Goal: Task Accomplishment & Management: Use online tool/utility

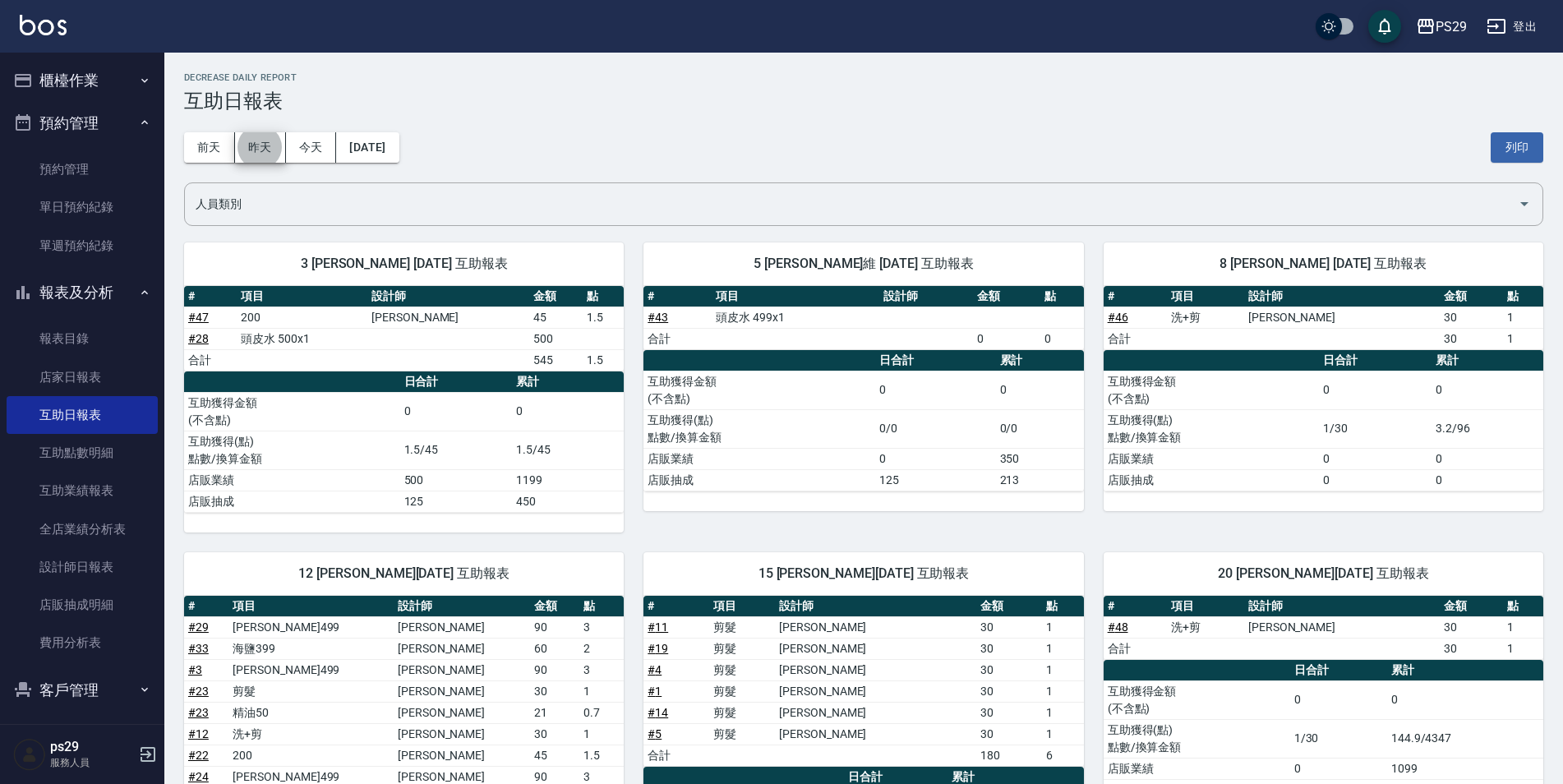
scroll to position [477, 0]
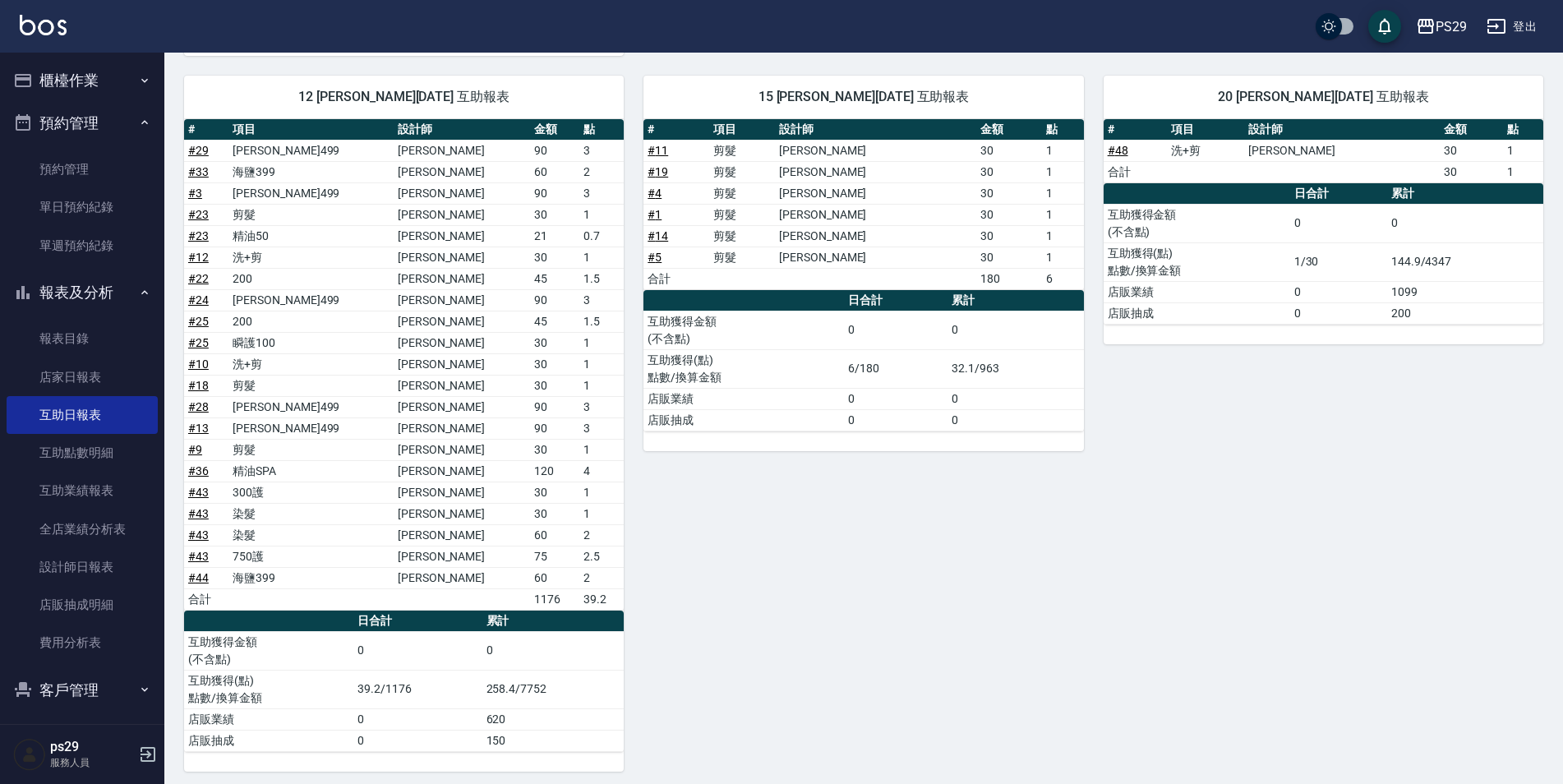
click at [76, 78] on button "櫃檯作業" at bounding box center [82, 80] width 151 height 43
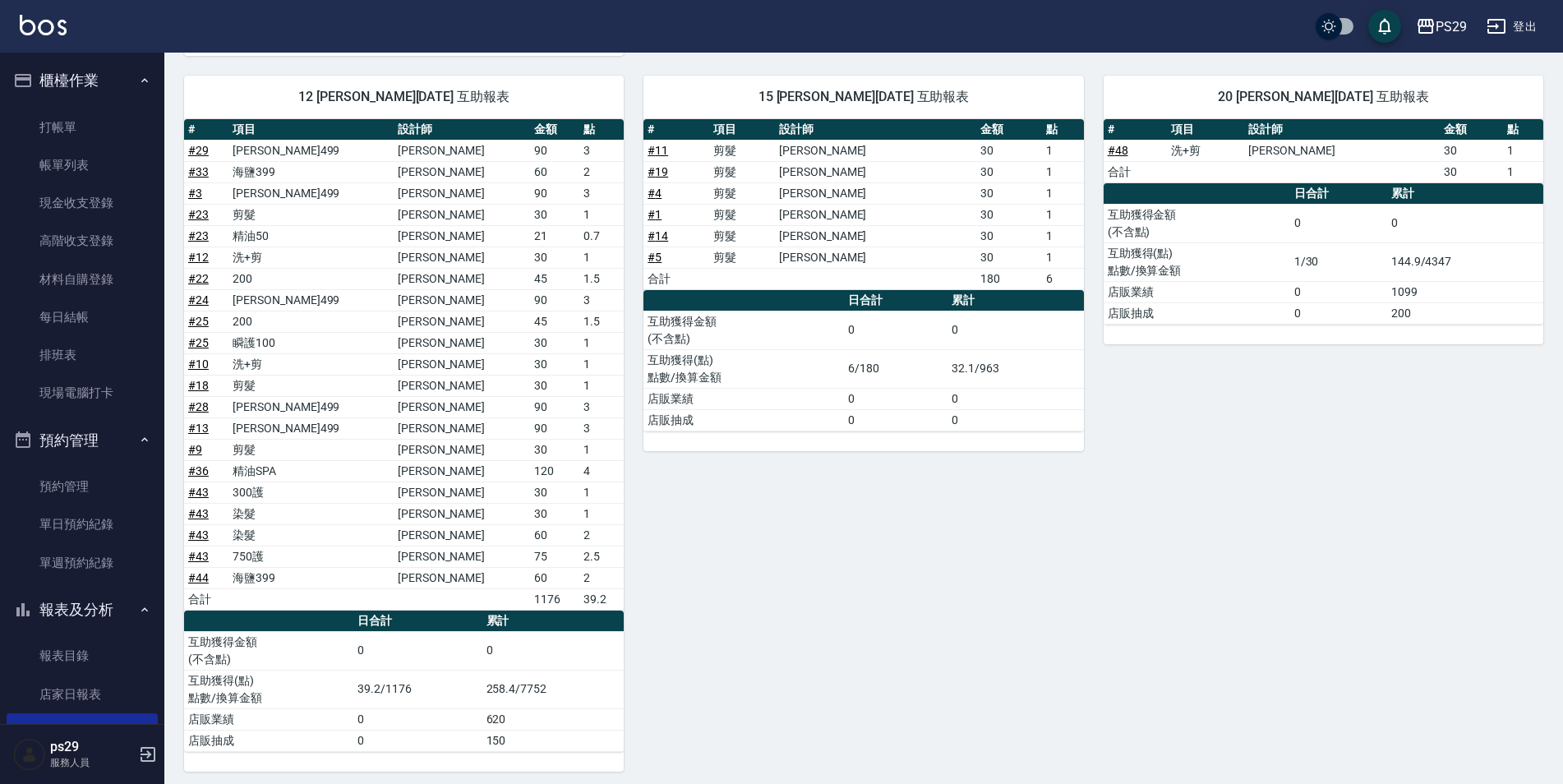
scroll to position [230, 0]
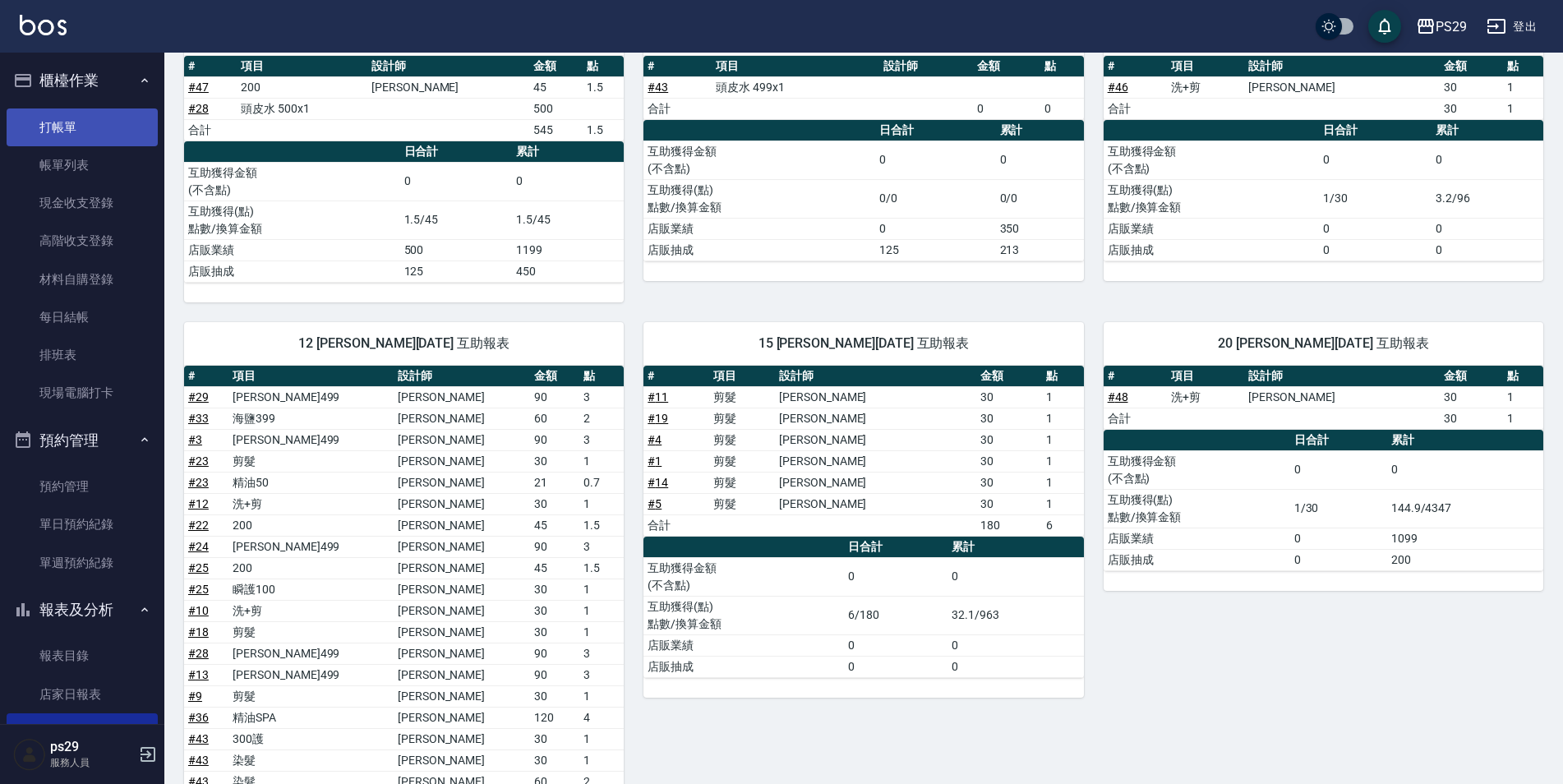
click at [100, 117] on link "打帳單" at bounding box center [82, 127] width 151 height 38
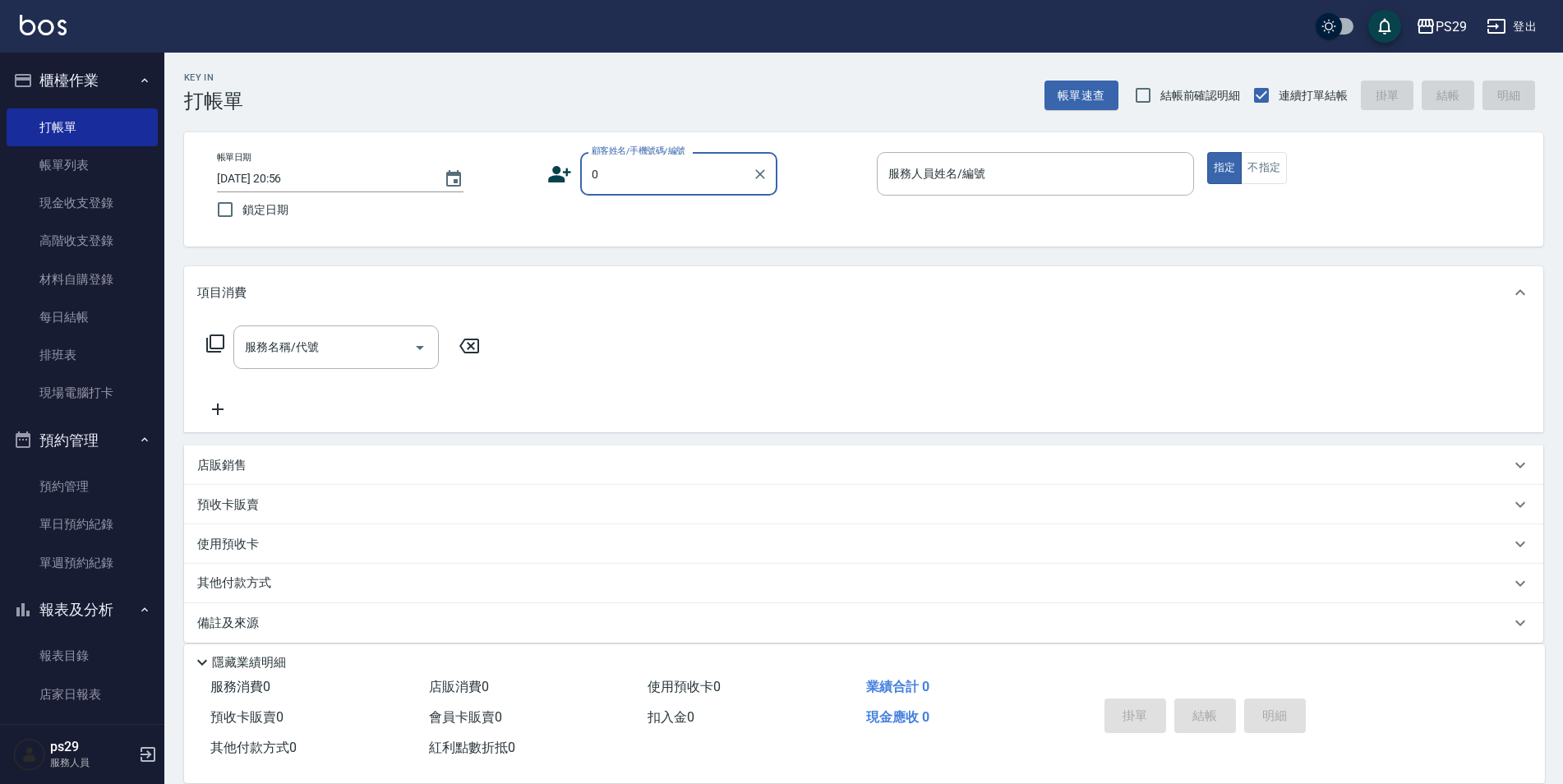
type input "新客人 姓名未設定/0/null"
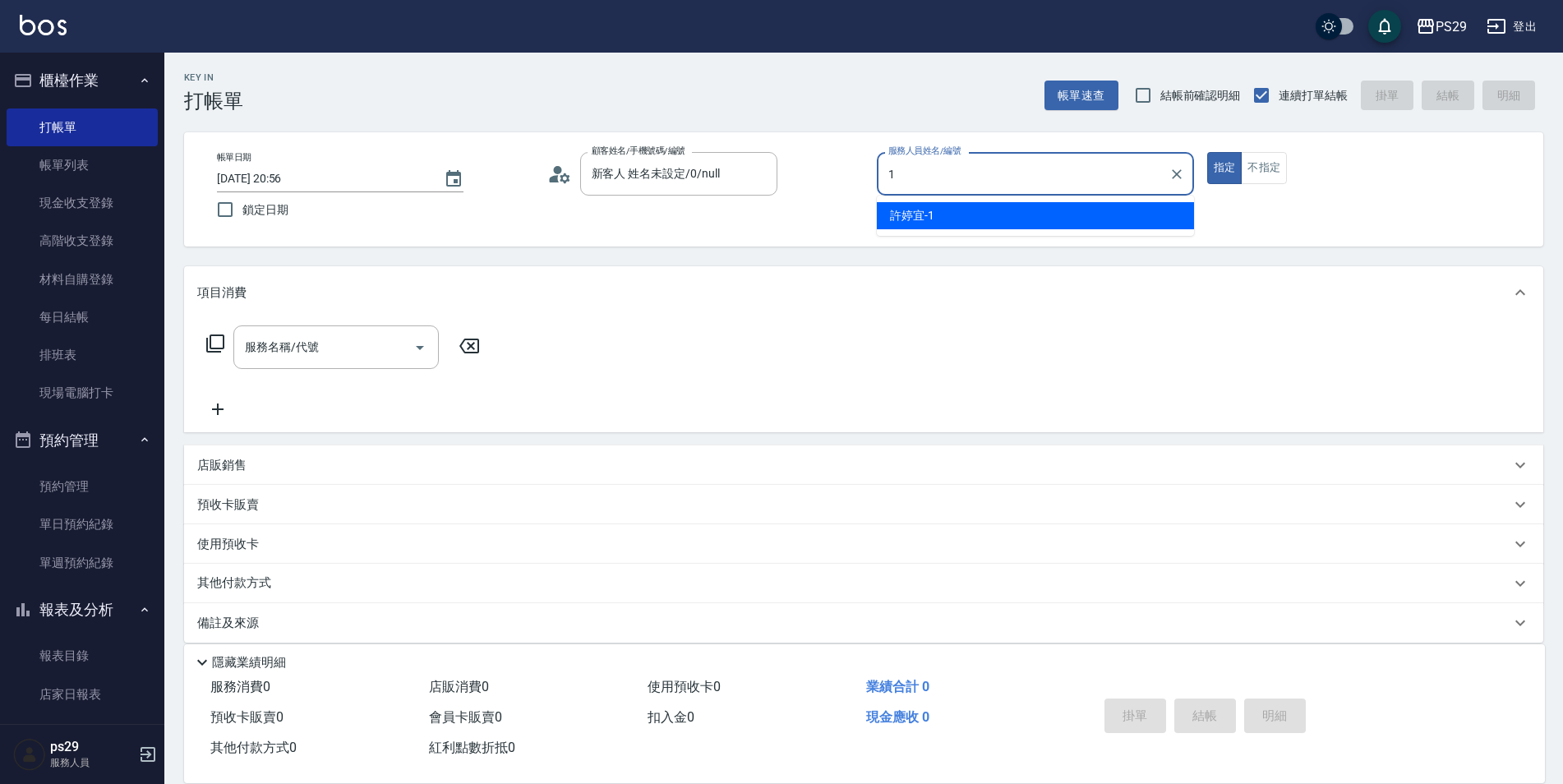
type input "[PERSON_NAME]-1"
type button "true"
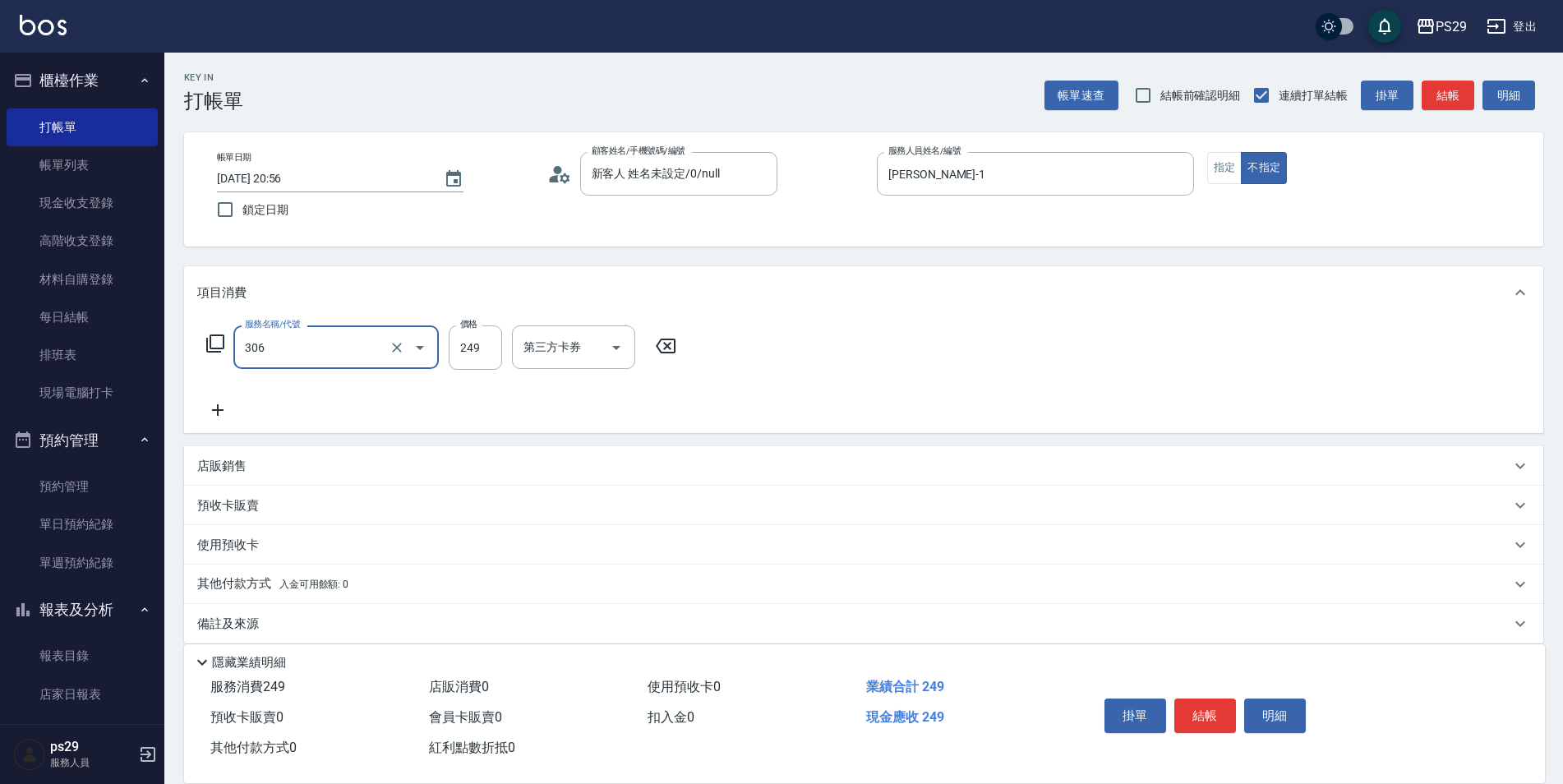
type input "剪髮(306)"
type input "吳畇蓁-23"
click at [209, 207] on input "鎖定日期" at bounding box center [225, 210] width 34 height 34
checkbox input "true"
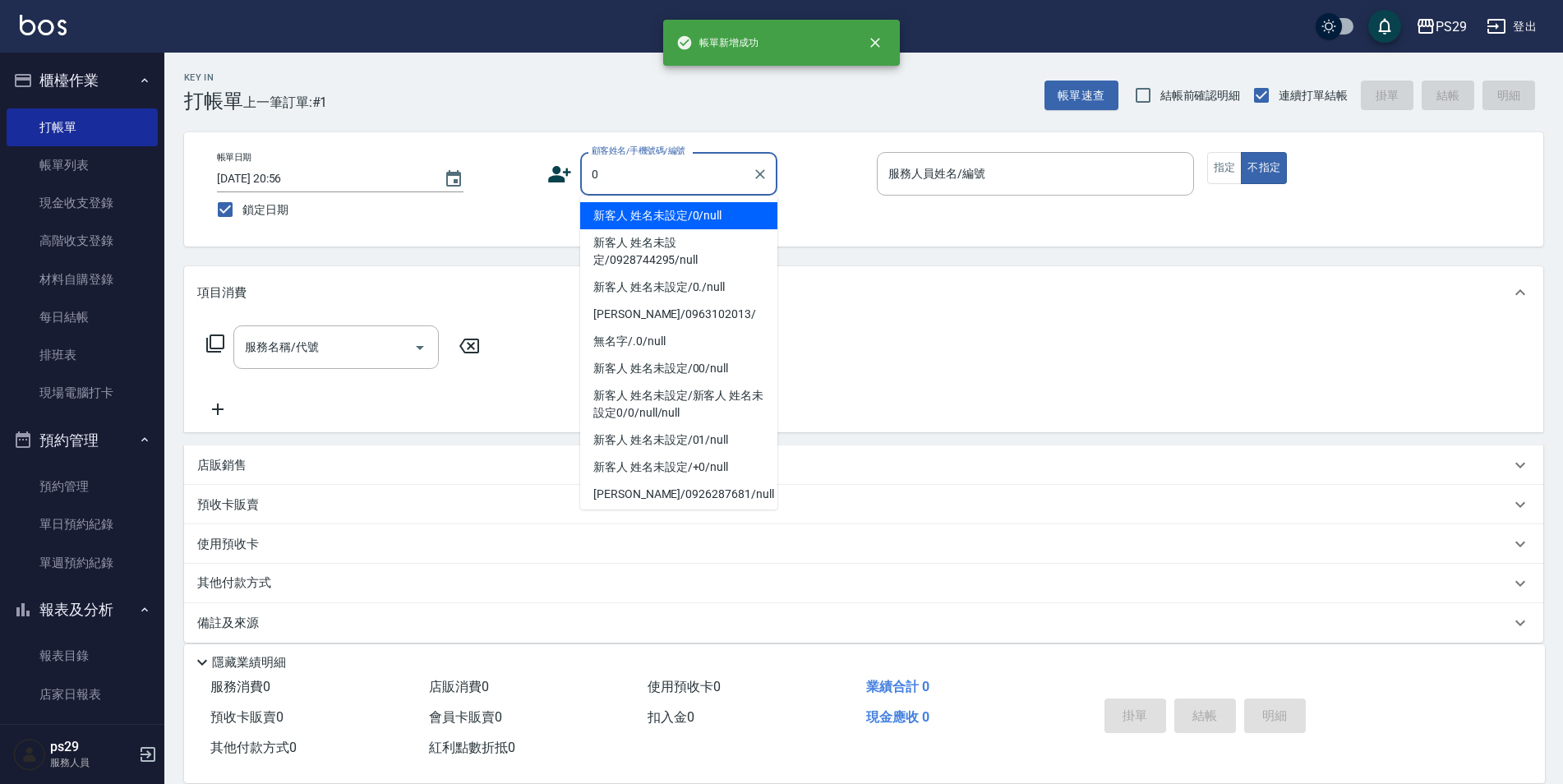
type input "新客人 姓名未設定/0/null"
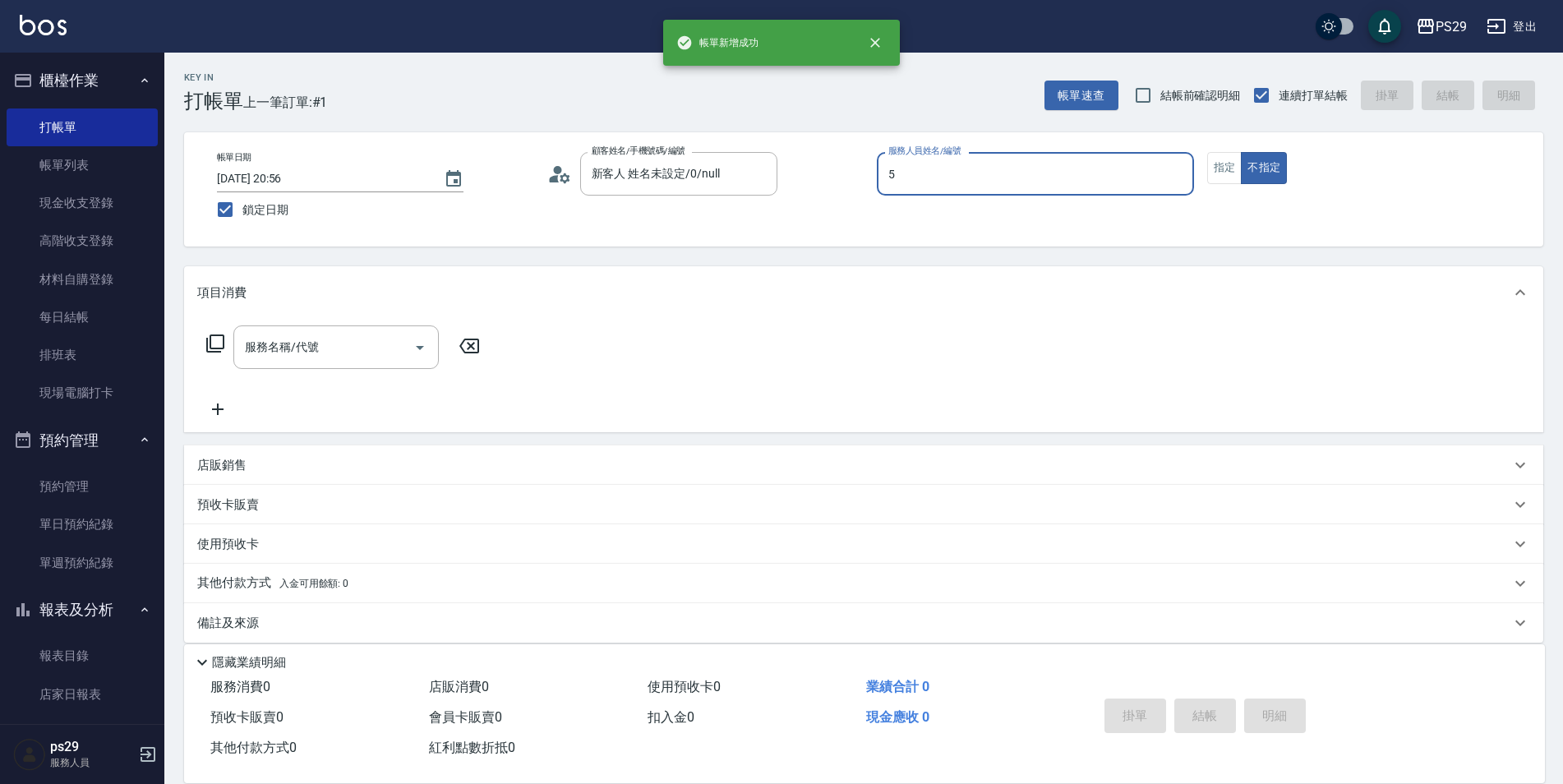
type input "[PERSON_NAME]維-5"
type button "false"
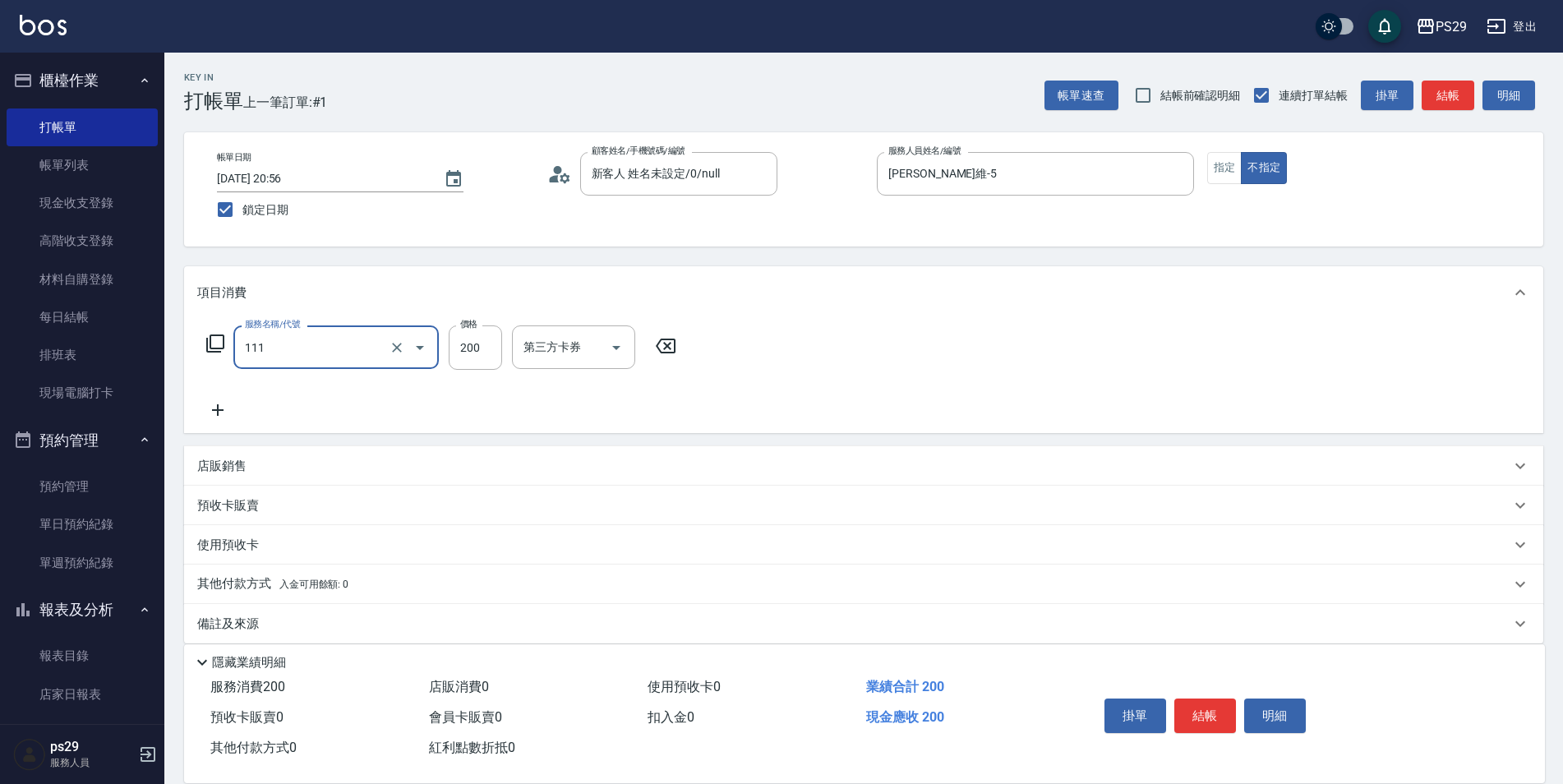
type input "200(111)"
type input "吳畇蓁-23"
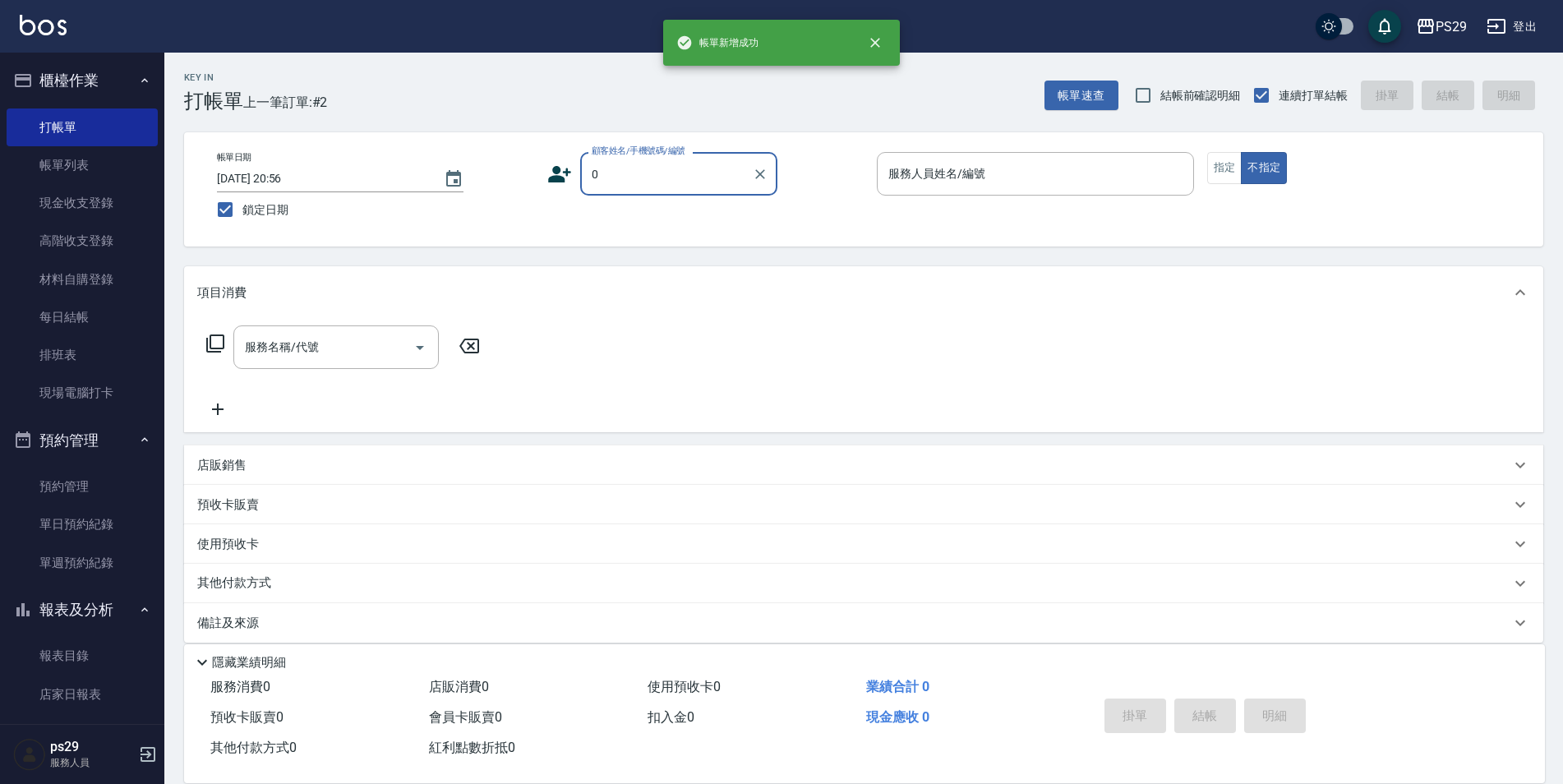
type input "新客人 姓名未設定/0/null"
type input "[PERSON_NAME]-3"
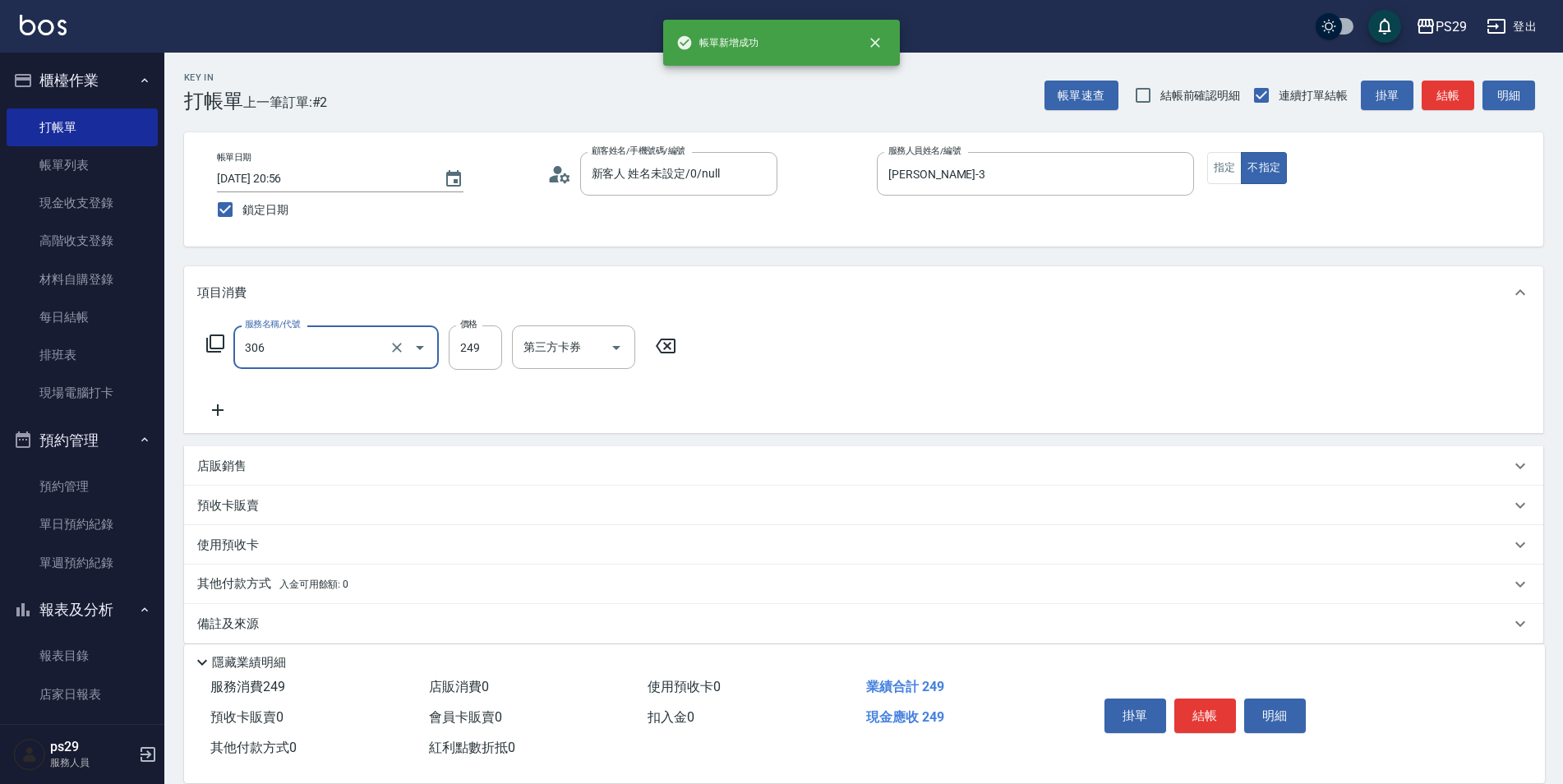
type input "剪髮(306)"
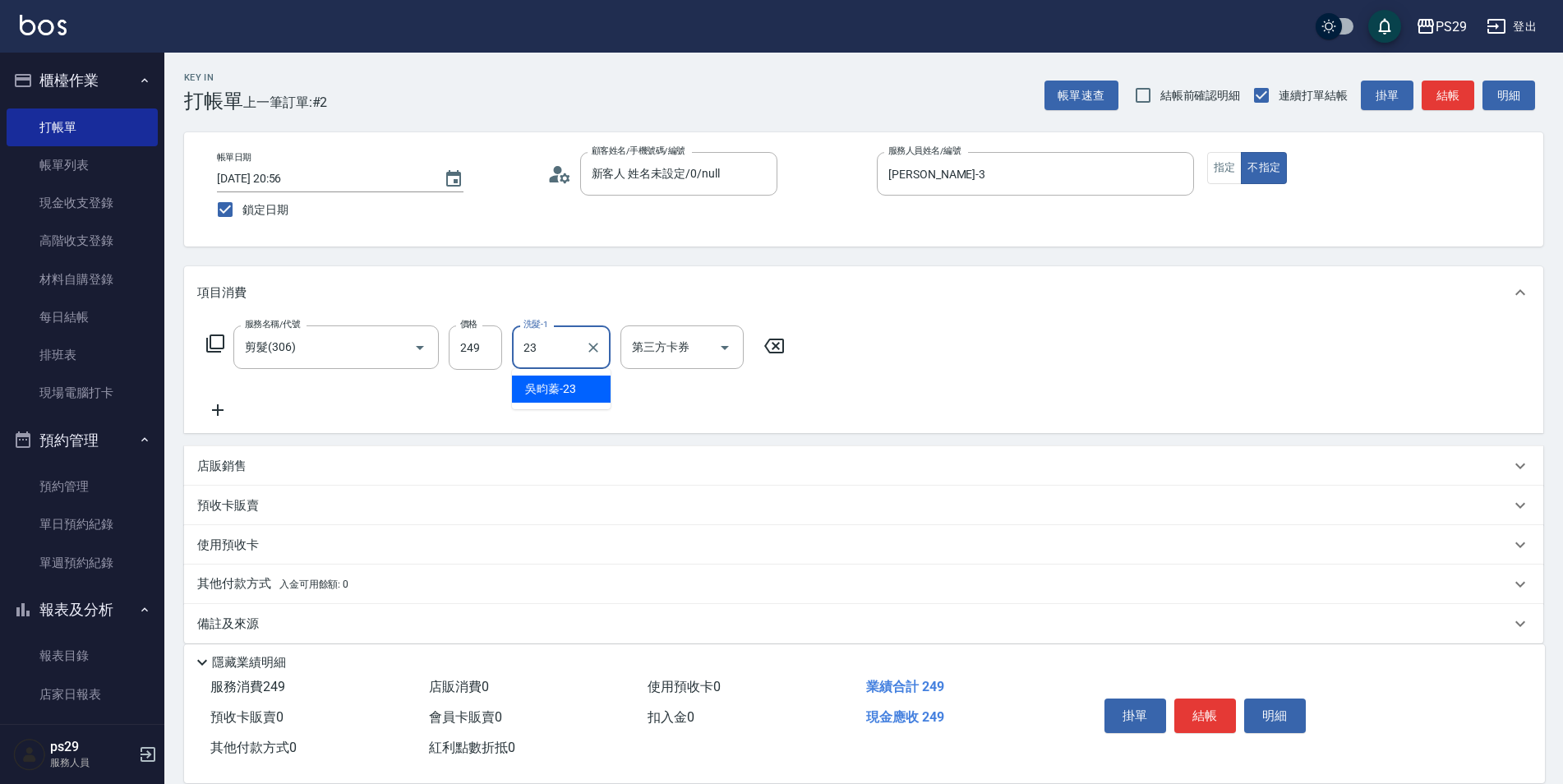
type input "吳畇蓁-23"
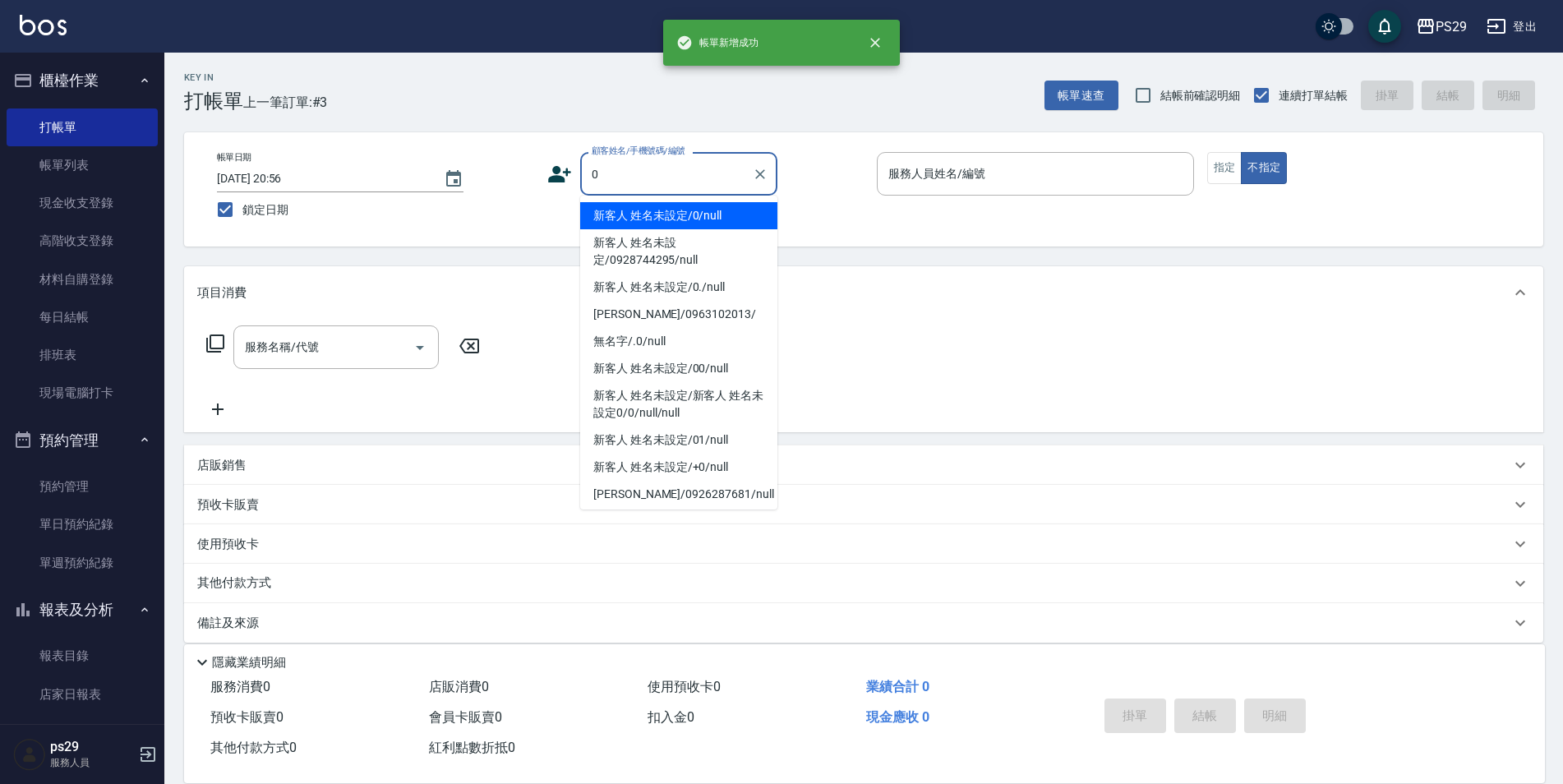
type input "新客人 姓名未設定/0/null"
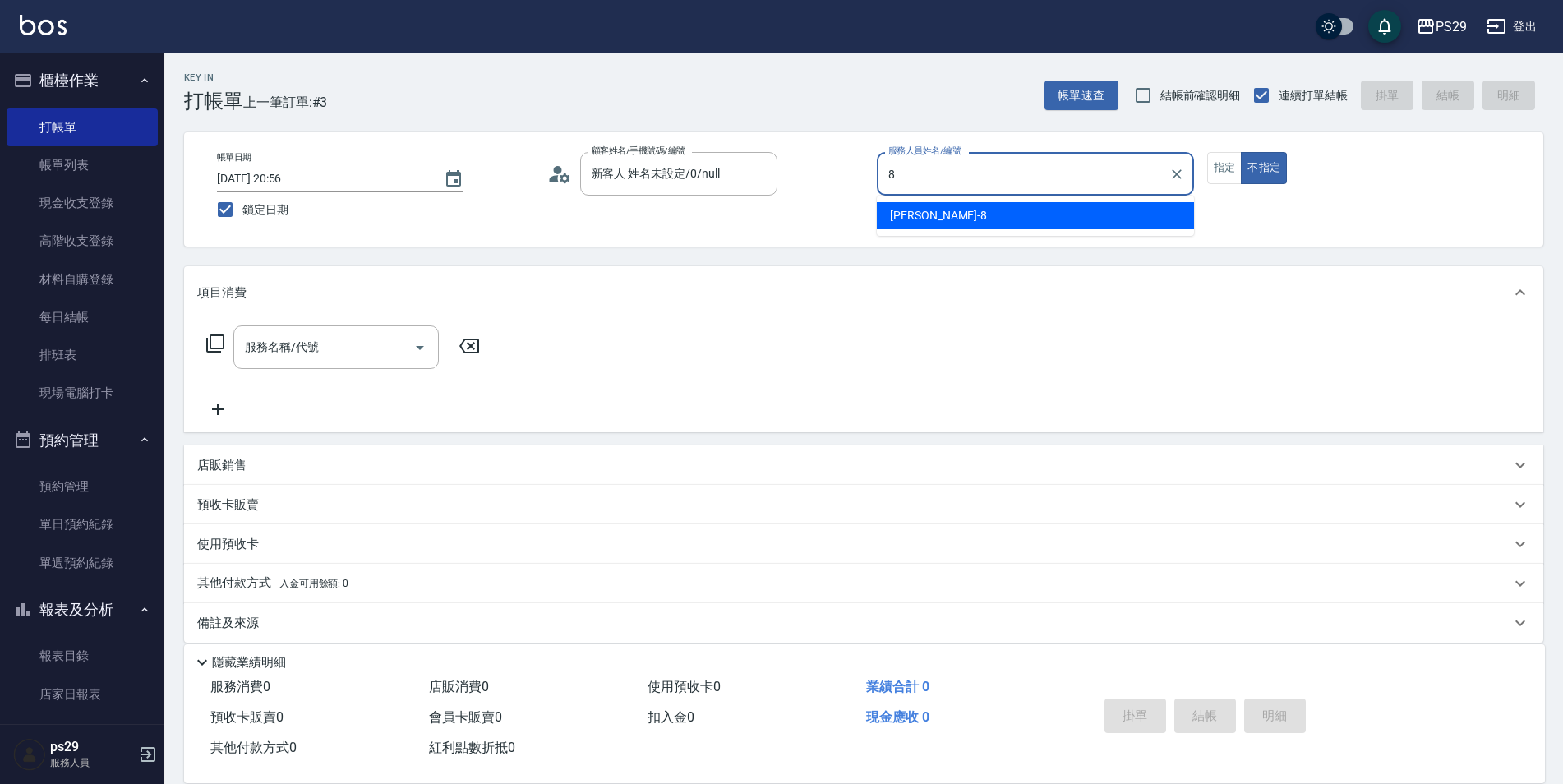
type input "[PERSON_NAME]-8"
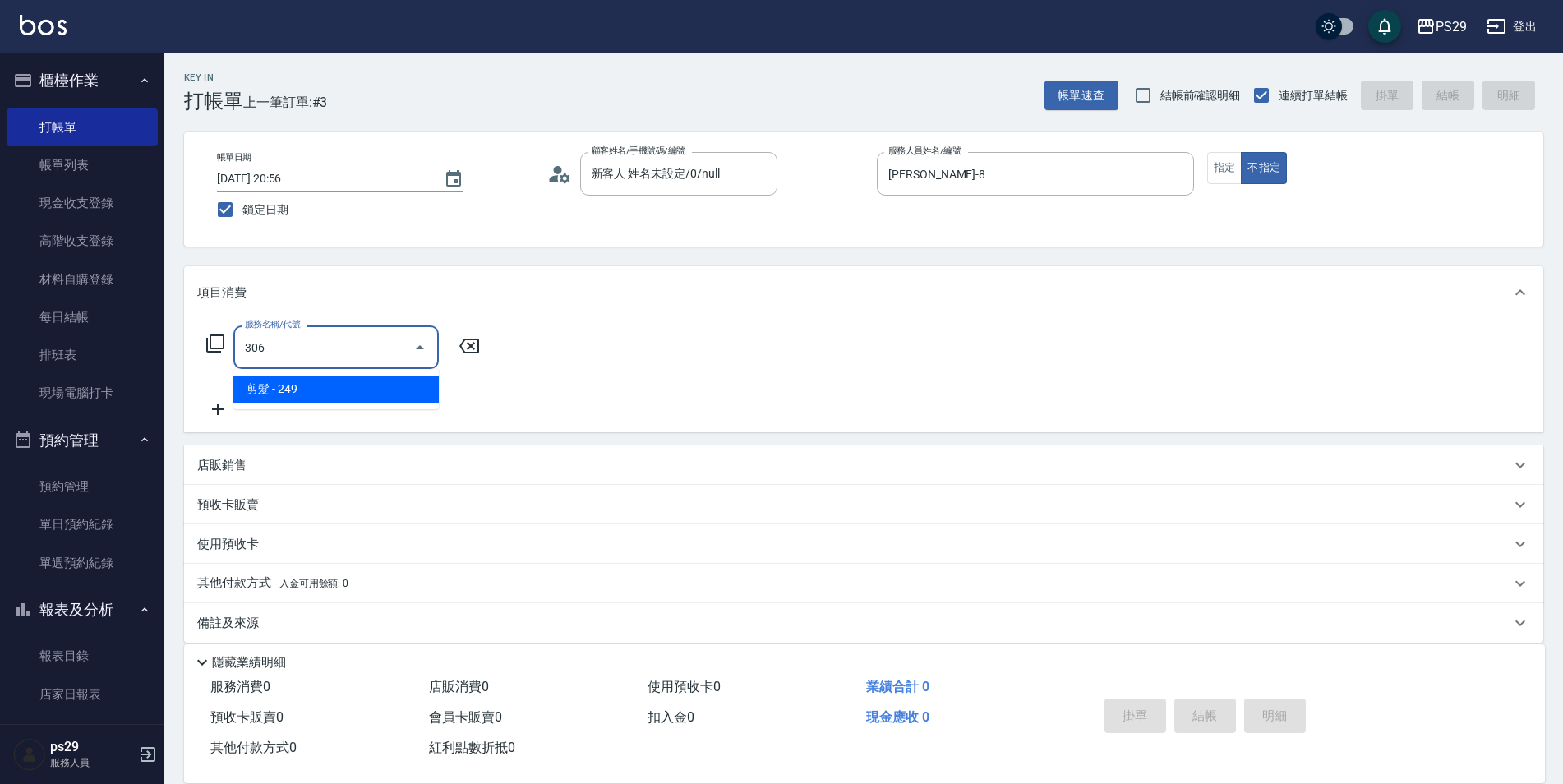
type input "剪髮(306)"
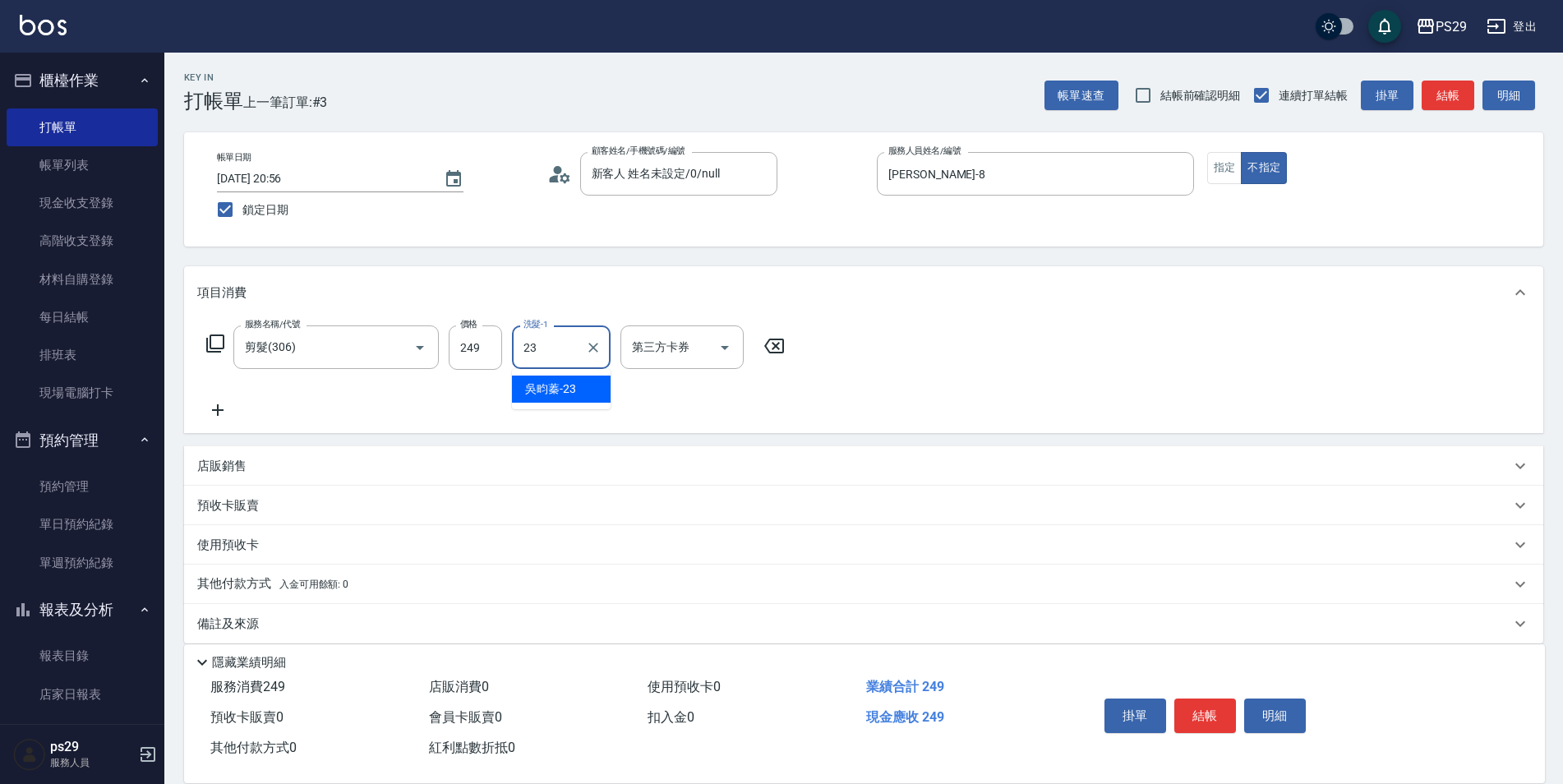
type input "吳畇蓁-23"
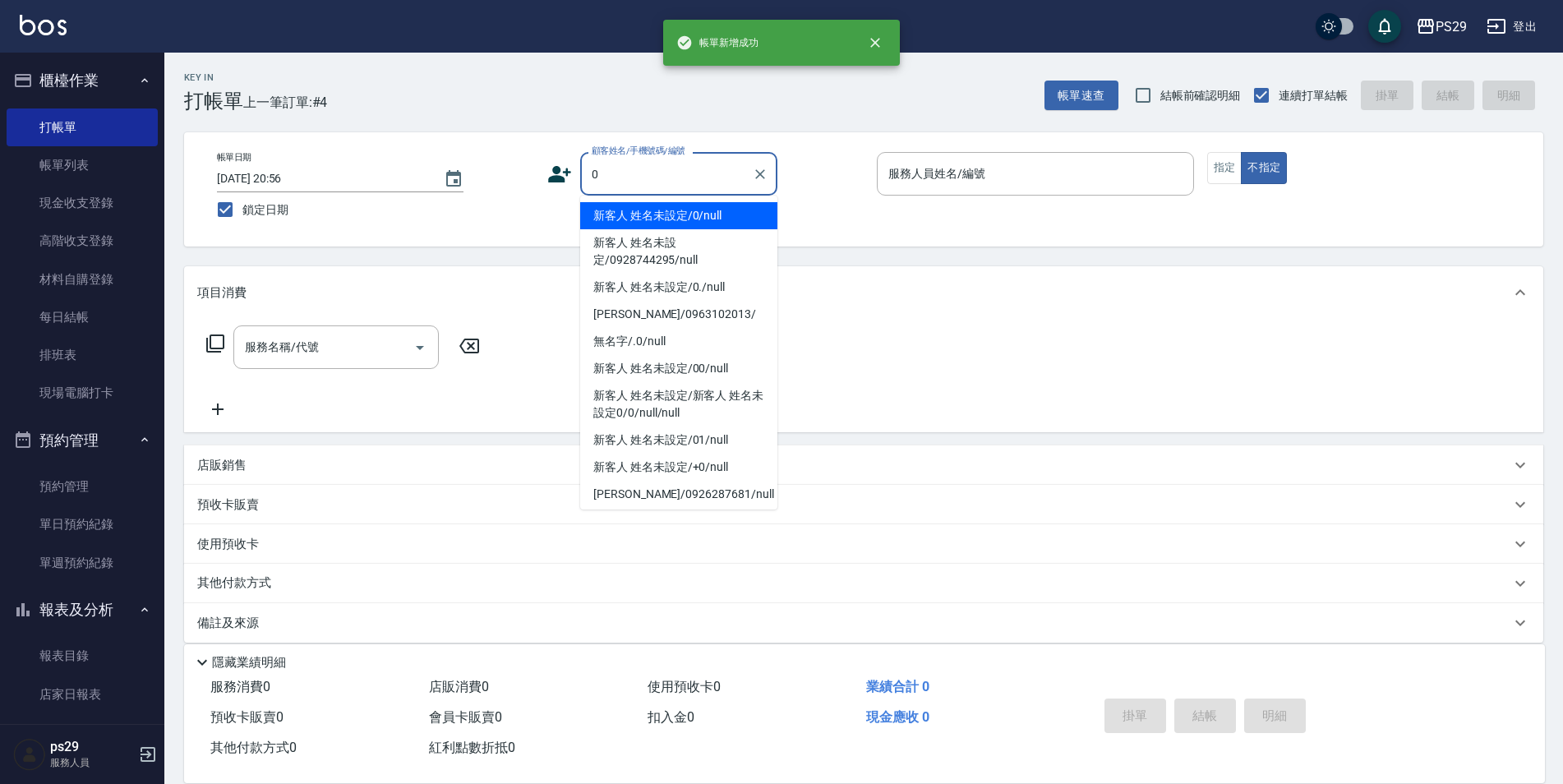
type input "新客人 姓名未設定/0/null"
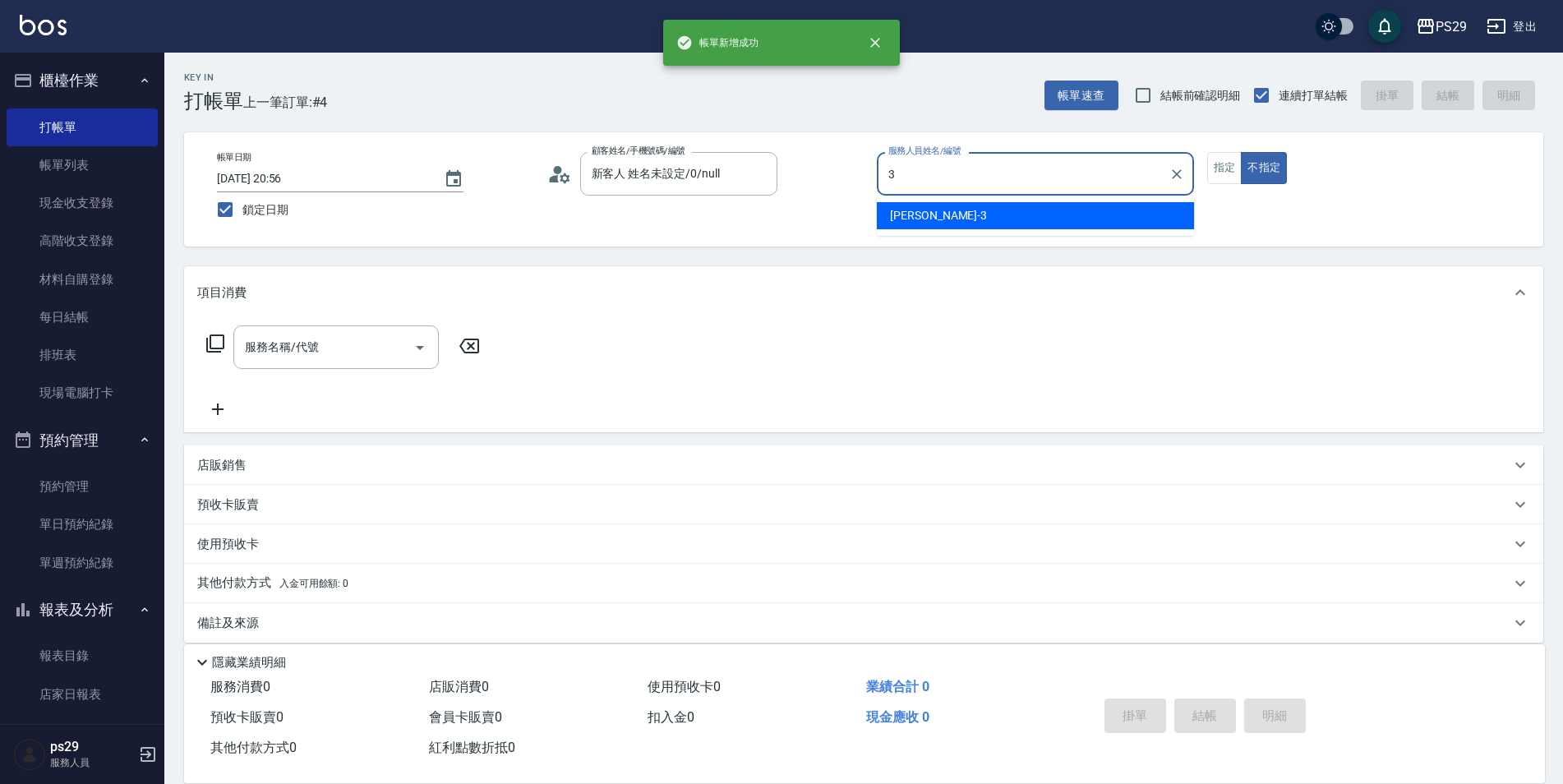
type input "[PERSON_NAME]-3"
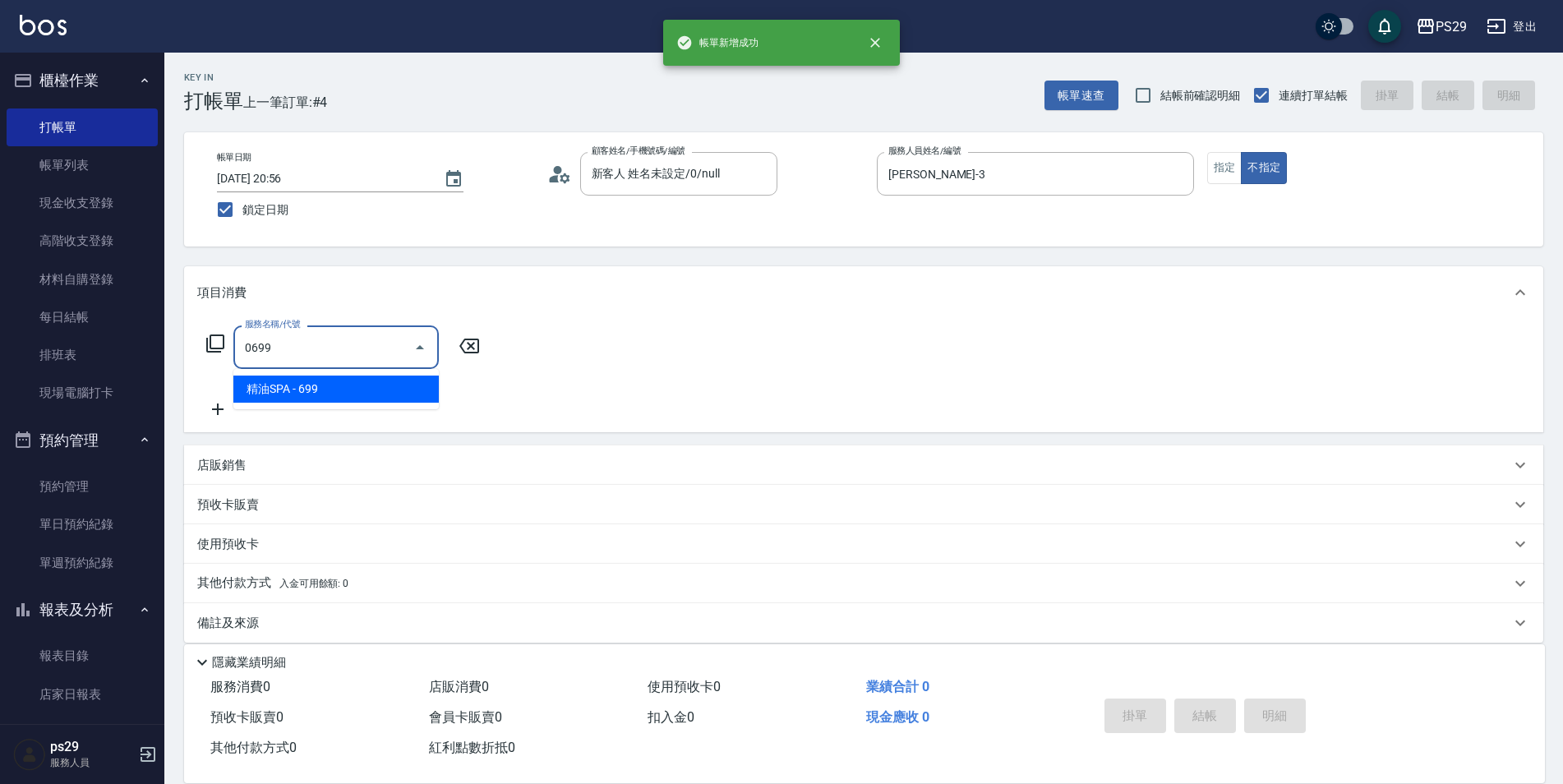
type input "精油SPA(0699)"
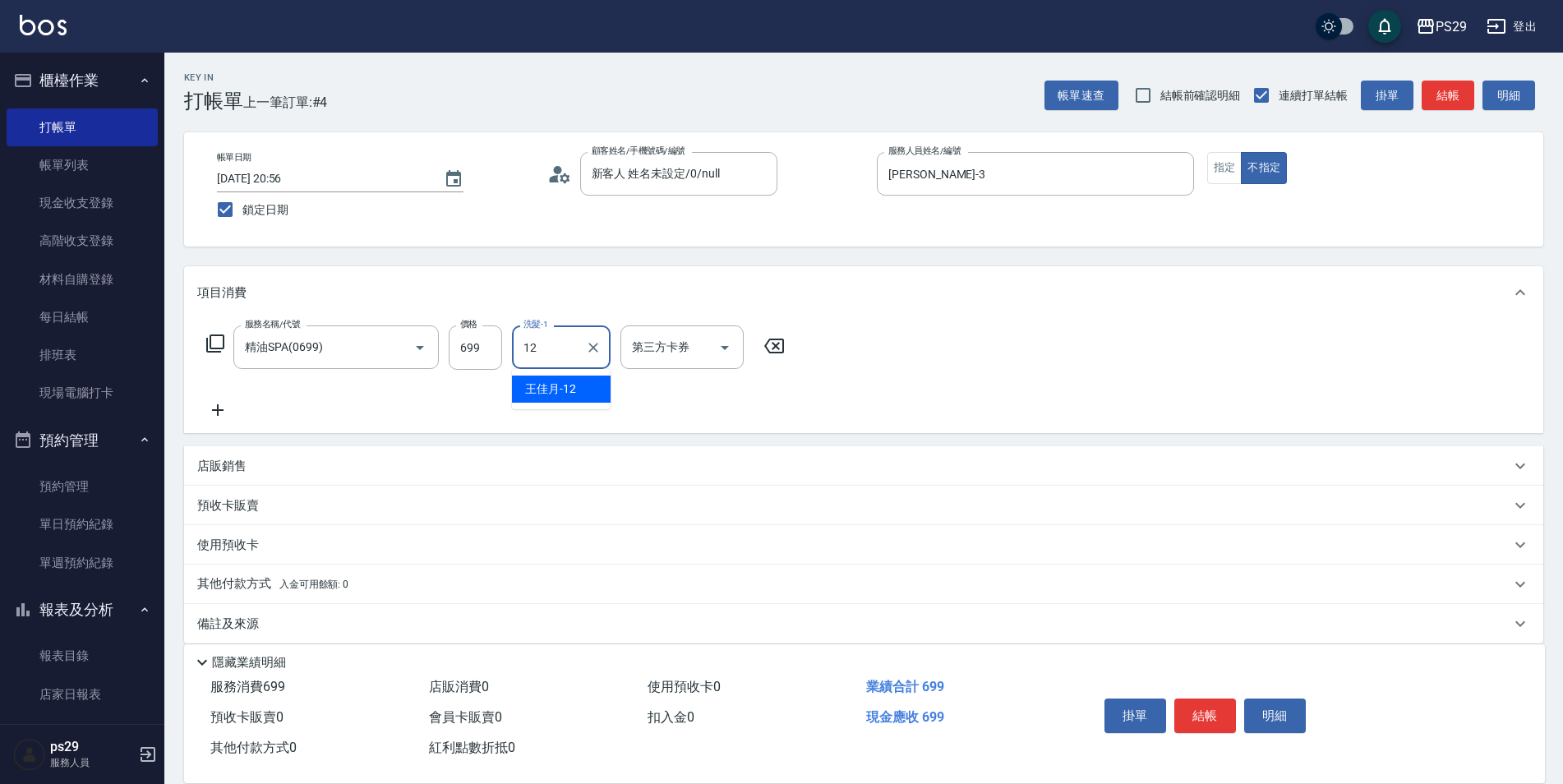
type input "[PERSON_NAME]-12"
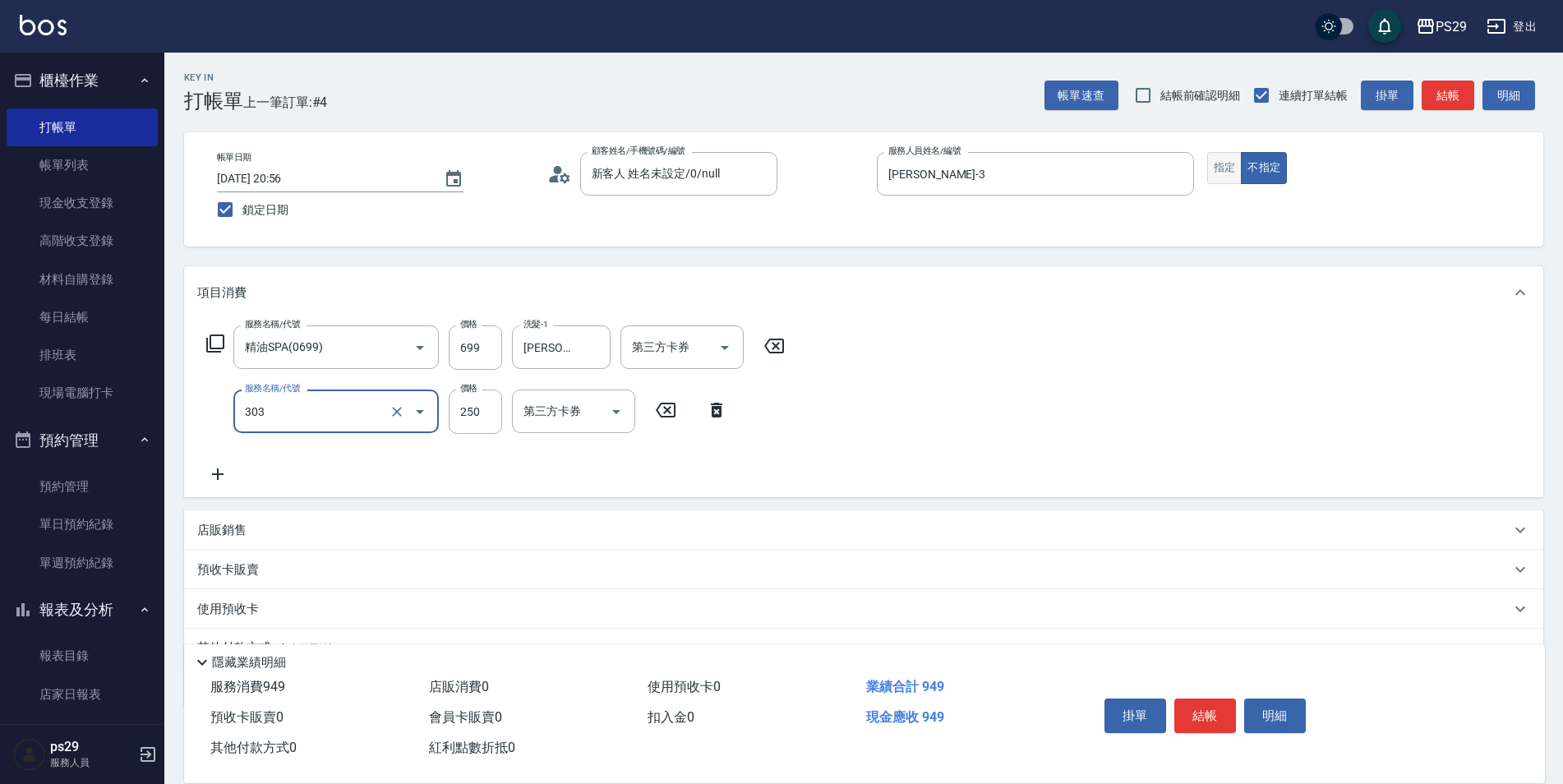
type input "剪髮(303)"
click at [1209, 170] on button "指定" at bounding box center [1224, 168] width 35 height 32
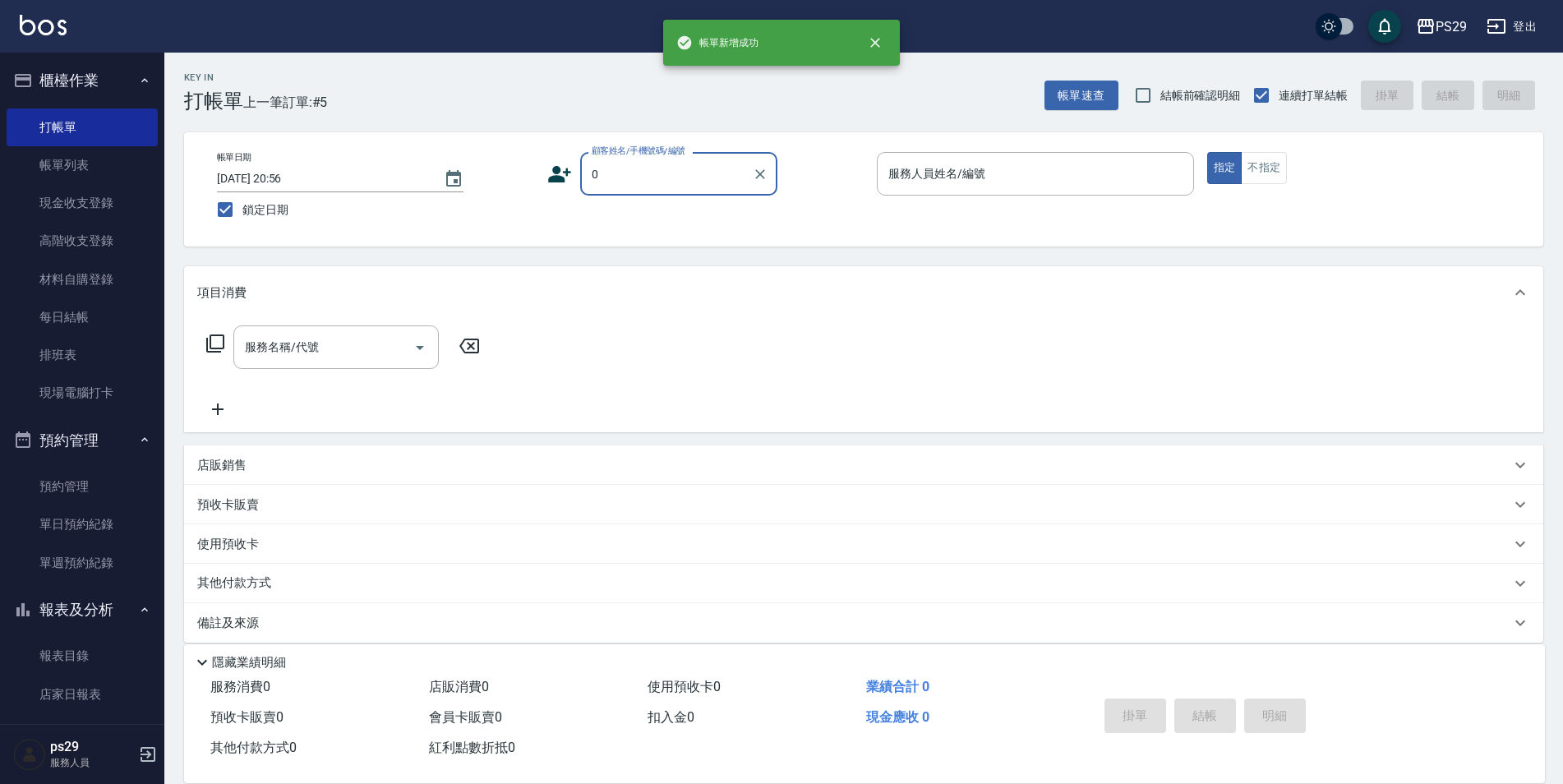
type input "新客人 姓名未設定/0/null"
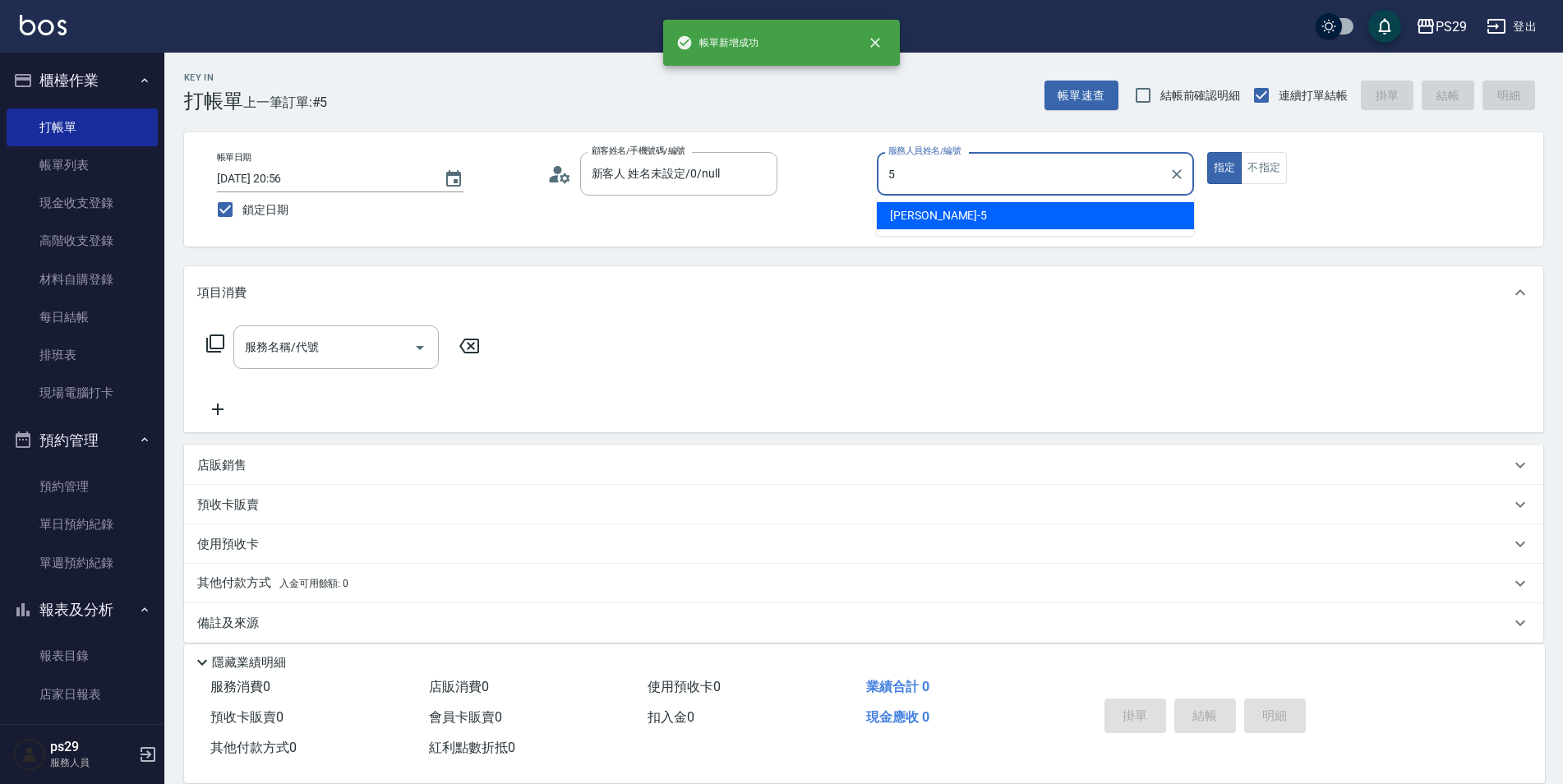
type input "[PERSON_NAME]維-5"
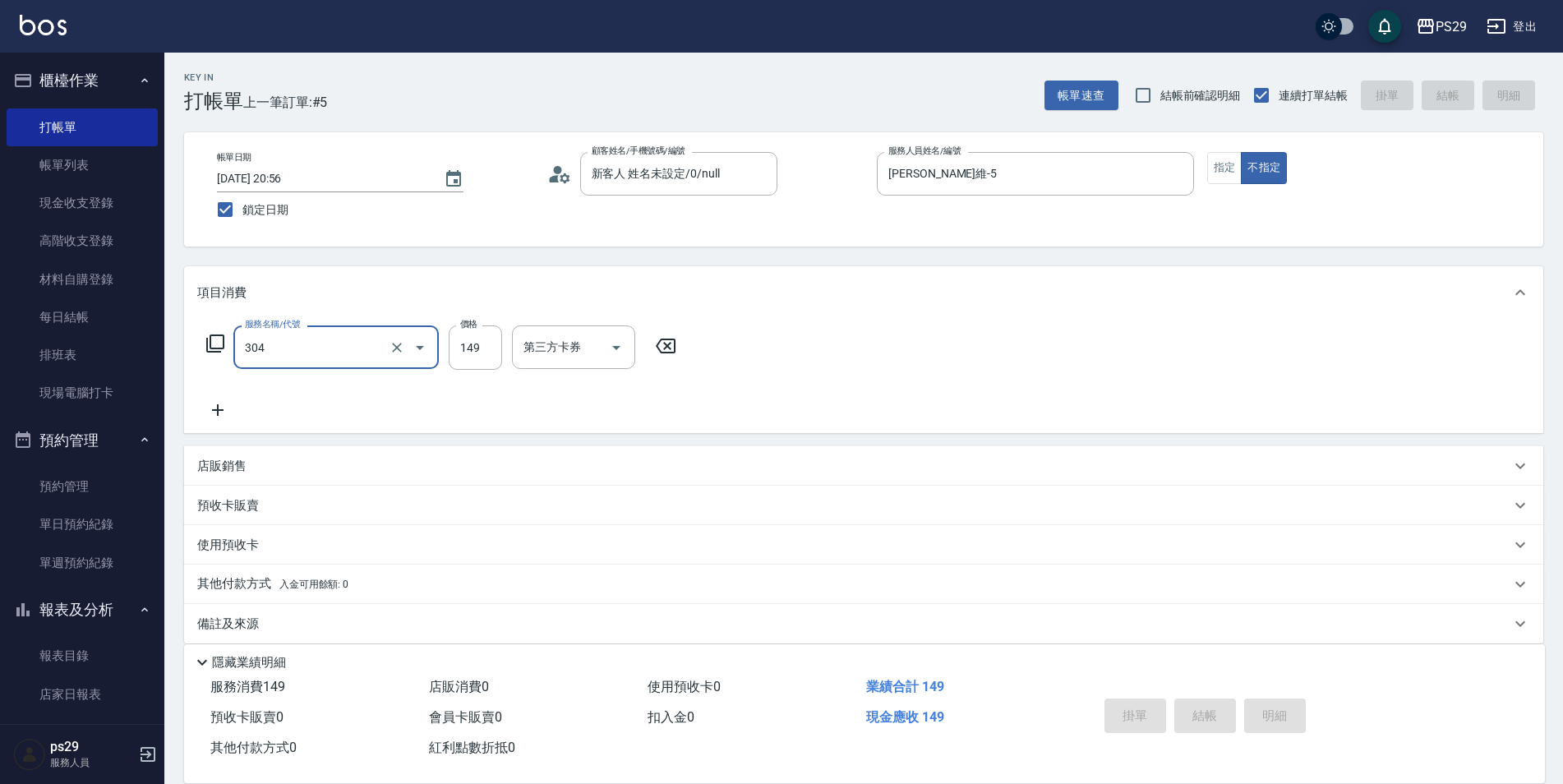
type input "304"
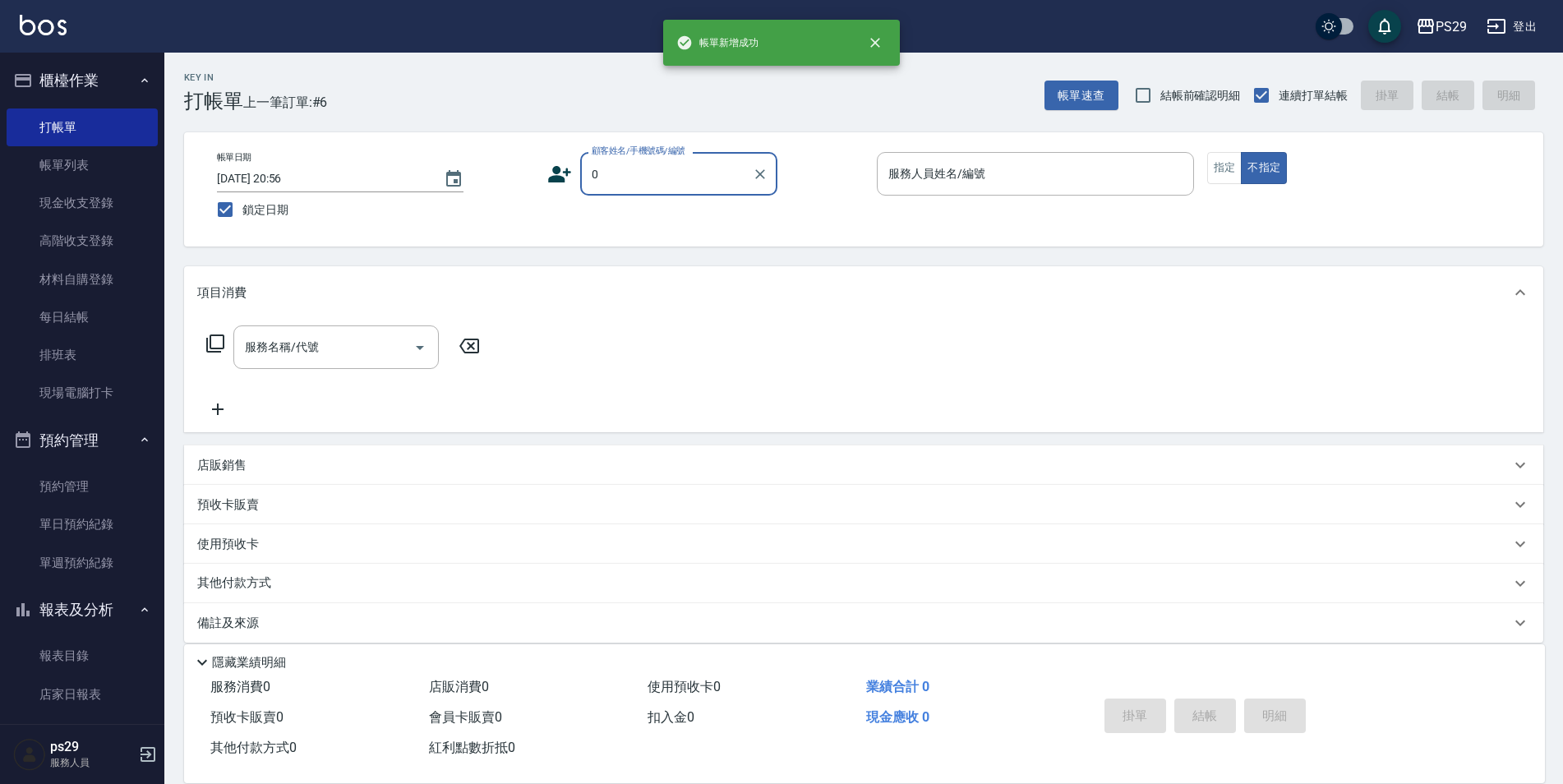
type input "新客人 姓名未設定/0/null"
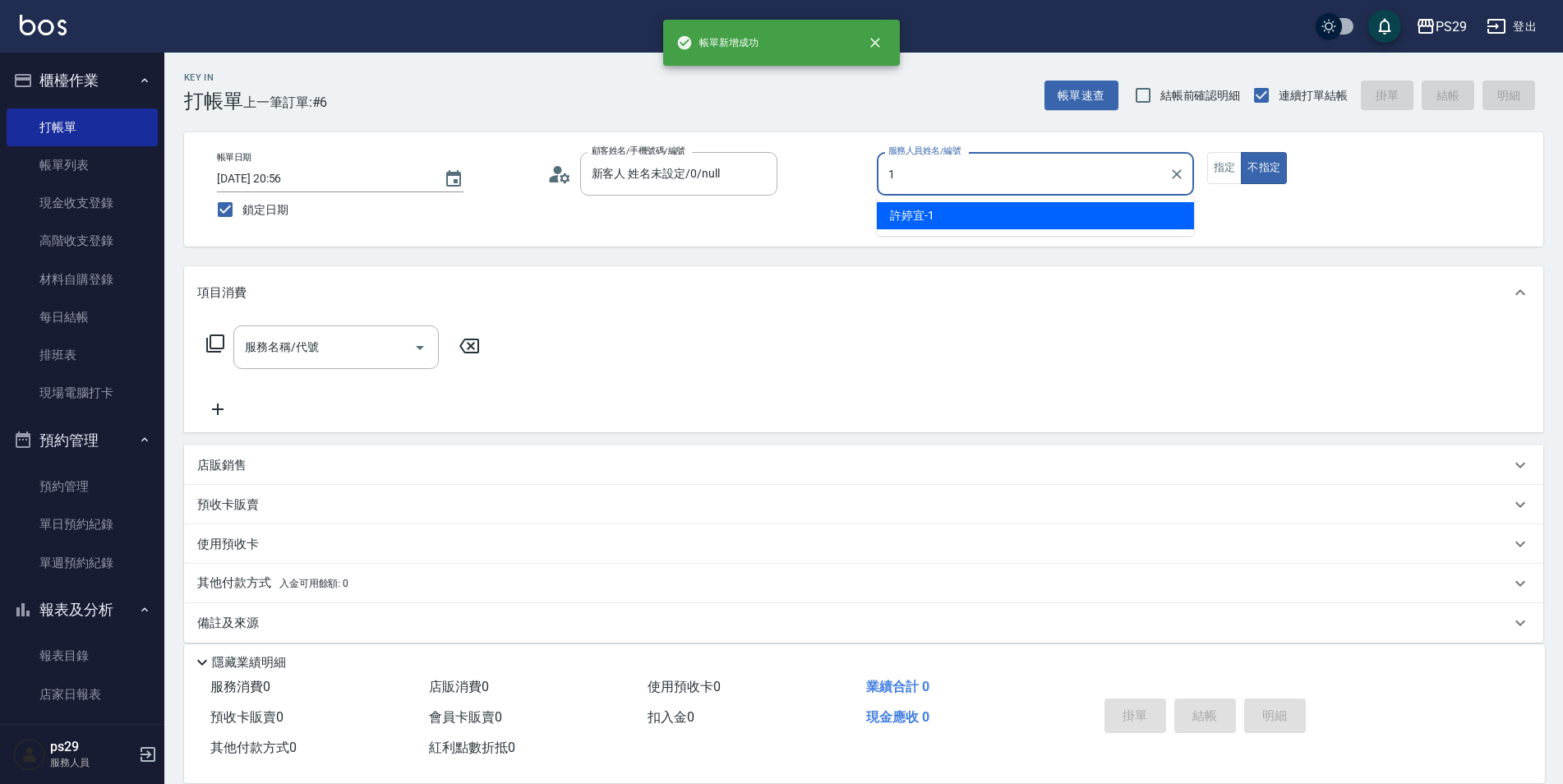
type input "[PERSON_NAME]-1"
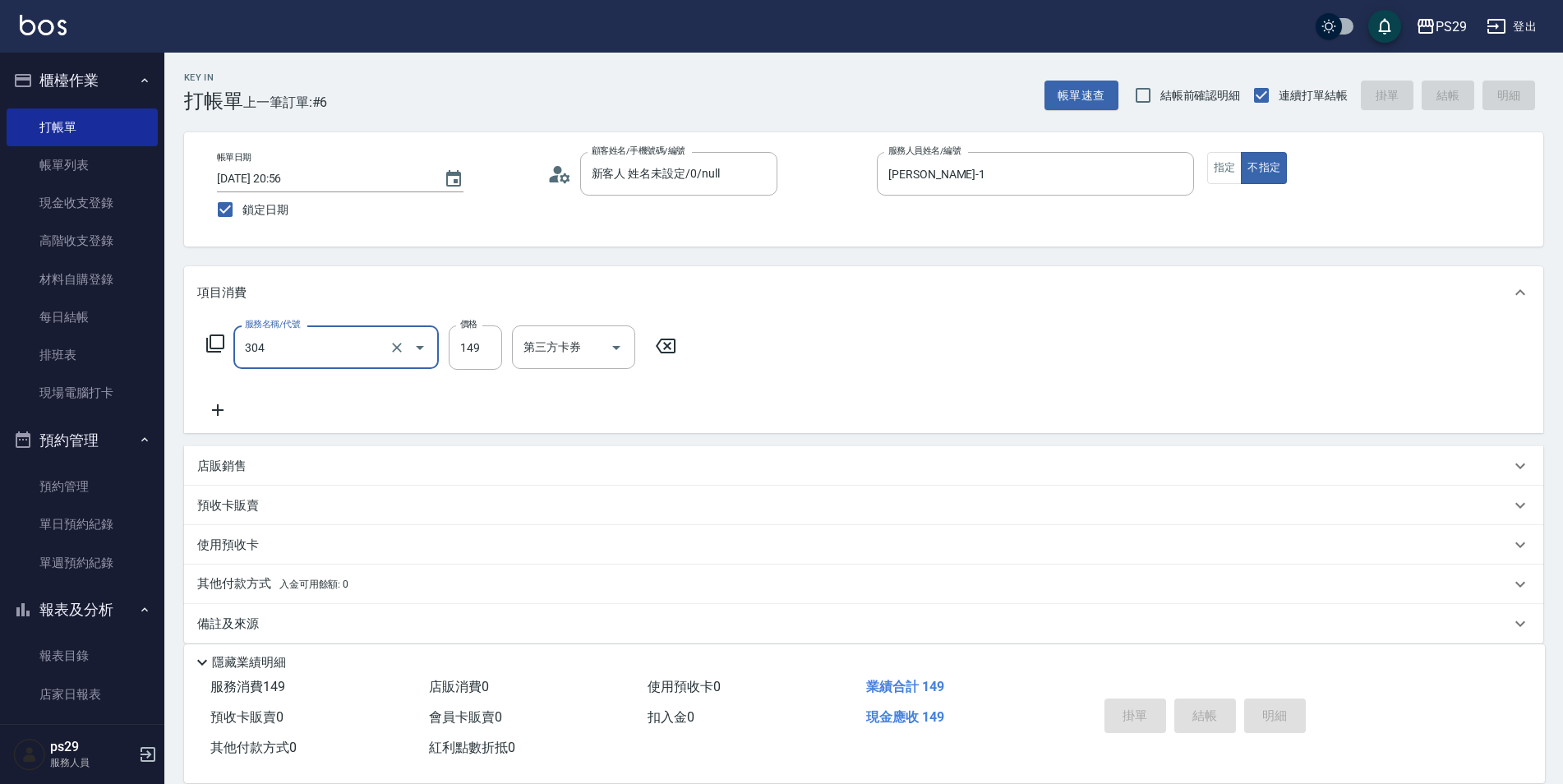
type input "304"
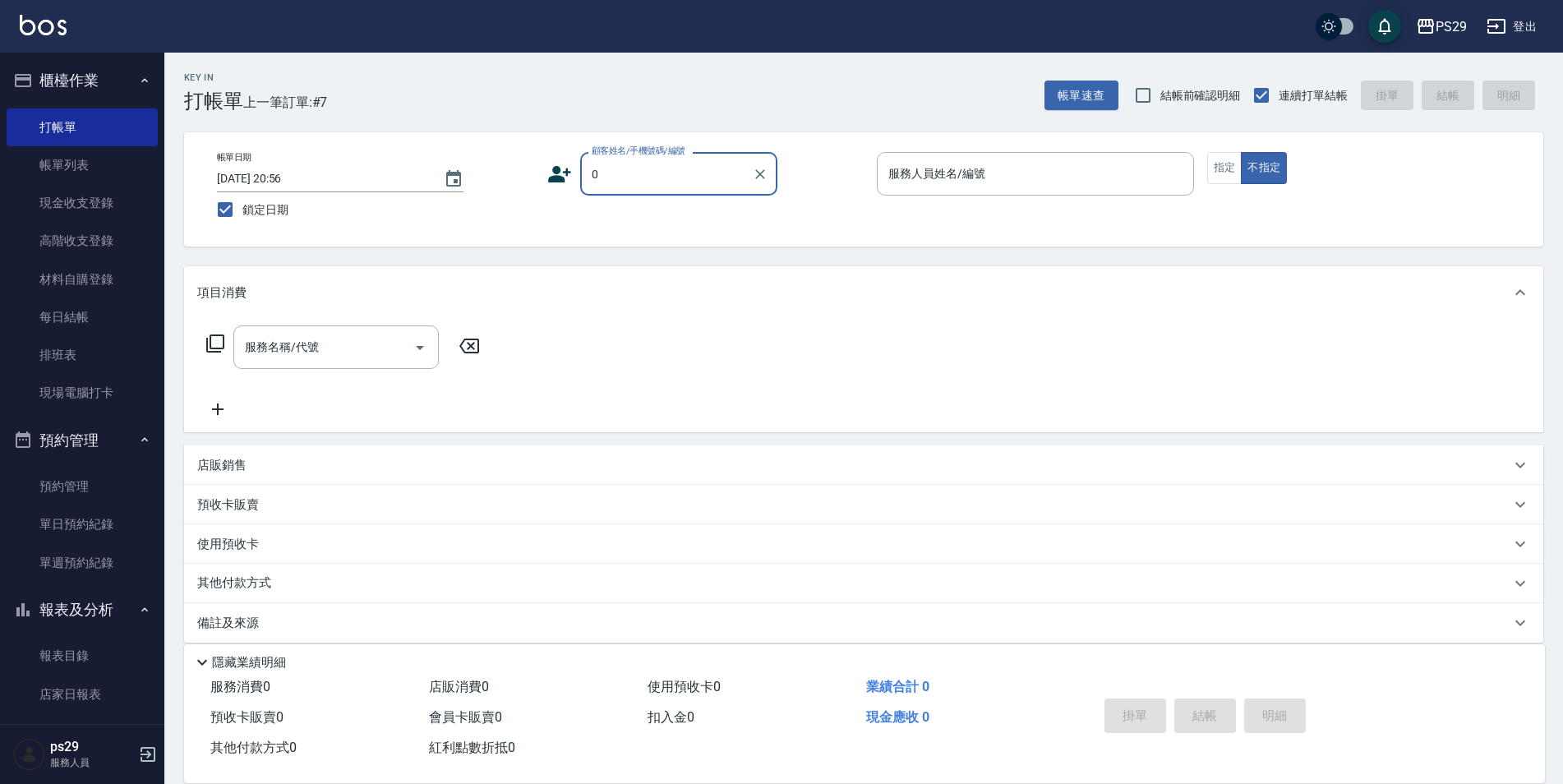
type input "新客人 姓名未設定/0/null"
type input "[PERSON_NAME]維-5"
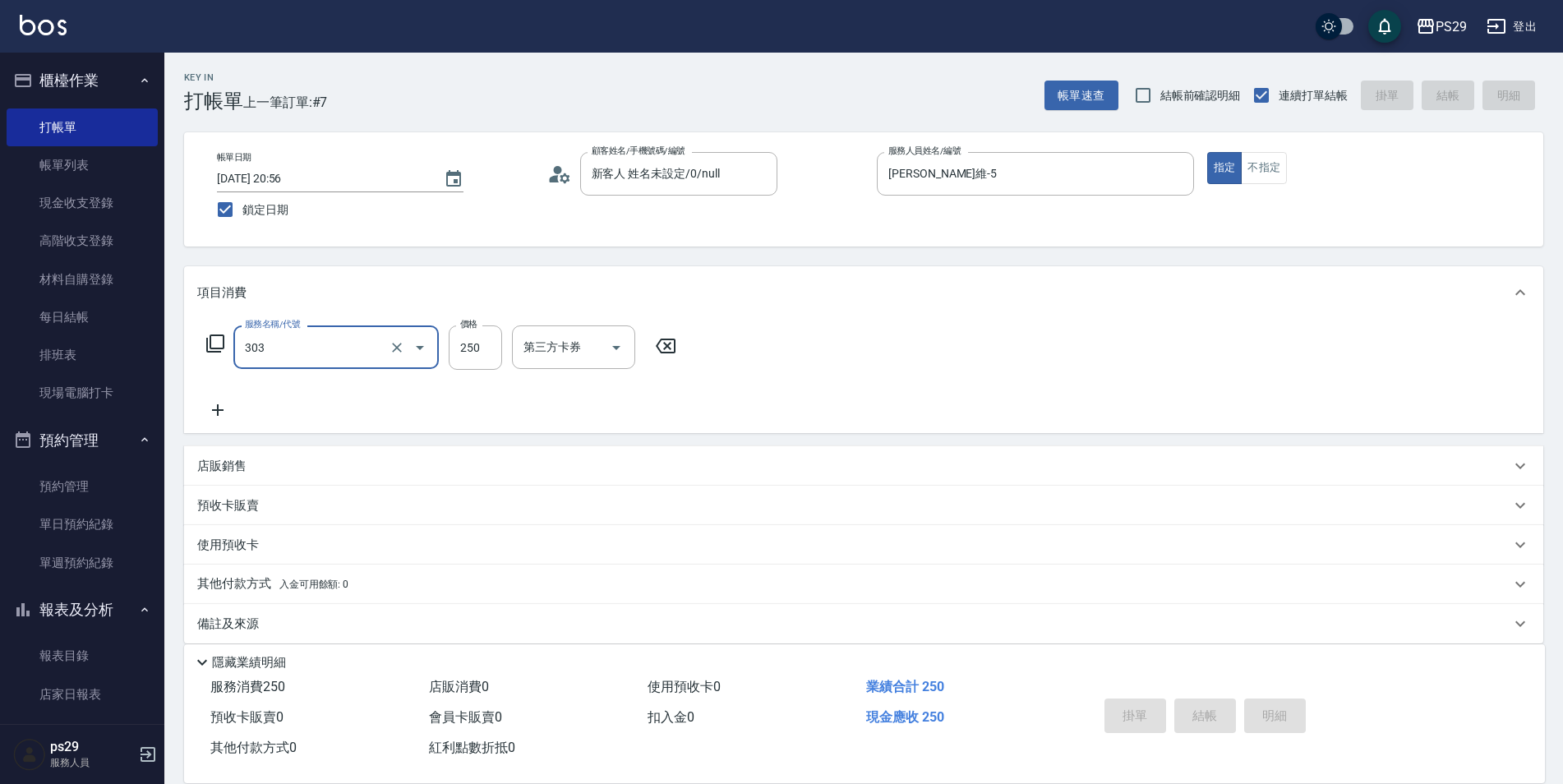
type input "303"
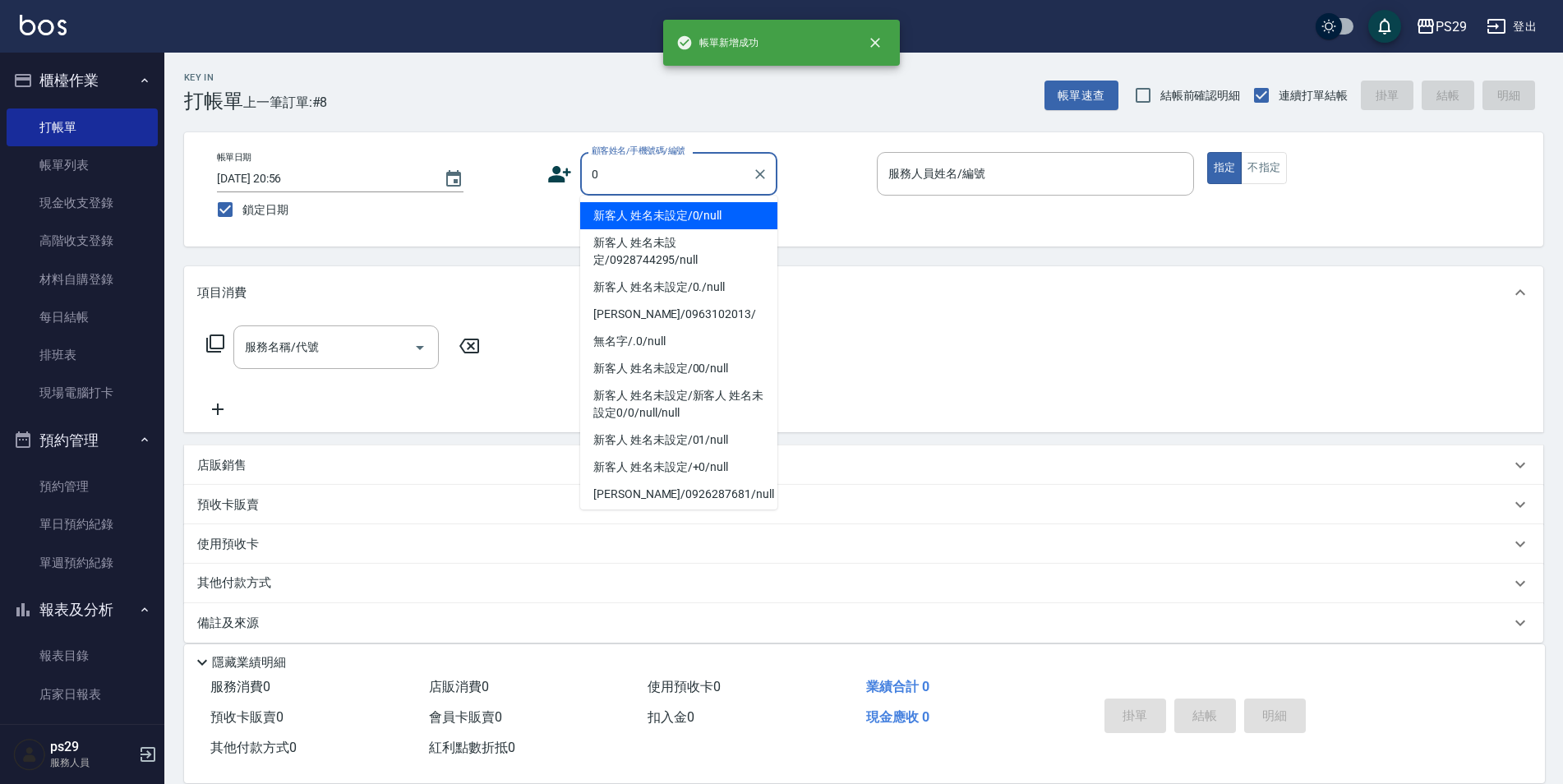
type input "新客人 姓名未設定/0/null"
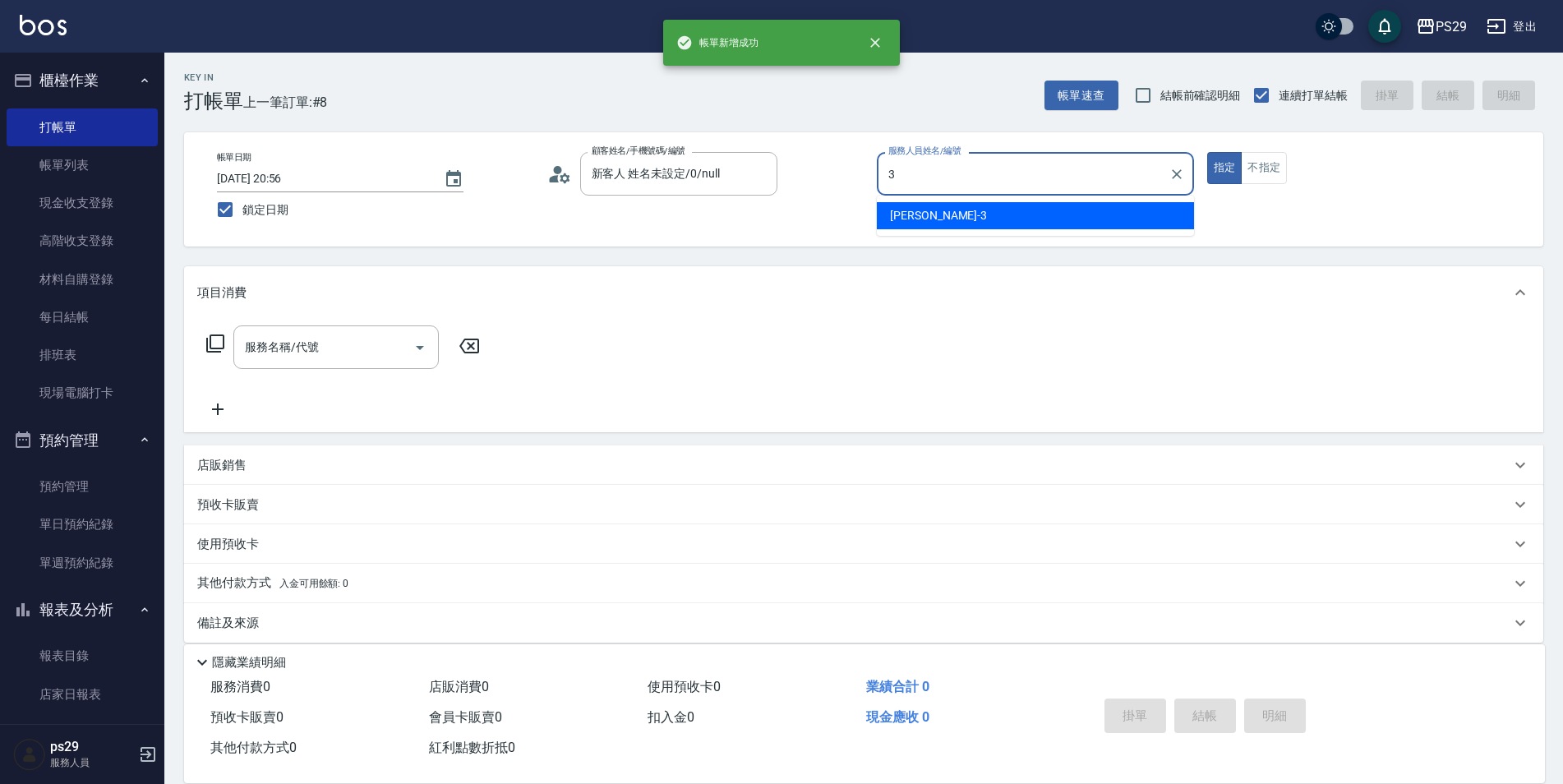
type input "[PERSON_NAME]-3"
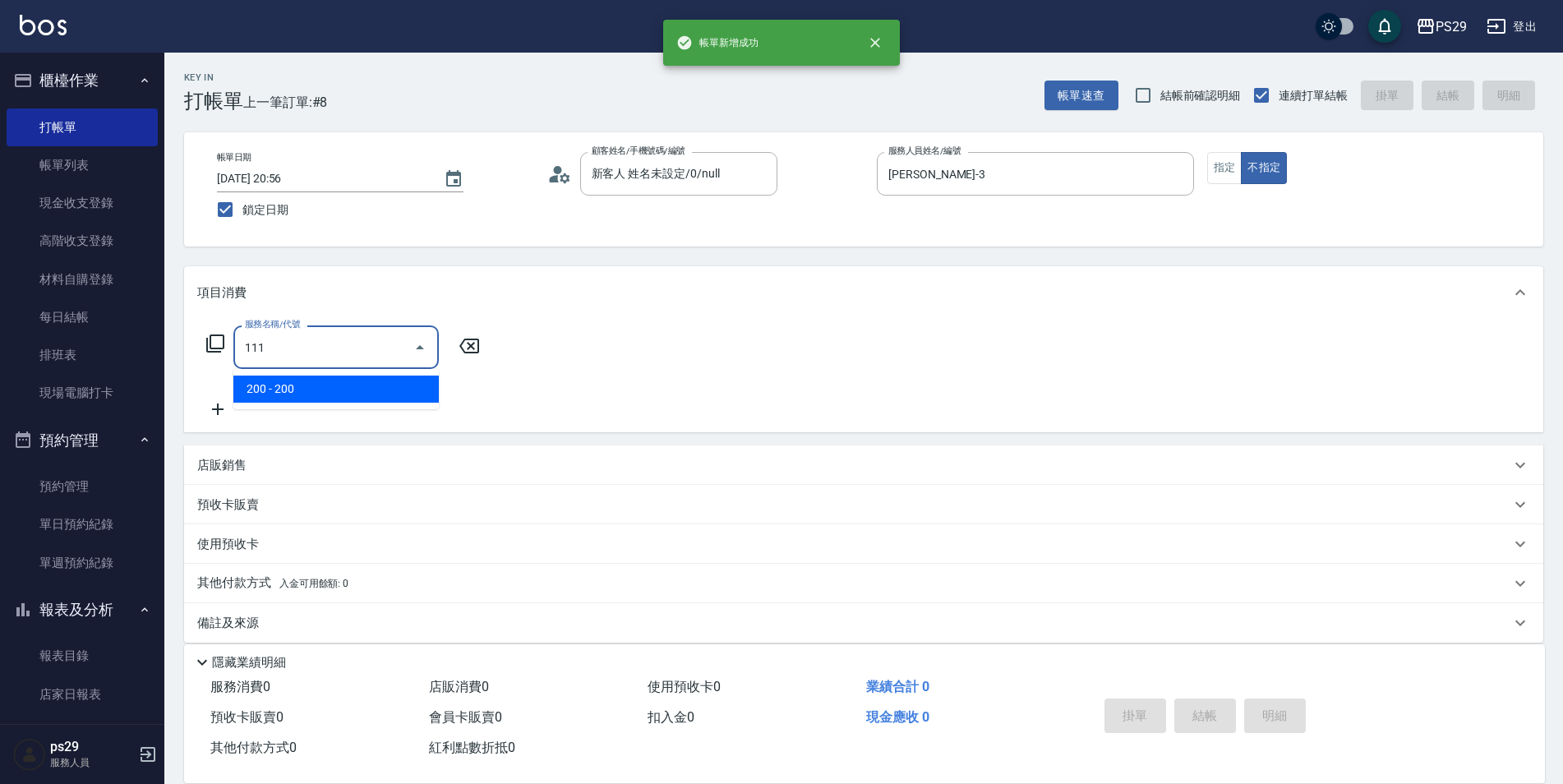
type input "200(111)"
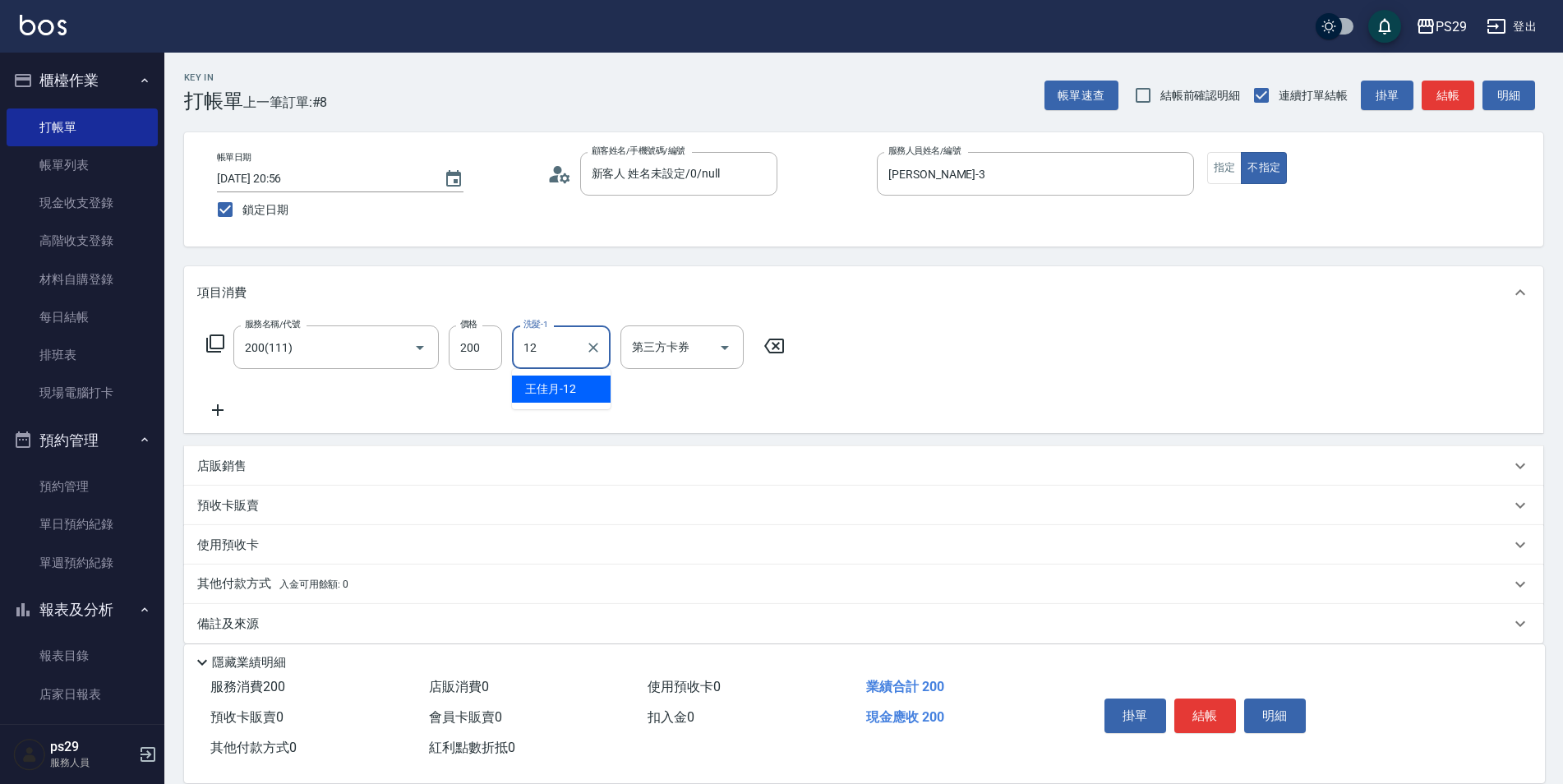
type input "[PERSON_NAME]-12"
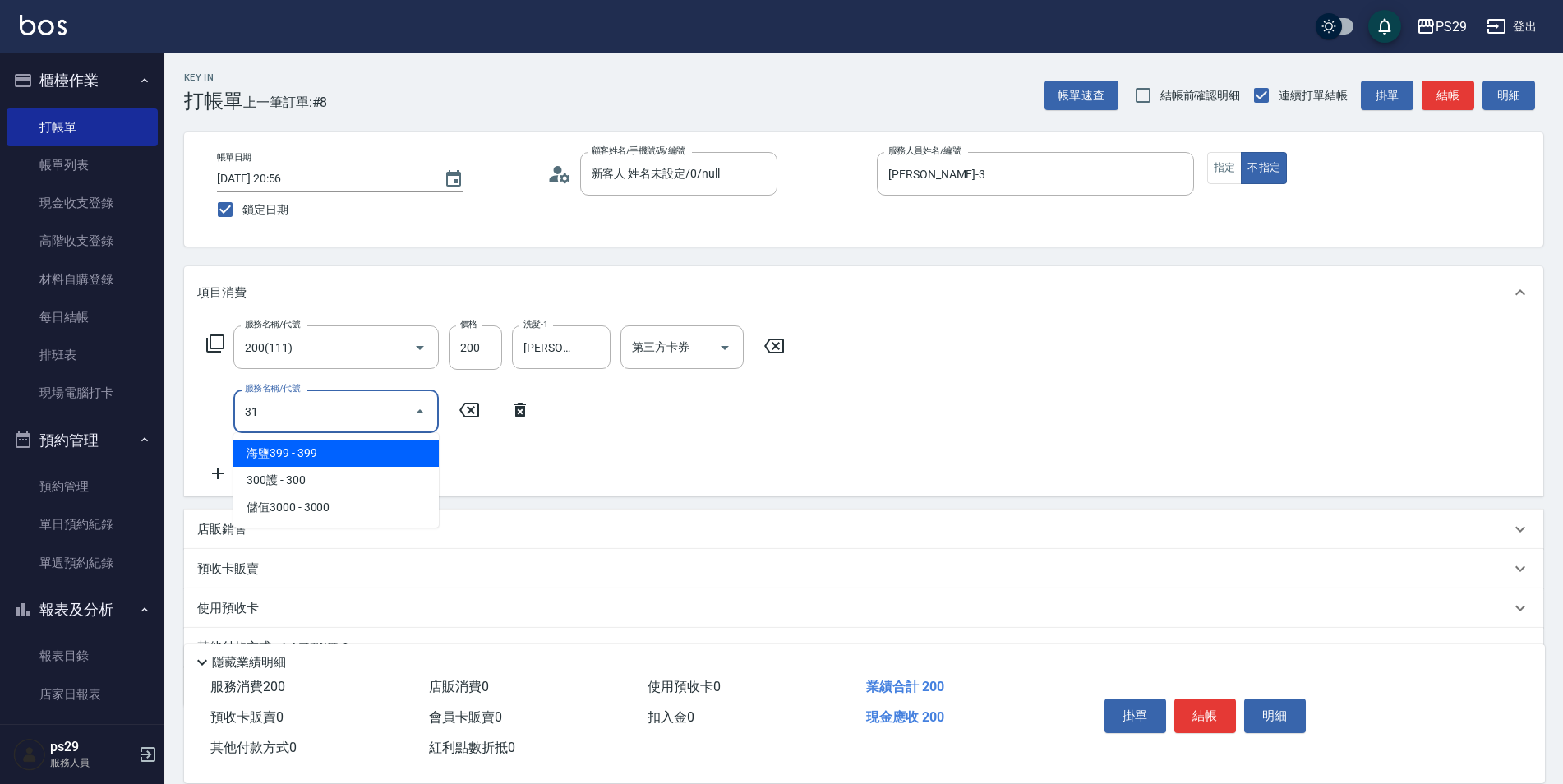
type input "310"
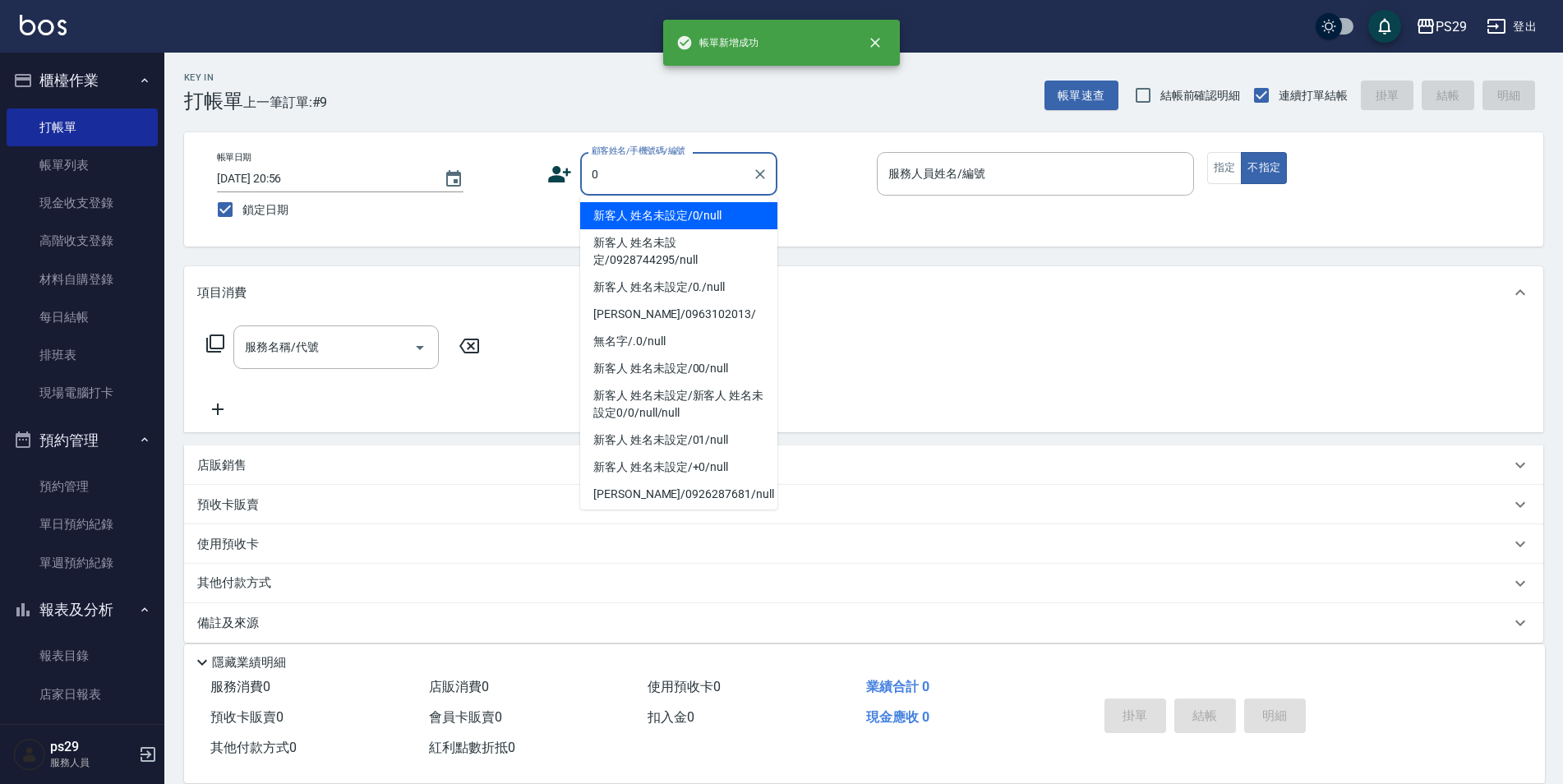
type input "新客人 姓名未設定/0/null"
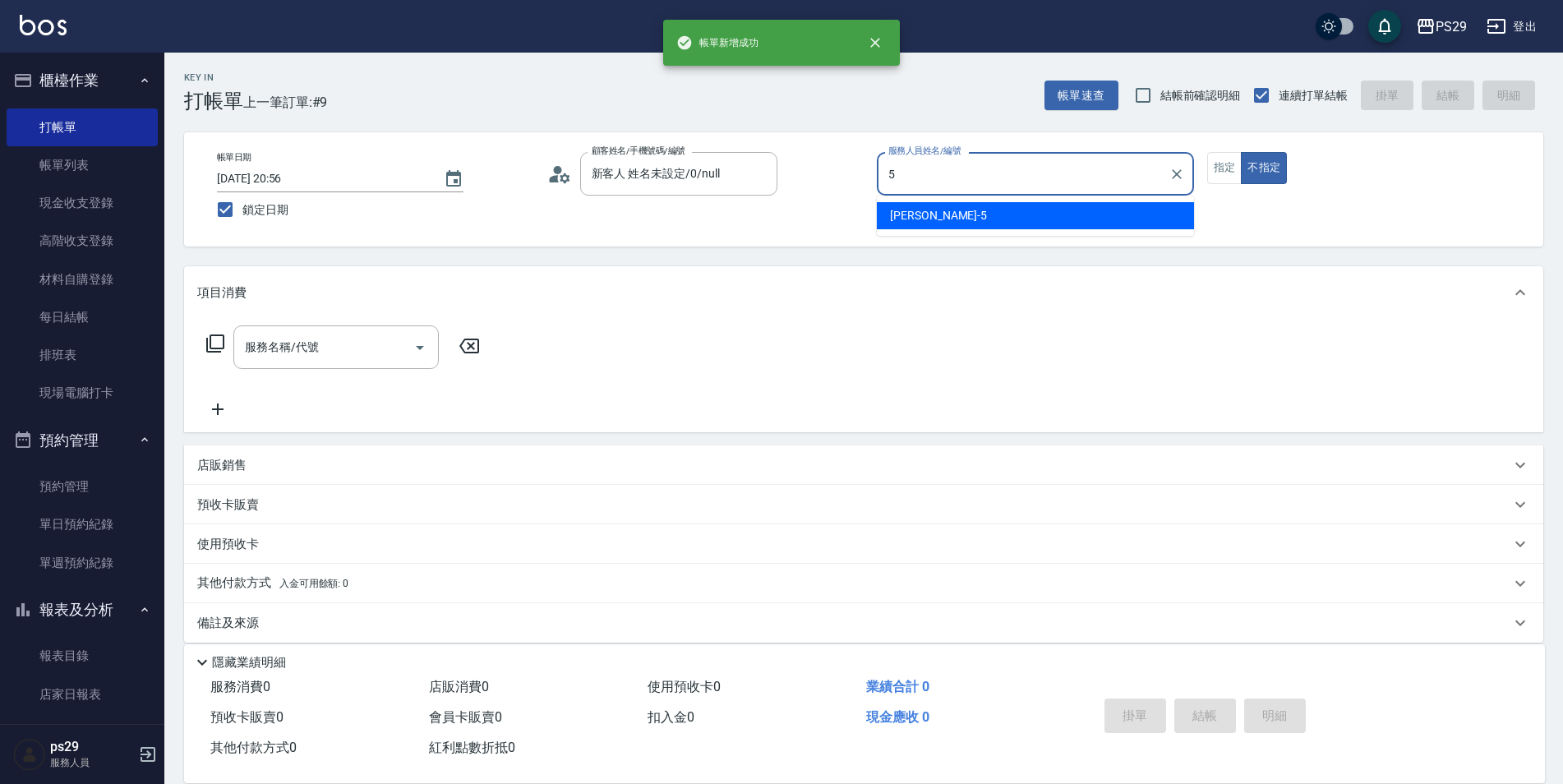
type input "[PERSON_NAME]維-5"
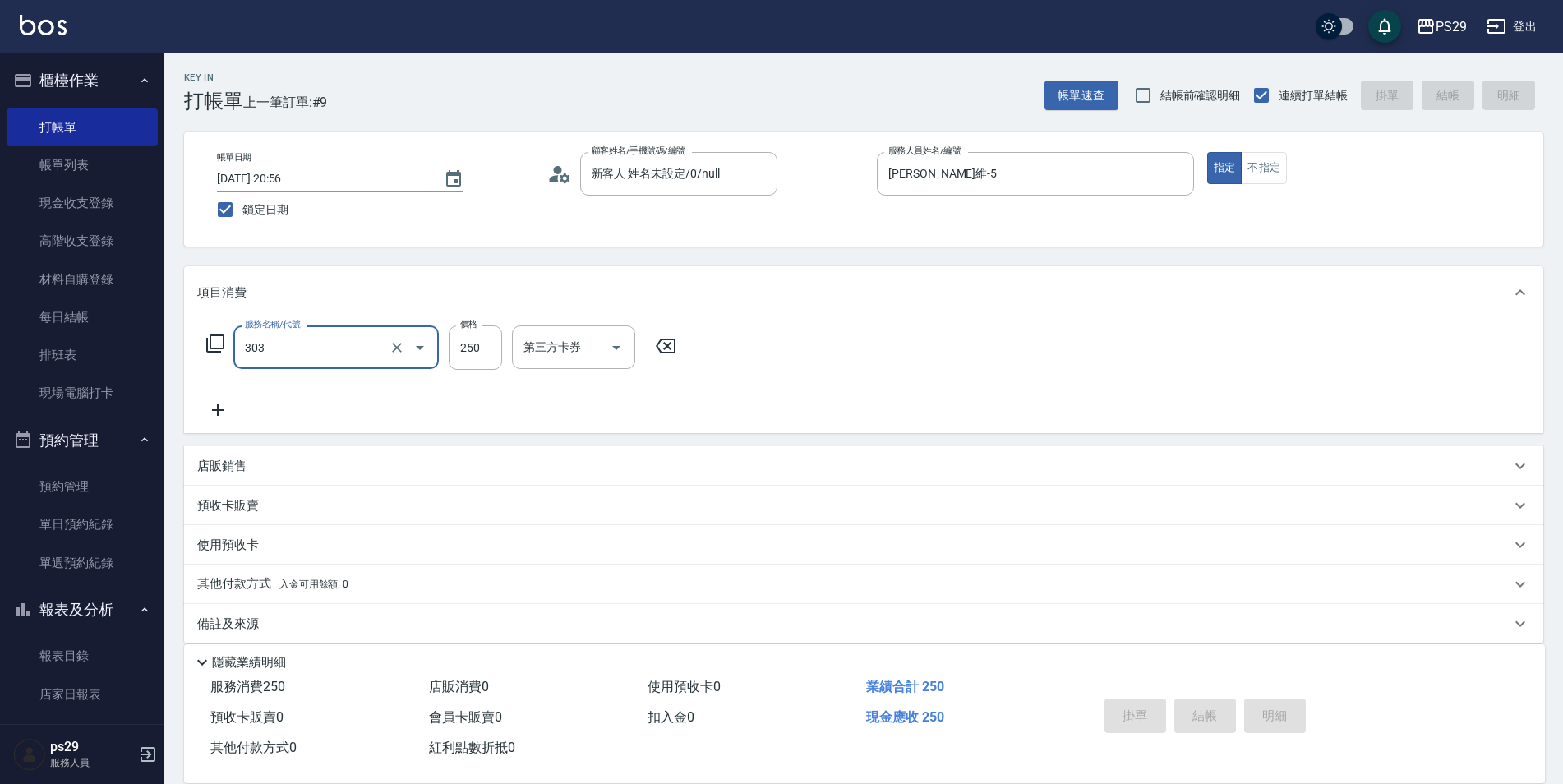
type input "303"
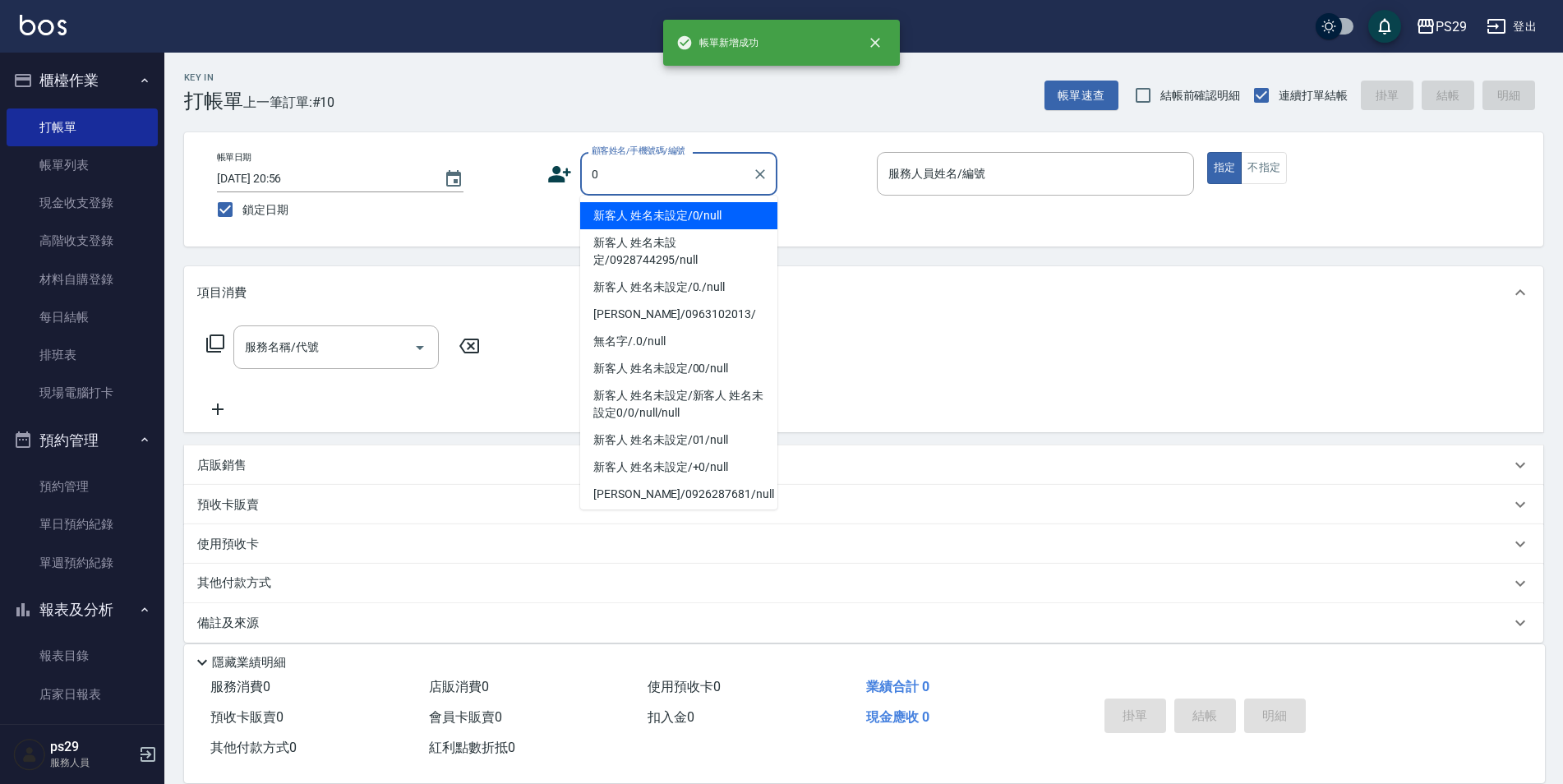
type input "新客人 姓名未設定/0/null"
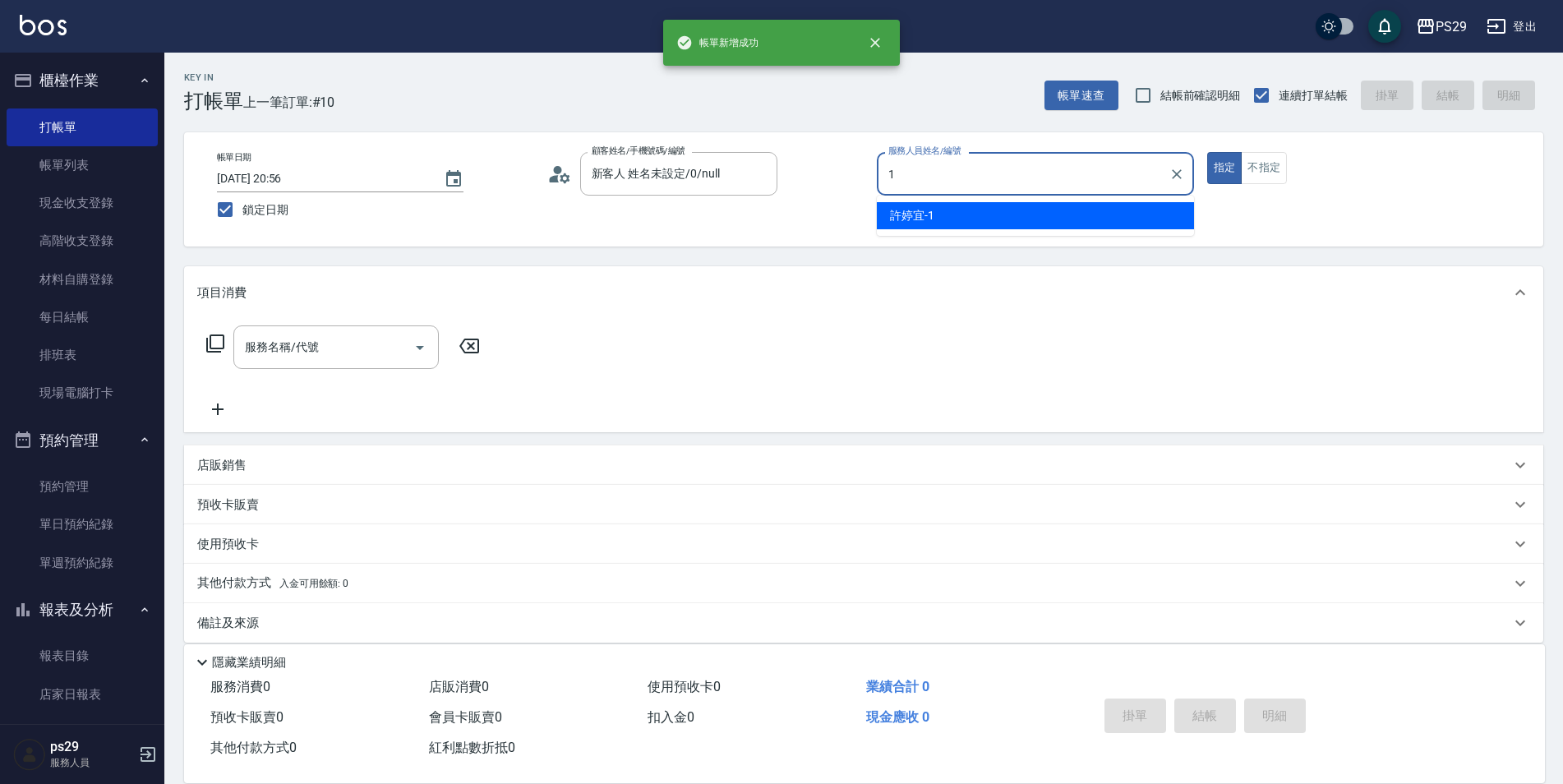
type input "[PERSON_NAME]-1"
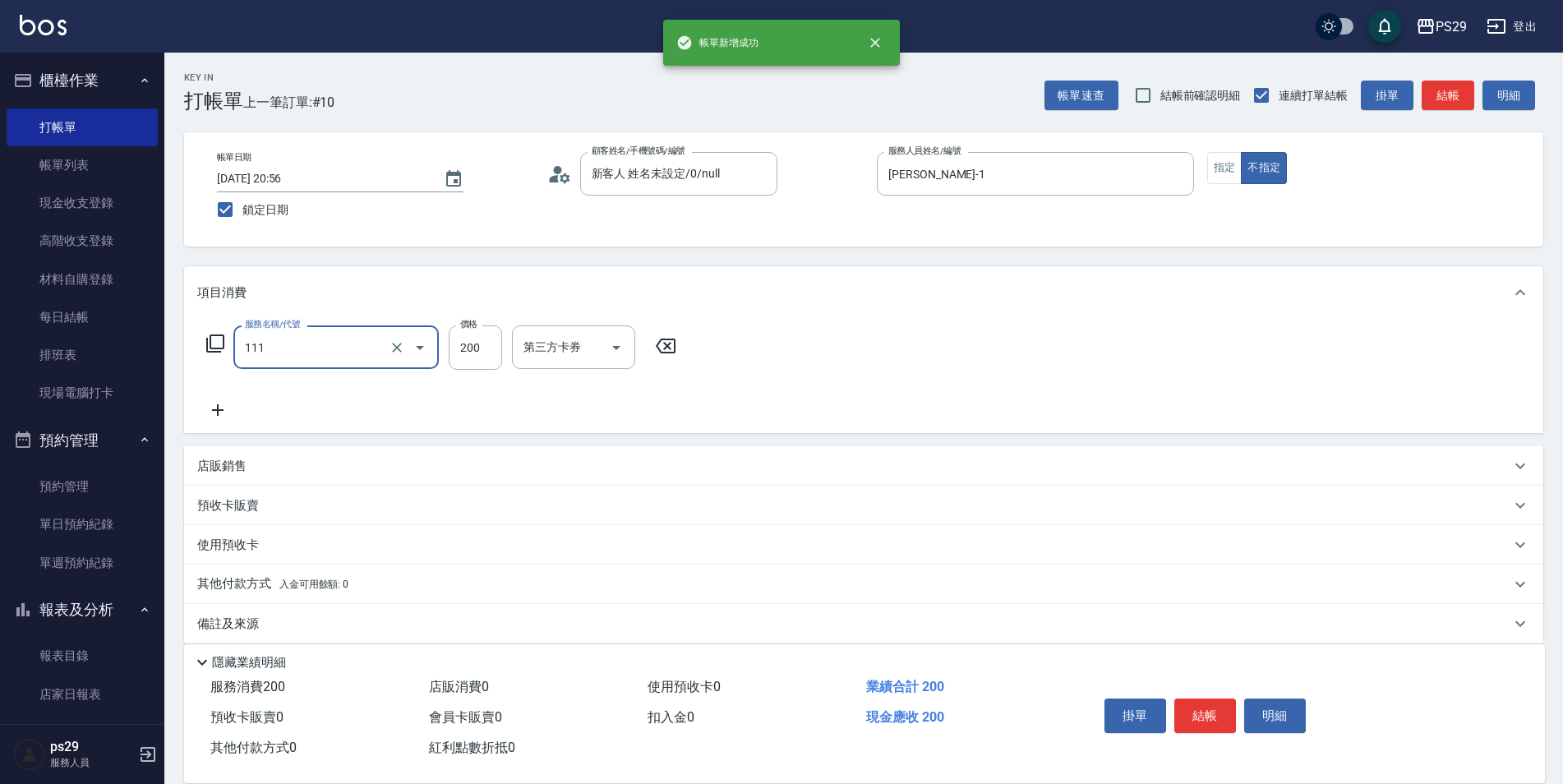
type input "200(111)"
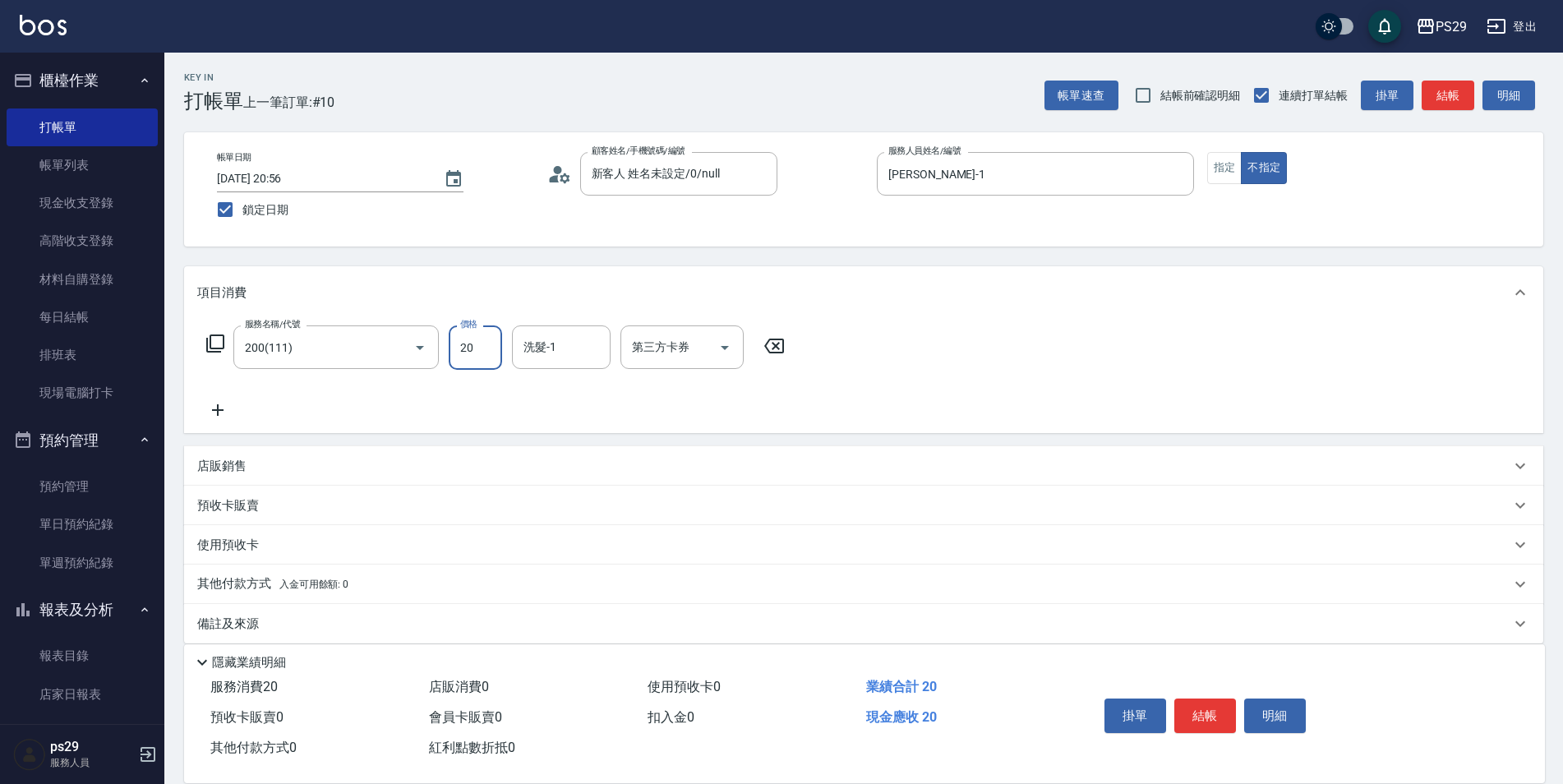
type input "200"
type input "吳畇蓁-23"
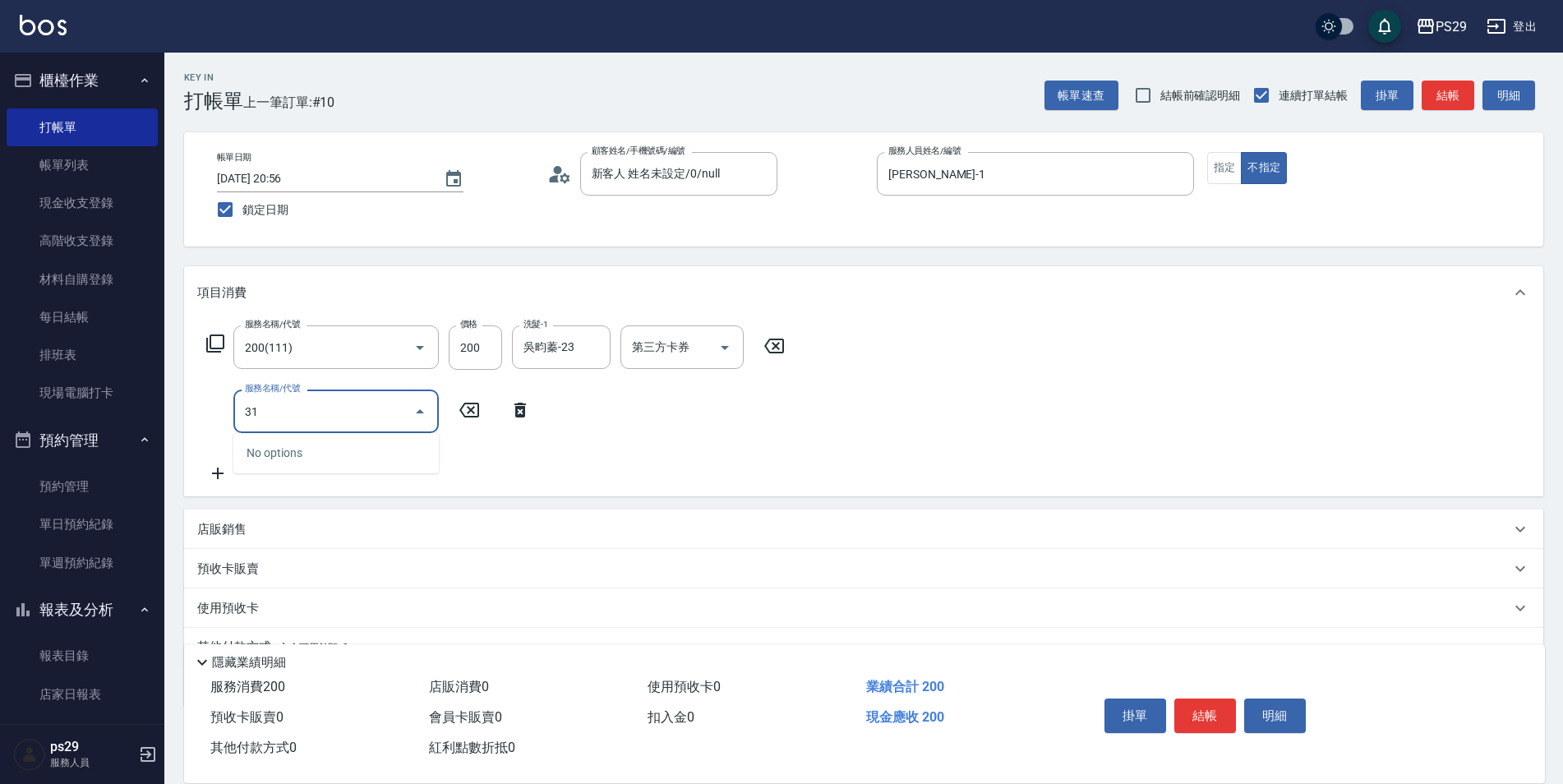
type input "310"
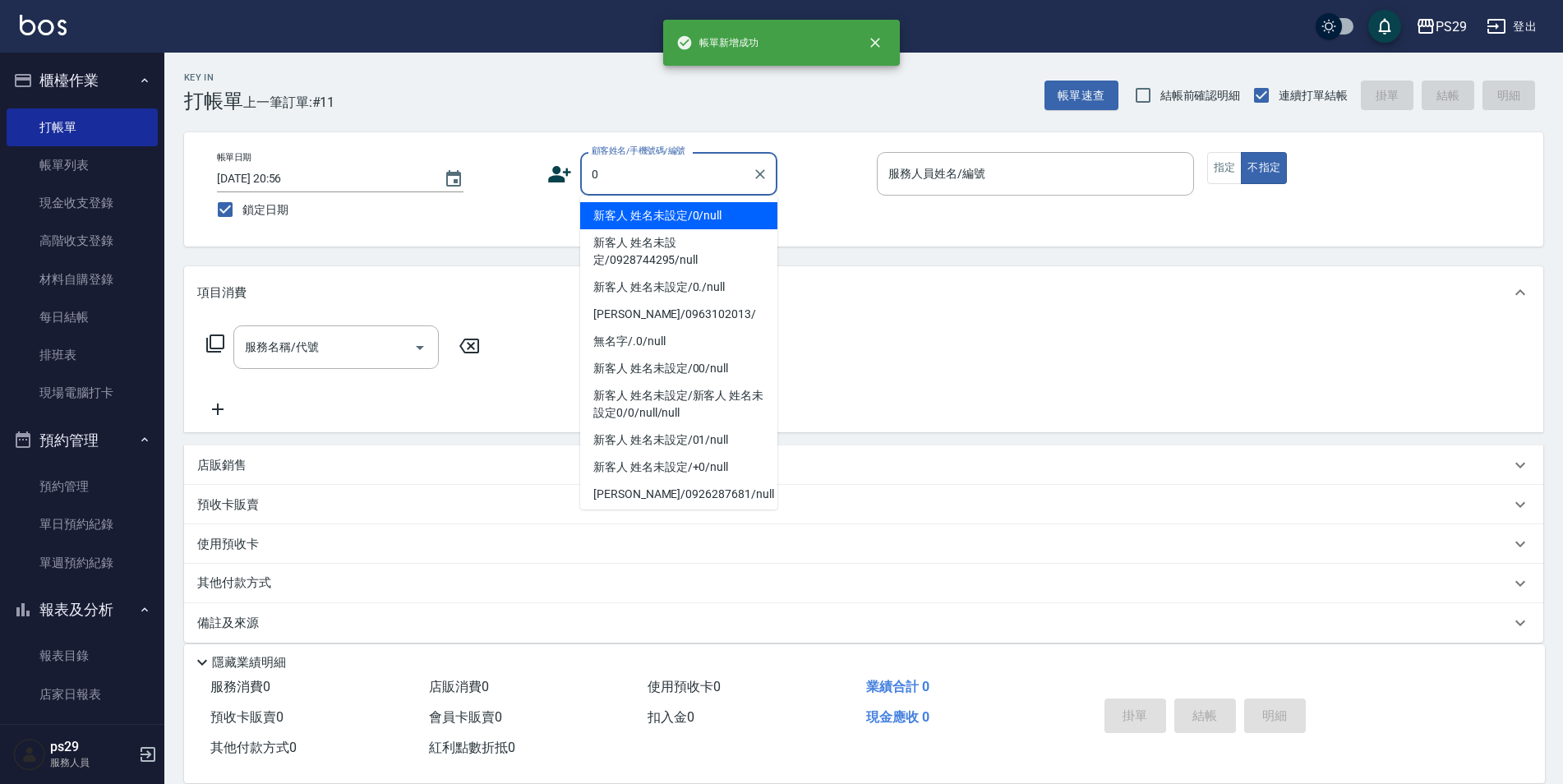
type input "新客人 姓名未設定/0/null"
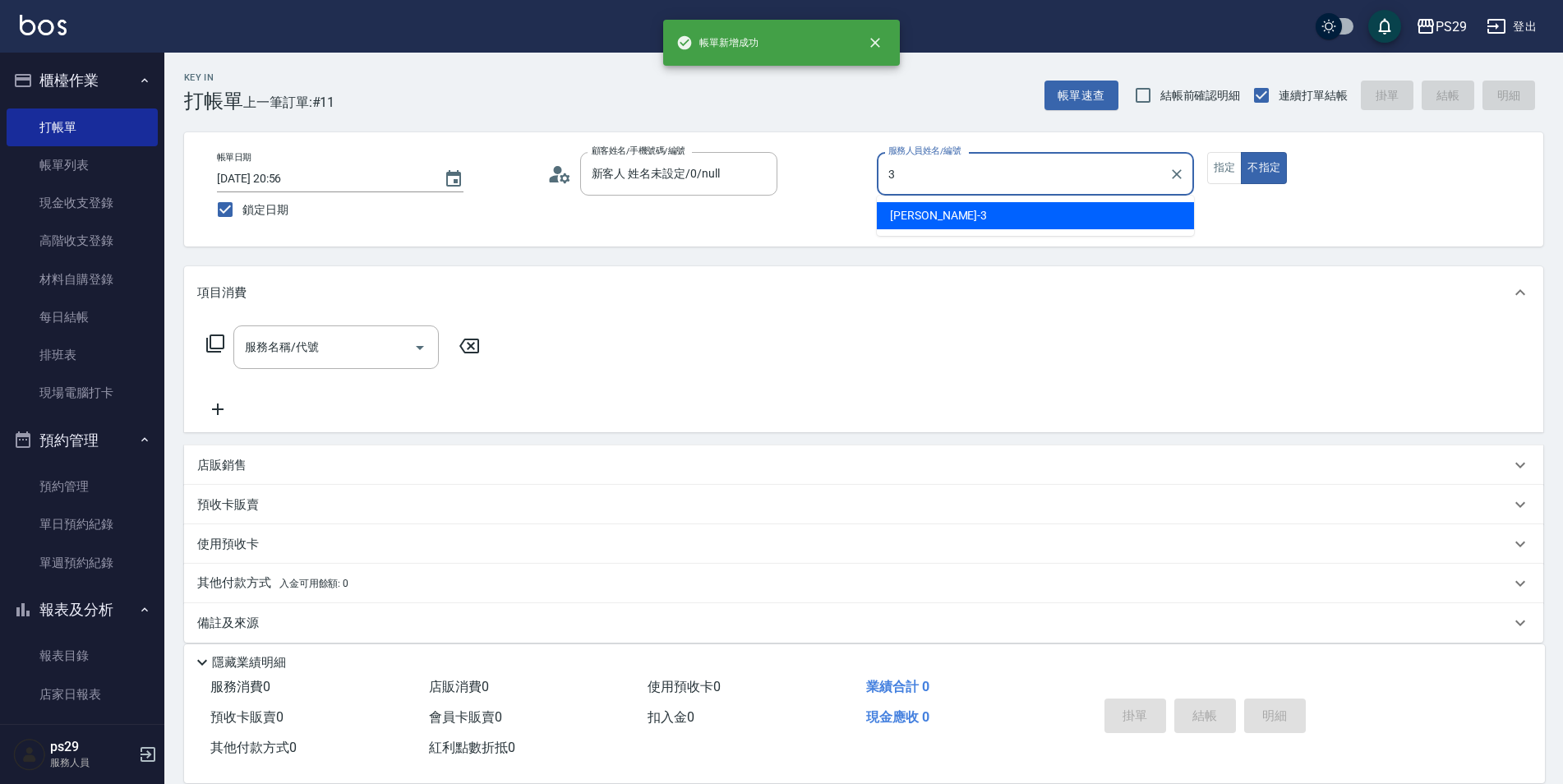
type input "[PERSON_NAME]-3"
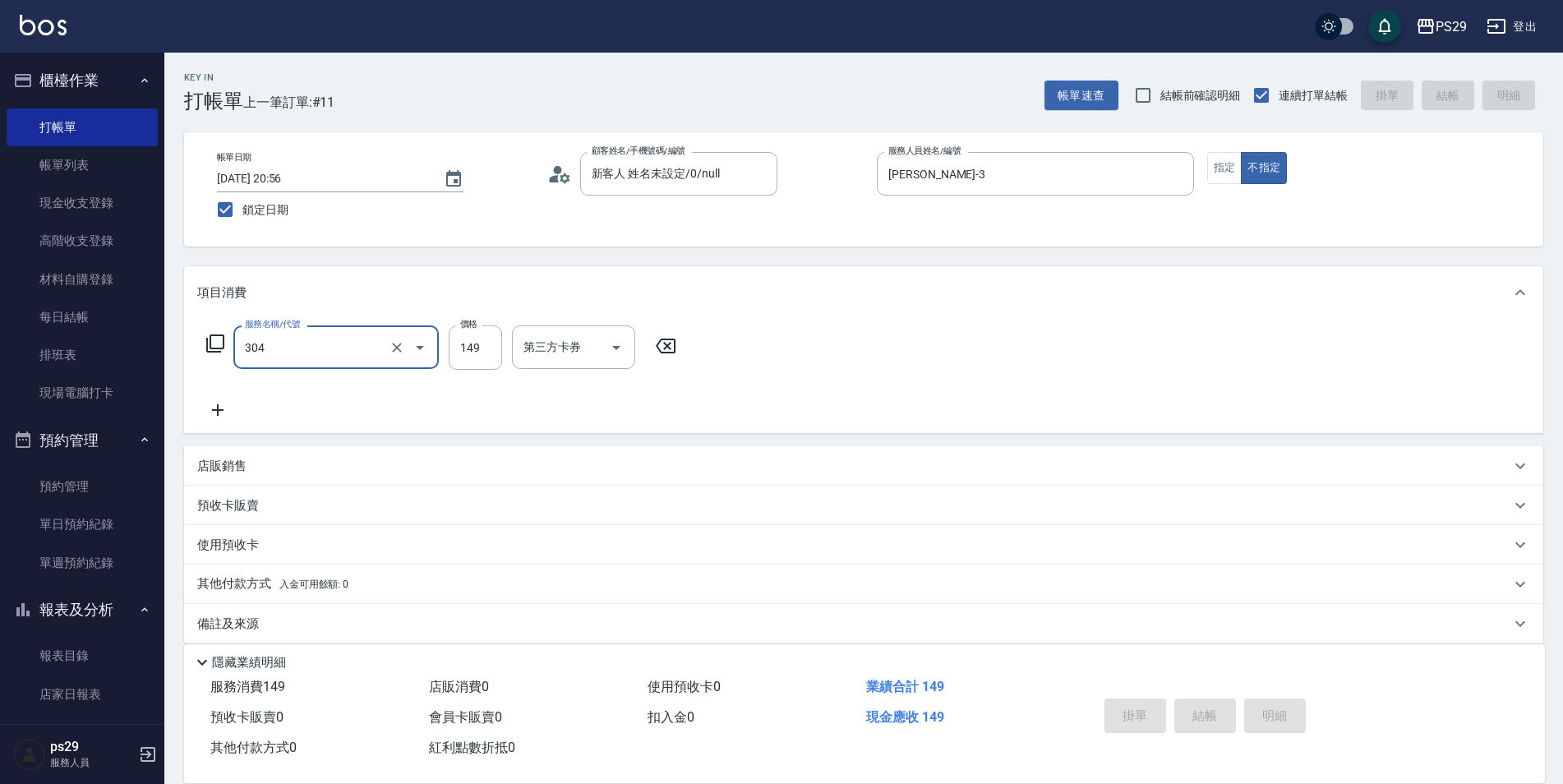
type input "304"
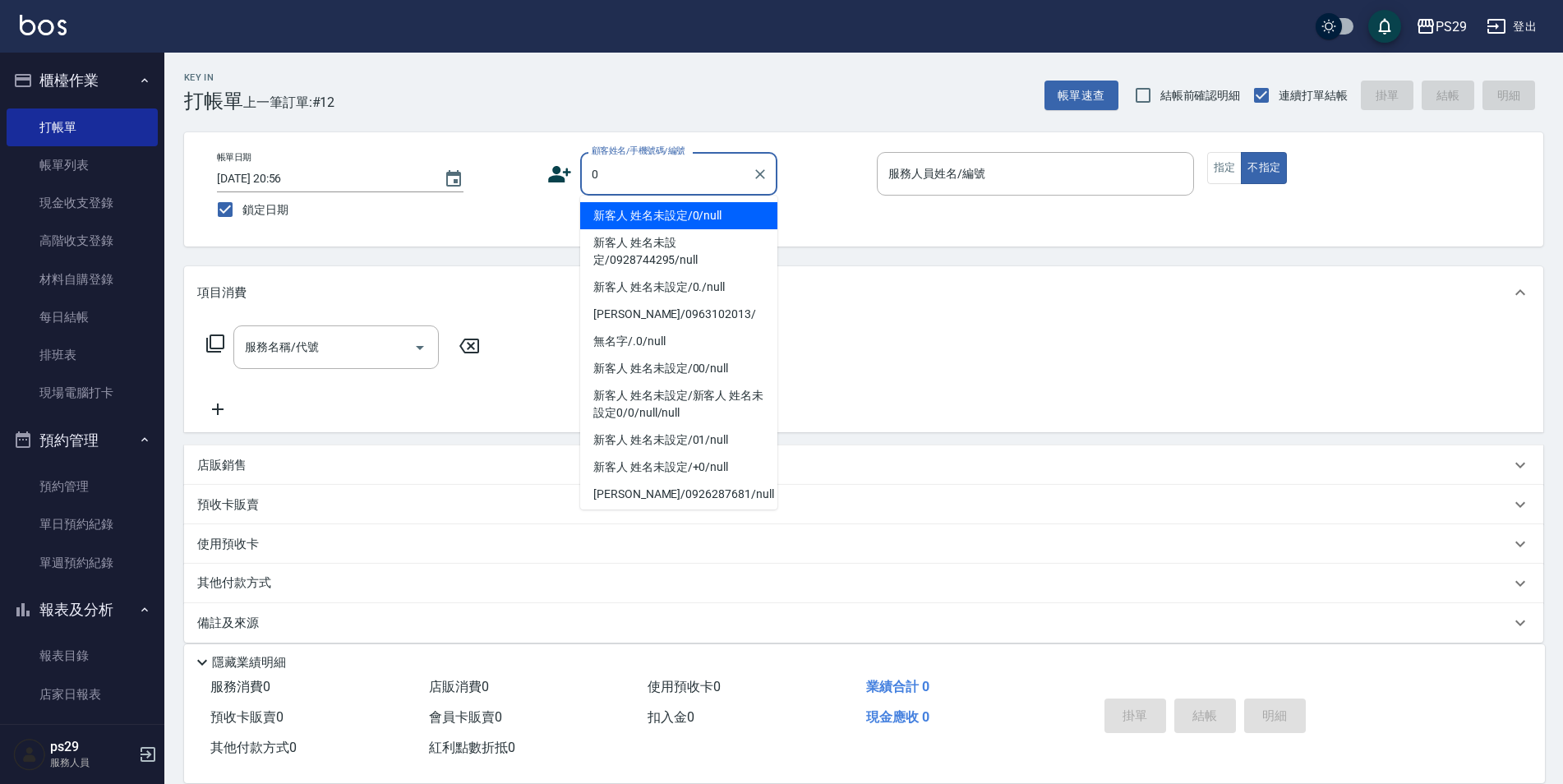
type input "新客人 姓名未設定/0/null"
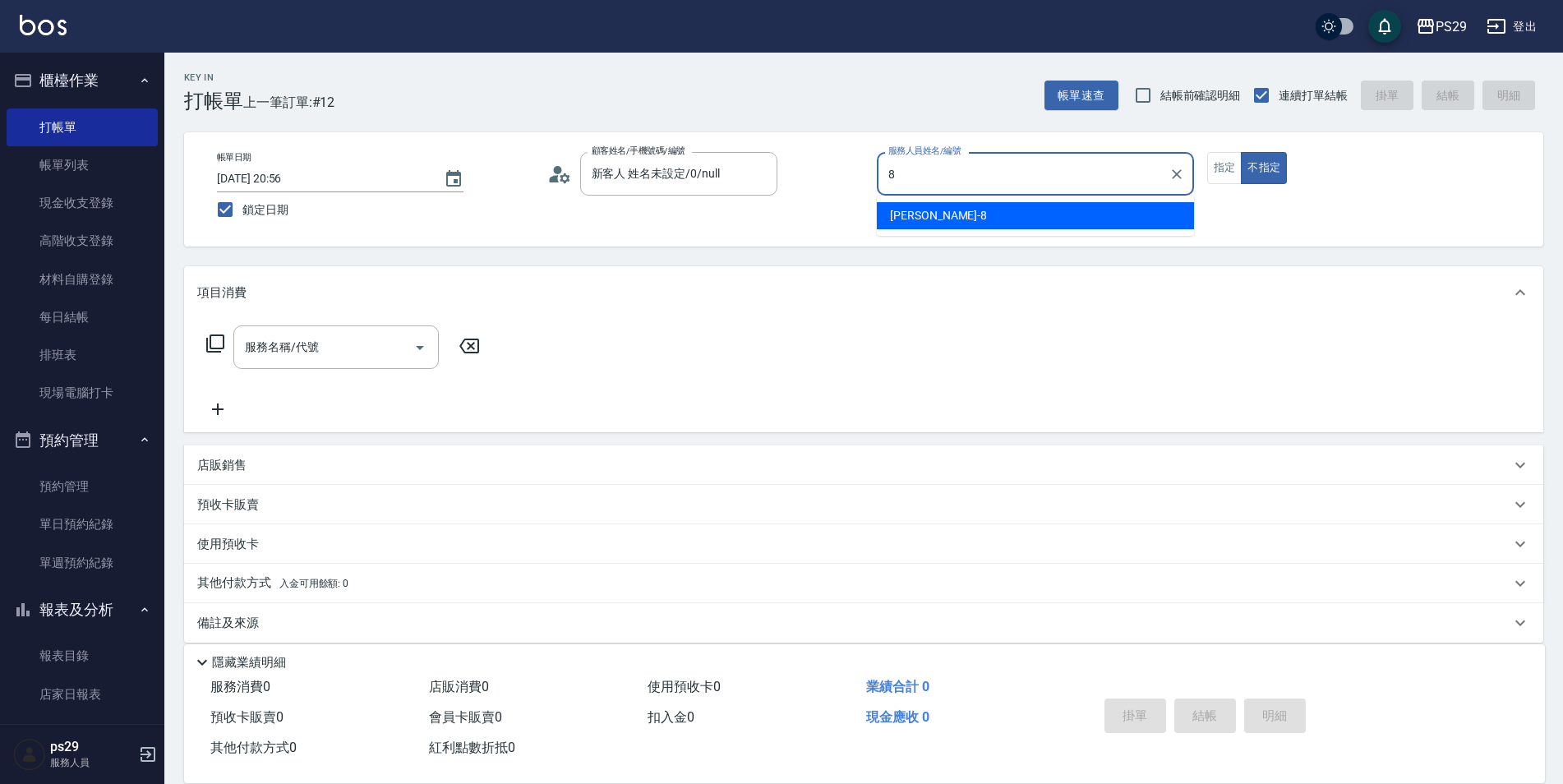
type input "[PERSON_NAME]-8"
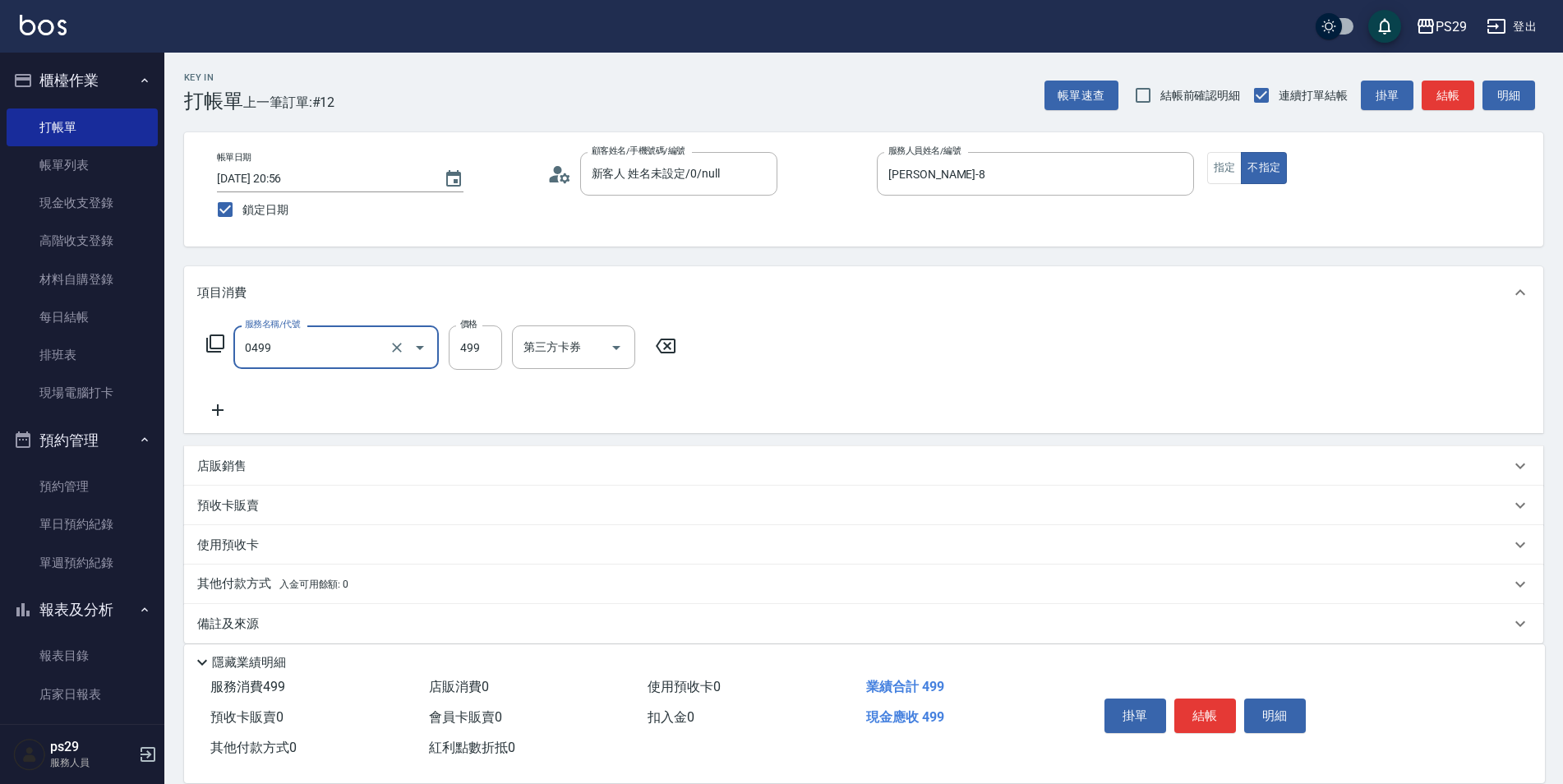
type input "[PERSON_NAME]499(0499)"
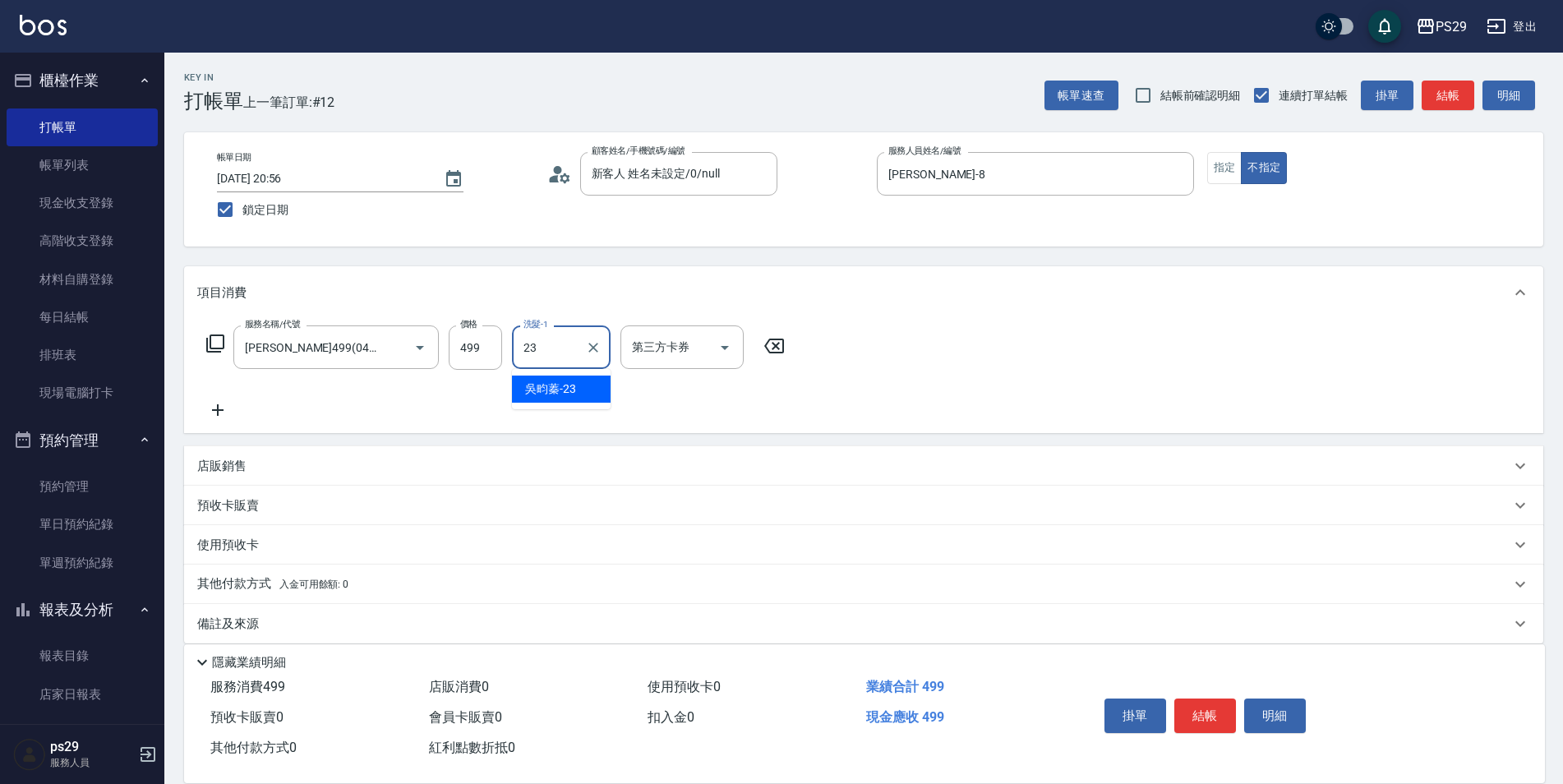
type input "吳畇蓁-23"
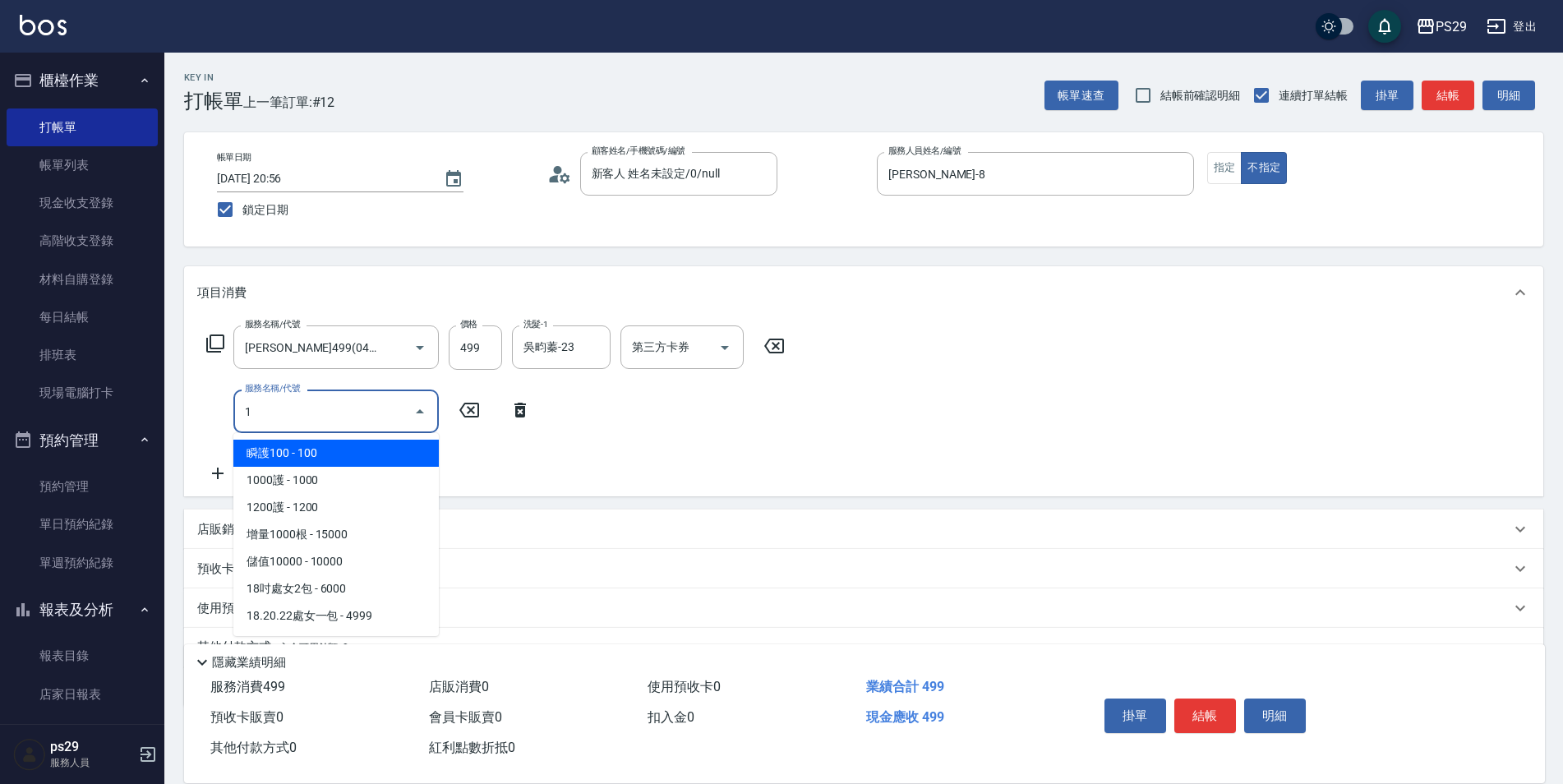
type input "瞬護100(113)"
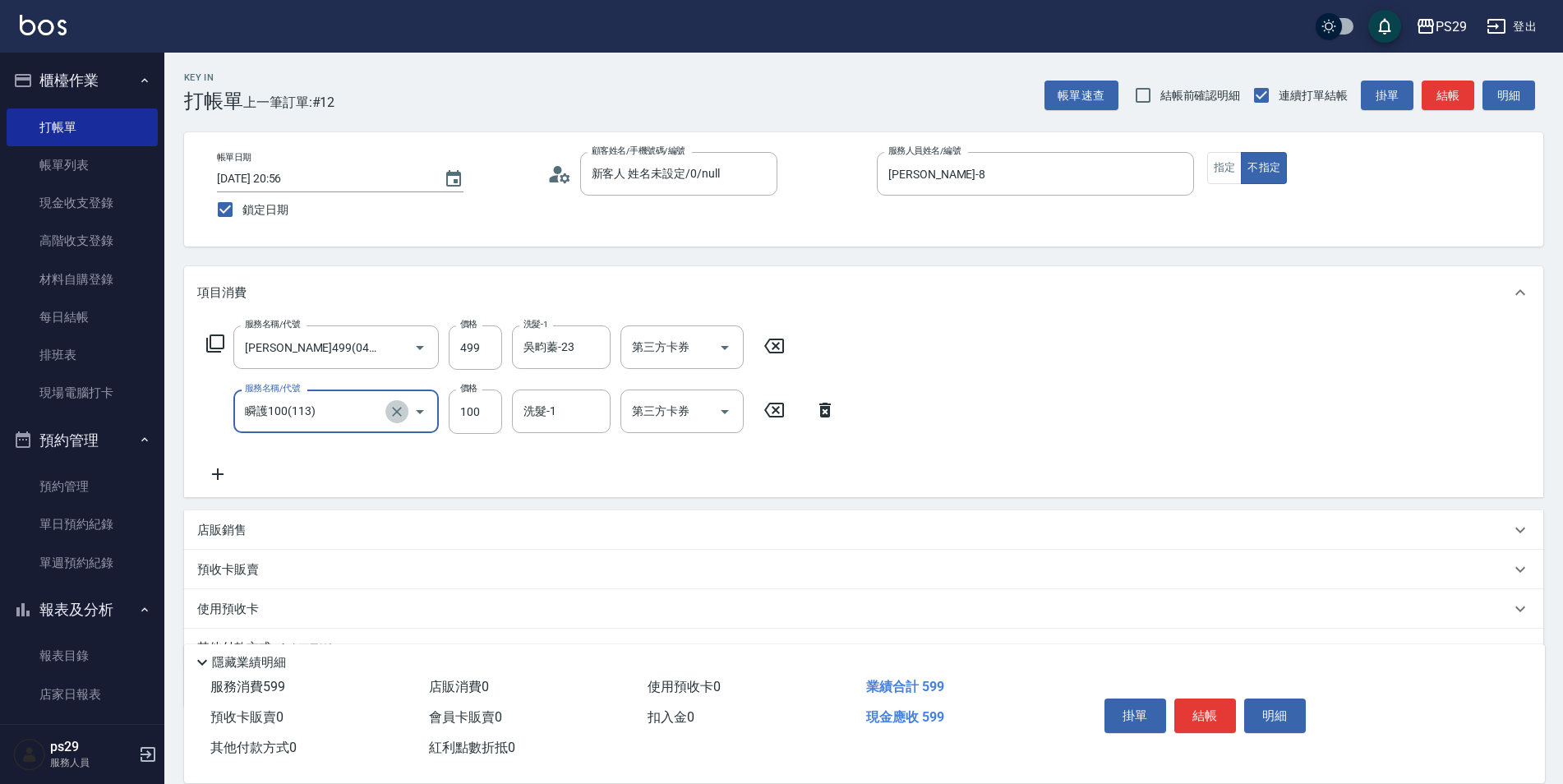
click at [404, 405] on icon "Clear" at bounding box center [396, 410] width 16 height 16
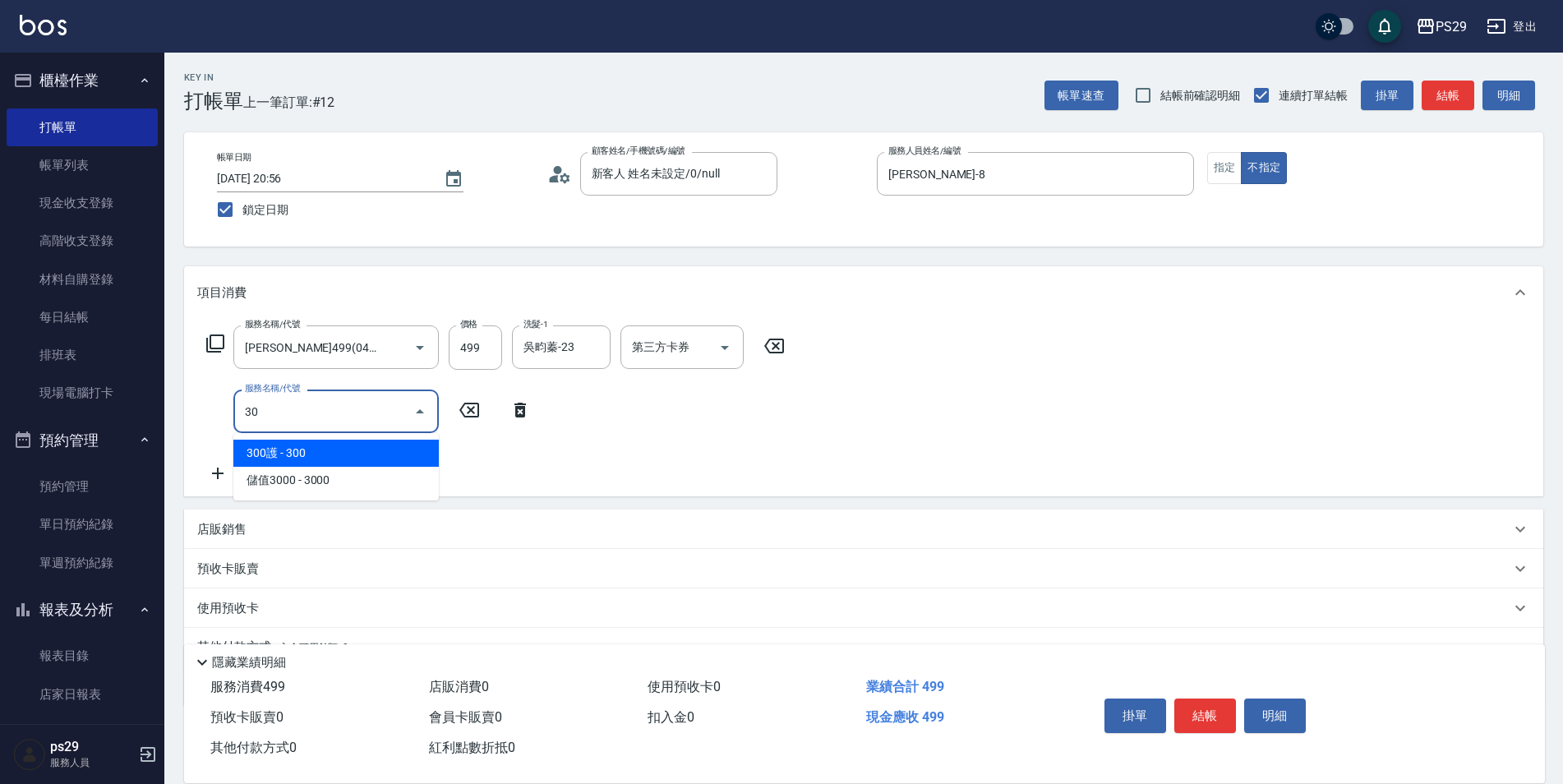
type input "304"
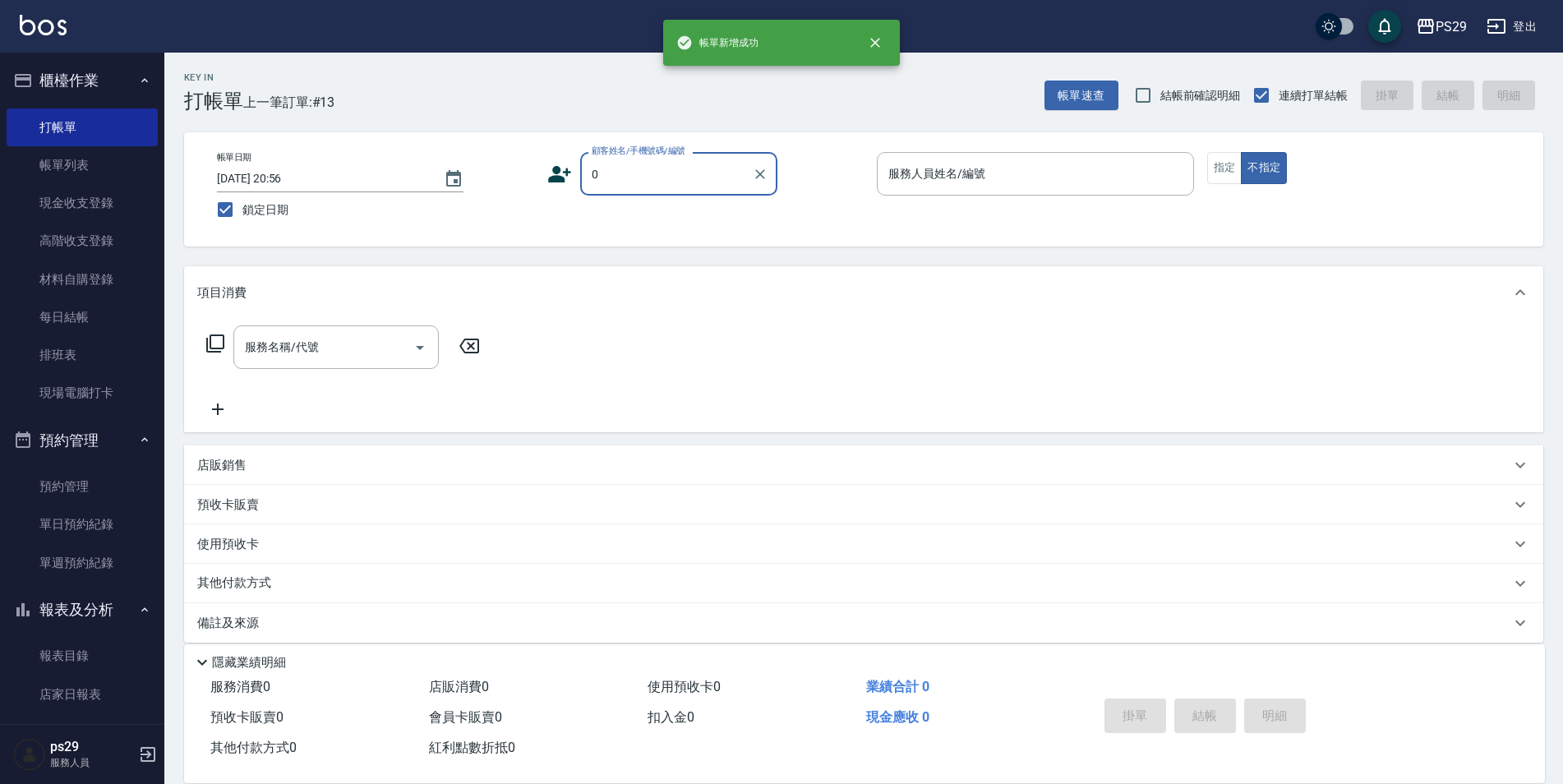
type input "新客人 姓名未設定/0/null"
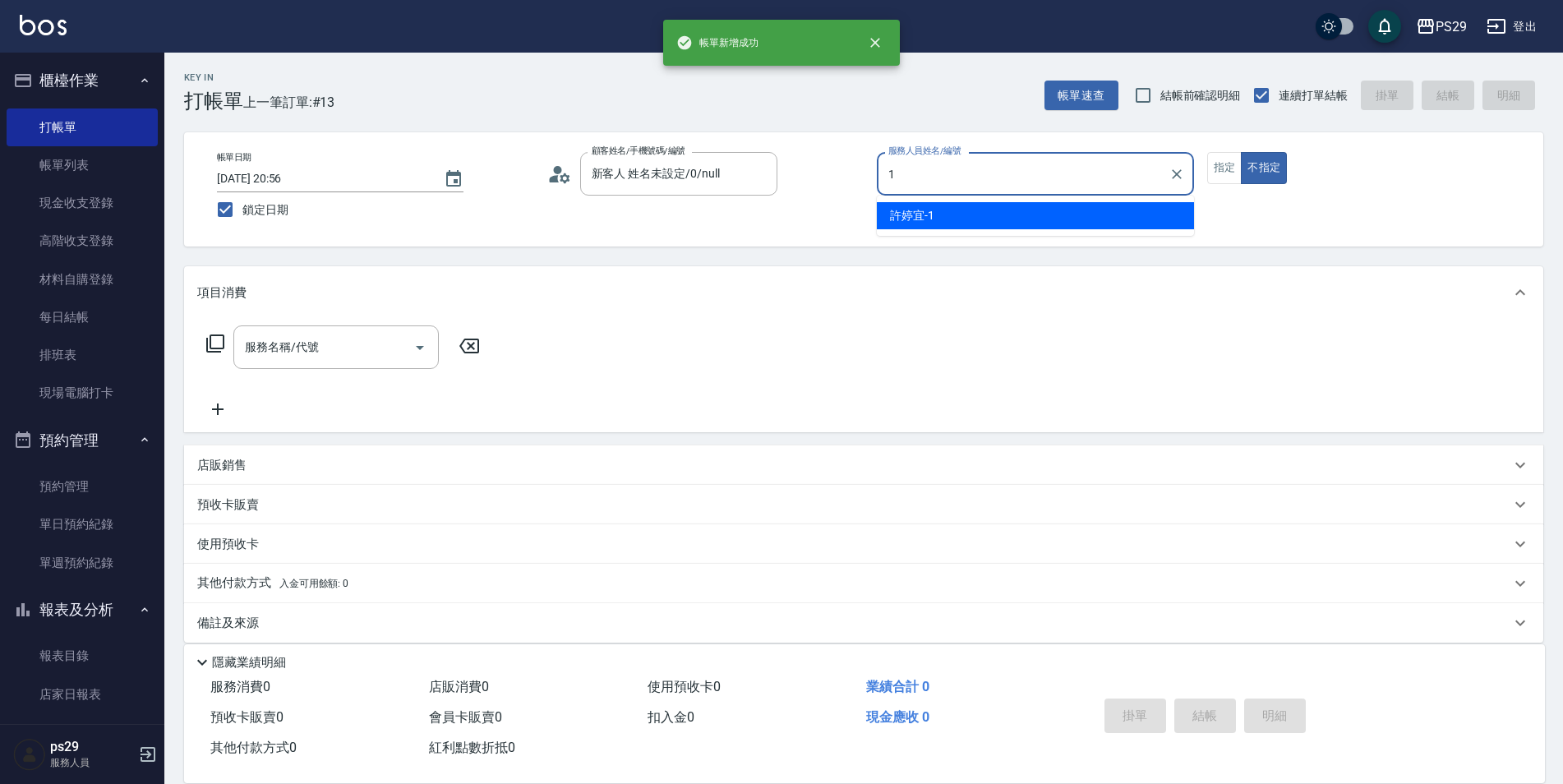
type input "[PERSON_NAME]-1"
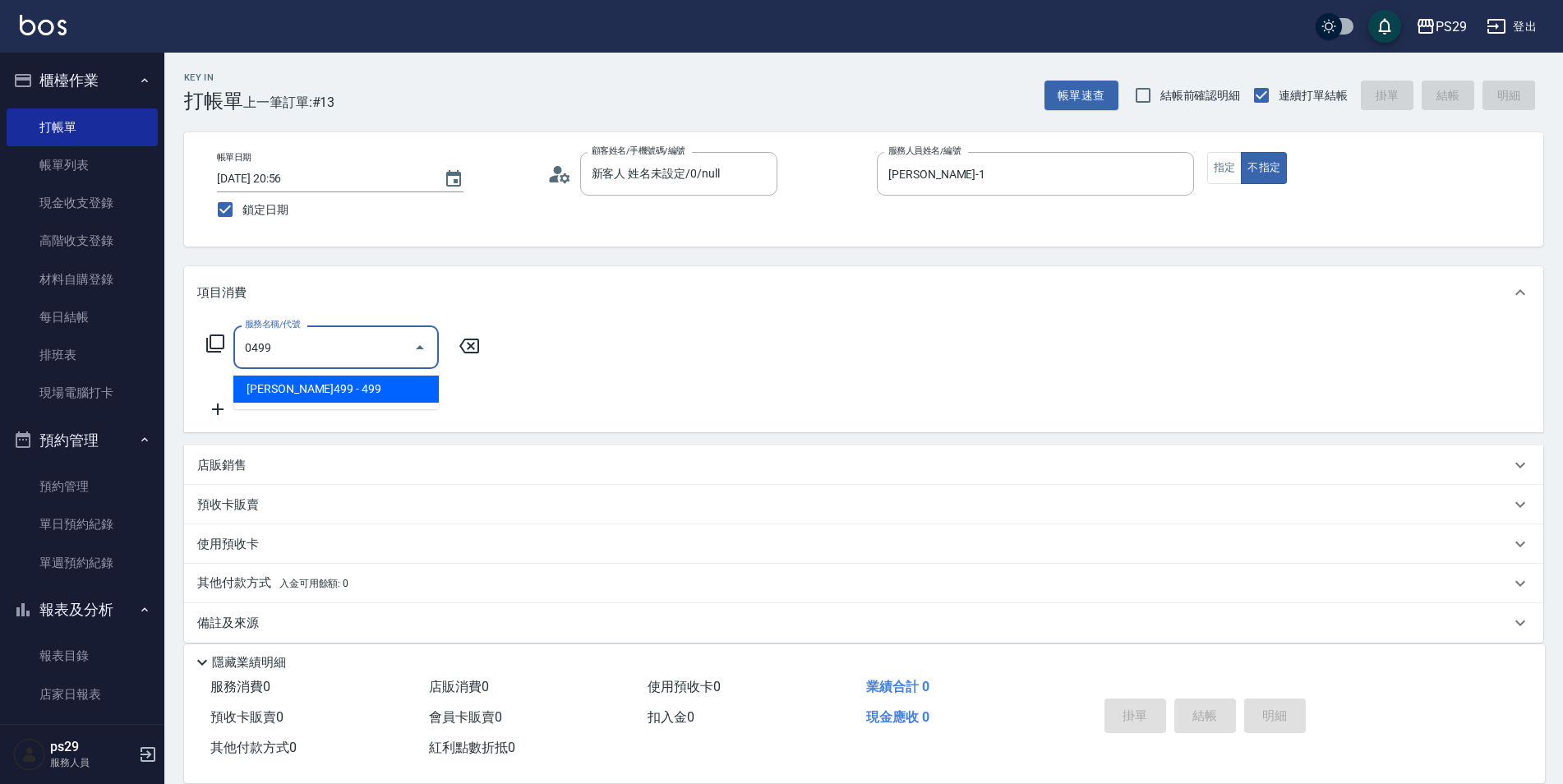
type input "[PERSON_NAME]499(0499)"
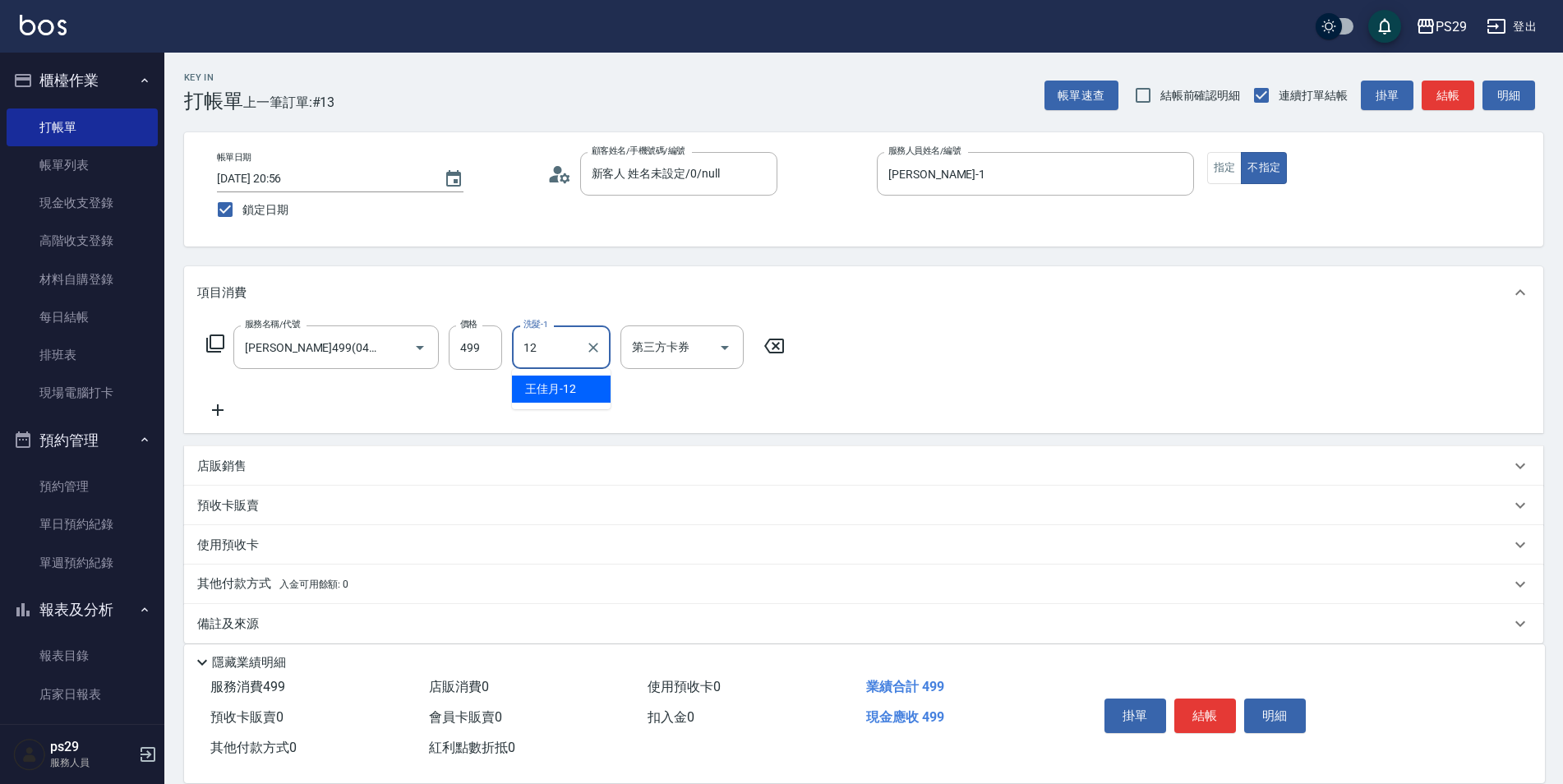
type input "[PERSON_NAME]-12"
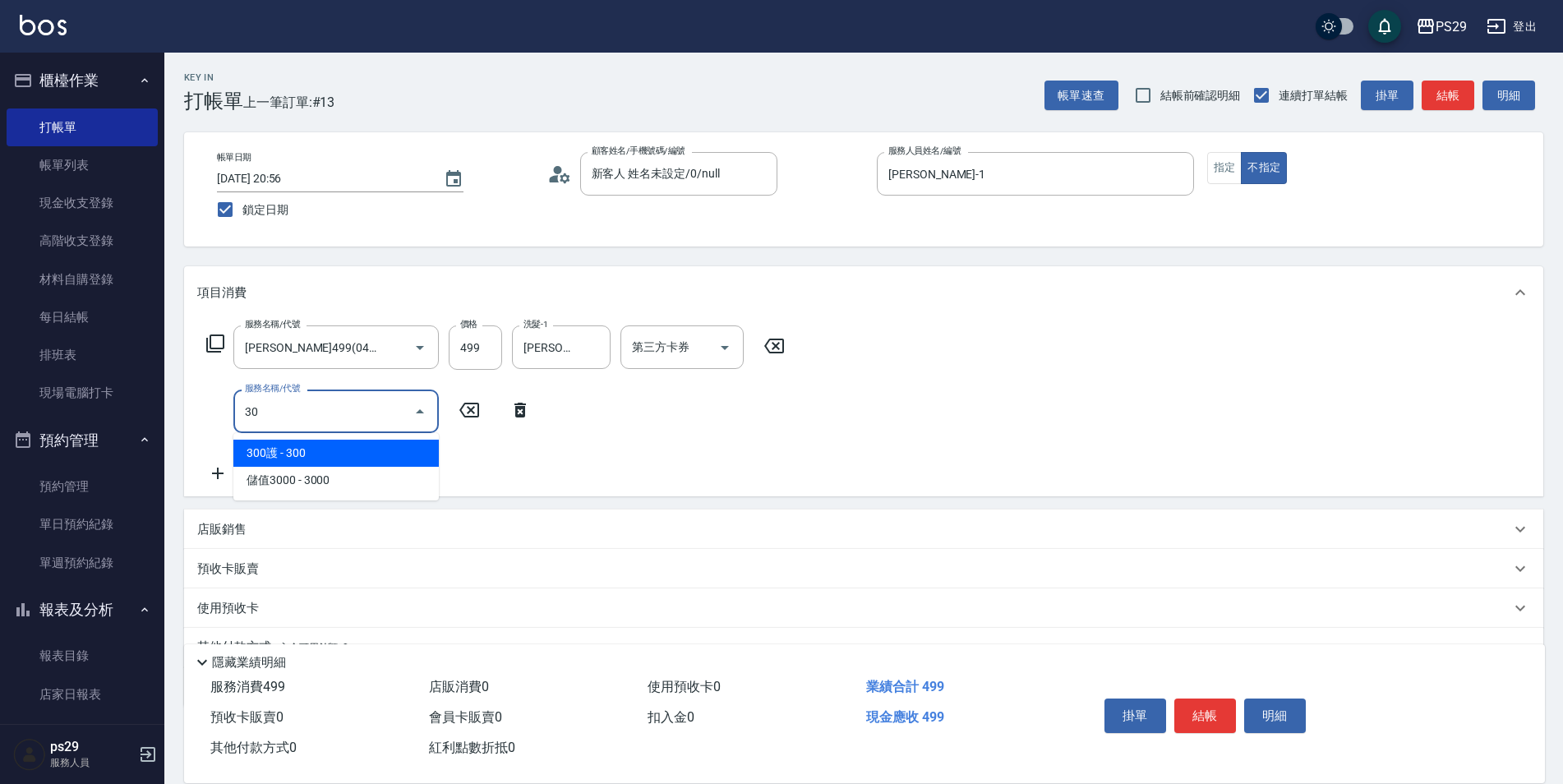
type input "304"
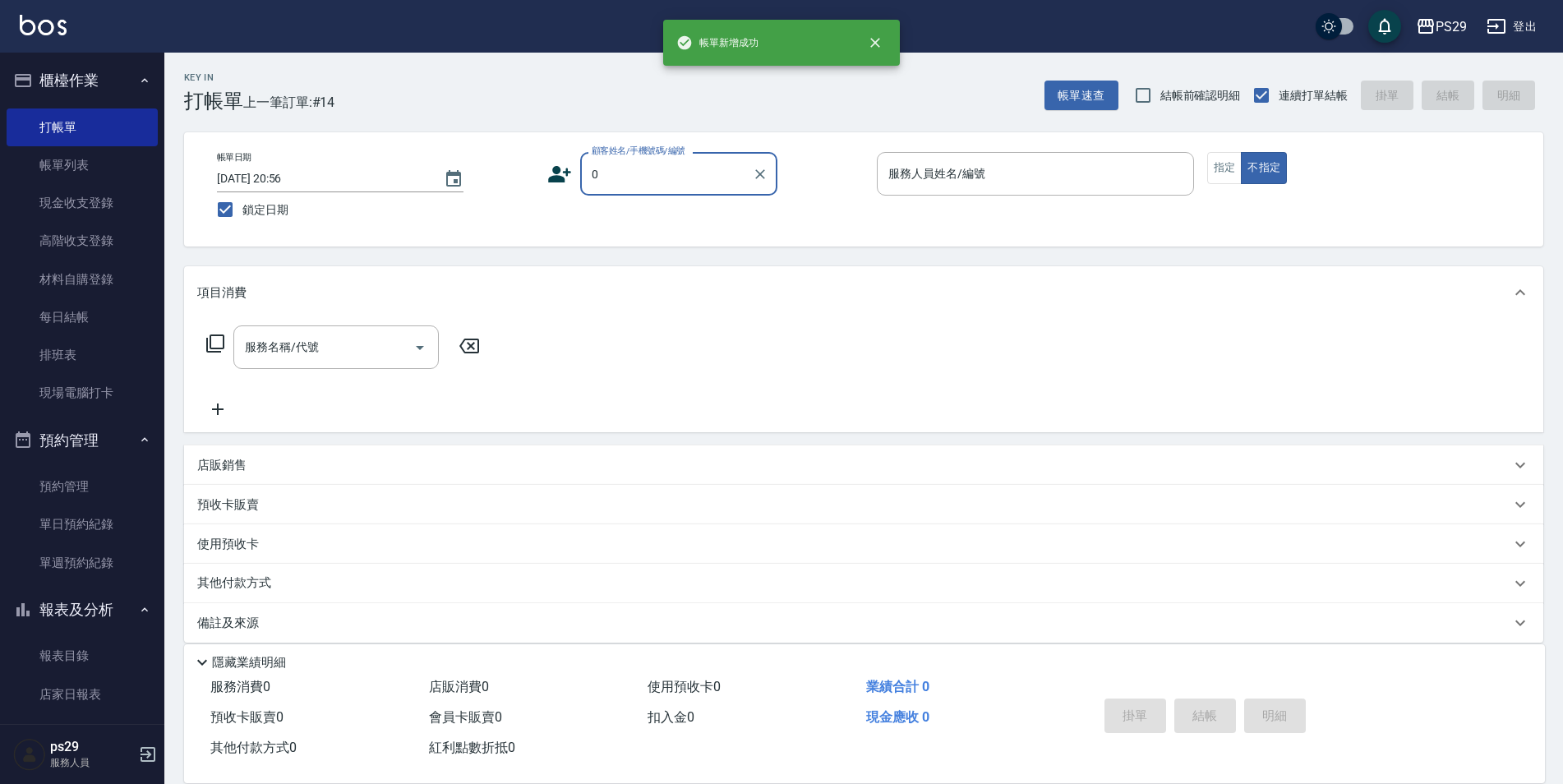
type input "新客人 姓名未設定/0/null"
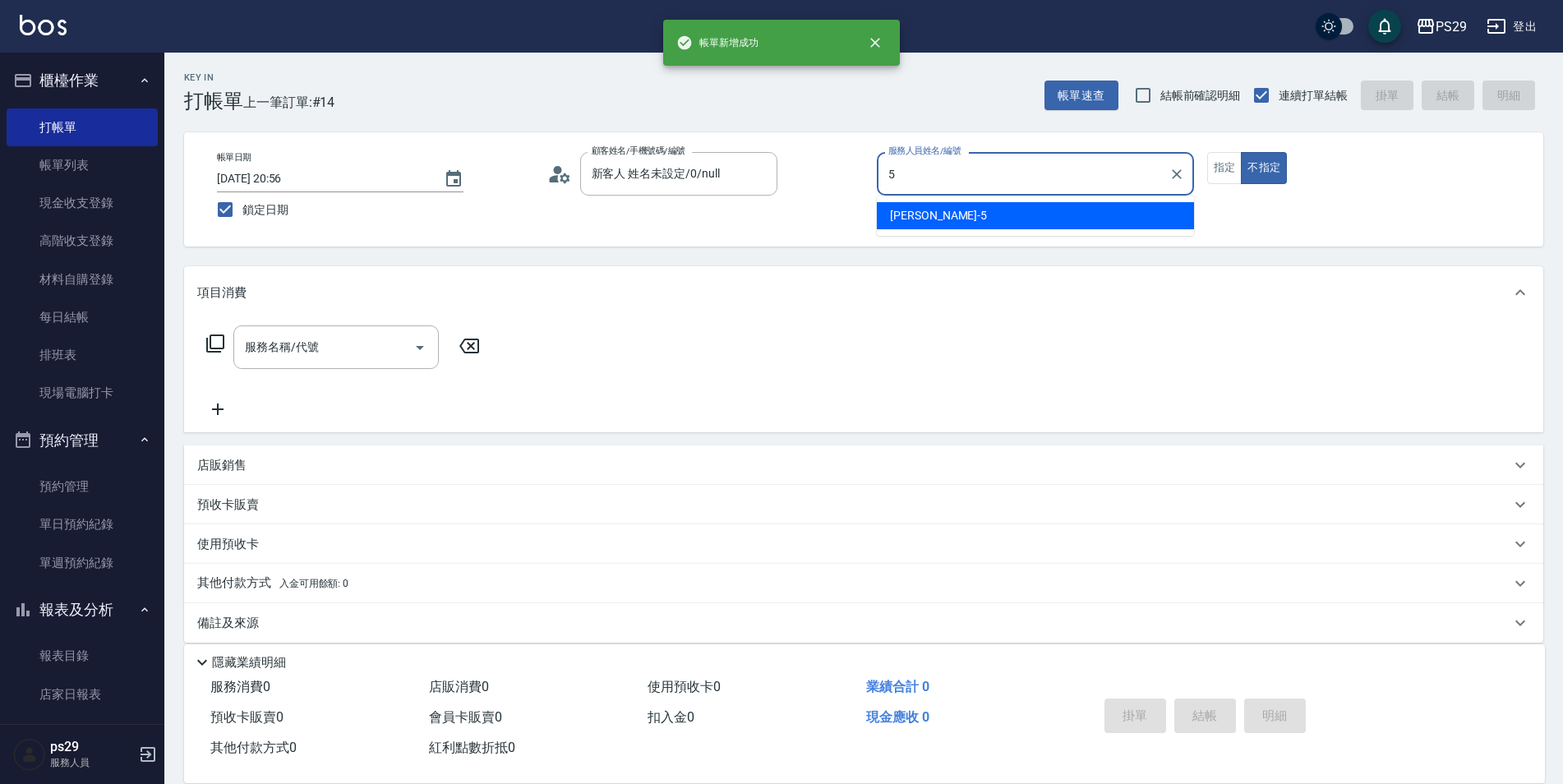
type input "[PERSON_NAME]維-5"
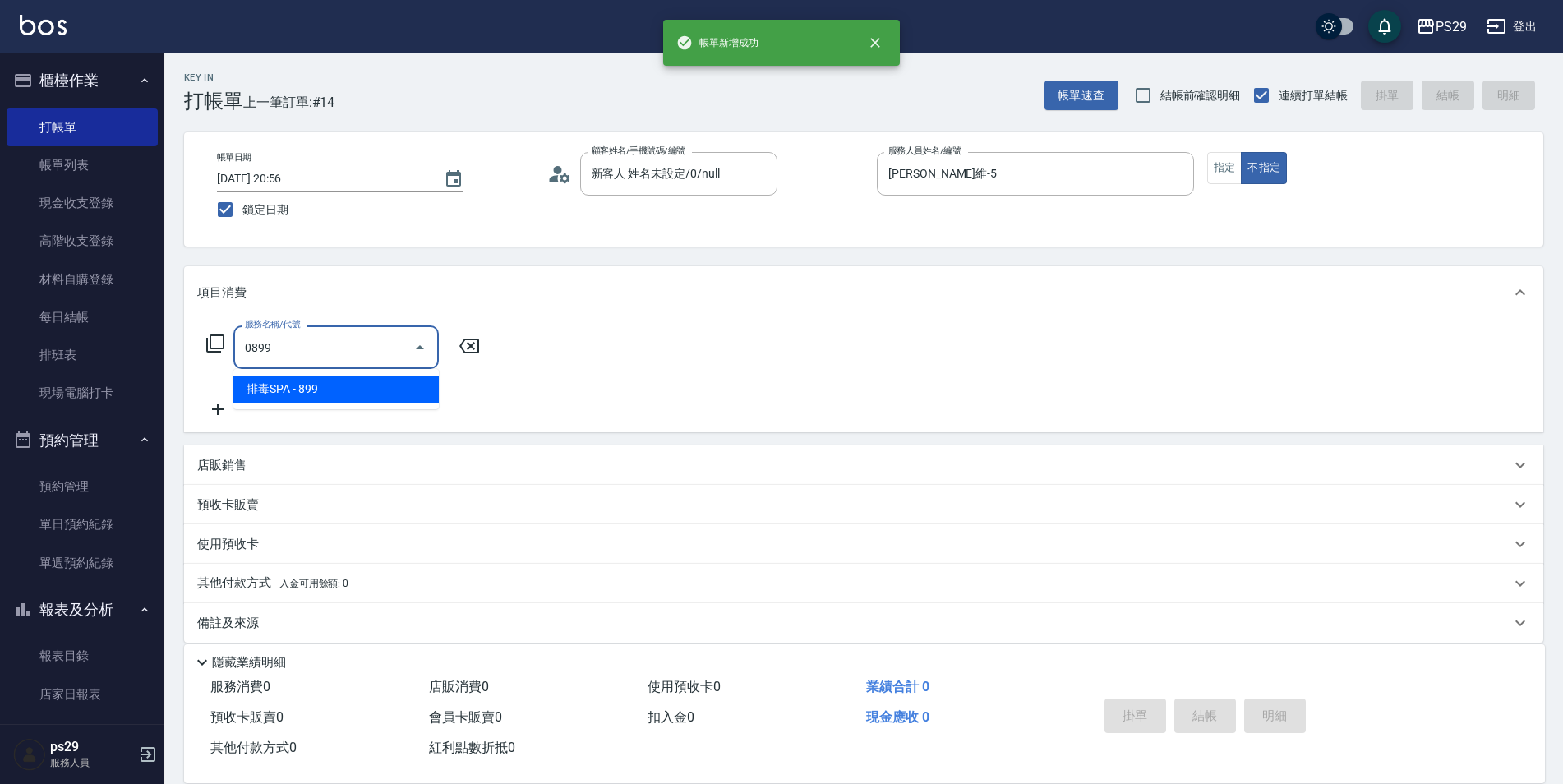
type input "排毒SPA(0899)"
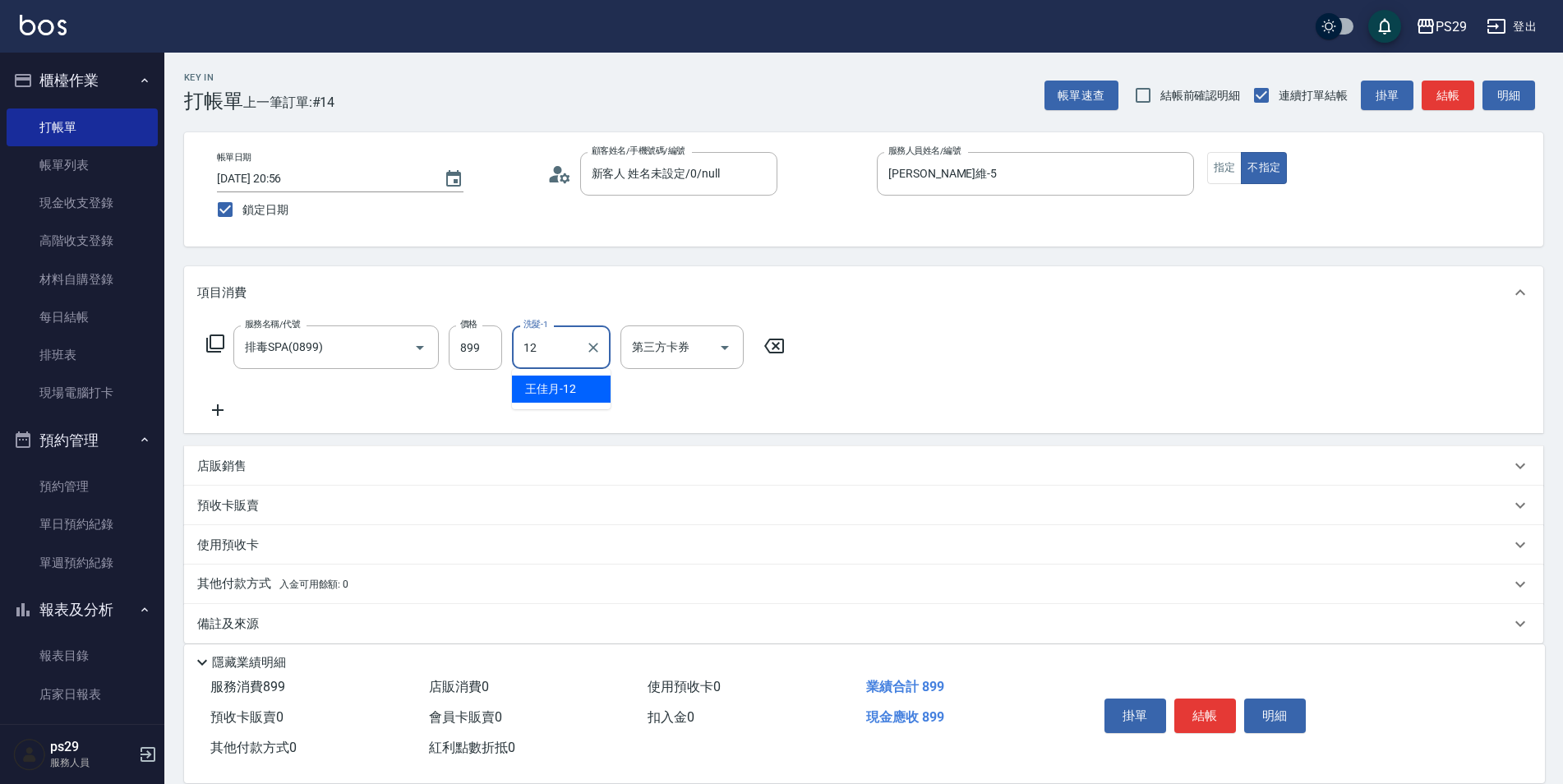
type input "[PERSON_NAME]-12"
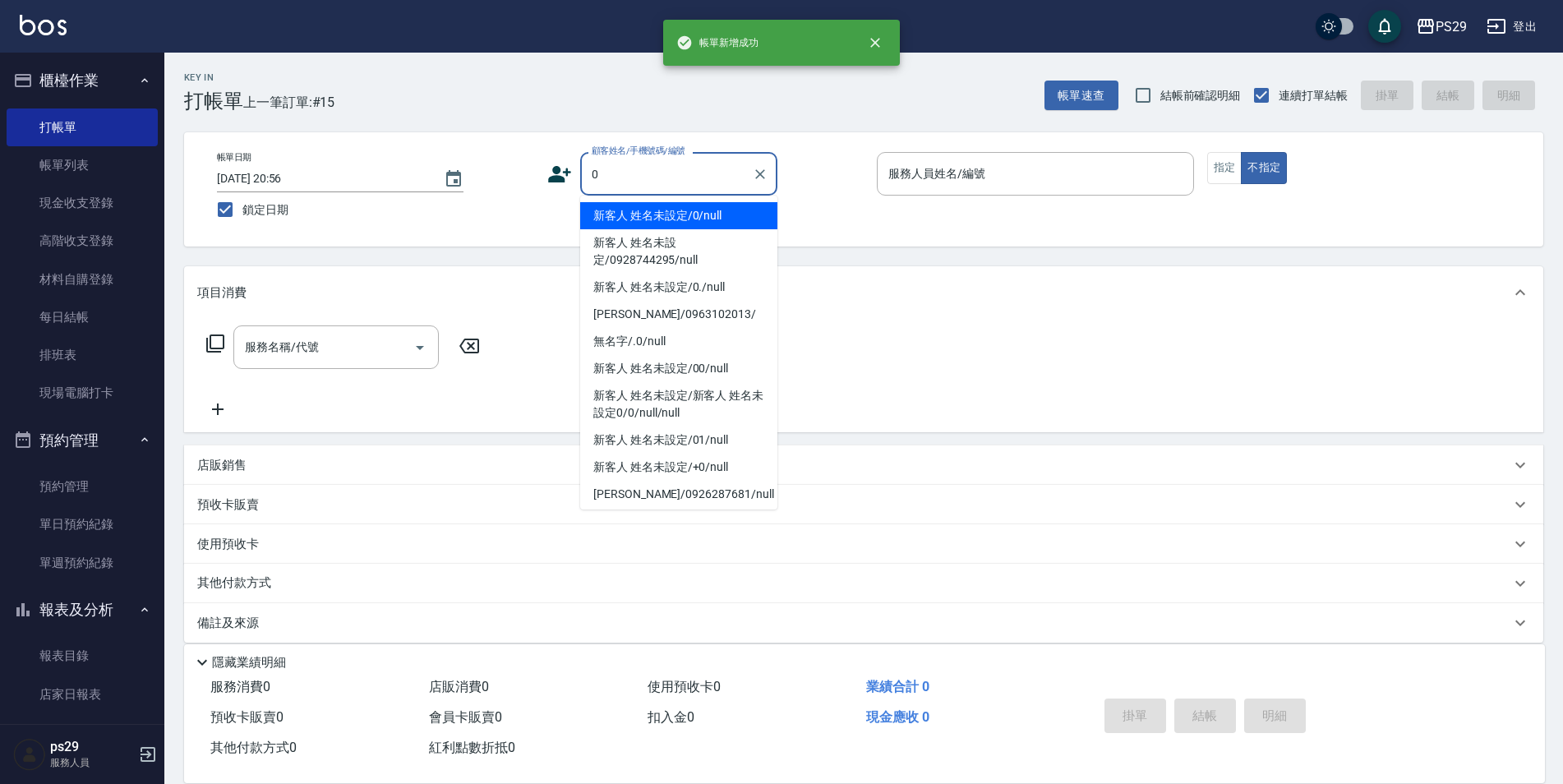
type input "新客人 姓名未設定/0/null"
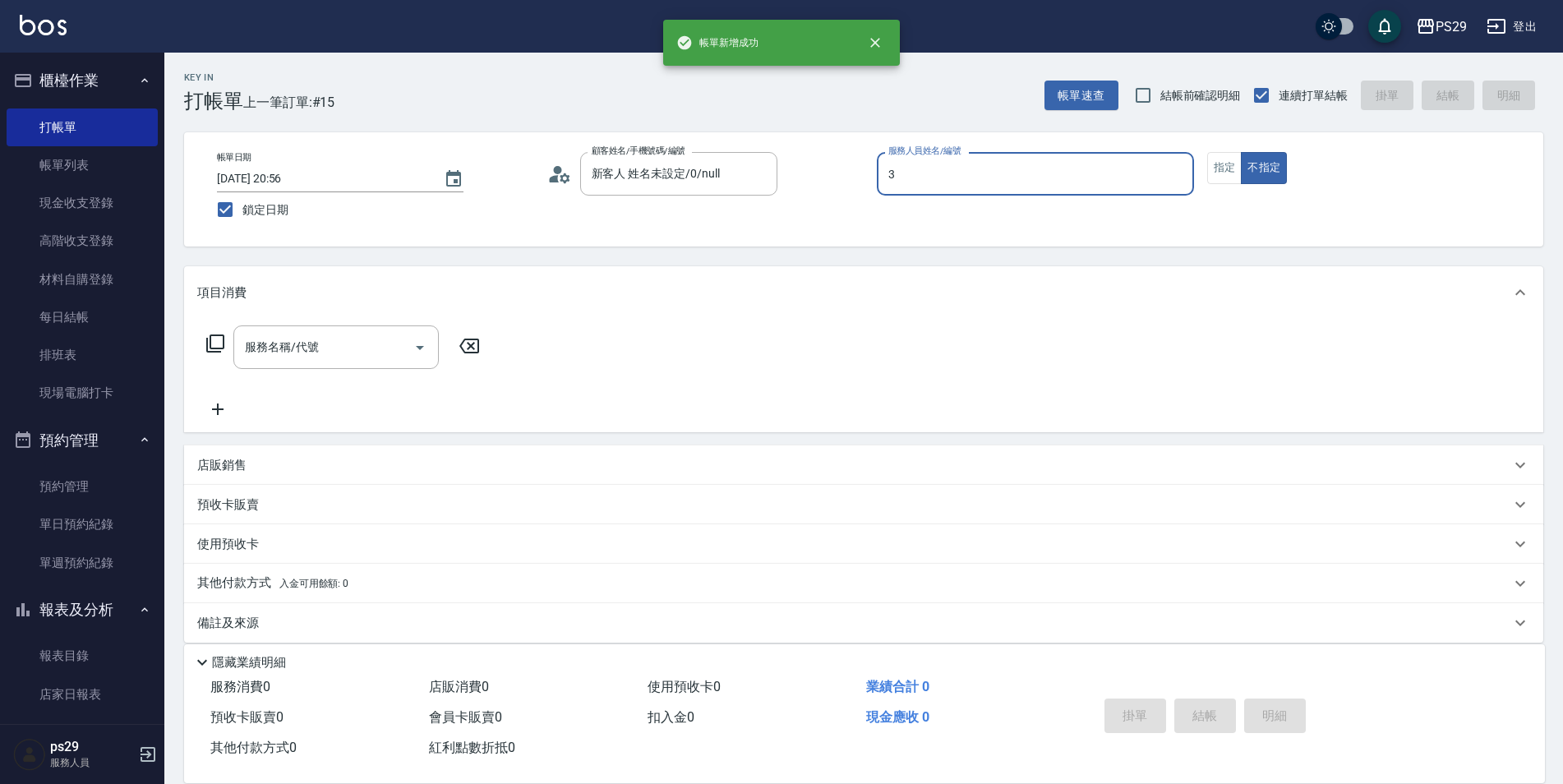
type input "[PERSON_NAME]-3"
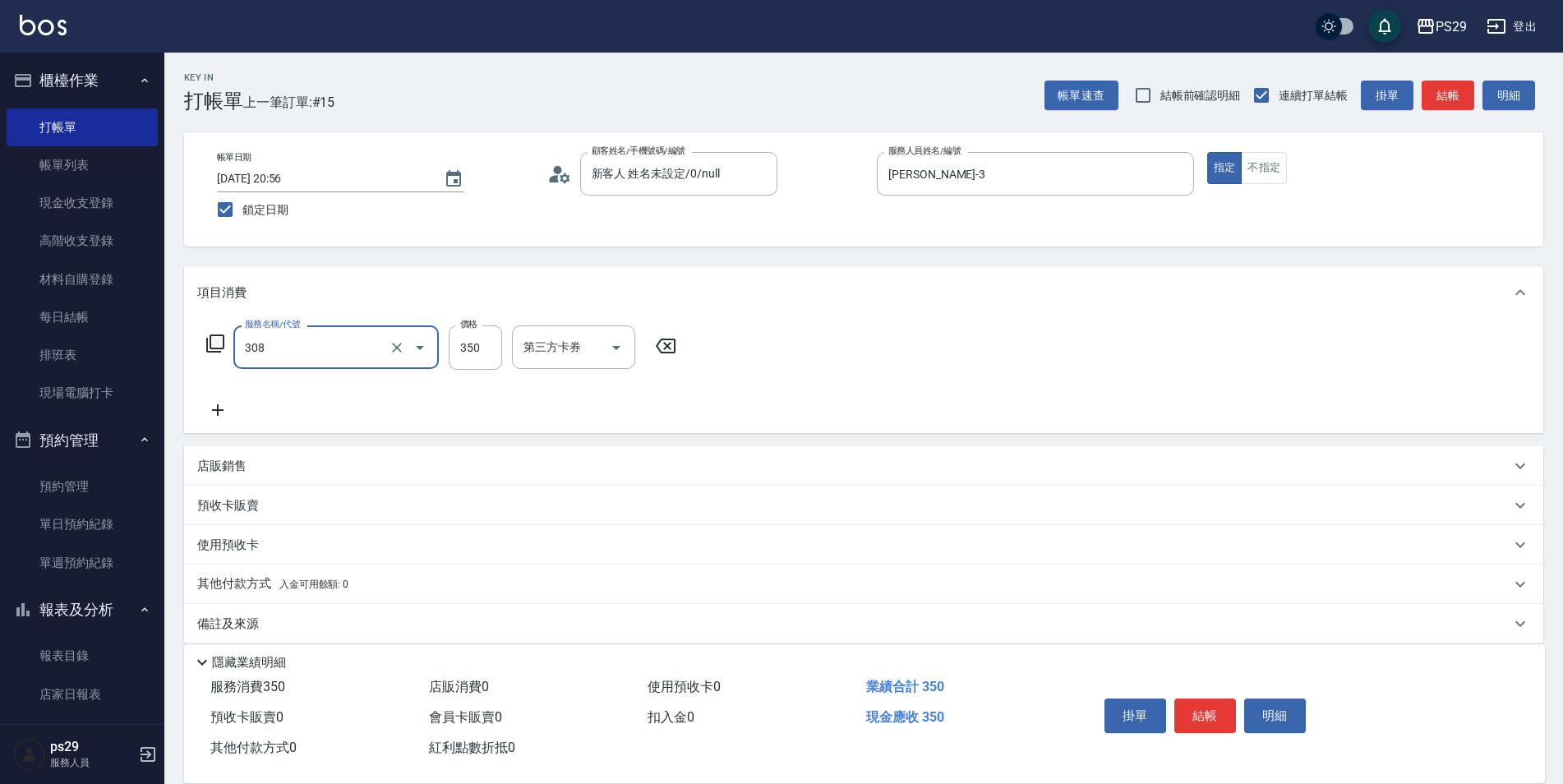
type input "洗+剪(308)"
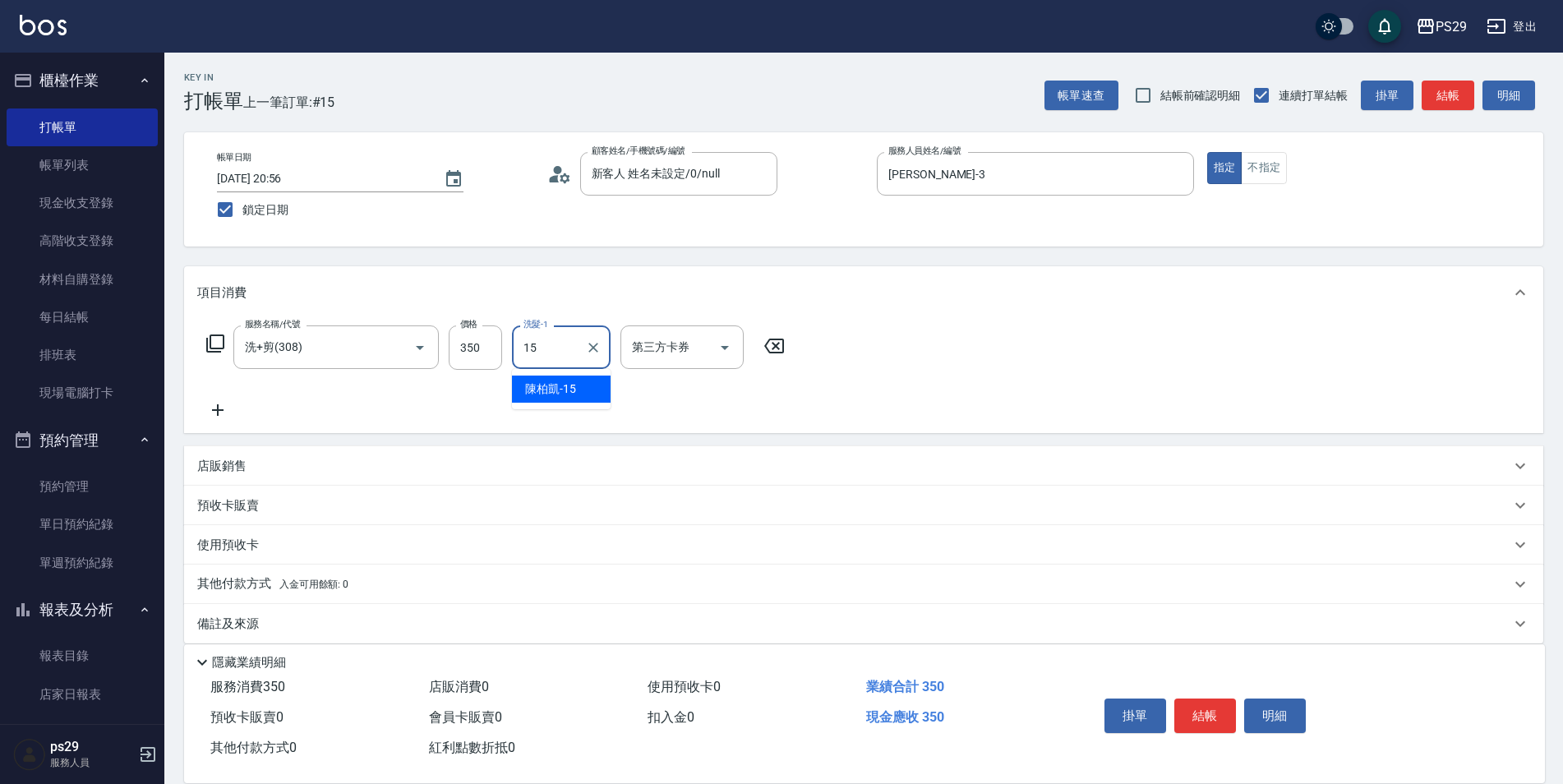
type input "[PERSON_NAME]-15"
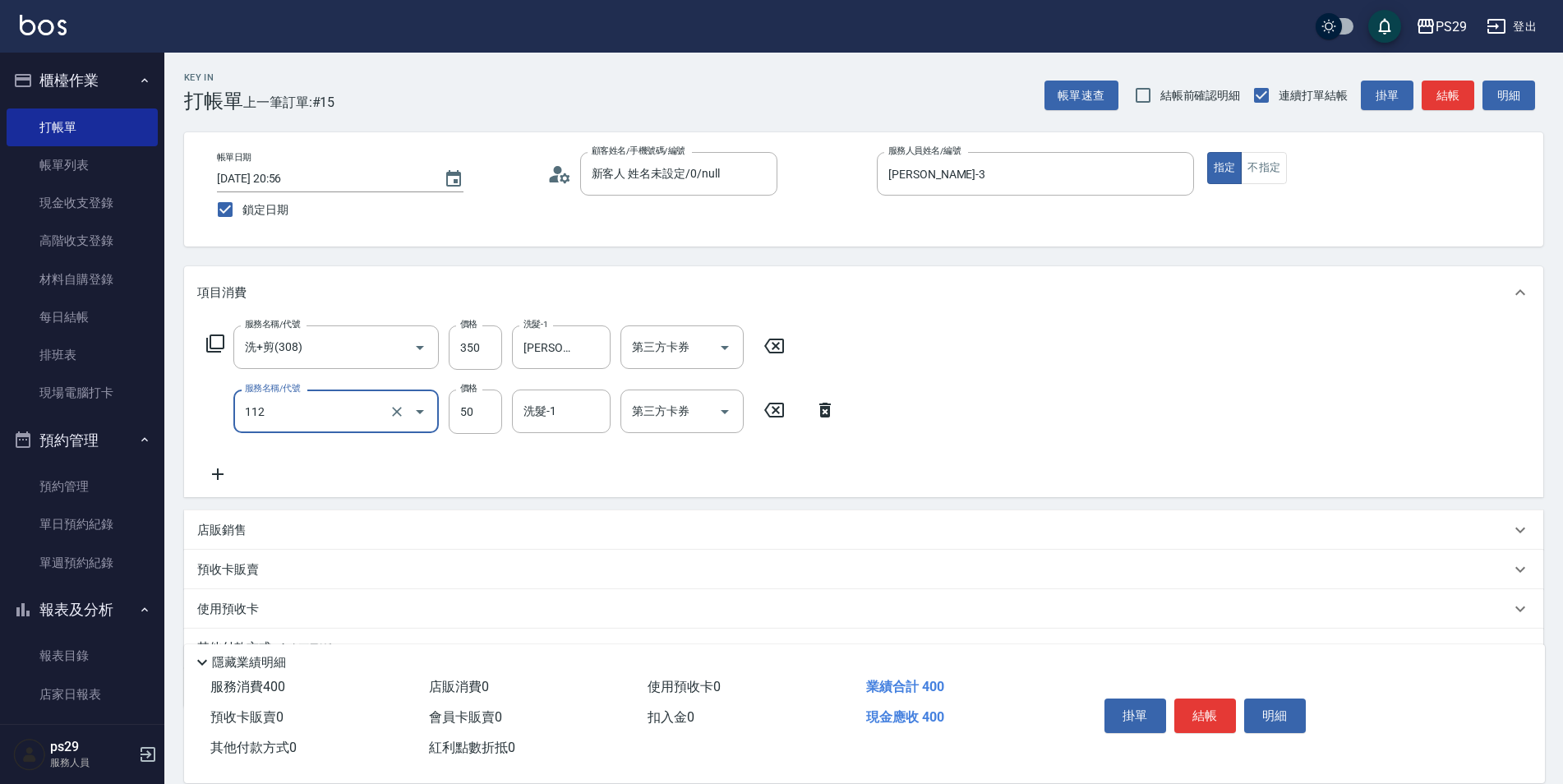
type input "精油50(112)"
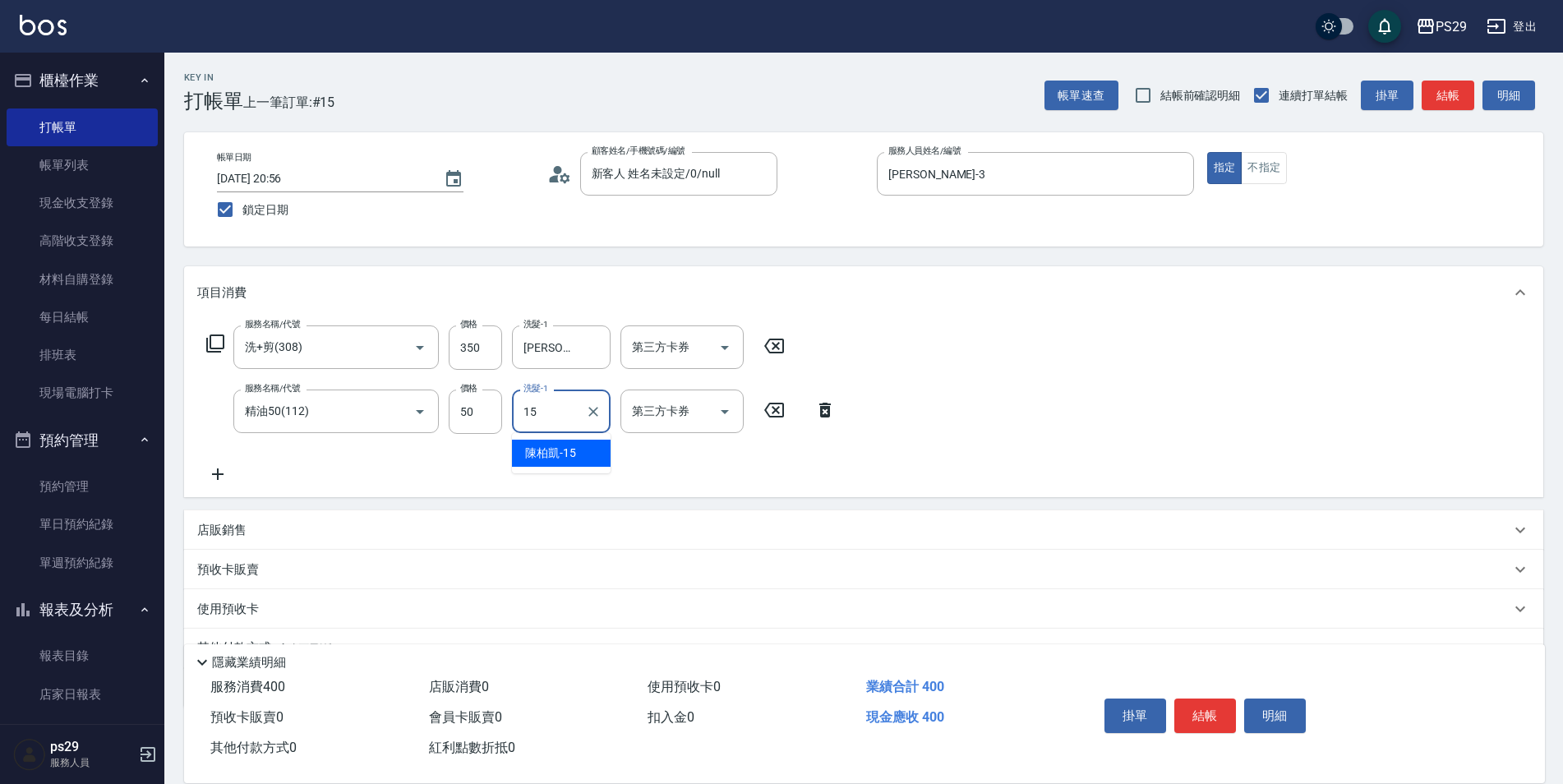
type input "[PERSON_NAME]-15"
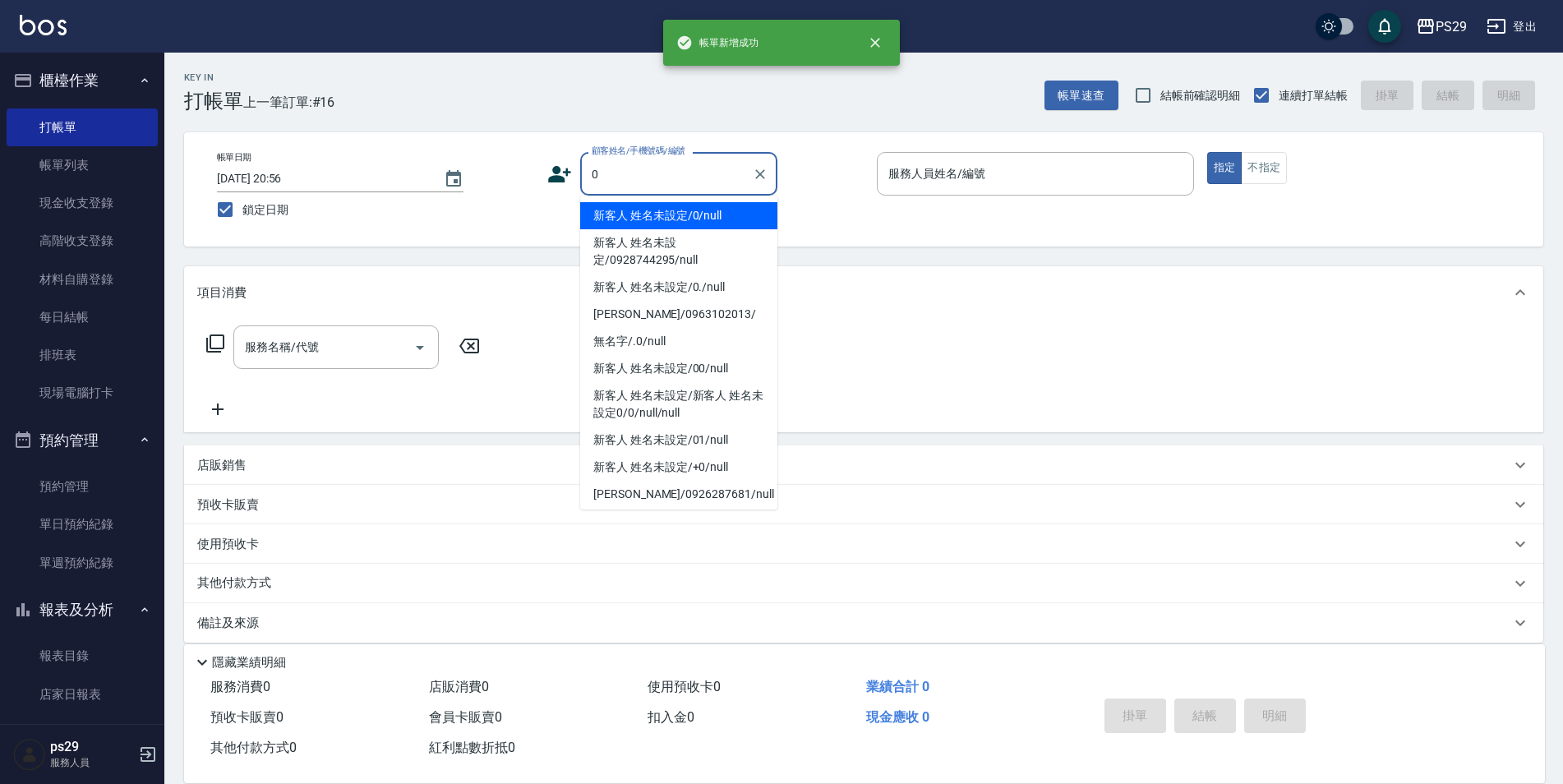
type input "新客人 姓名未設定/0/null"
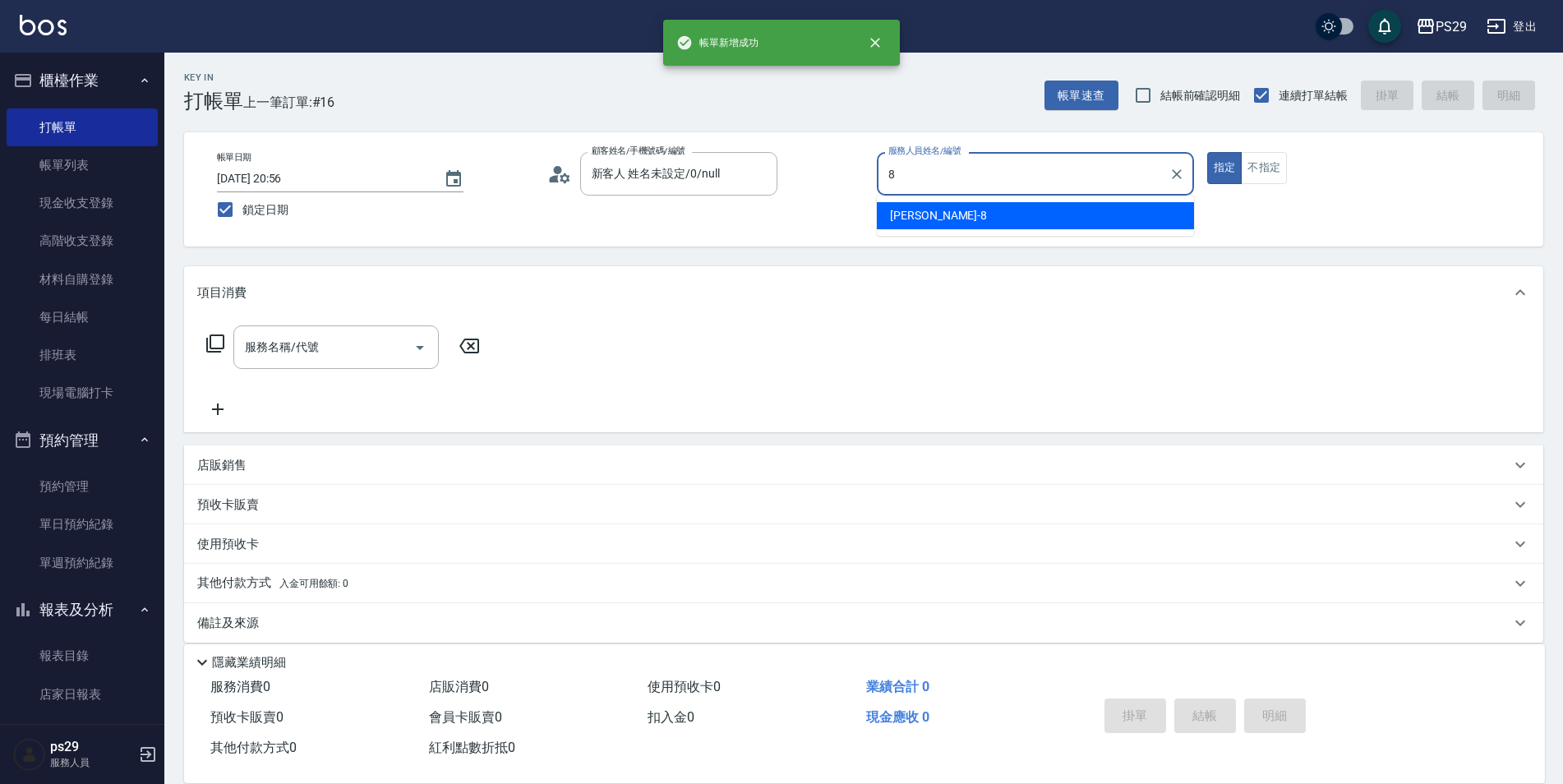
type input "[PERSON_NAME]-8"
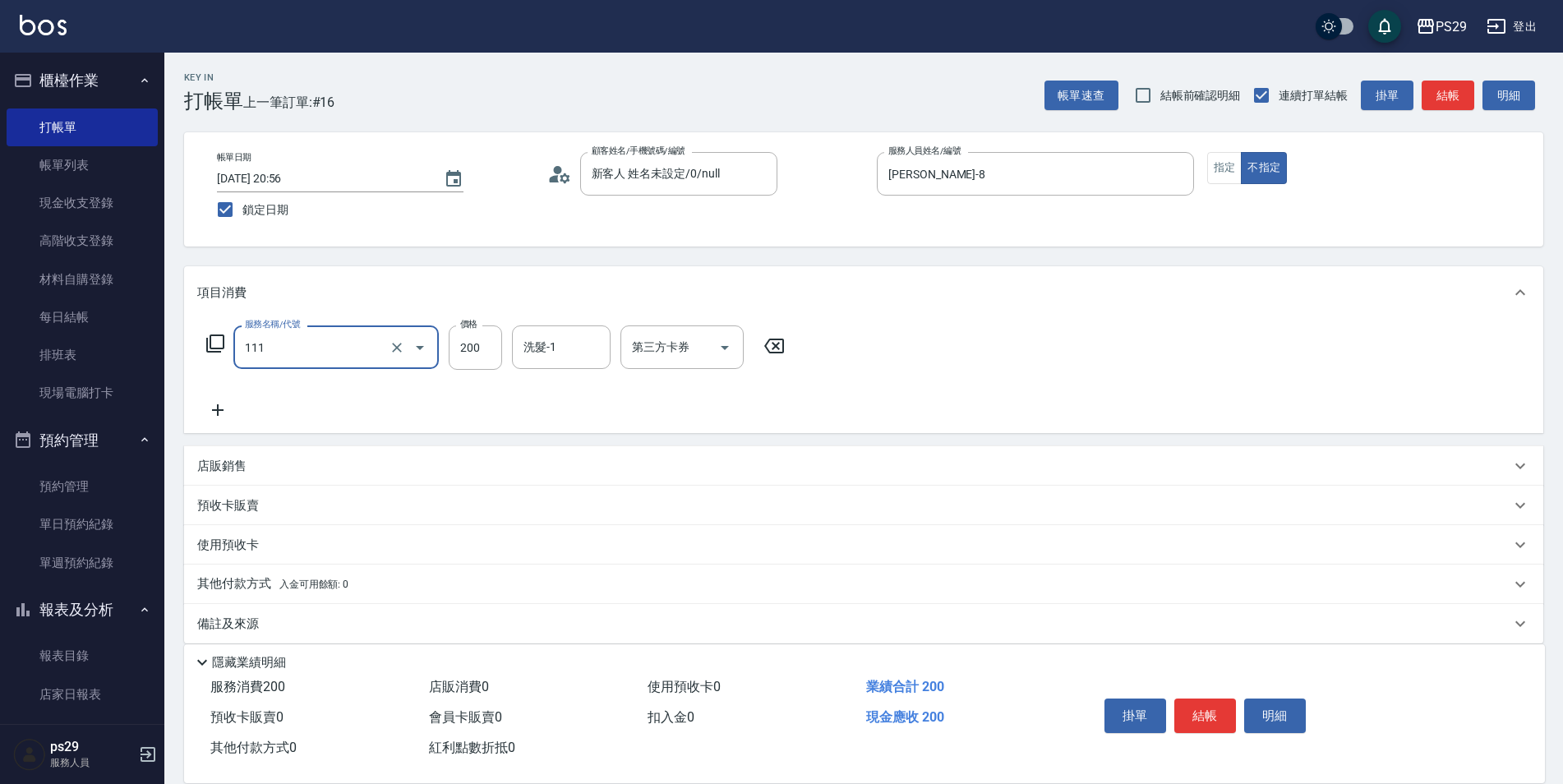
type input "200(111)"
type input "吳畇蓁-23"
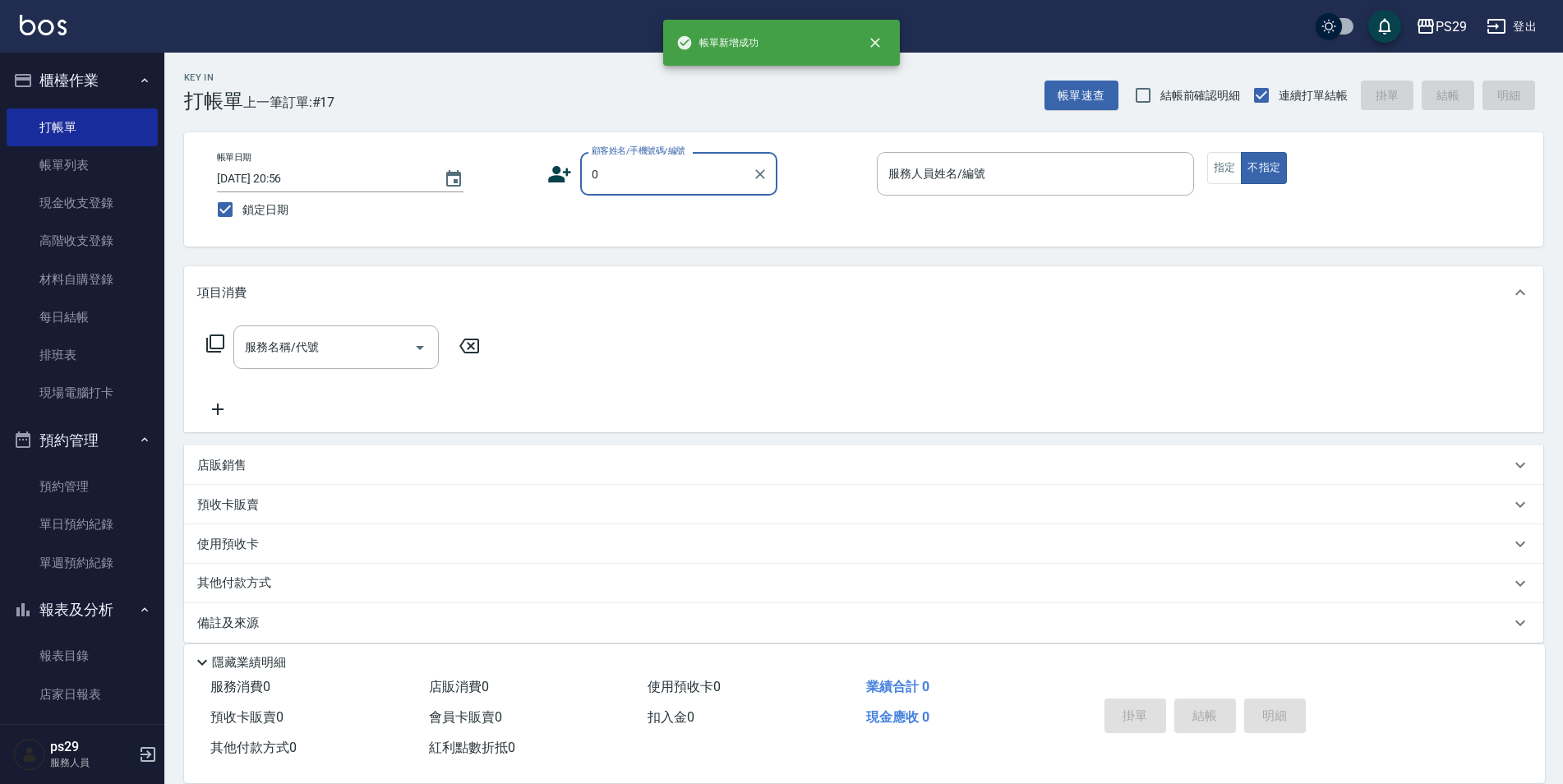
type input "新客人 姓名未設定/0/null"
type input "[PERSON_NAME]-1"
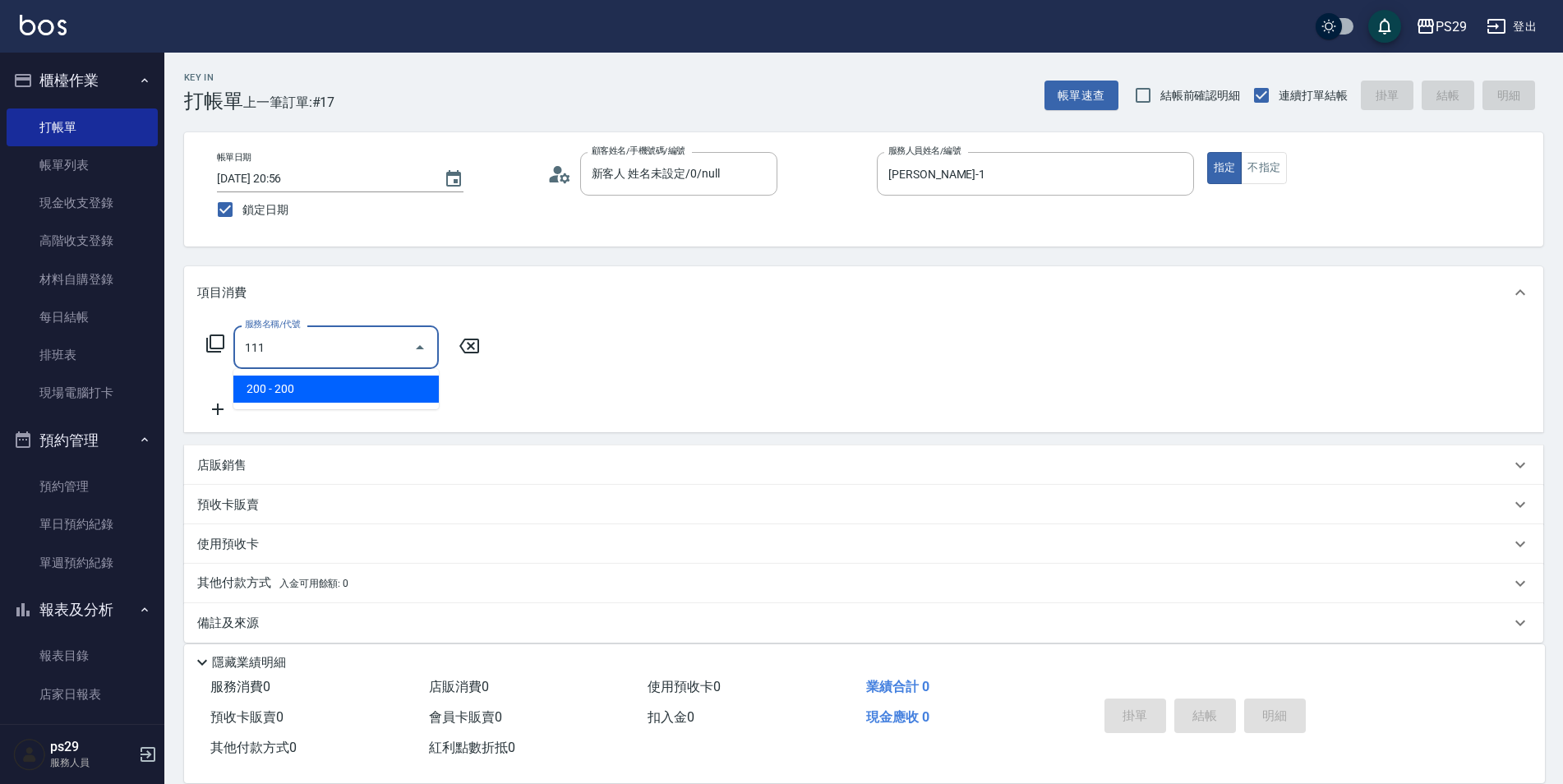
type input "200(111)"
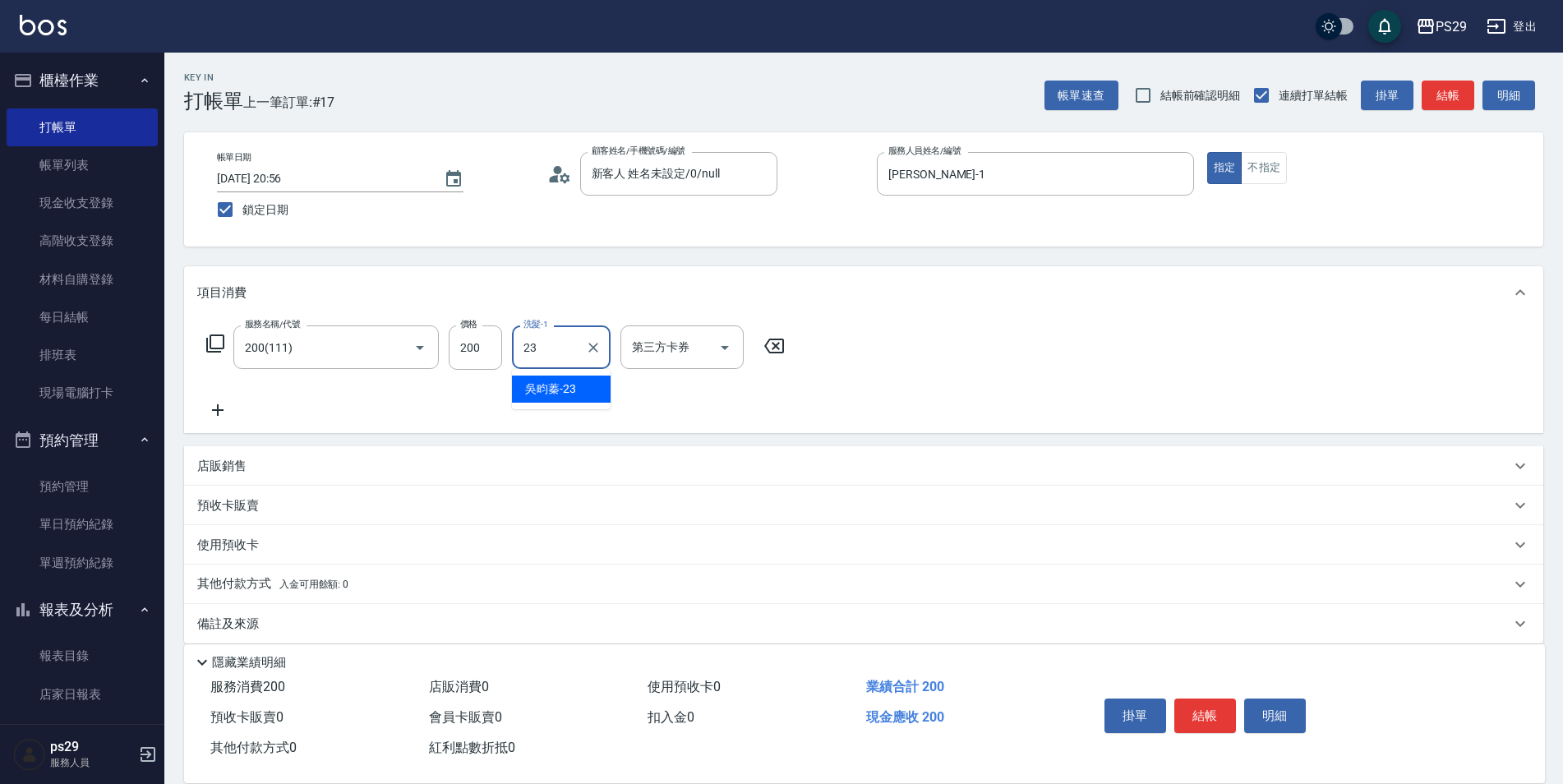
type input "吳畇蓁-23"
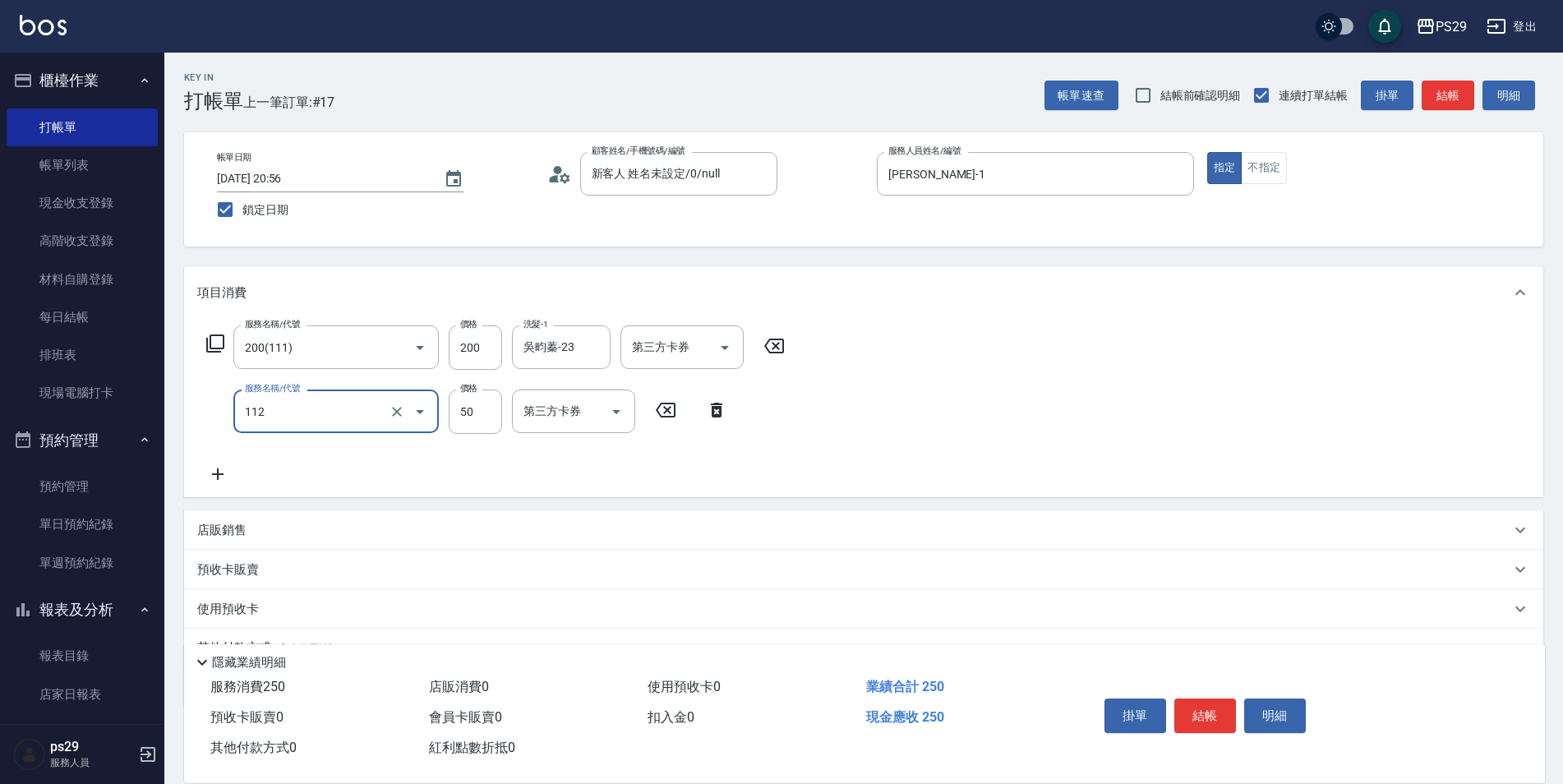
type input "精油50(112)"
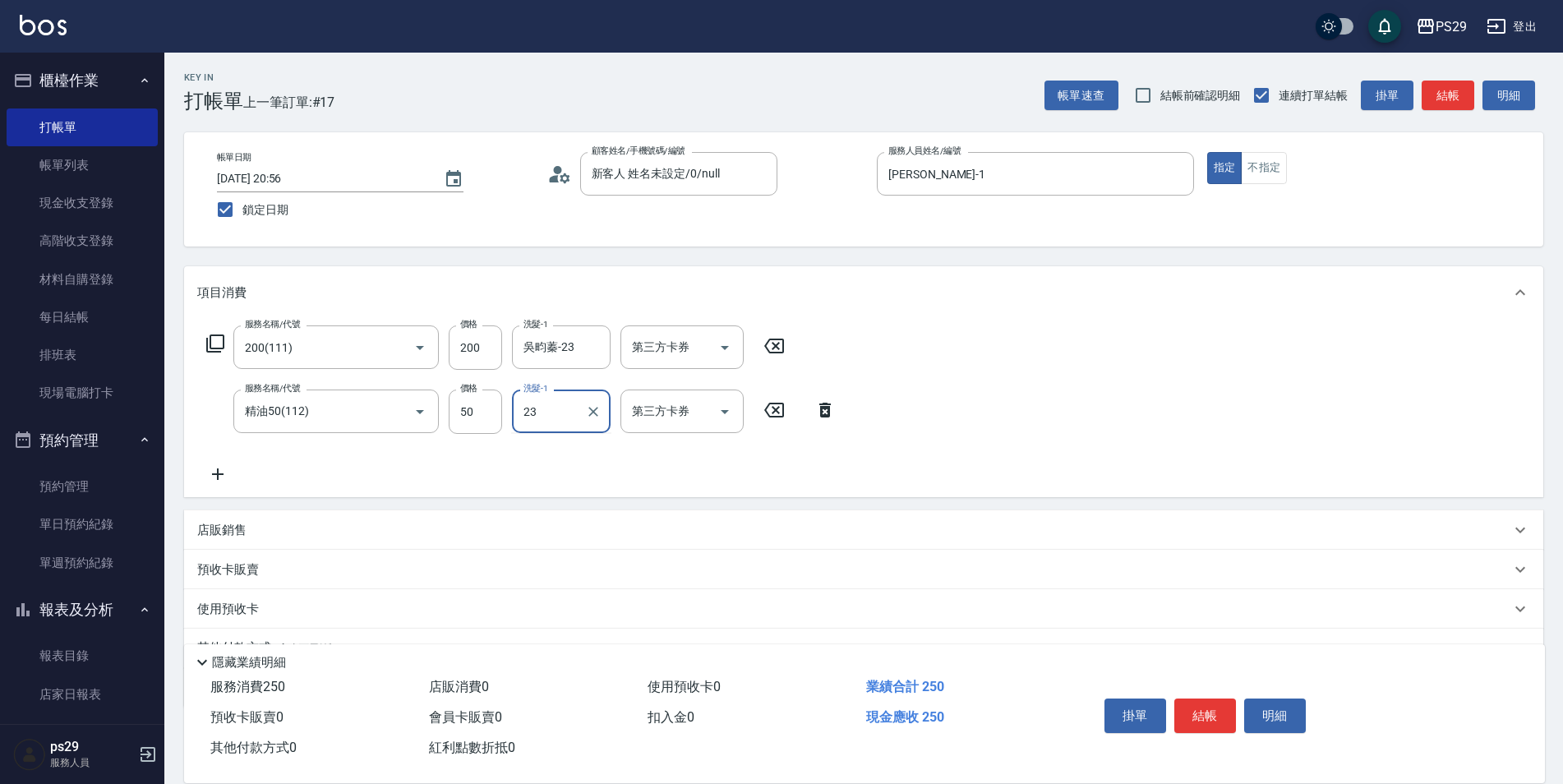
type input "吳畇蓁-23"
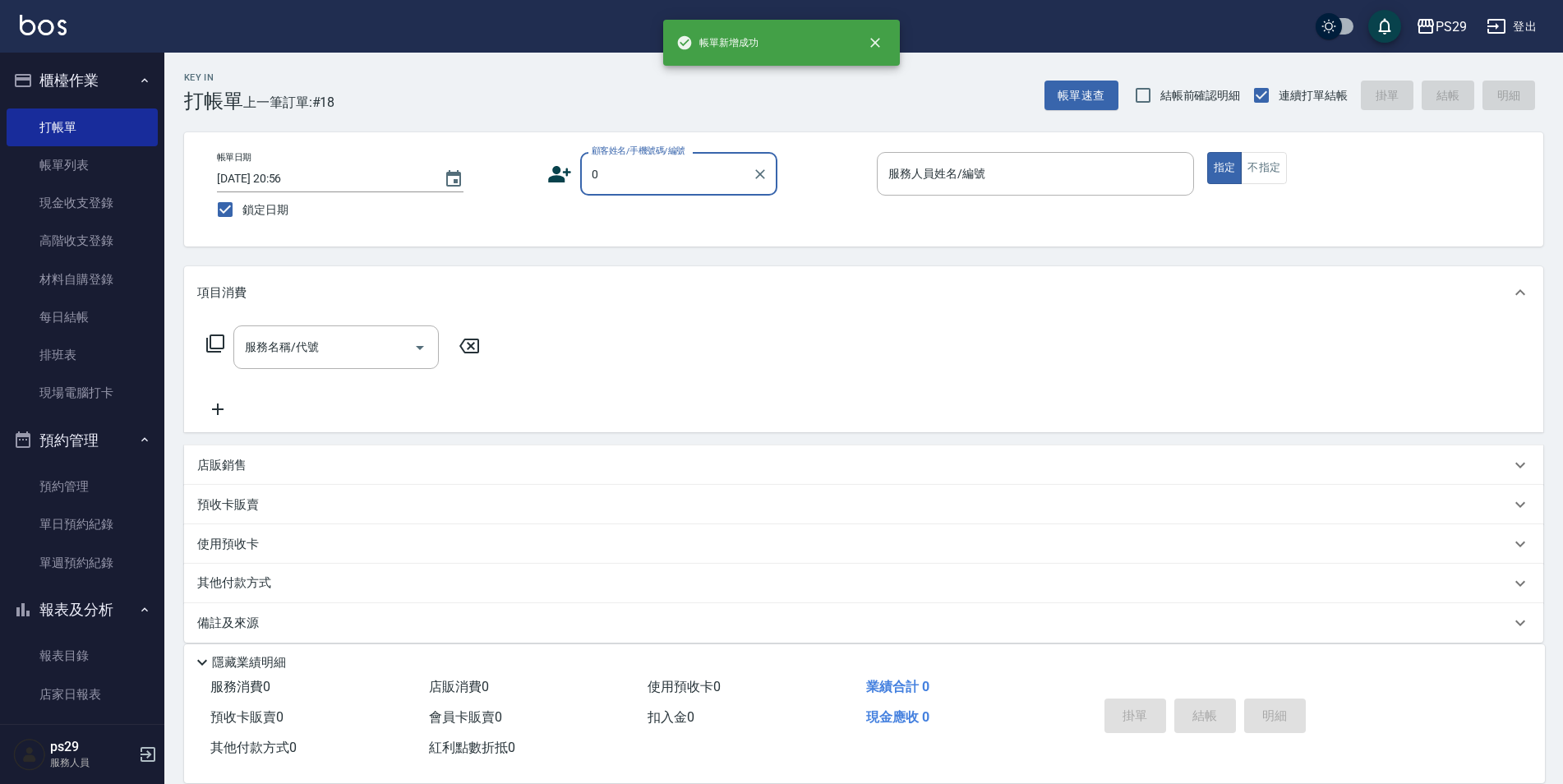
type input "新客人 姓名未設定/0/null"
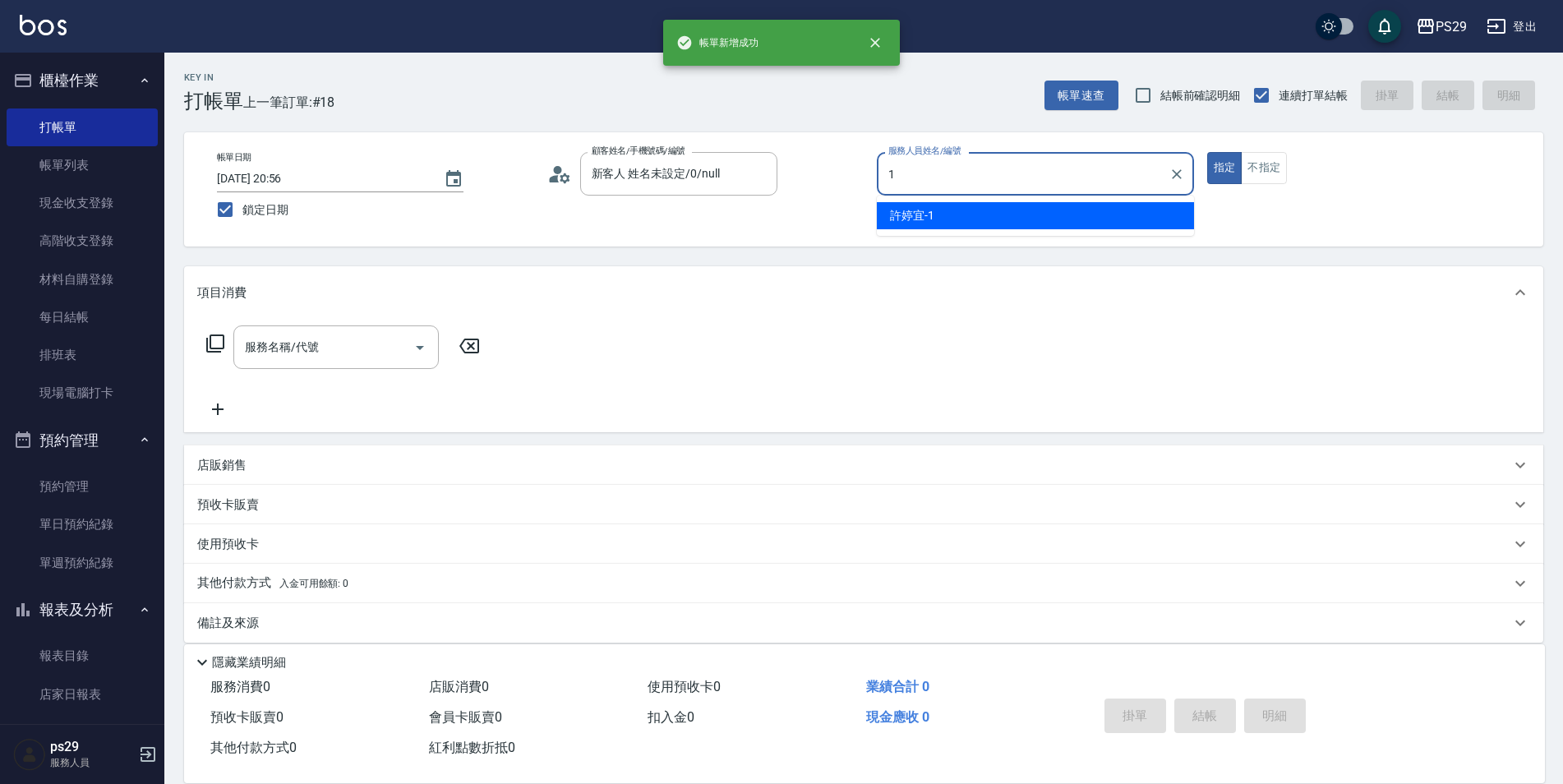
type input "[PERSON_NAME]-1"
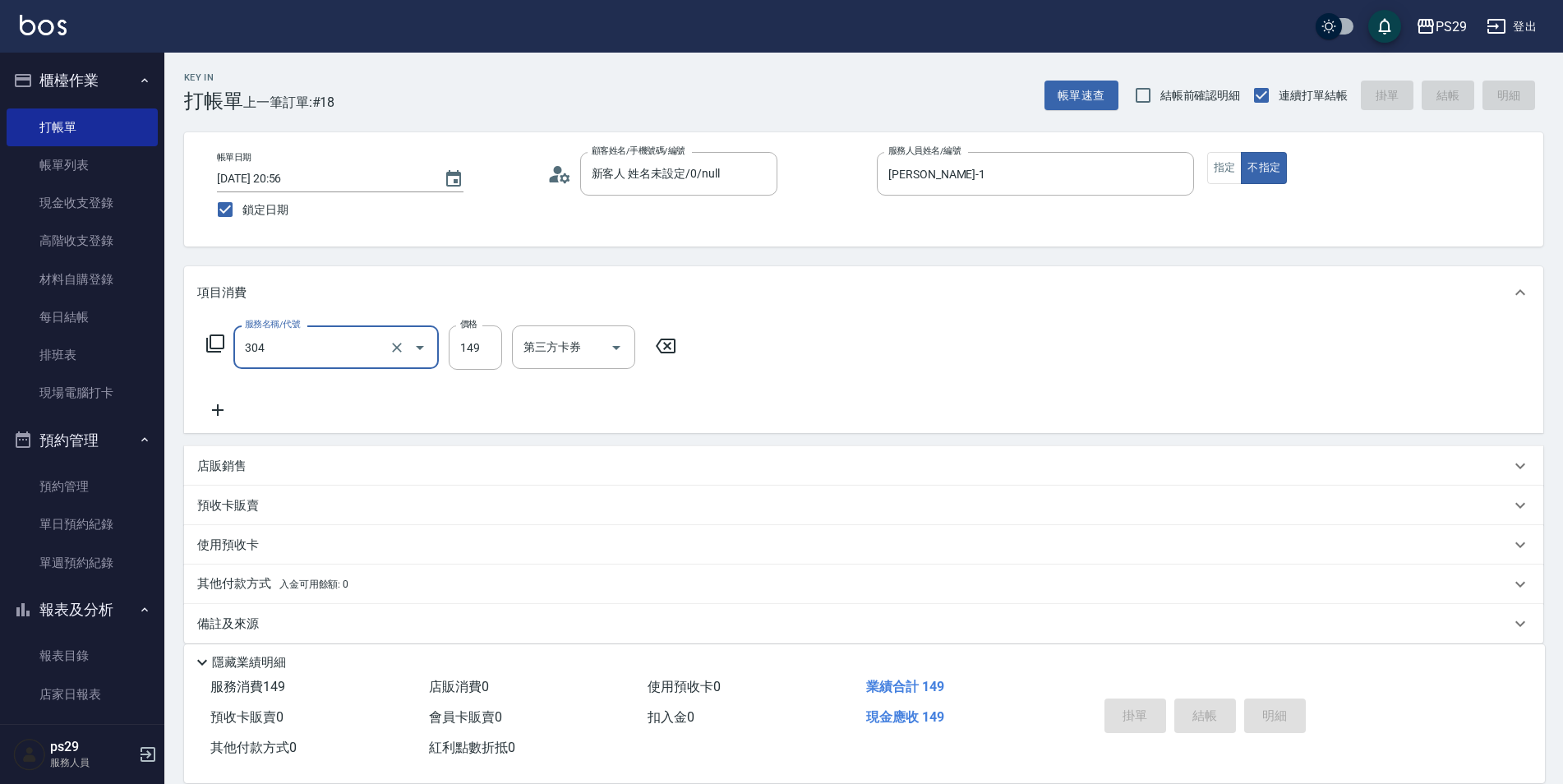
type input "304"
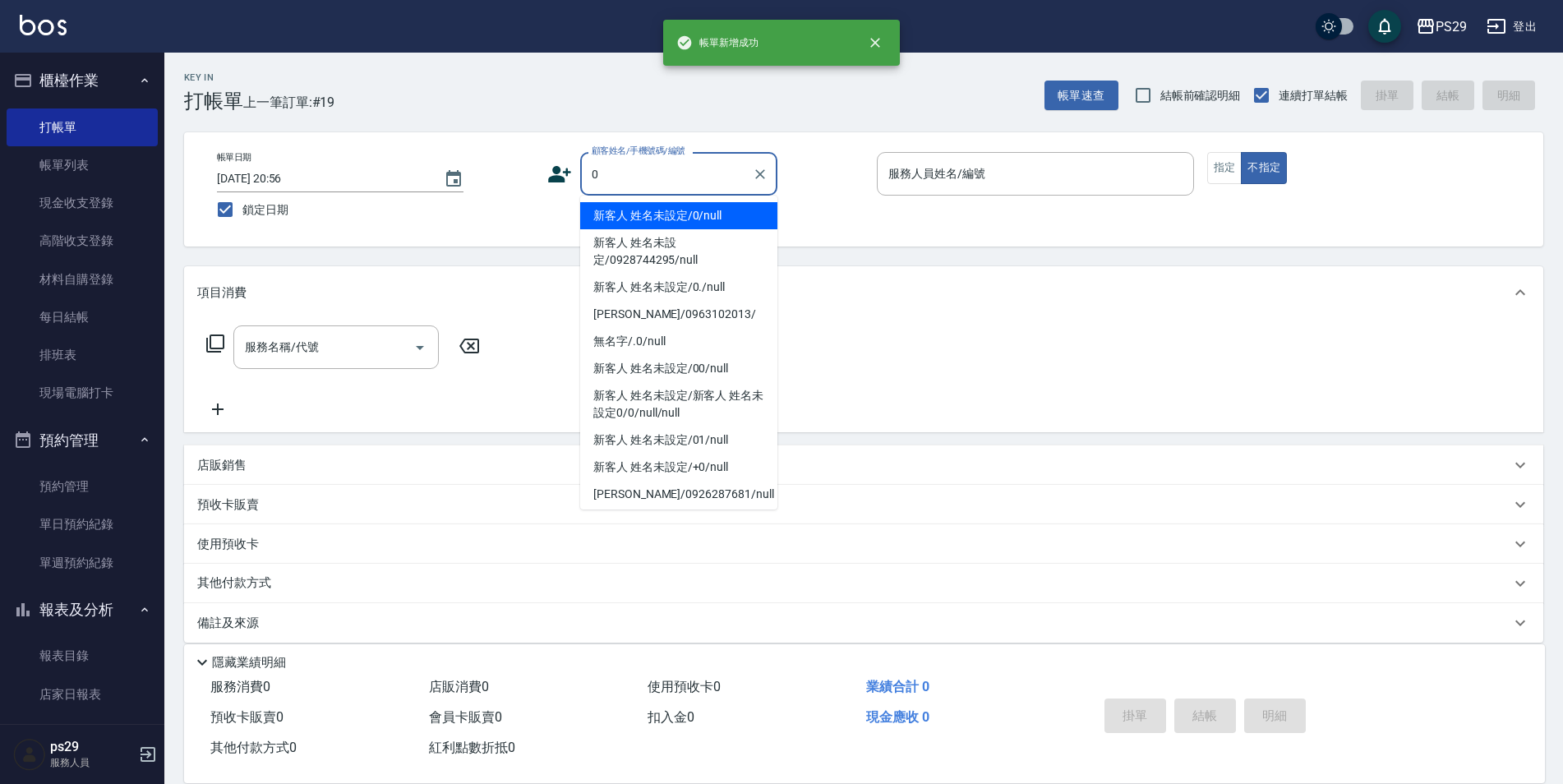
type input "新客人 姓名未設定/0/null"
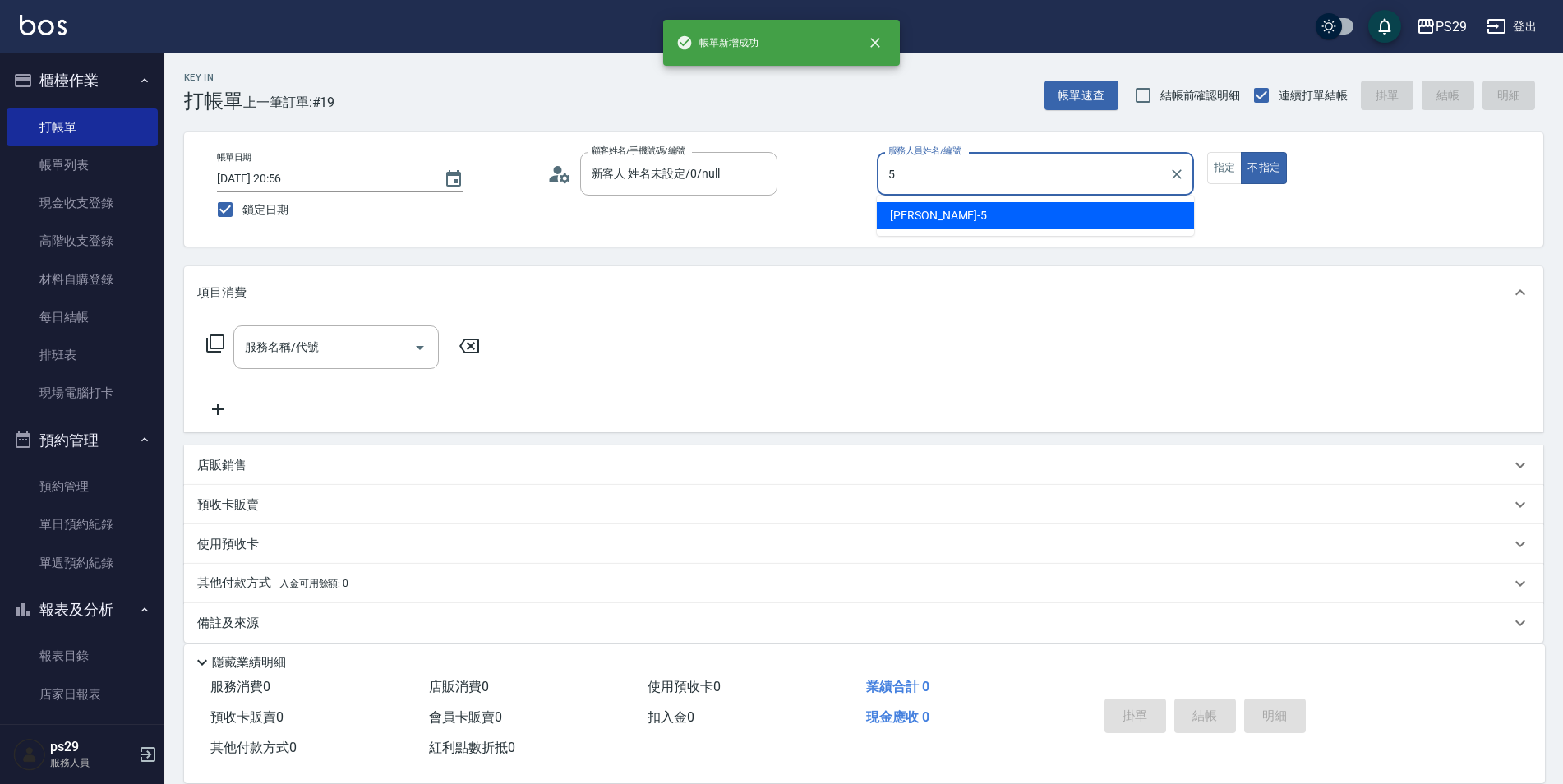
type input "[PERSON_NAME]維-5"
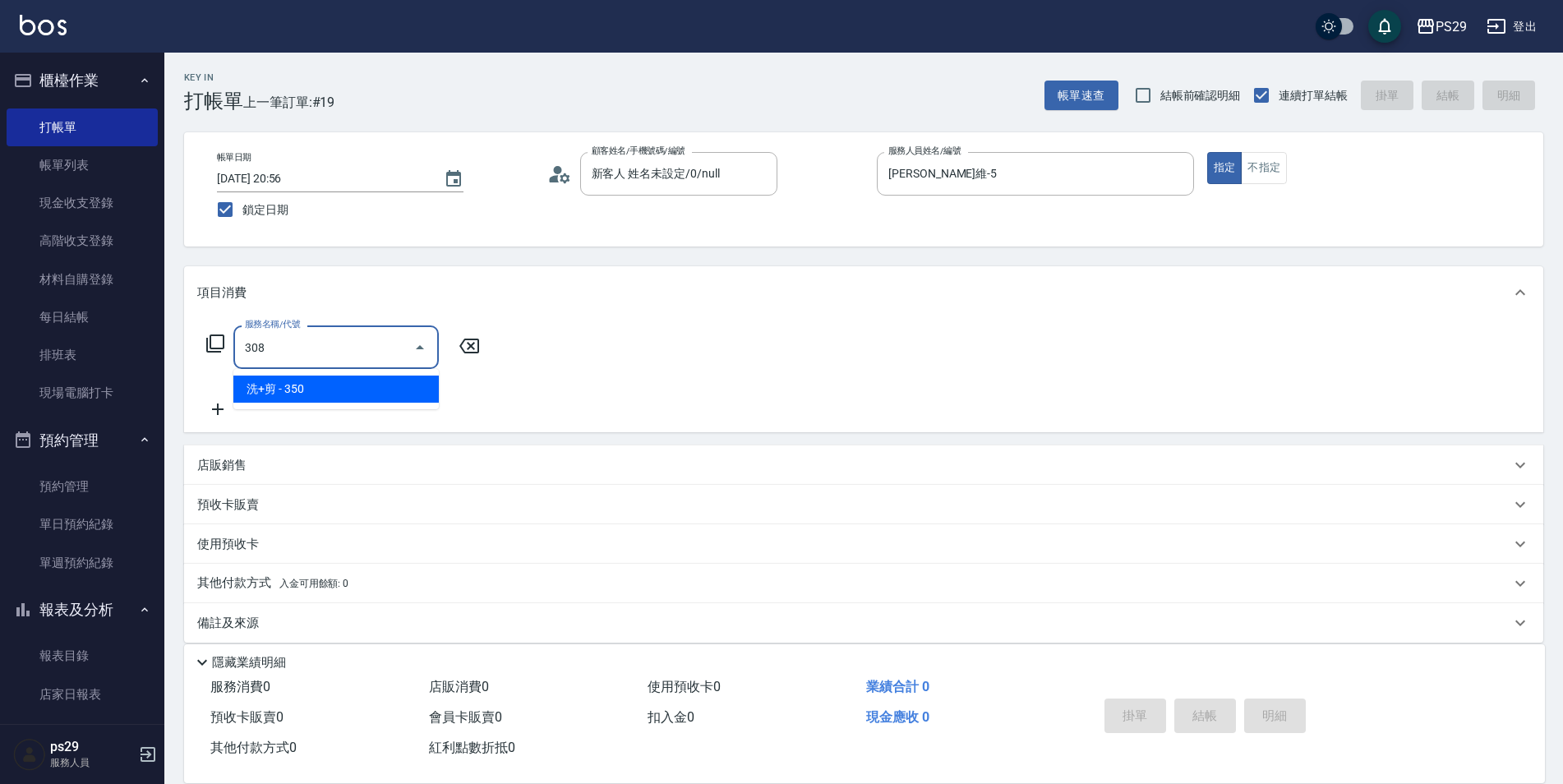
type input "洗+剪(308)"
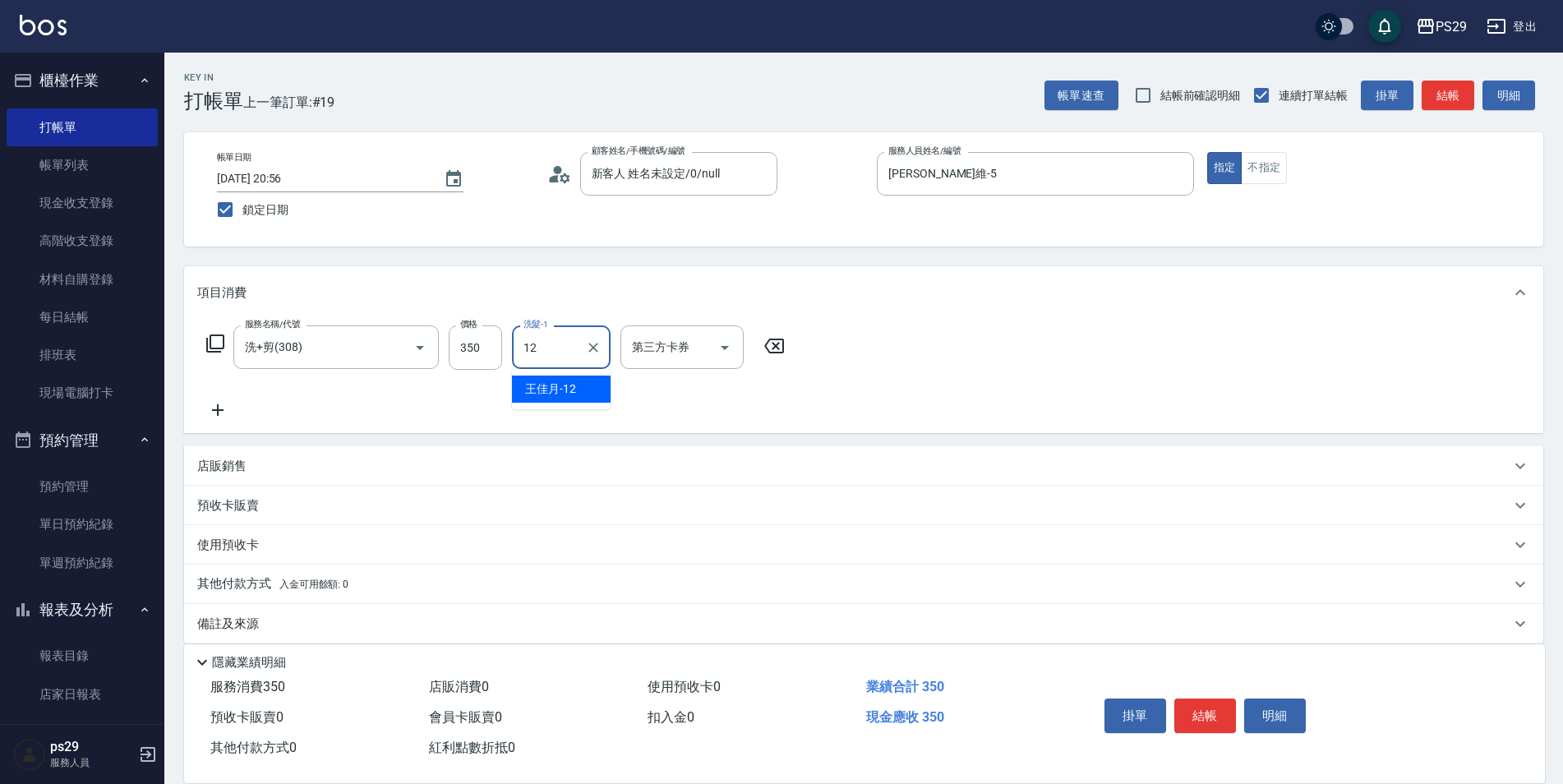
type input "[PERSON_NAME]-12"
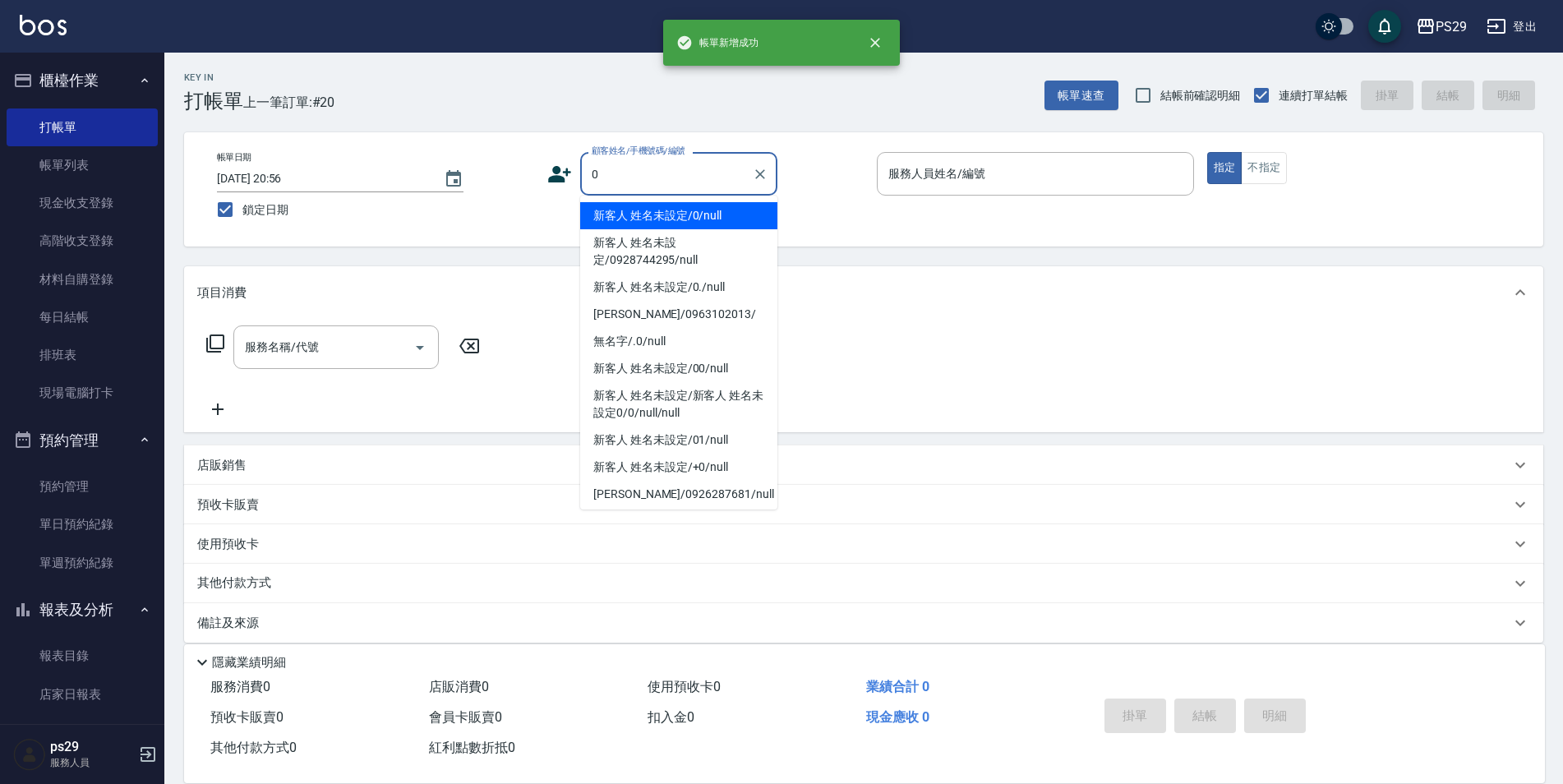
type input "新客人 姓名未設定/0/null"
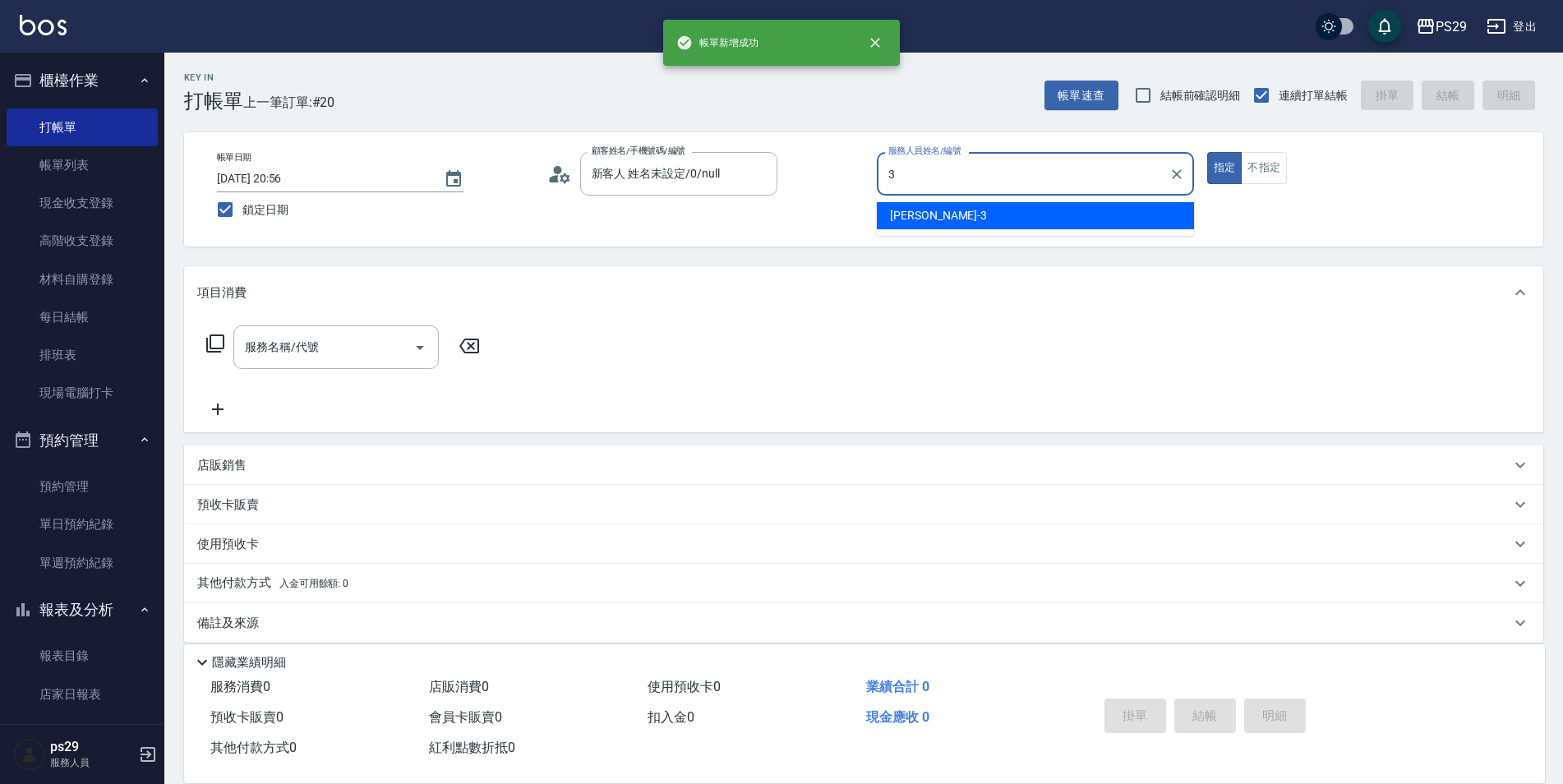
type input "[PERSON_NAME]-3"
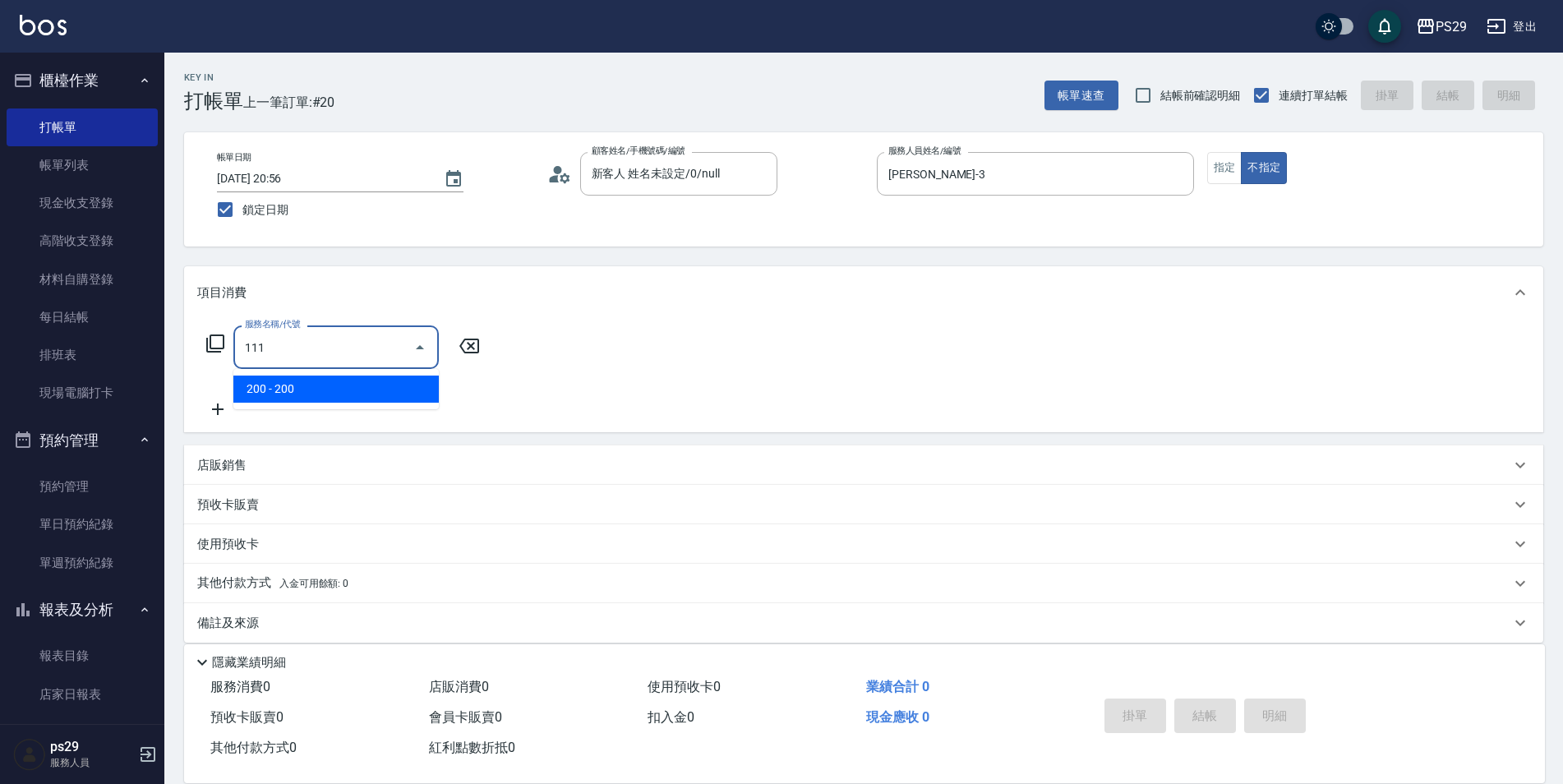
type input "200(111)"
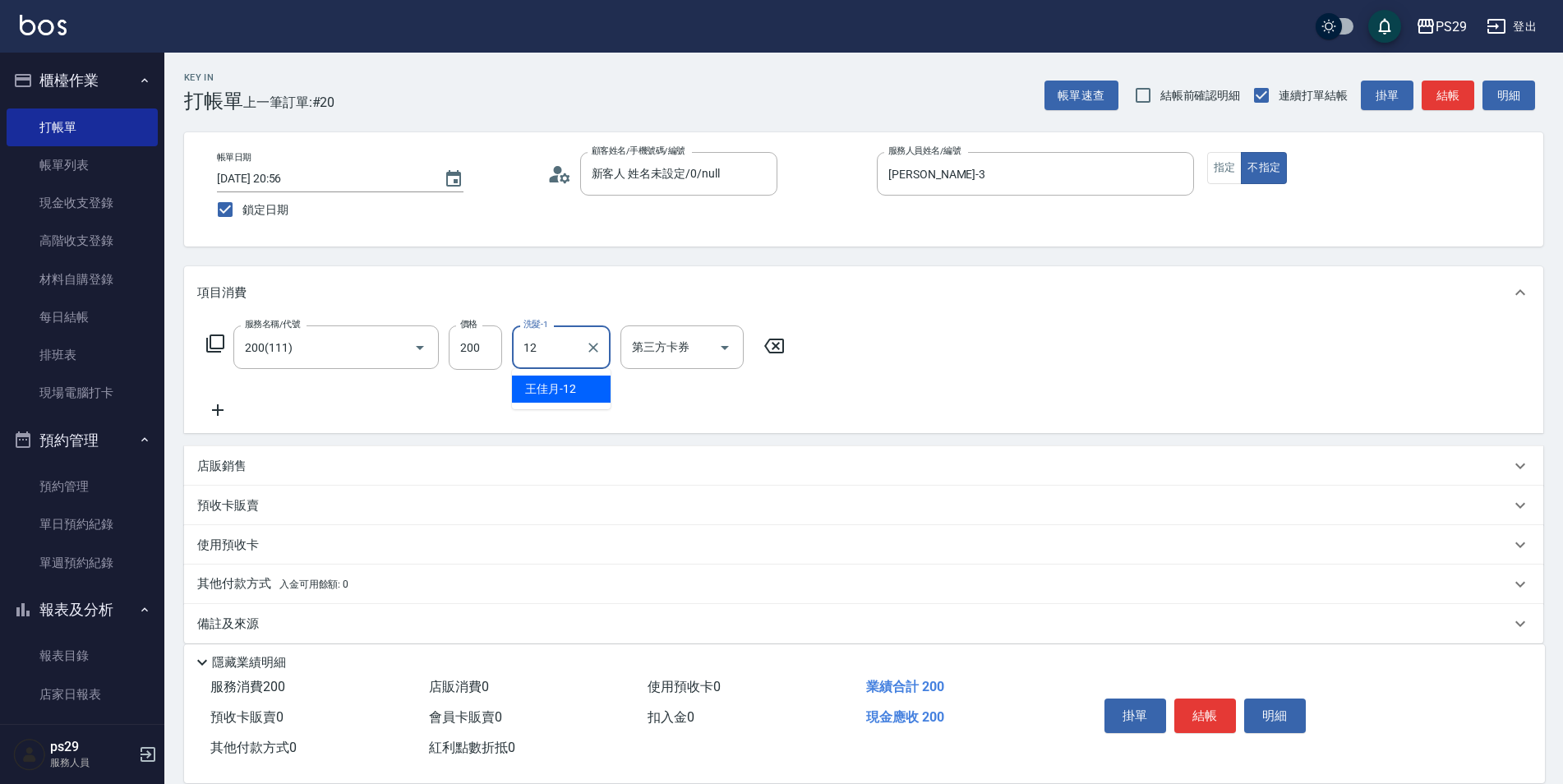
type input "[PERSON_NAME]-12"
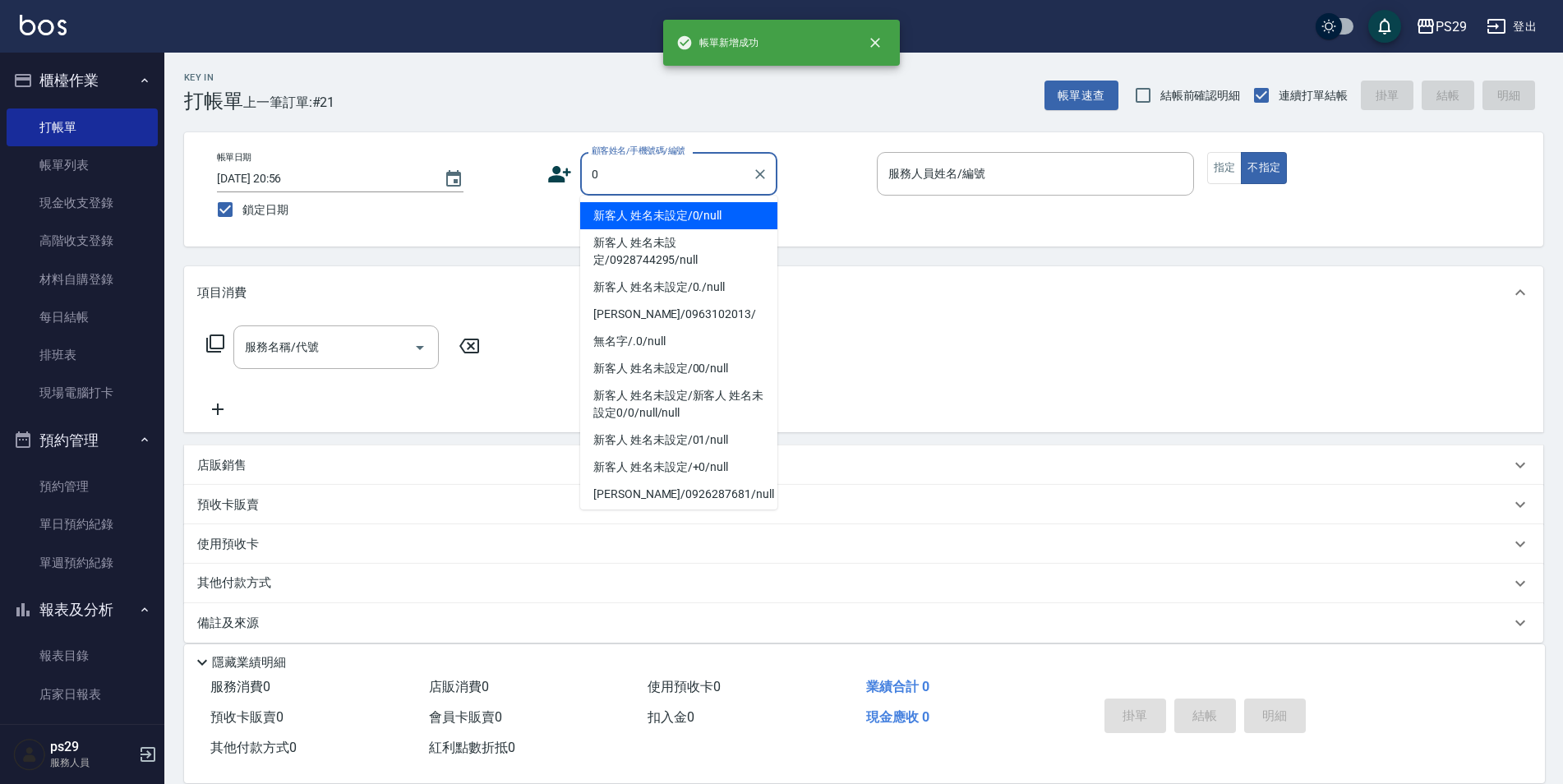
type input "新客人 姓名未設定/0/null"
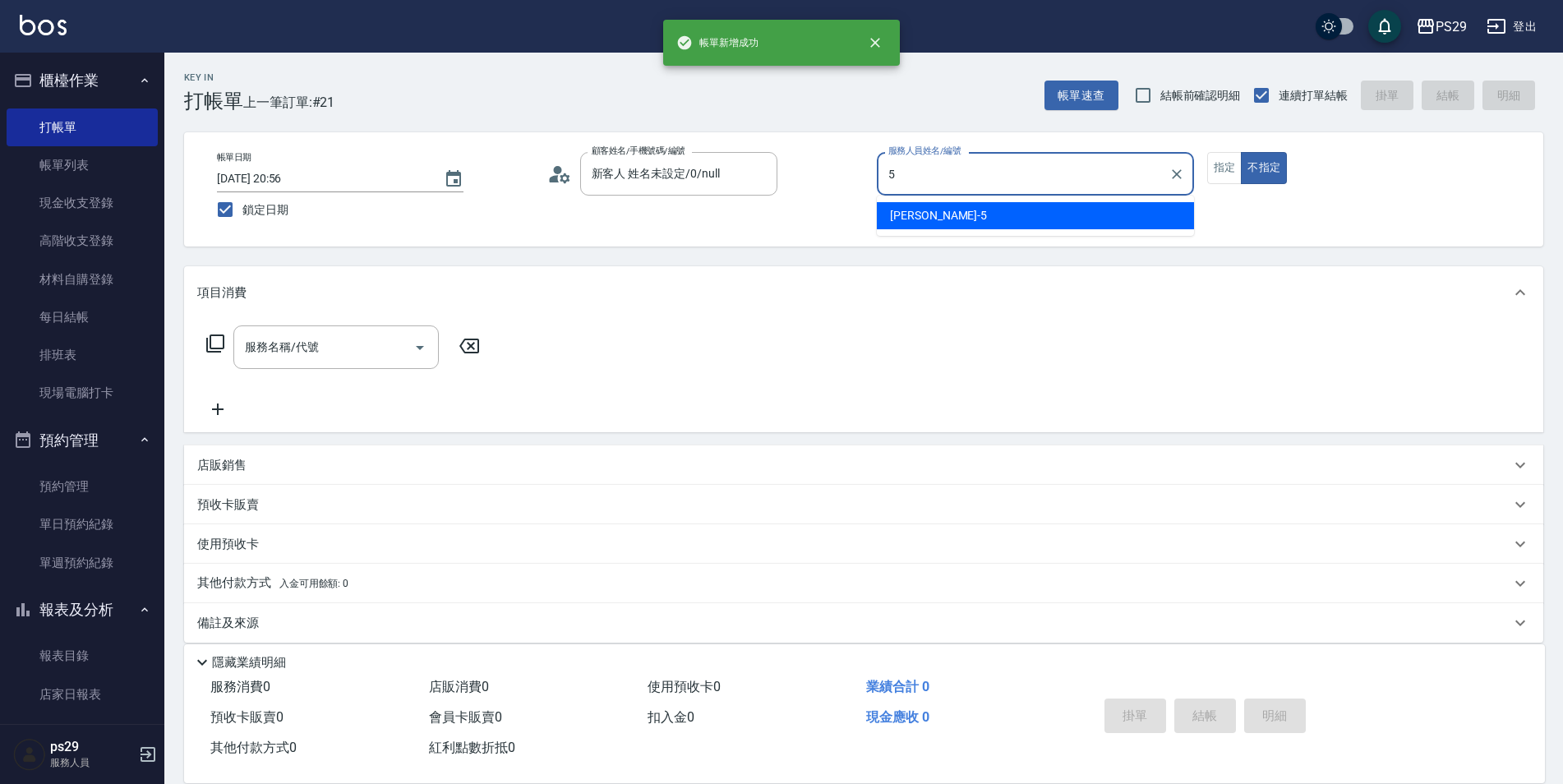
type input "[PERSON_NAME]維-5"
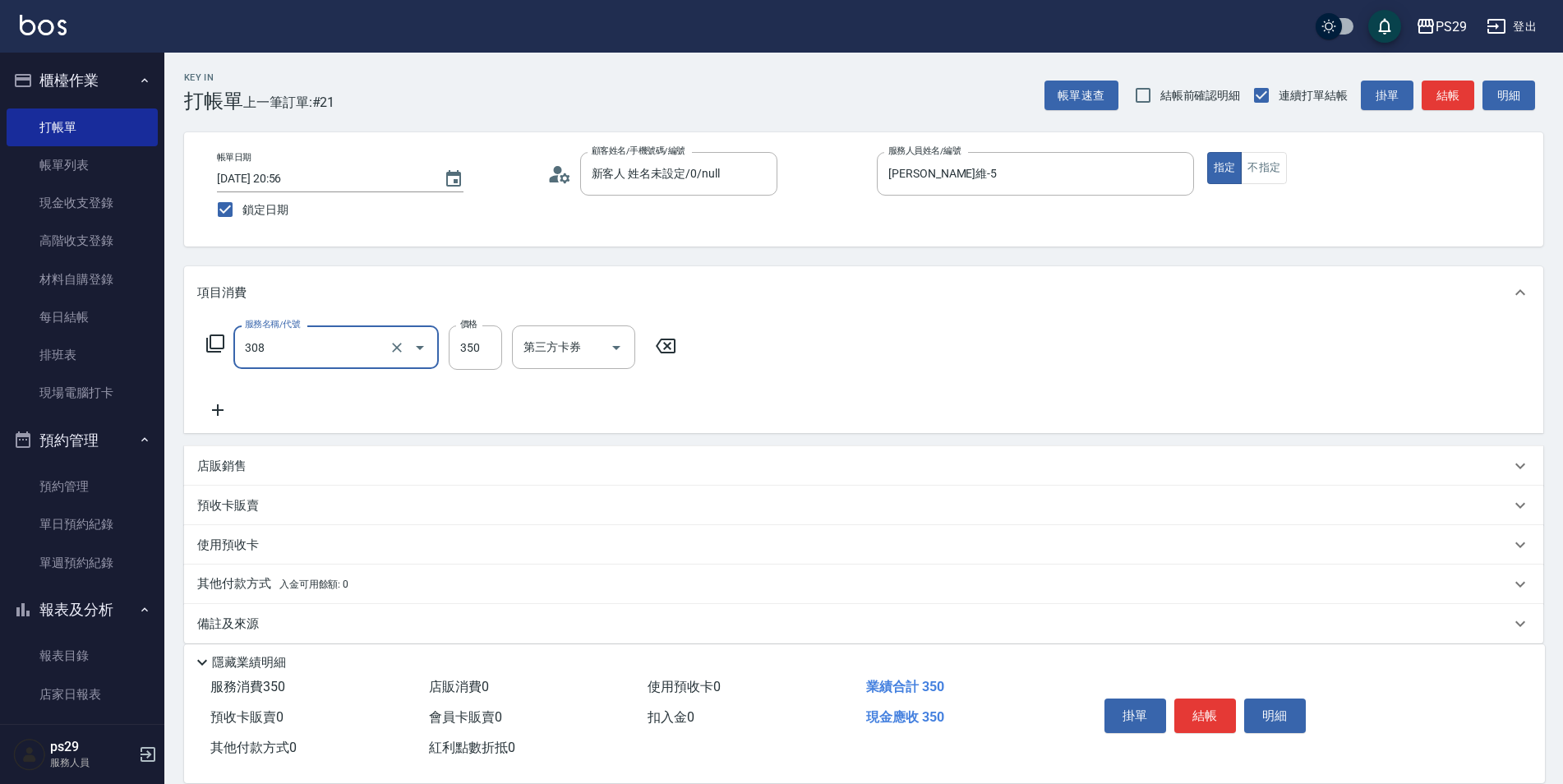
type input "洗+剪(308)"
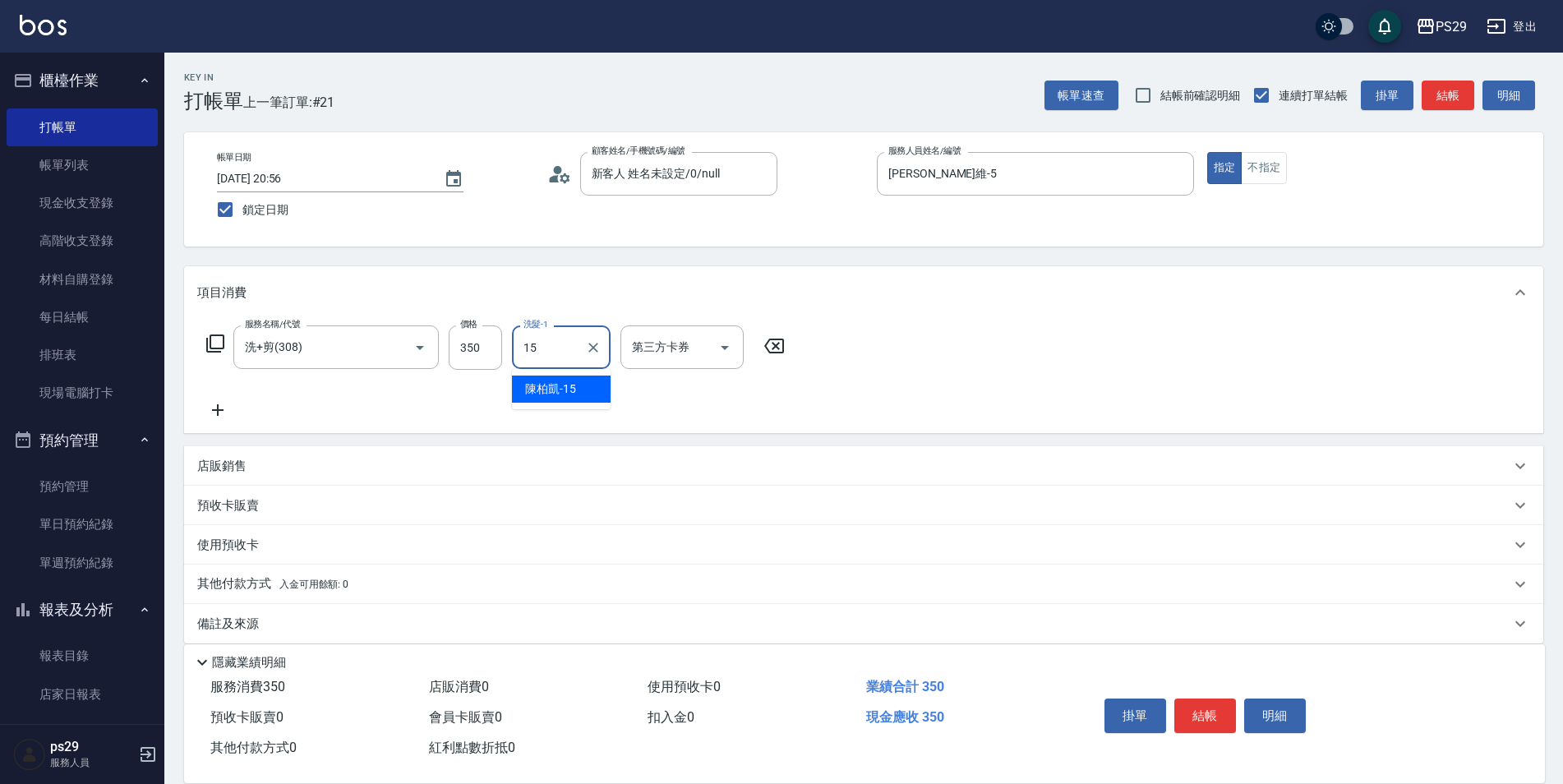
type input "[PERSON_NAME]-15"
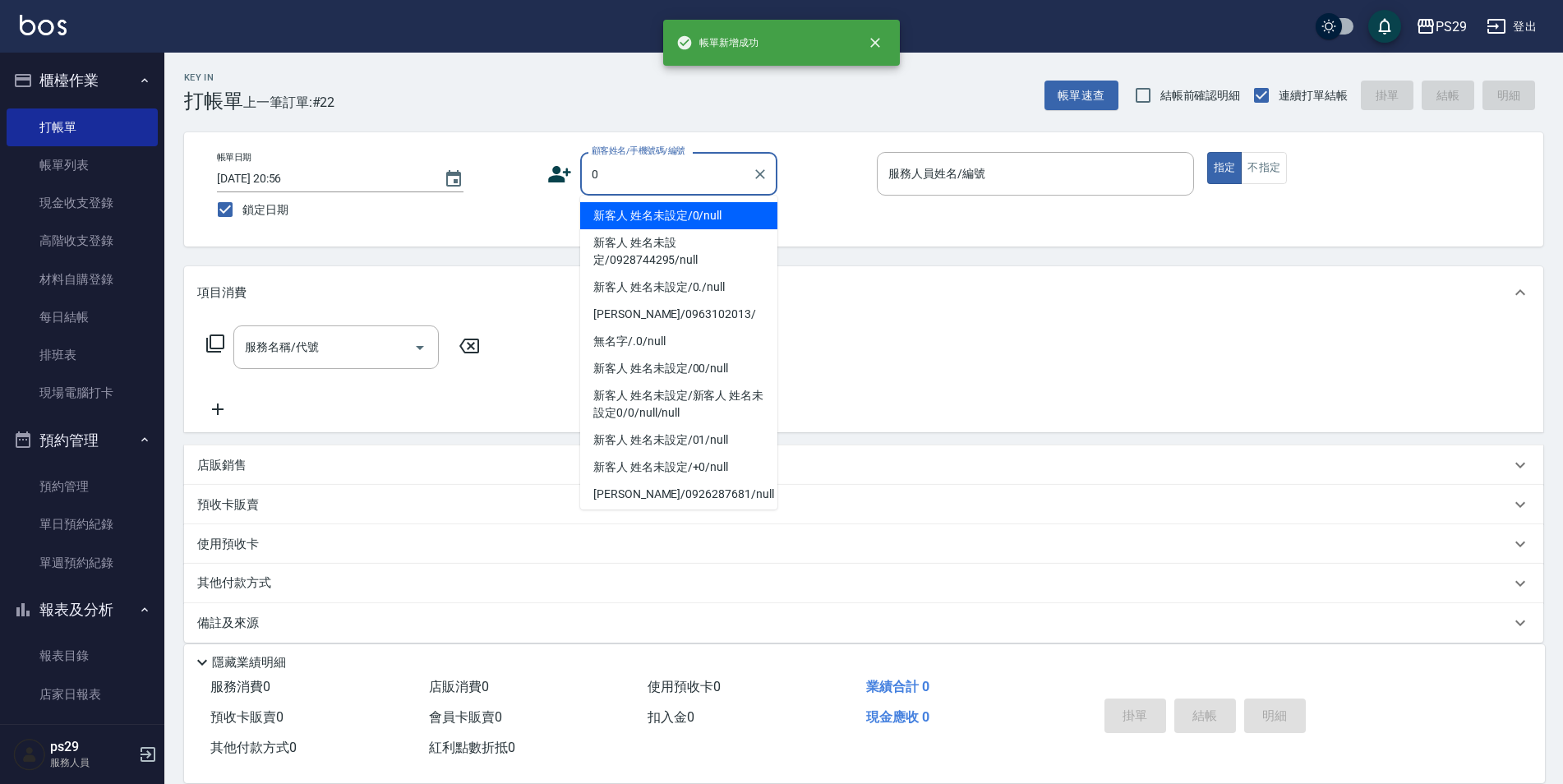
type input "新客人 姓名未設定/0/null"
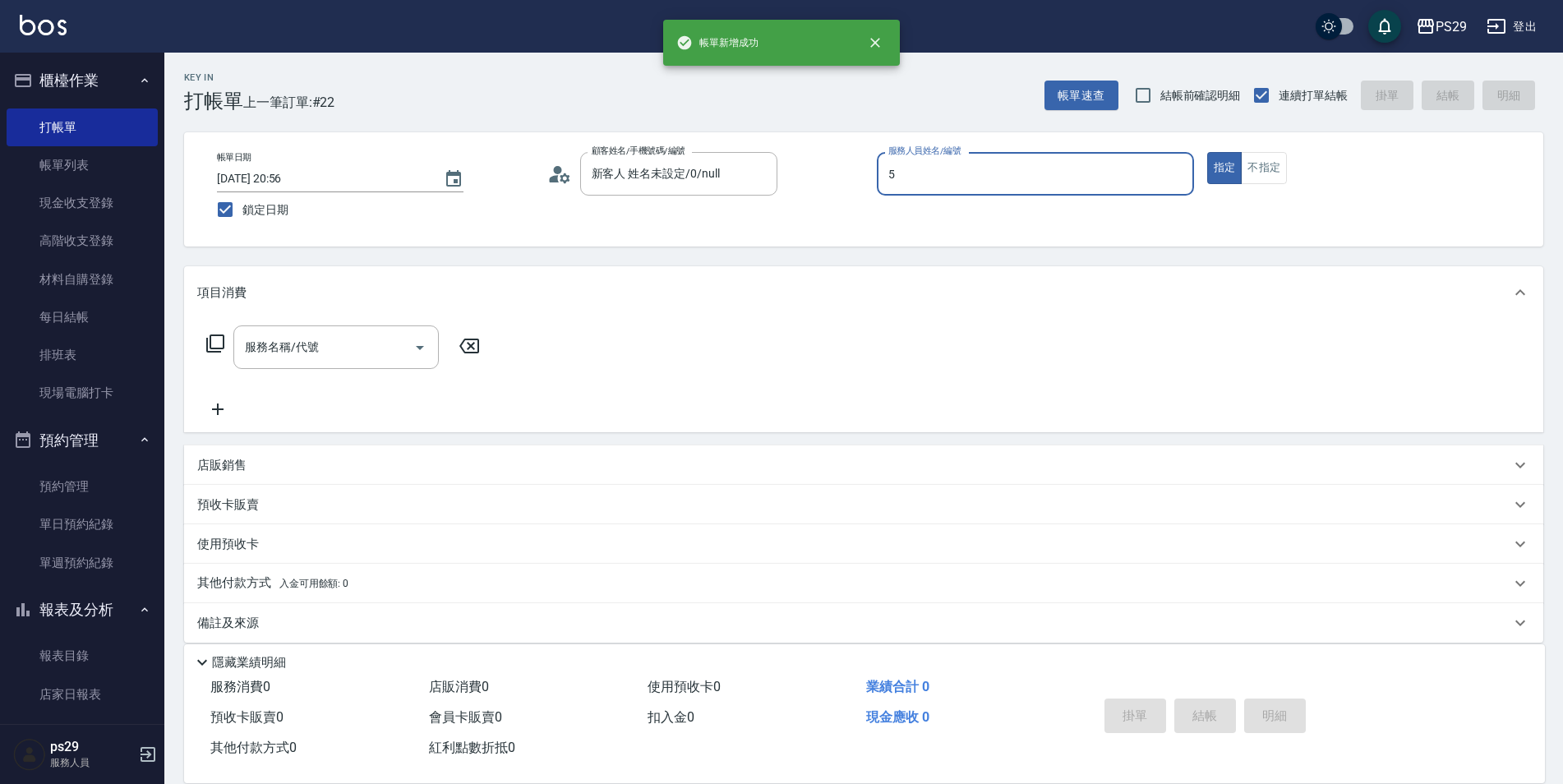
type input "[PERSON_NAME]維-5"
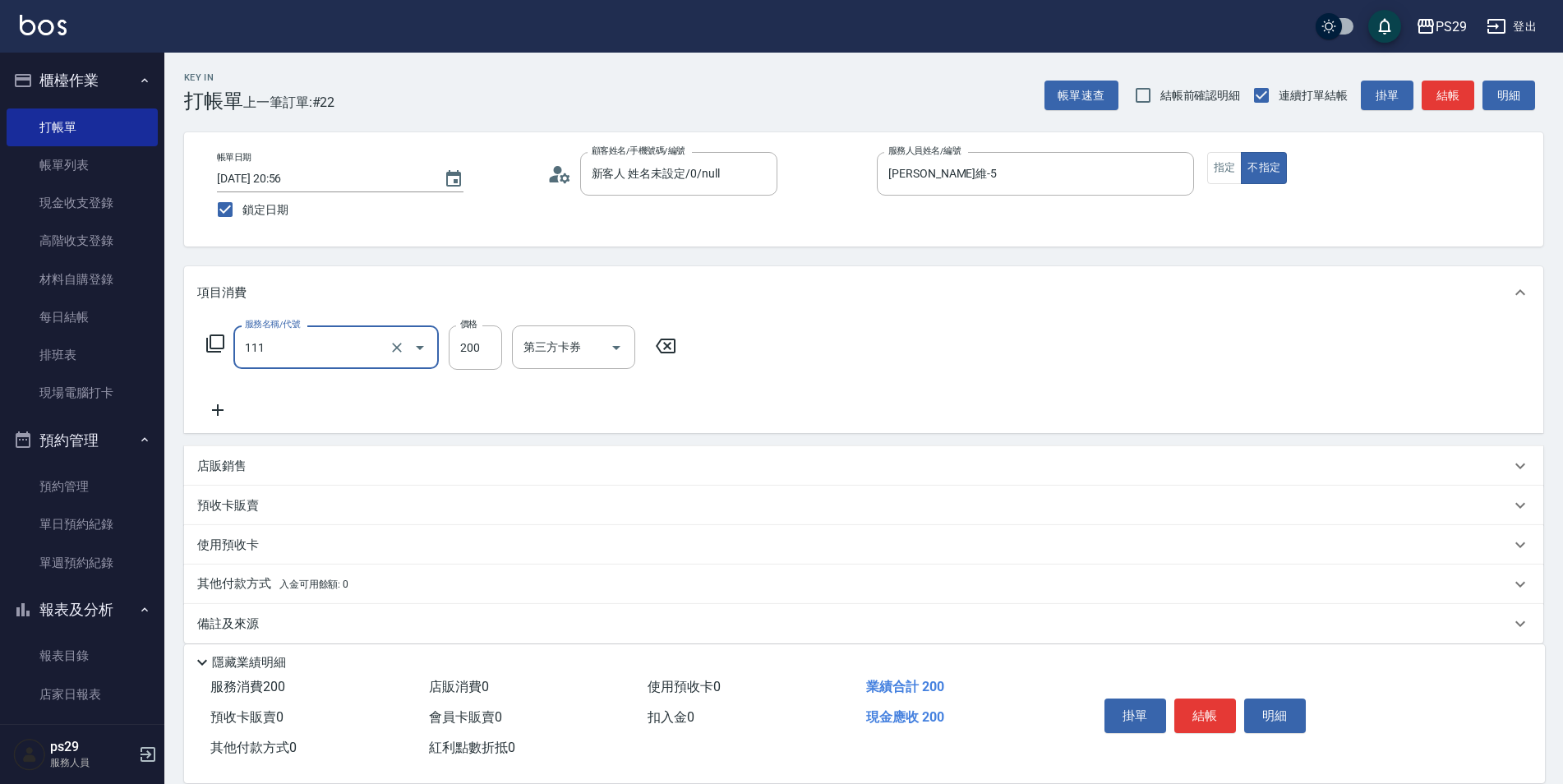
type input "200(111)"
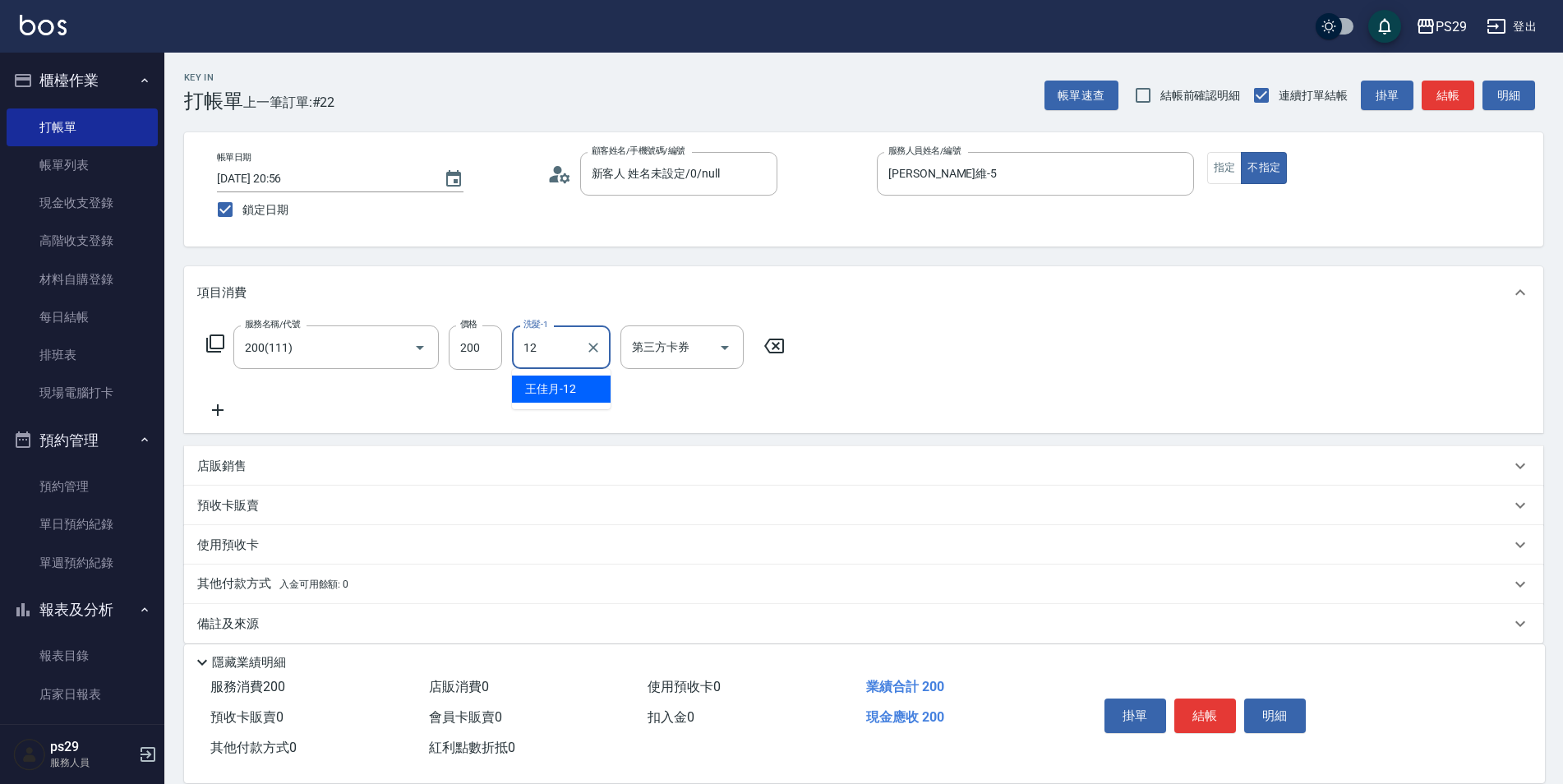
type input "[PERSON_NAME]-12"
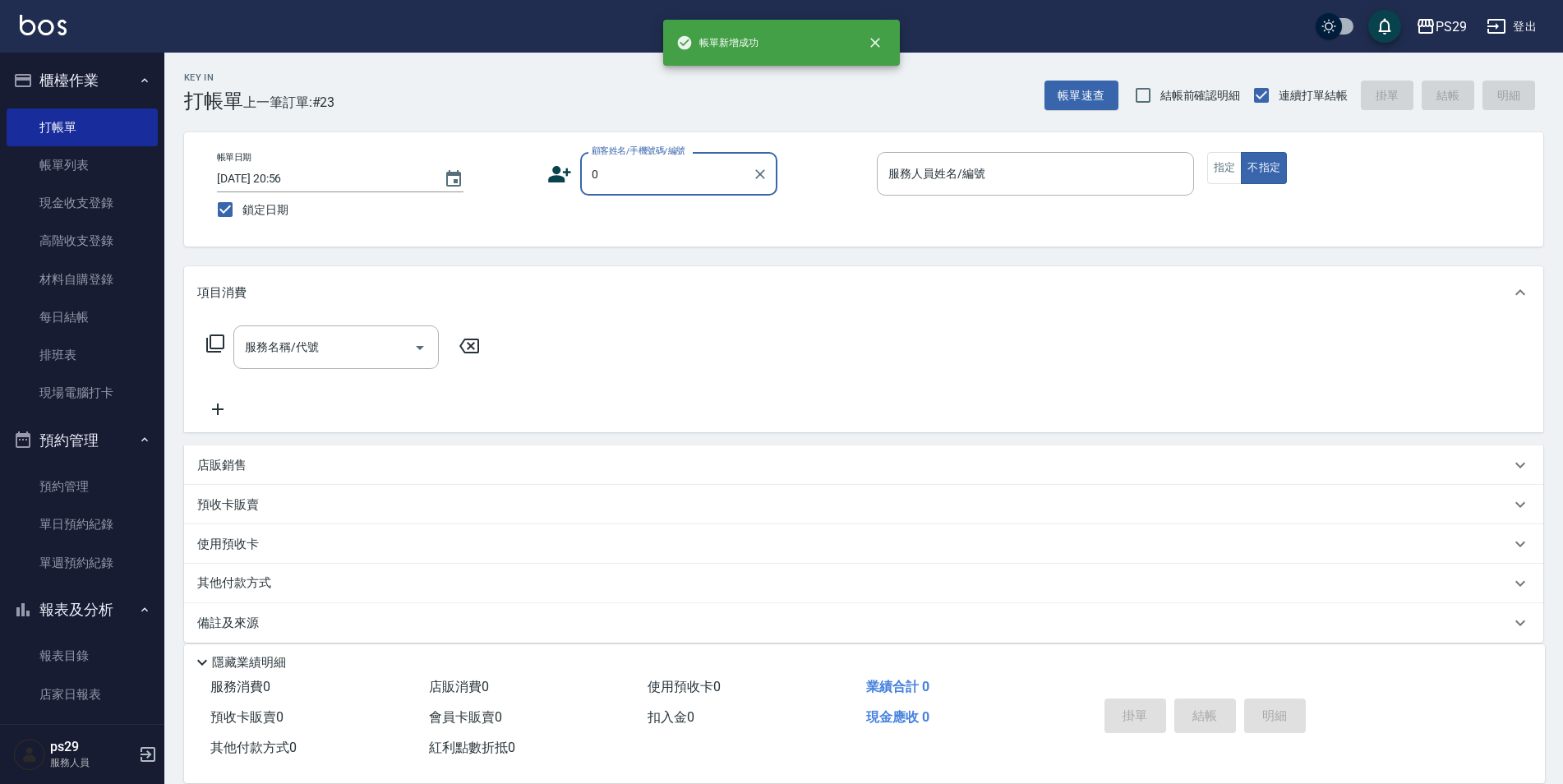
type input "新客人 姓名未設定/0/null"
type input "[PERSON_NAME]維-5"
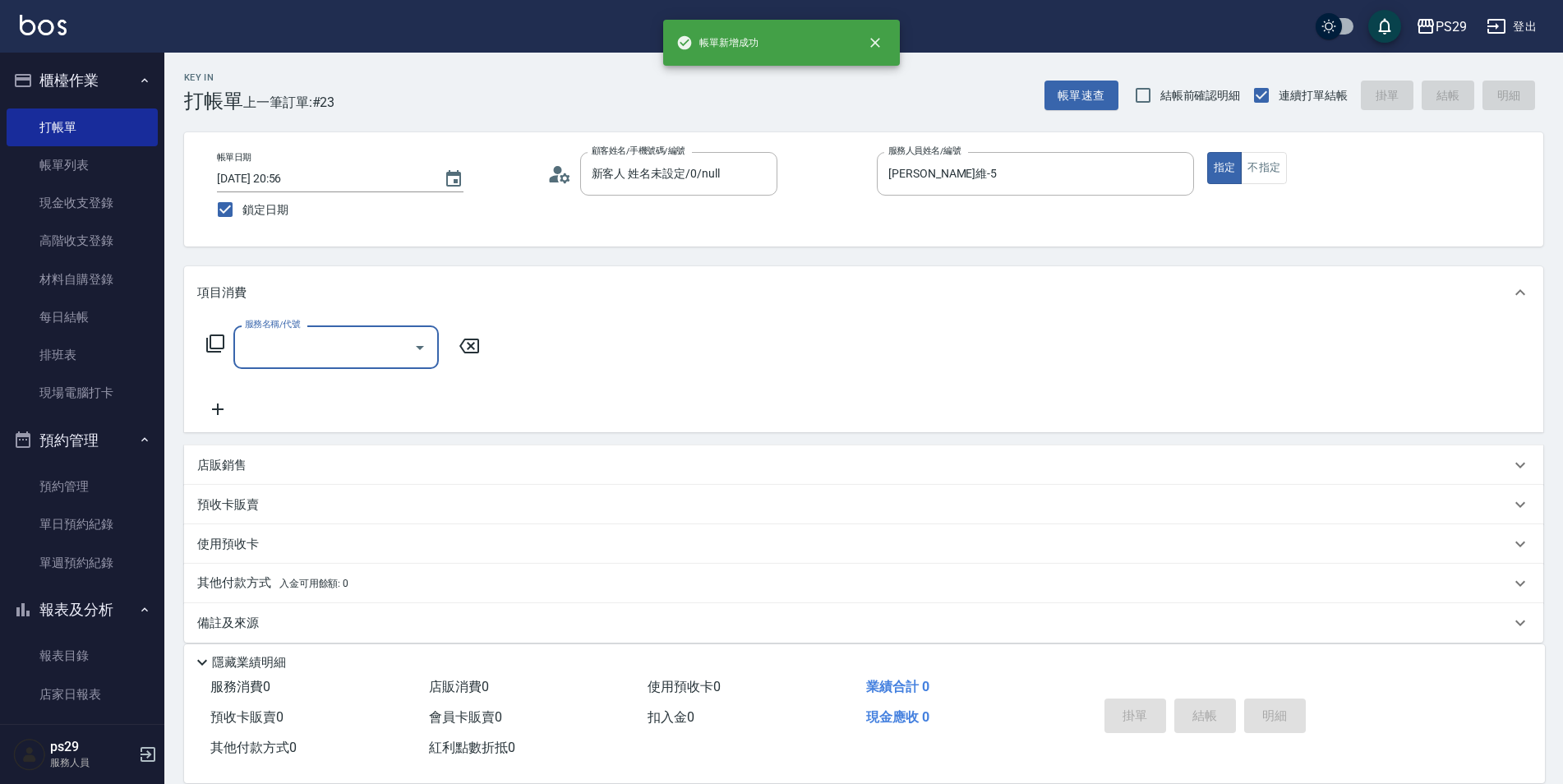
type input "3"
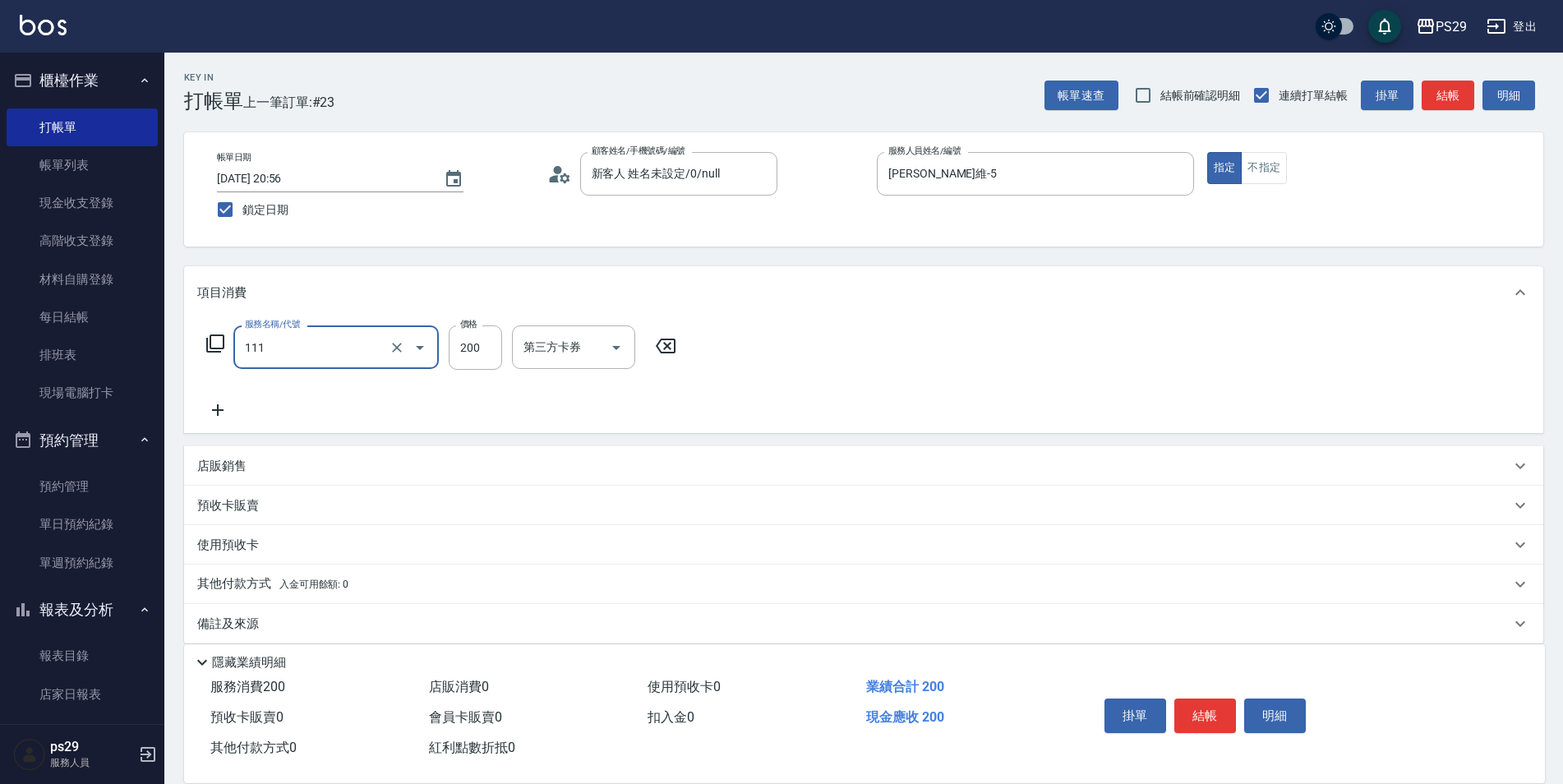
type input "200(111)"
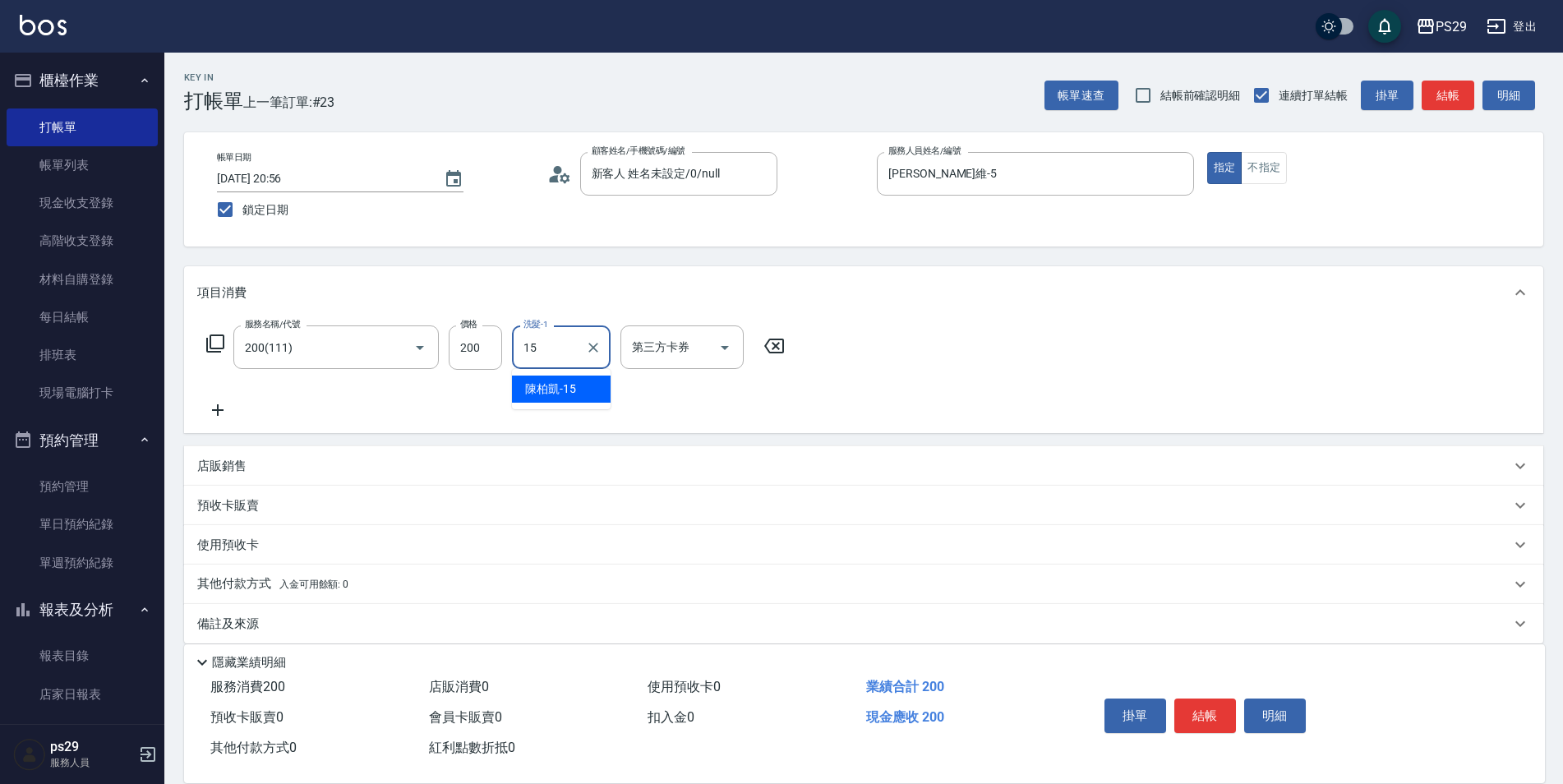
type input "[PERSON_NAME]-15"
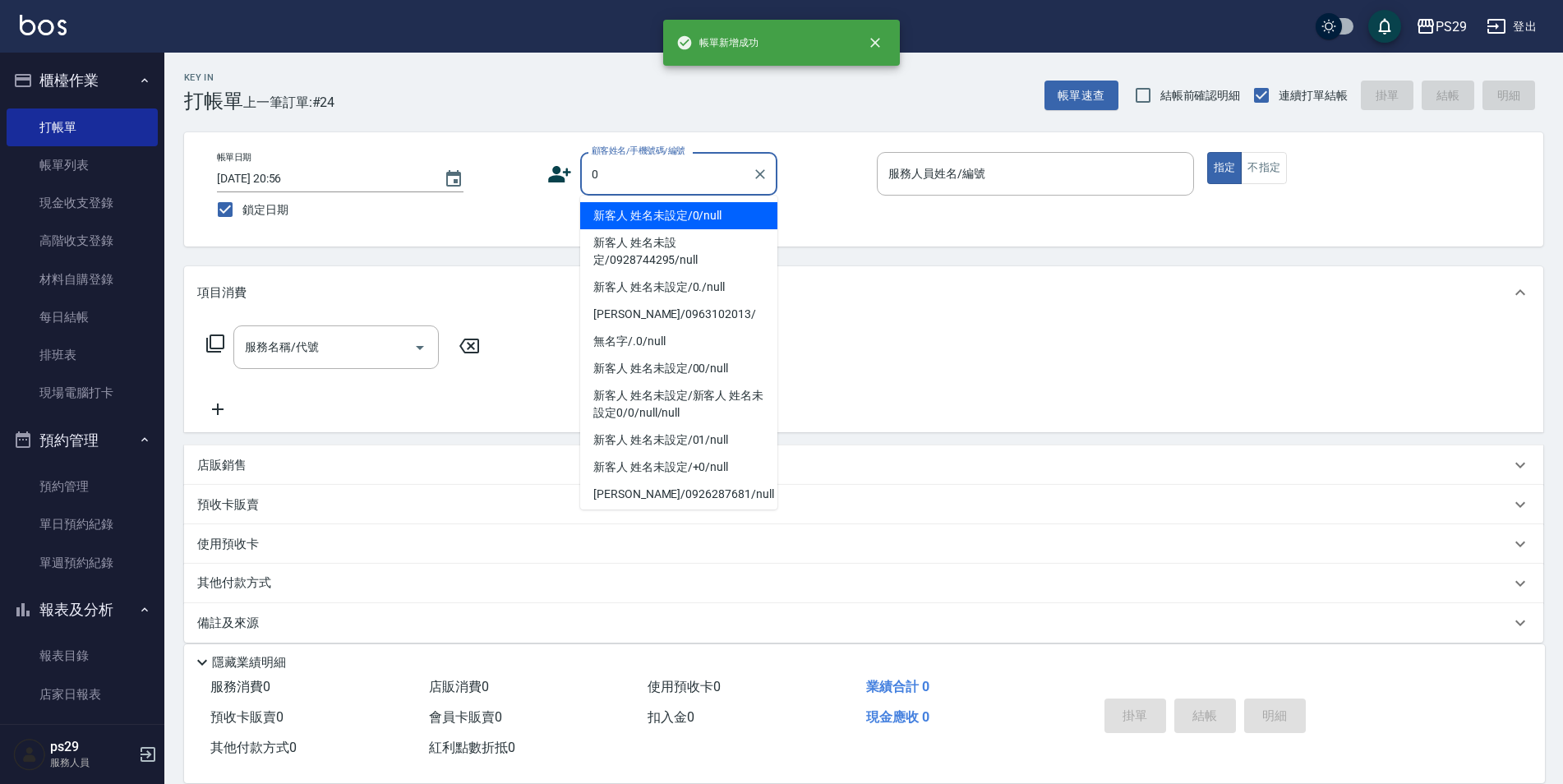
type input "新客人 姓名未設定/0/null"
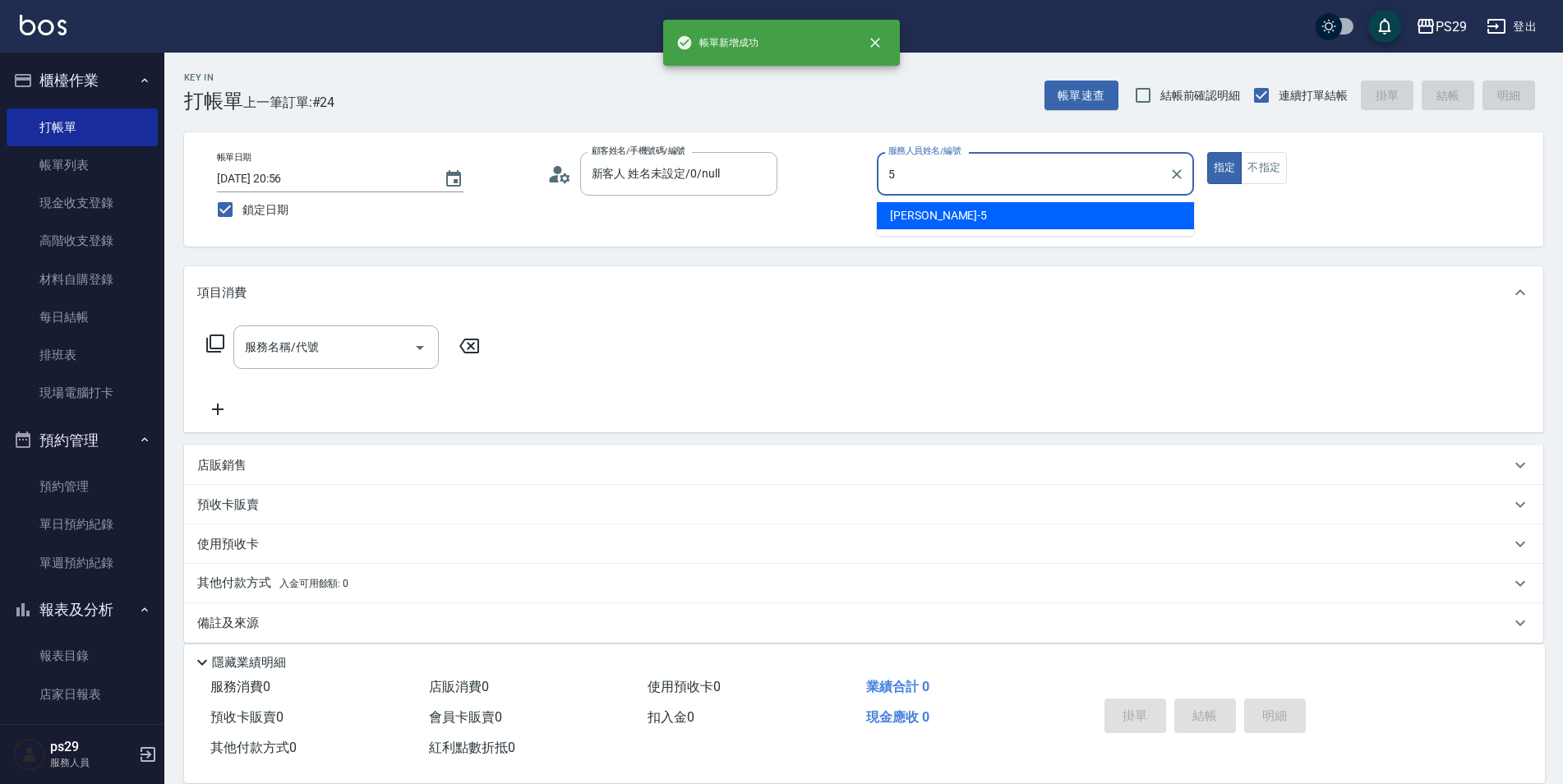
type input "[PERSON_NAME]維-5"
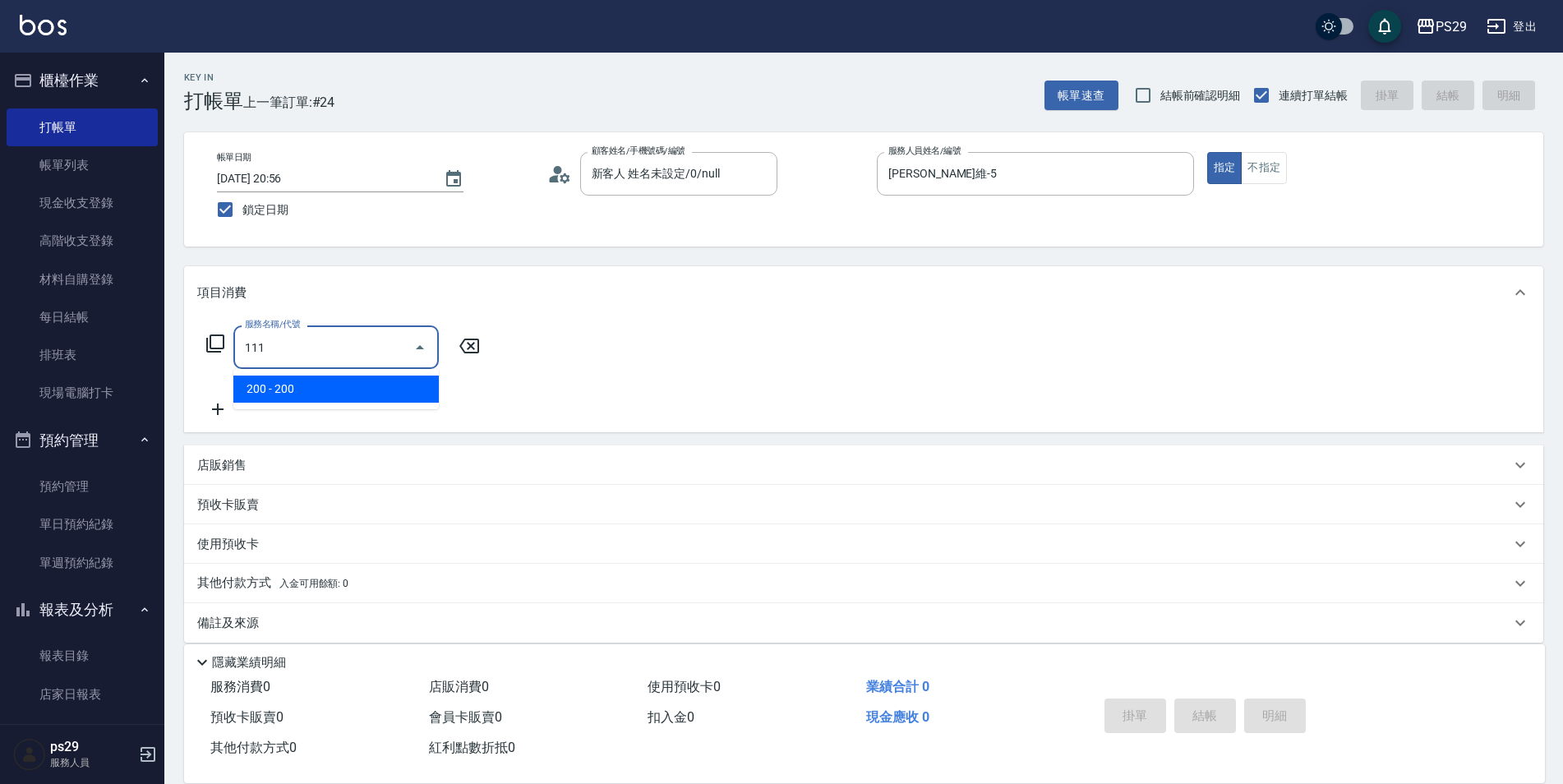
type input "200(111)"
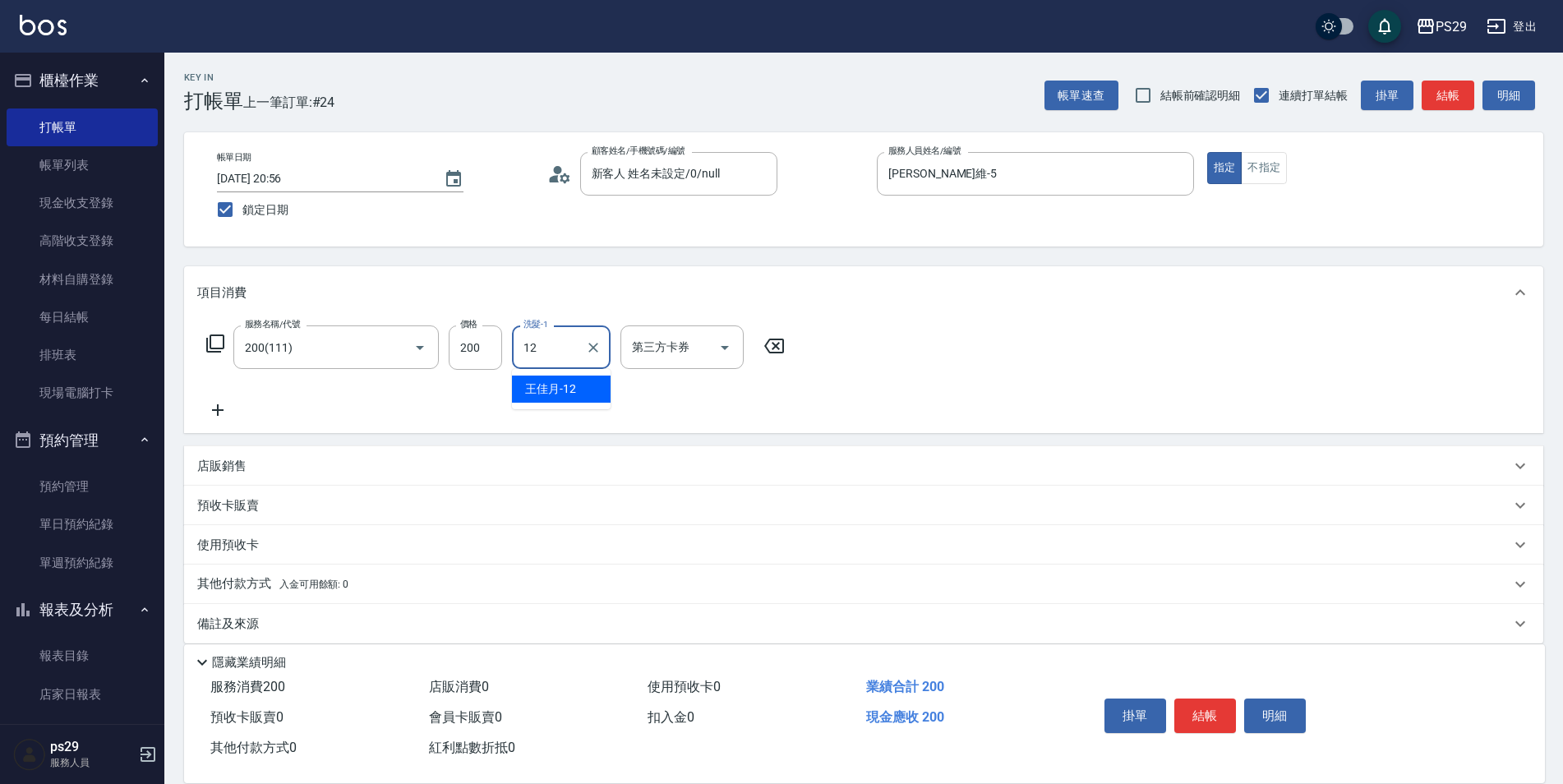
type input "[PERSON_NAME]-12"
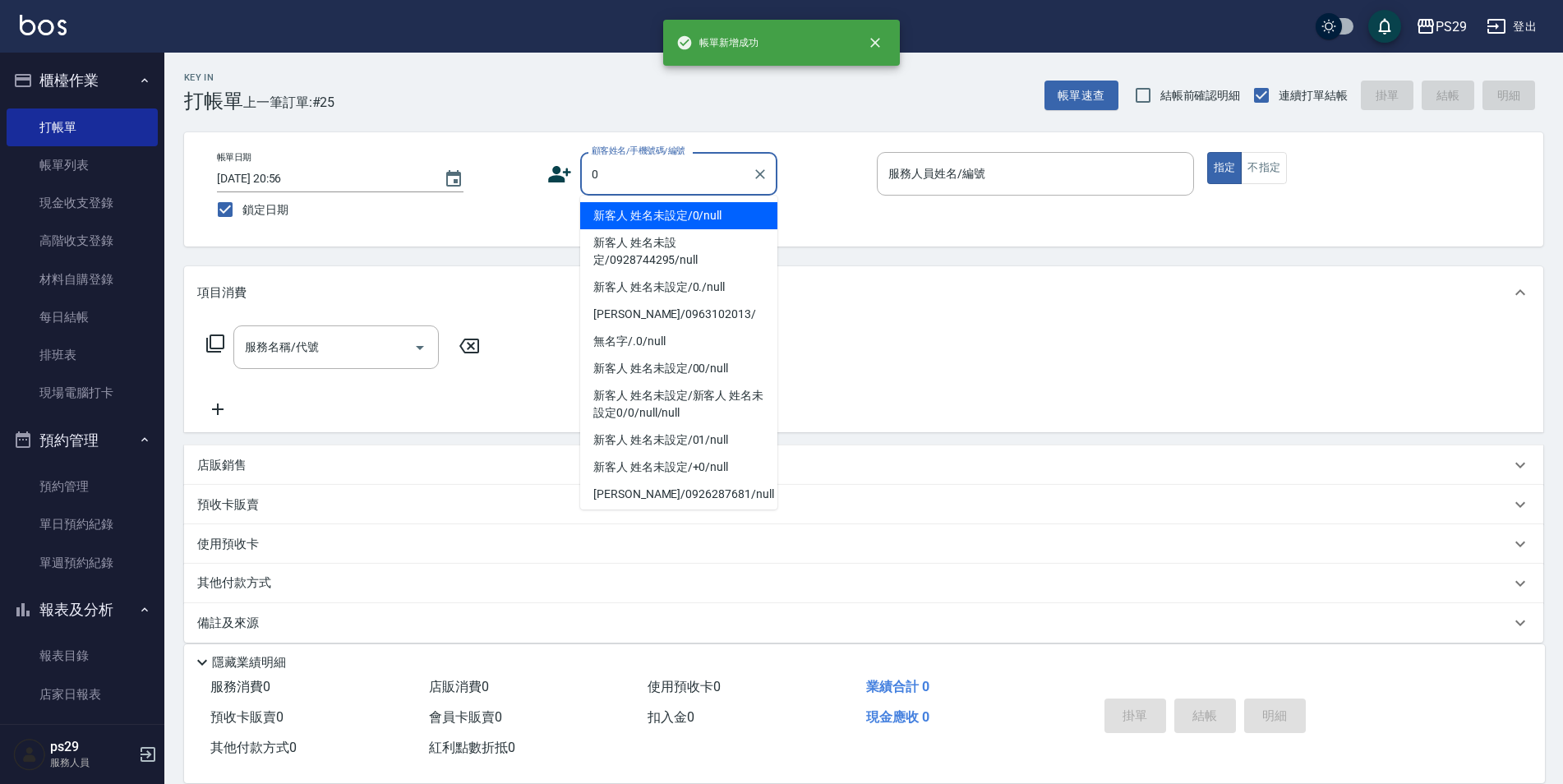
type input "新客人 姓名未設定/0/null"
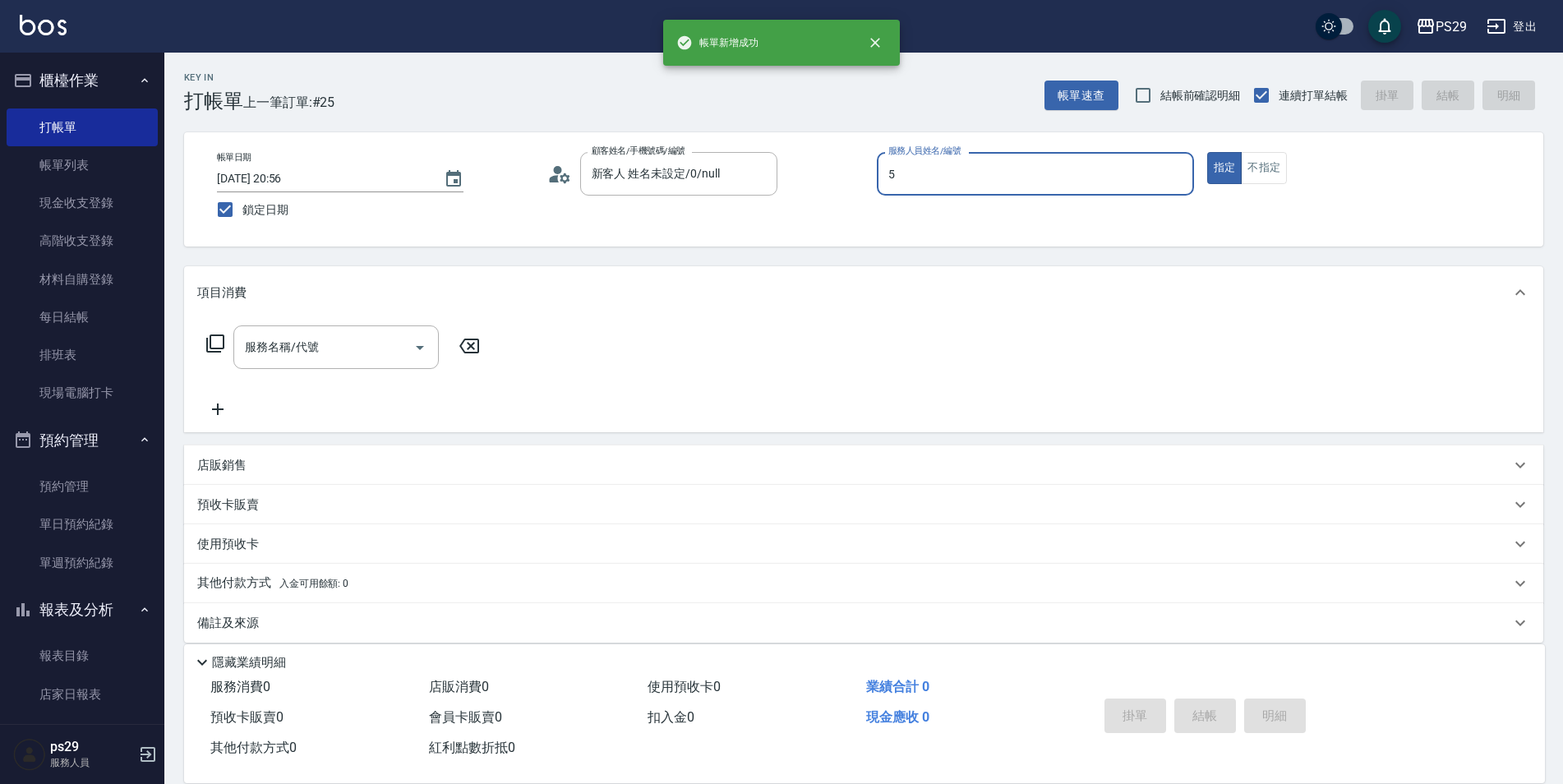
type input "[PERSON_NAME]維-5"
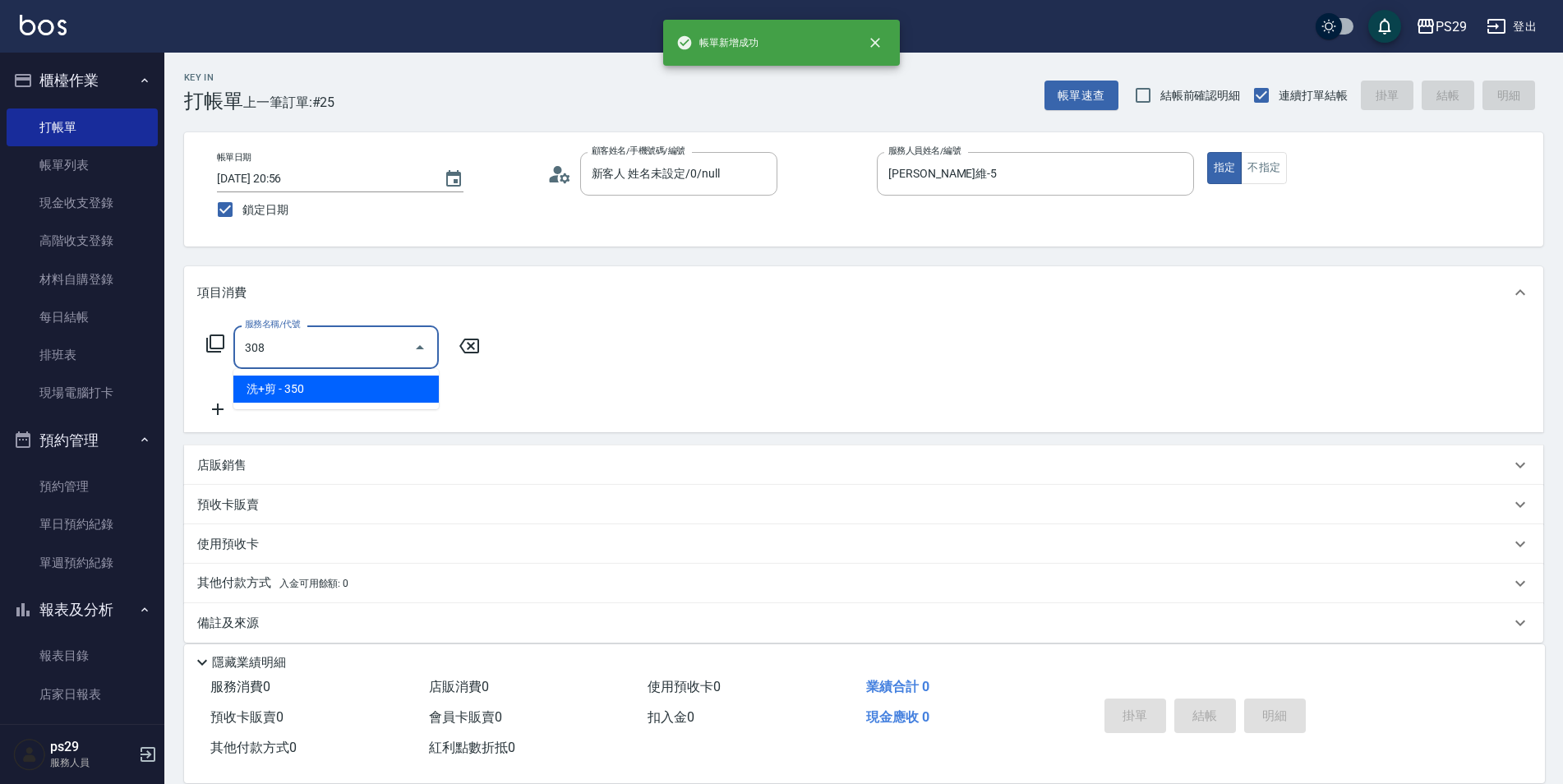
type input "洗+剪(308)"
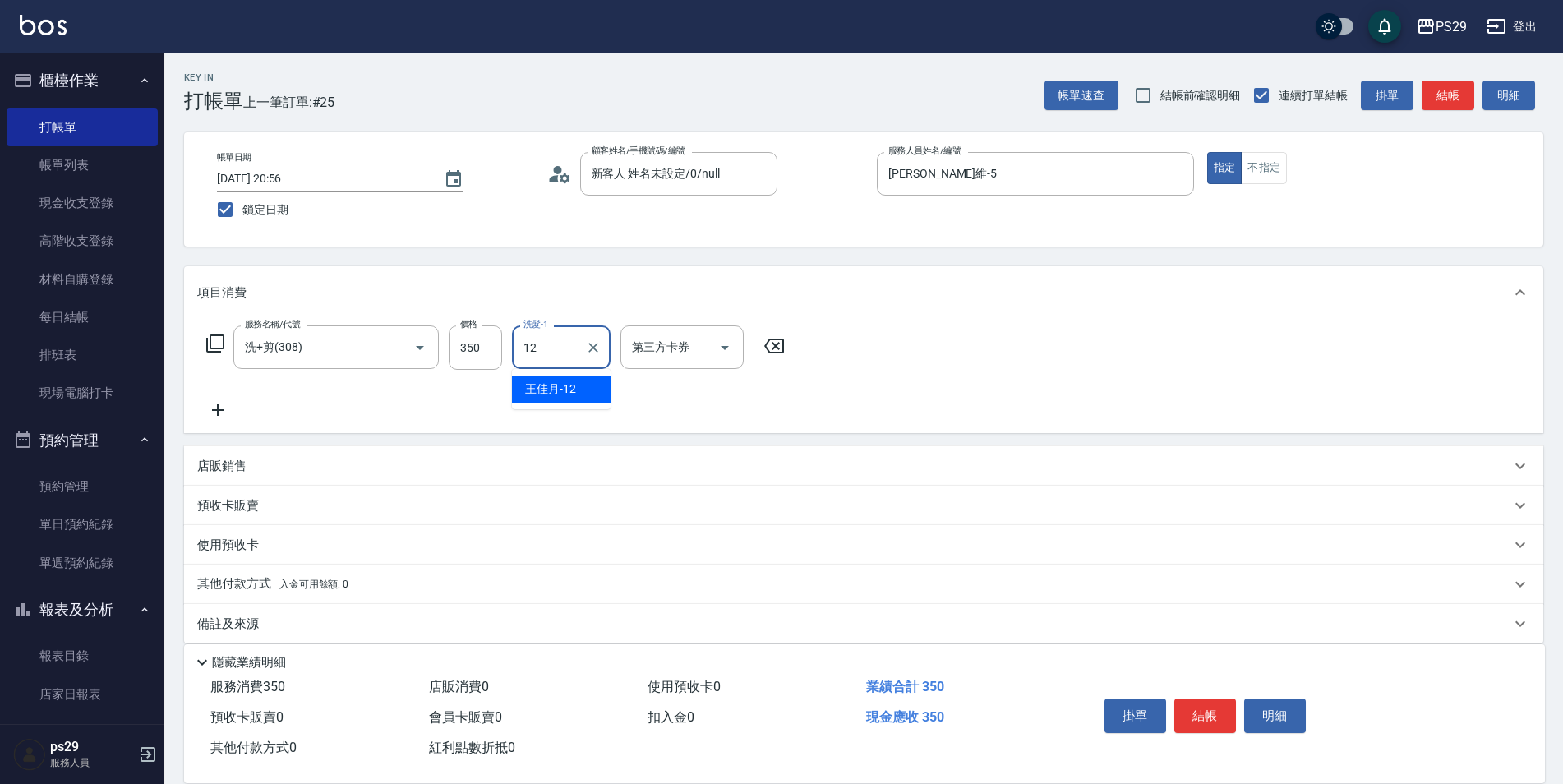
type input "[PERSON_NAME]-12"
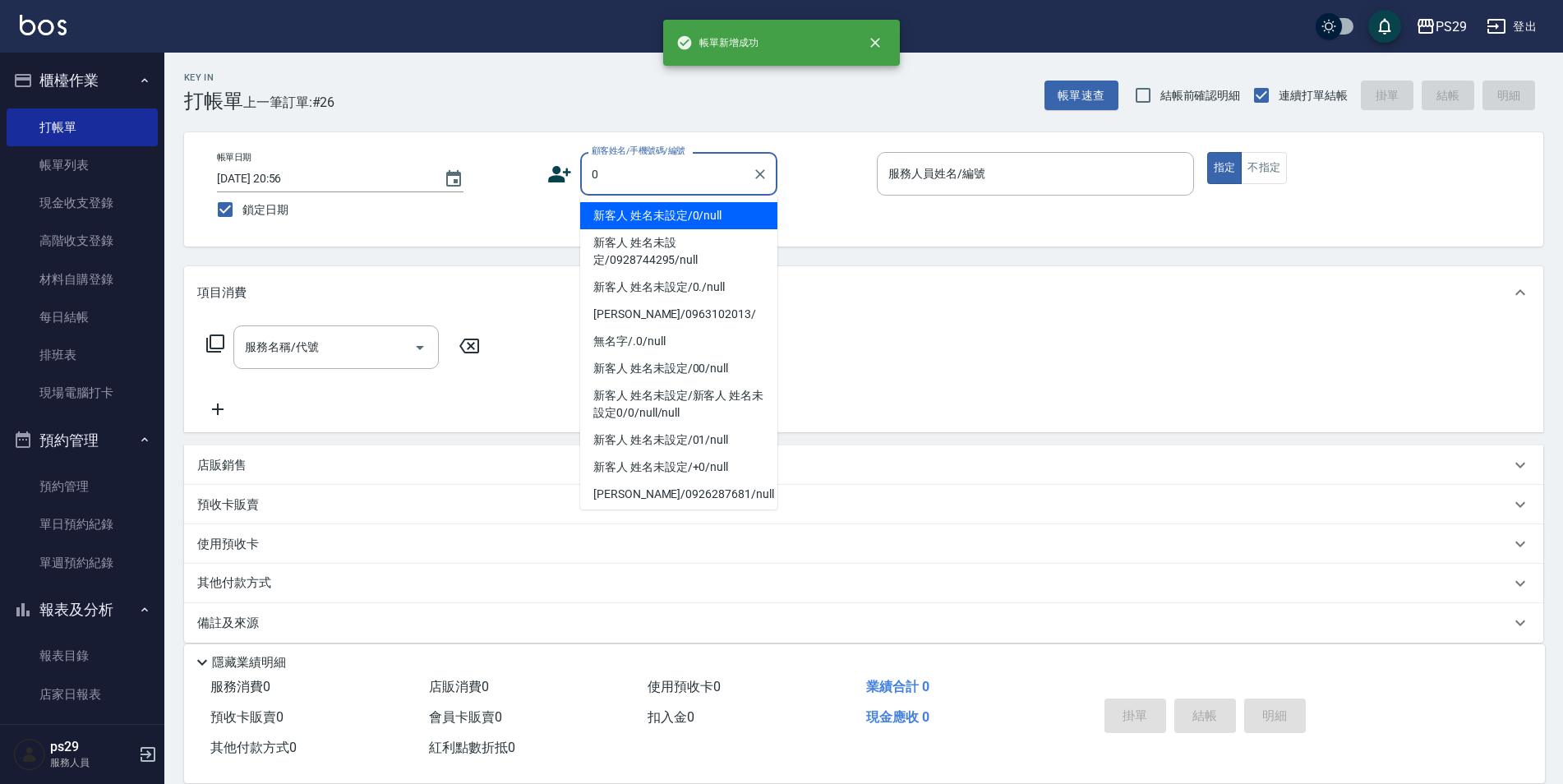
type input "新客人 姓名未設定/0/null"
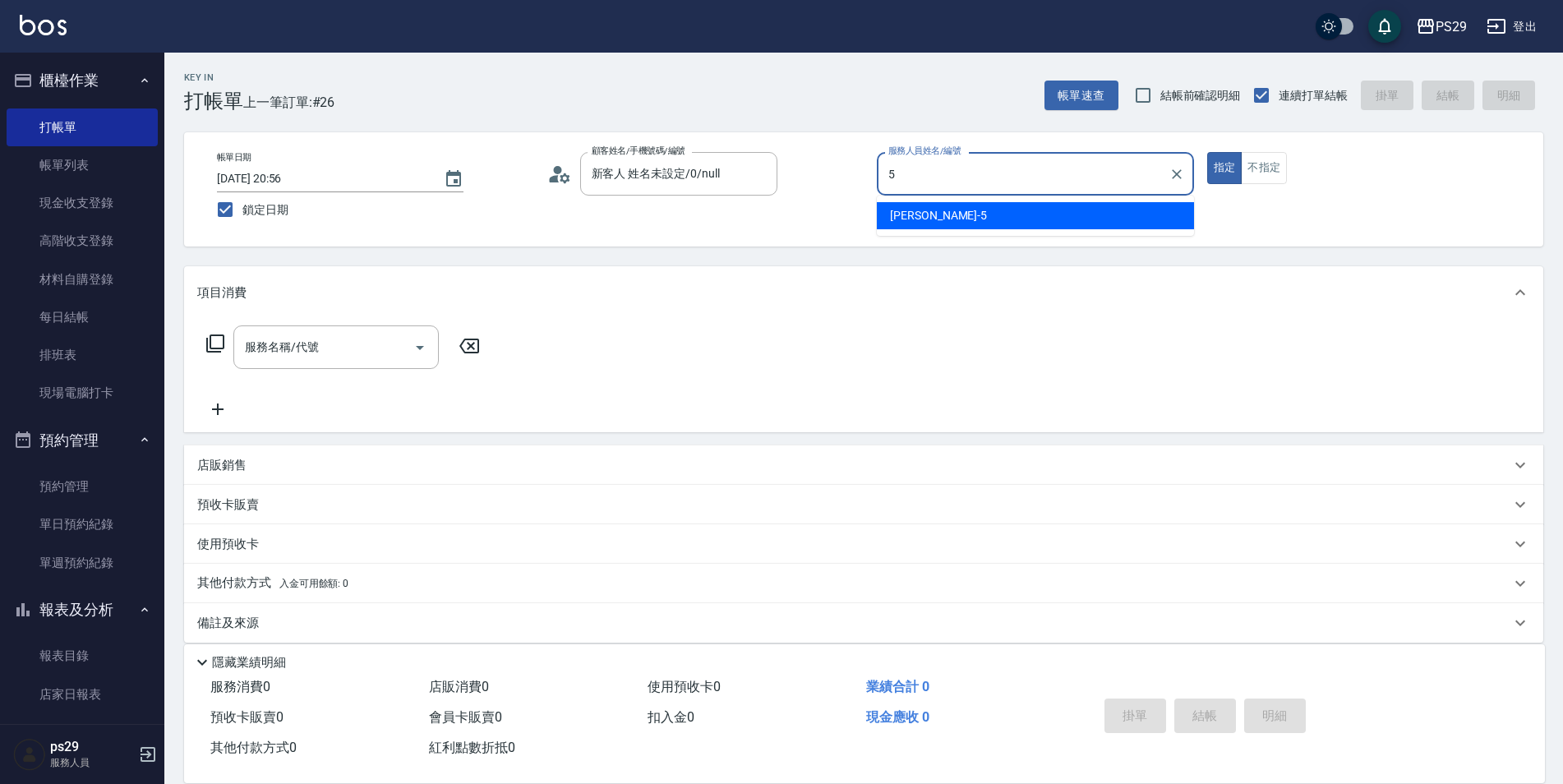
type input "[PERSON_NAME]維-5"
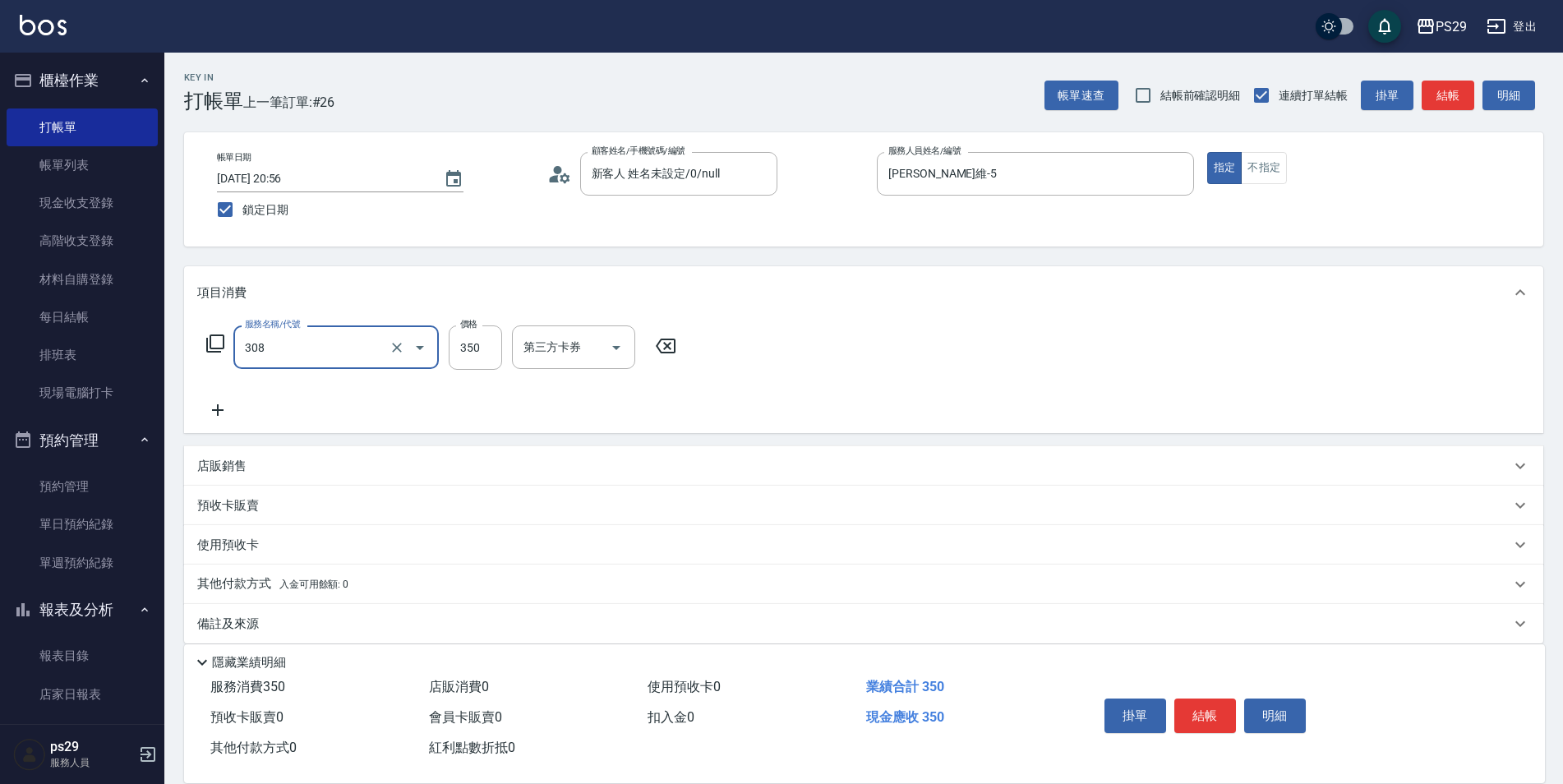
type input "洗+剪(308)"
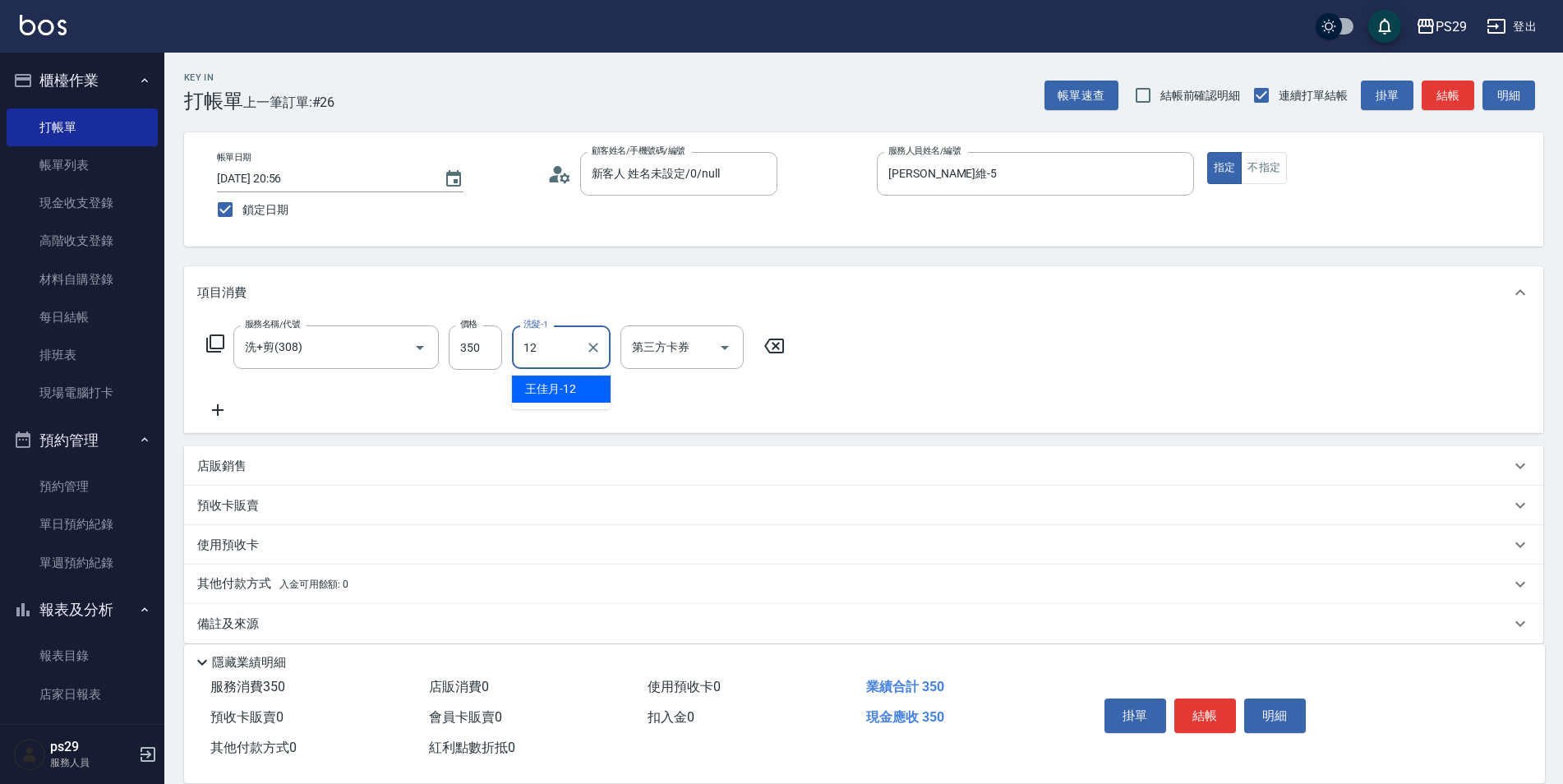
type input "[PERSON_NAME]-12"
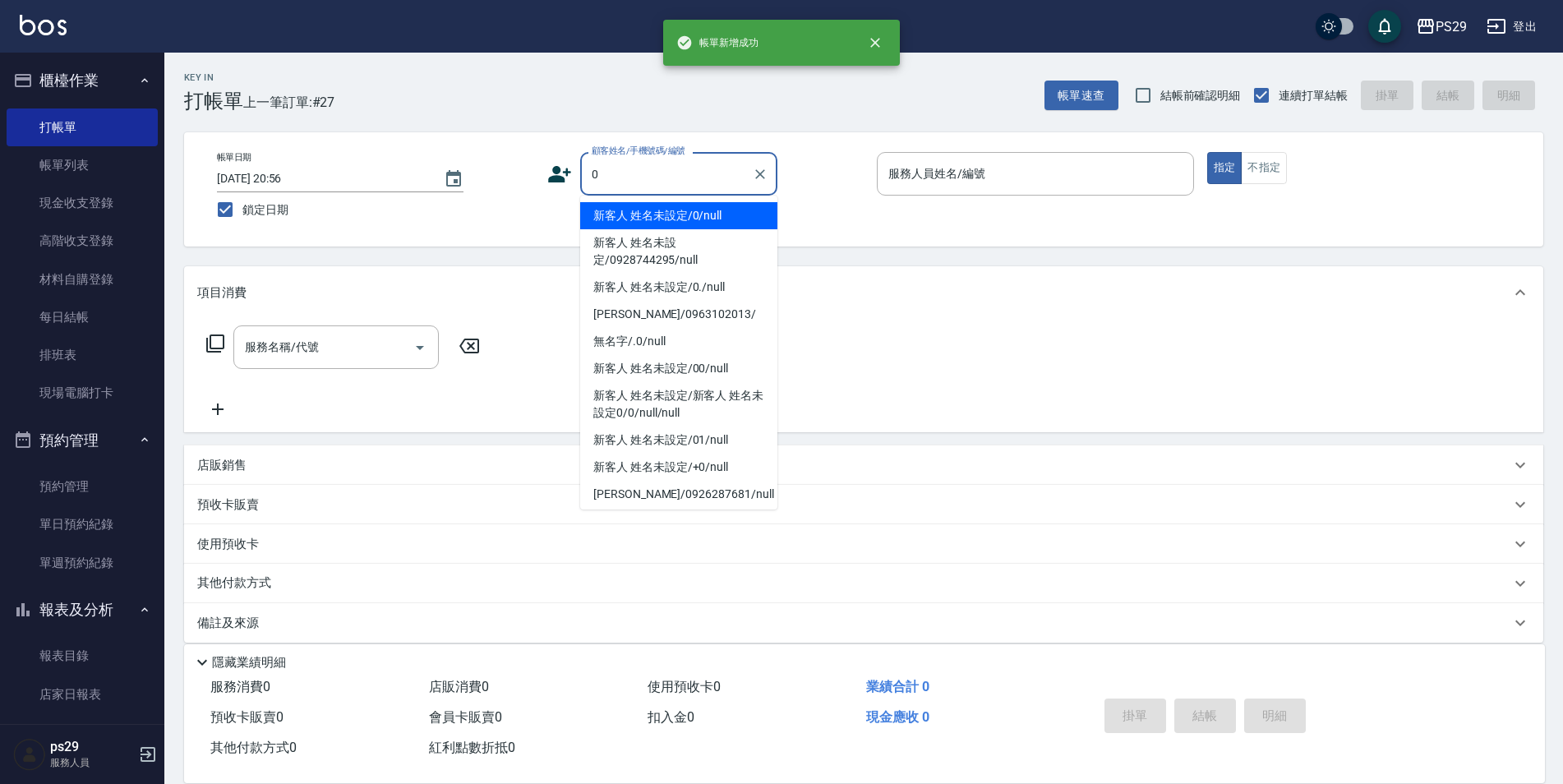
type input "新客人 姓名未設定/0/null"
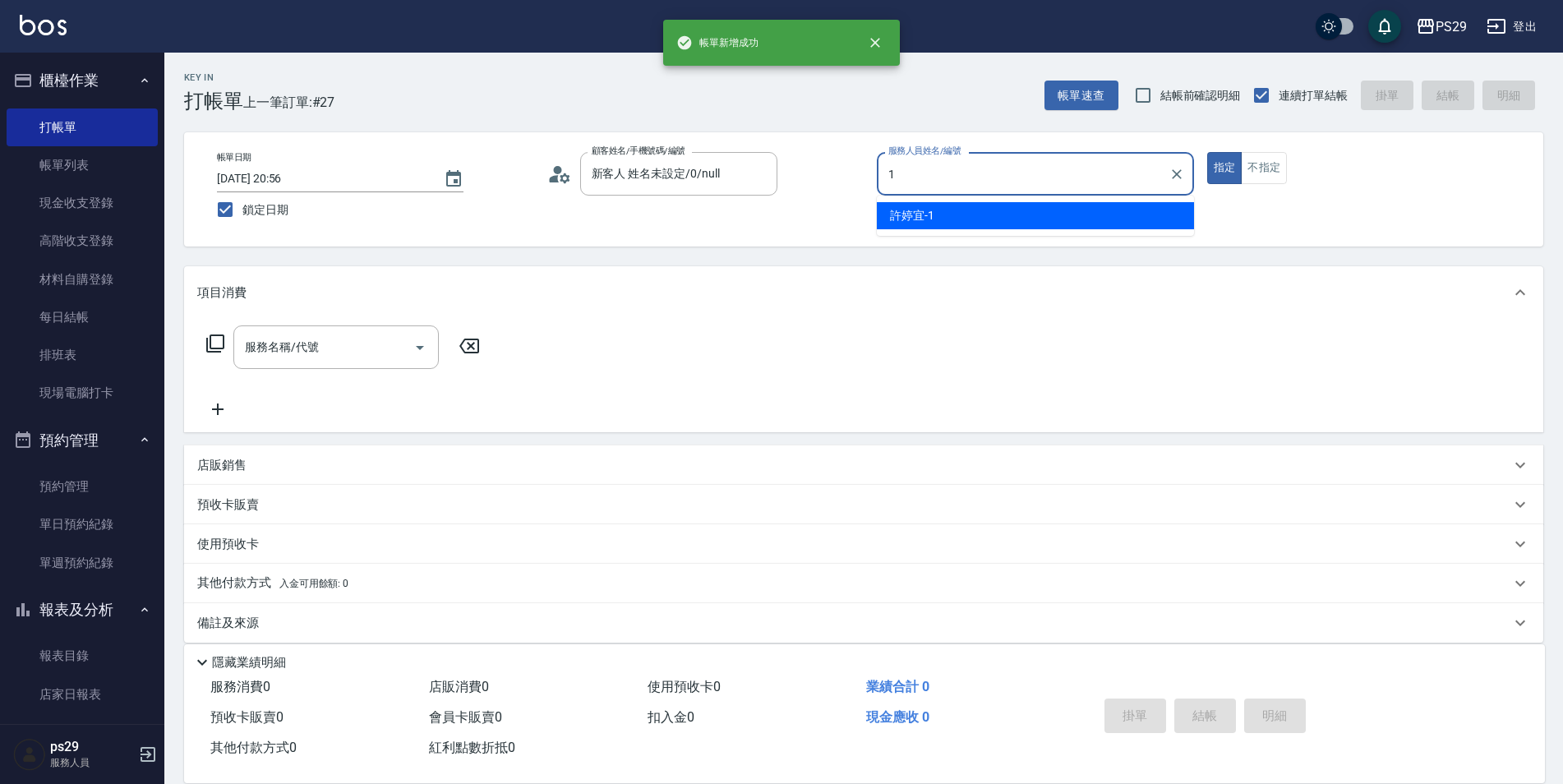
type input "[PERSON_NAME]-1"
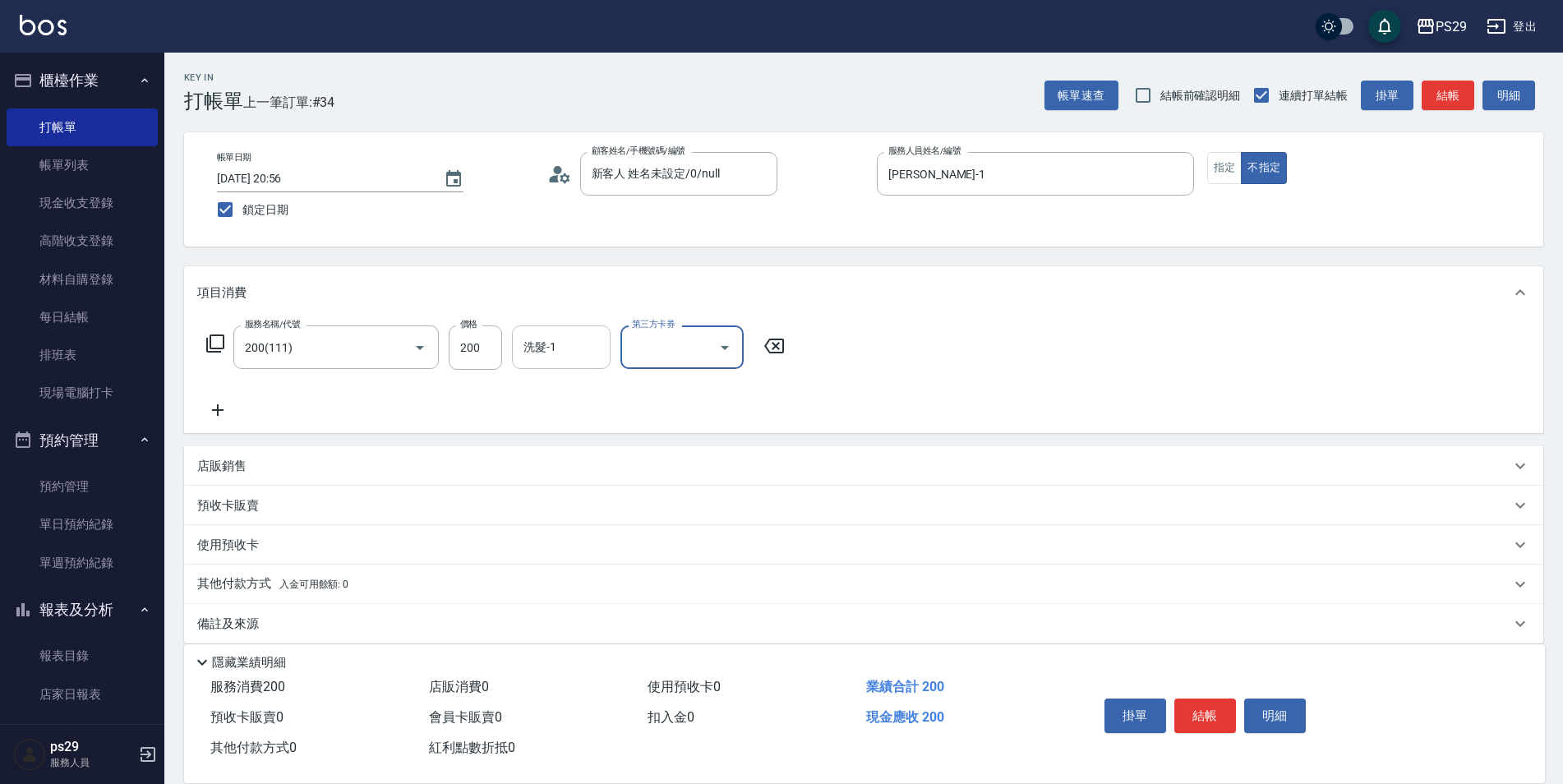
click at [591, 338] on input "洗髮-1" at bounding box center [561, 347] width 83 height 28
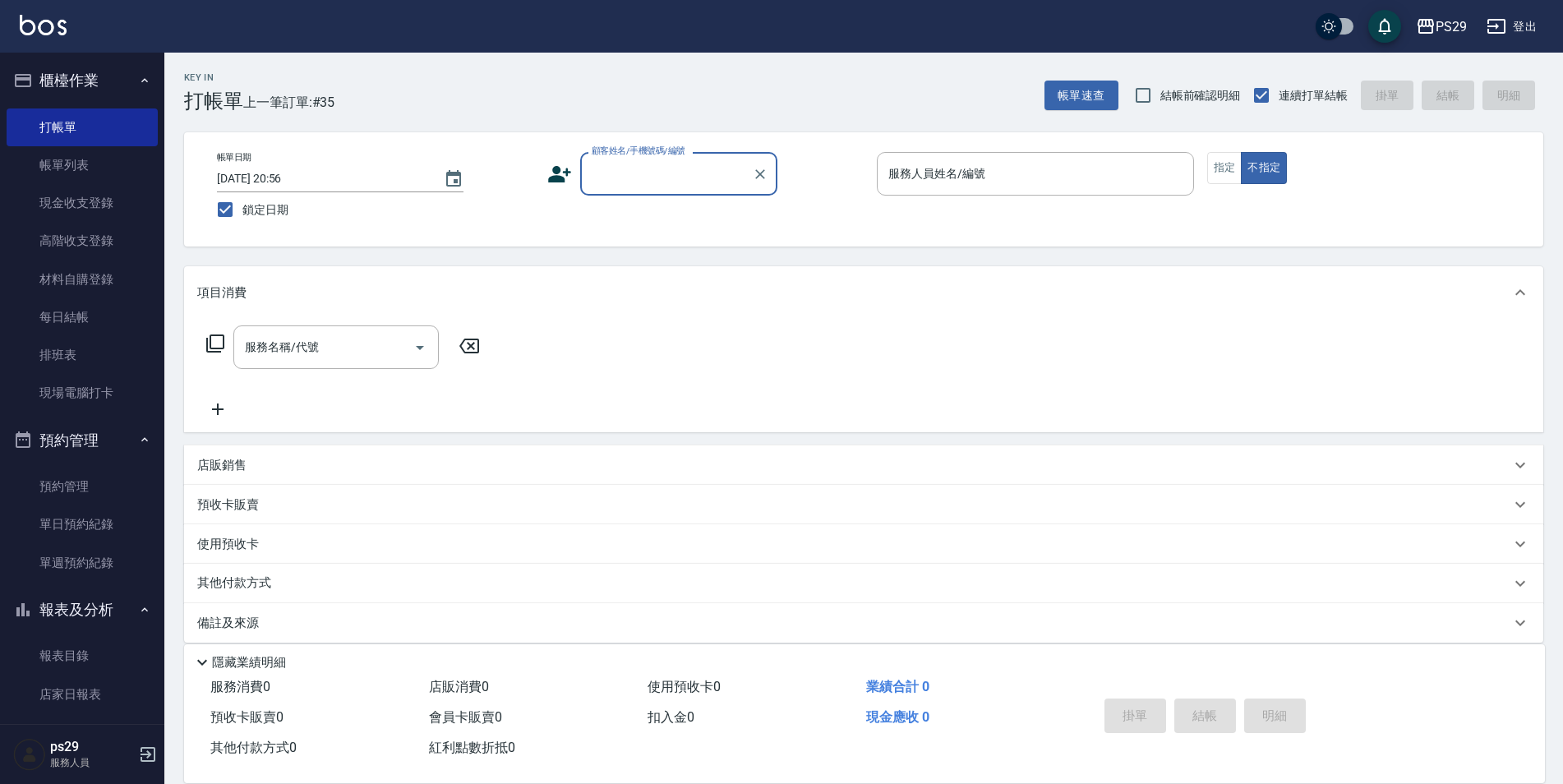
click at [65, 33] on img at bounding box center [43, 26] width 46 height 21
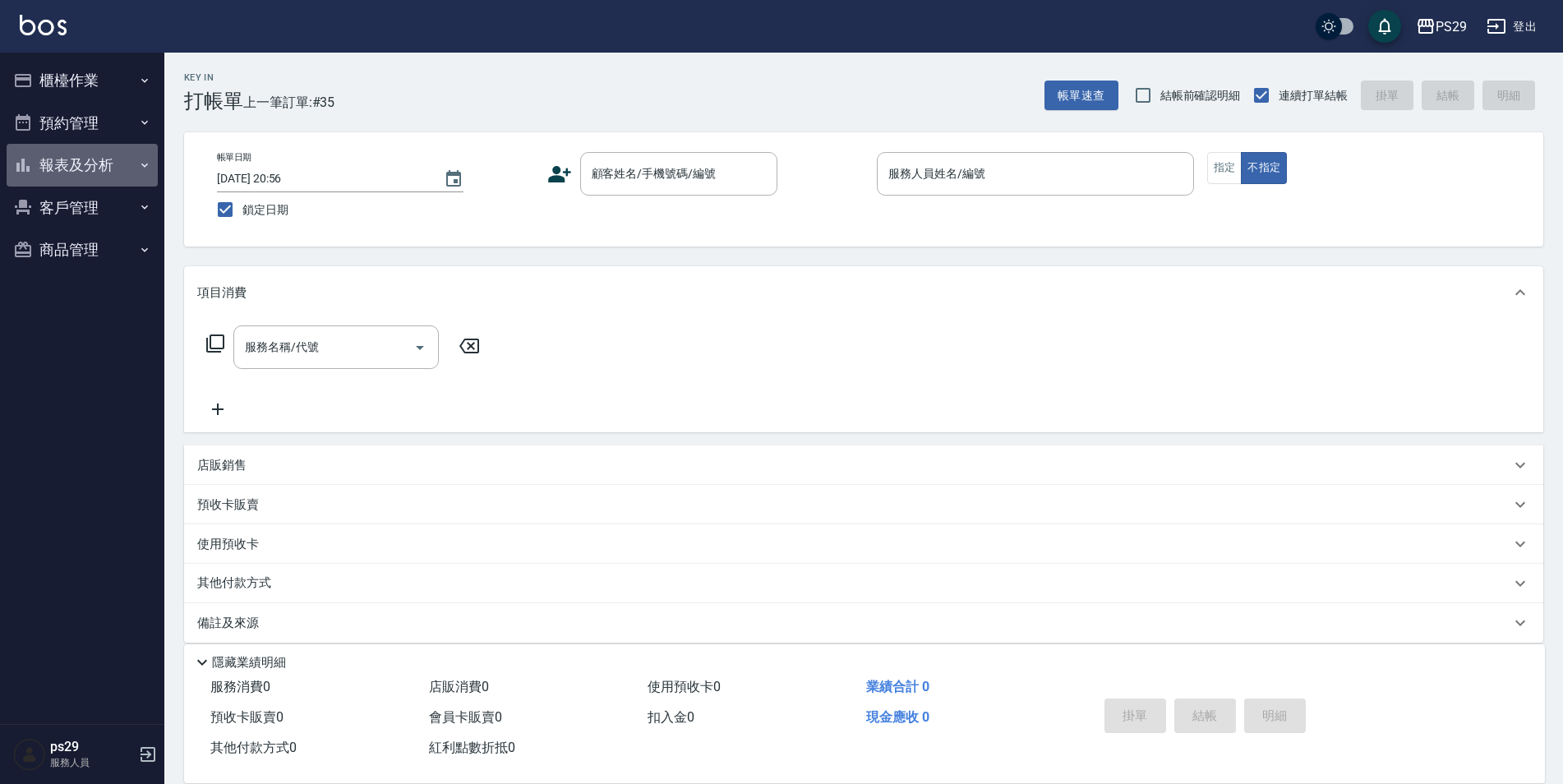
click at [120, 164] on button "報表及分析" at bounding box center [82, 165] width 151 height 43
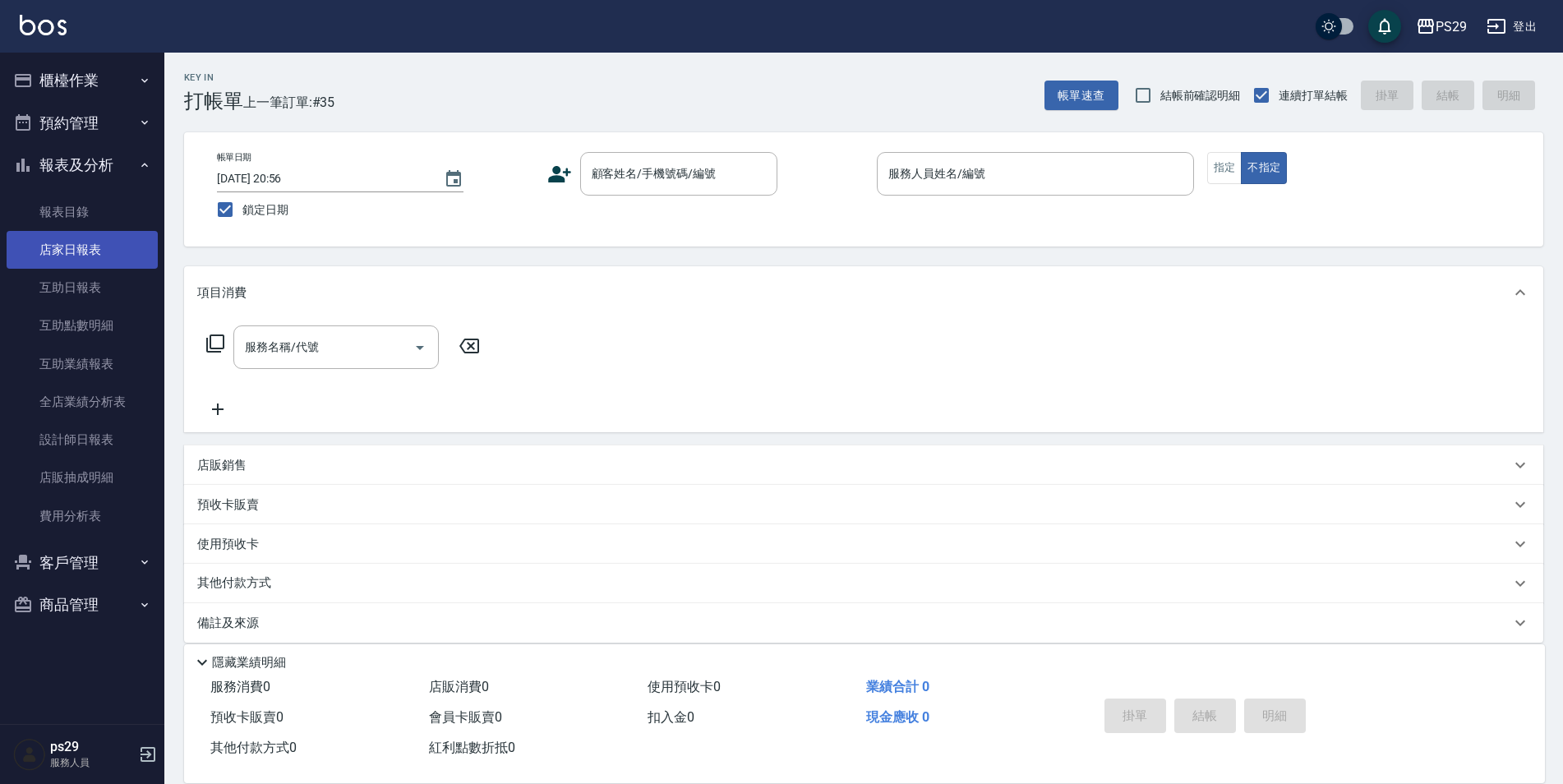
click at [110, 262] on link "店家日報表" at bounding box center [82, 250] width 151 height 38
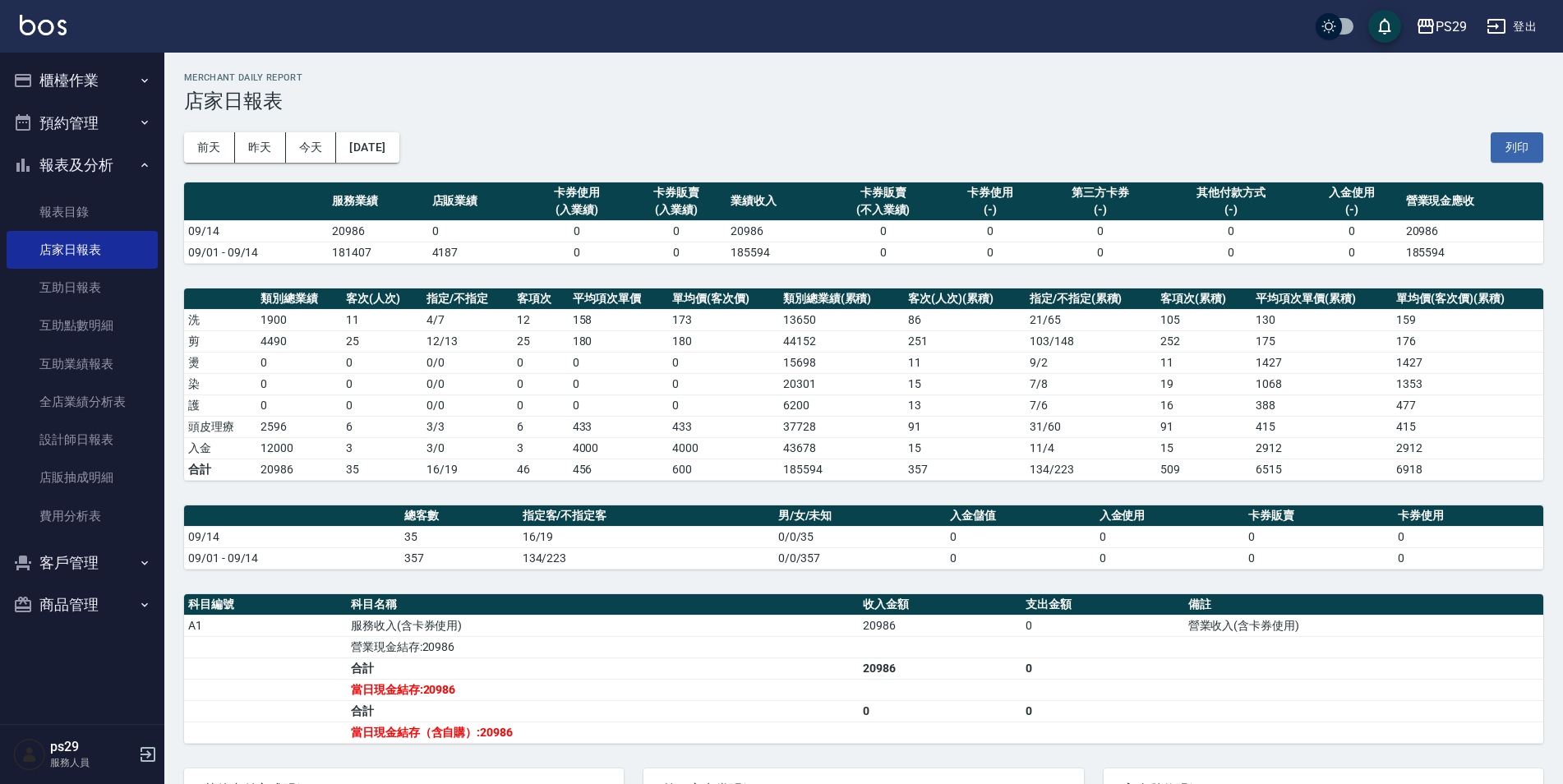
click at [101, 91] on button "櫃檯作業" at bounding box center [82, 80] width 151 height 43
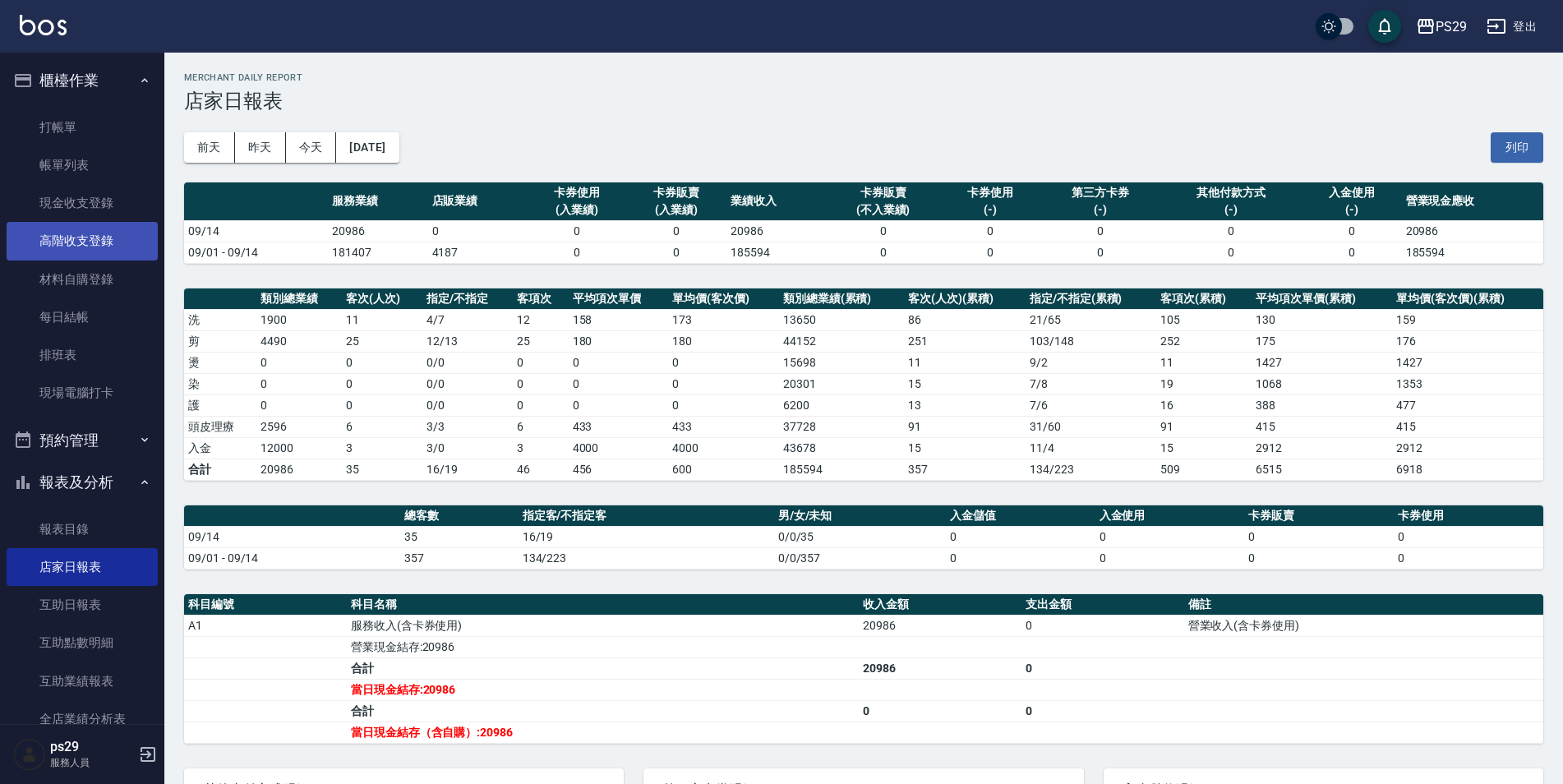
click at [105, 222] on link "高階收支登錄" at bounding box center [82, 241] width 151 height 38
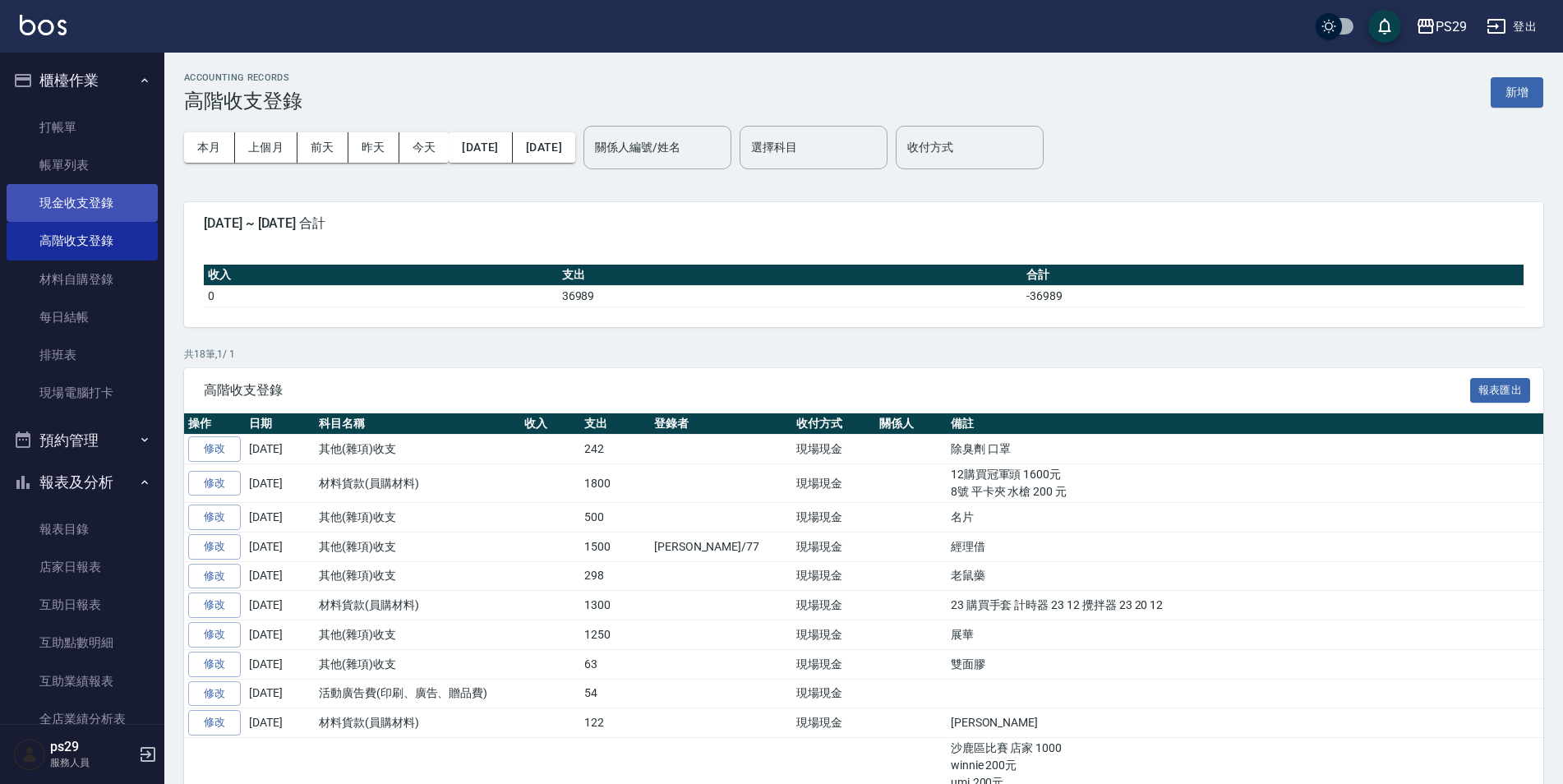
click at [65, 221] on link "現金收支登錄" at bounding box center [82, 203] width 151 height 38
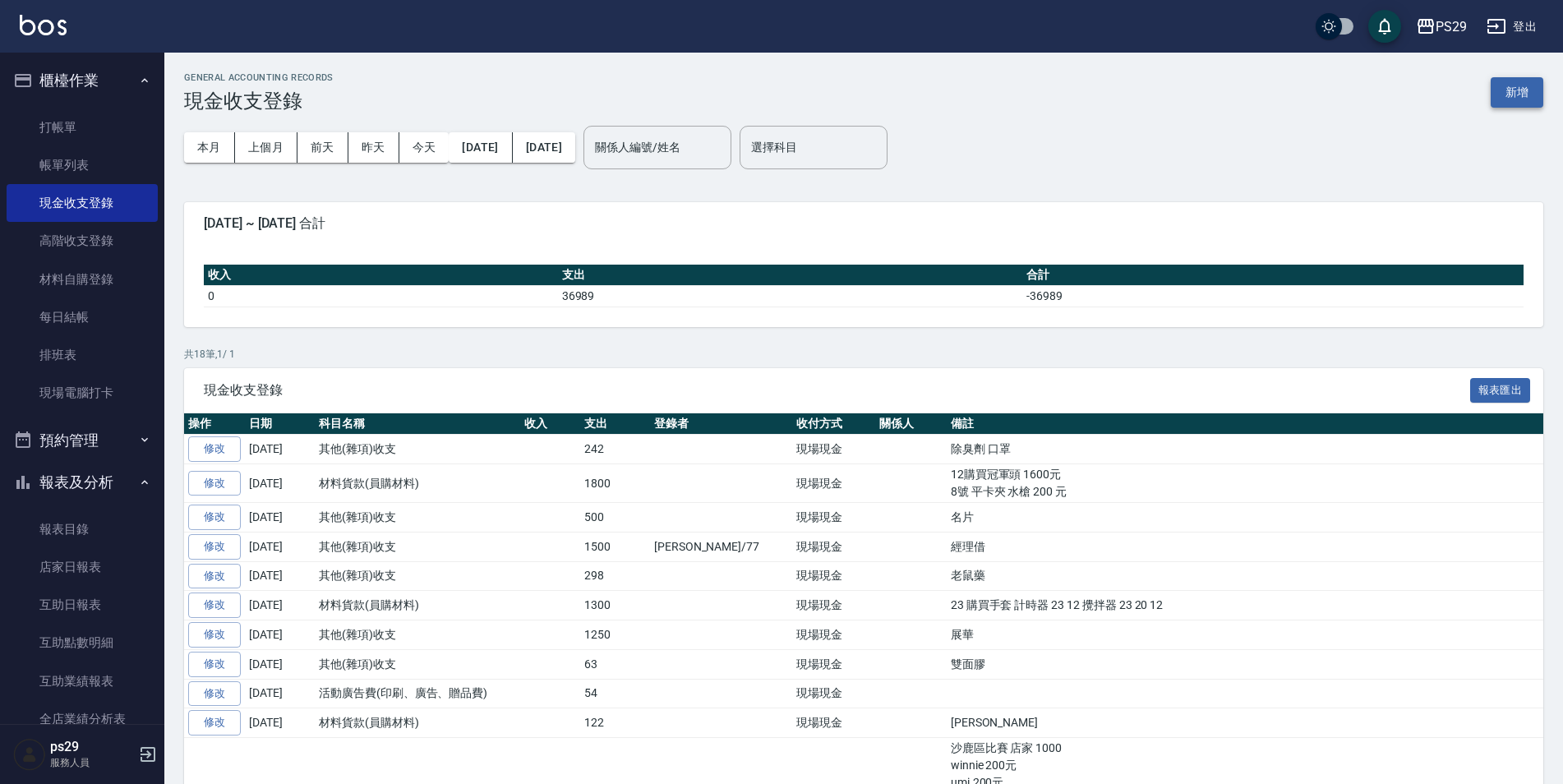
click at [1518, 103] on button "新增" at bounding box center [1517, 92] width 52 height 30
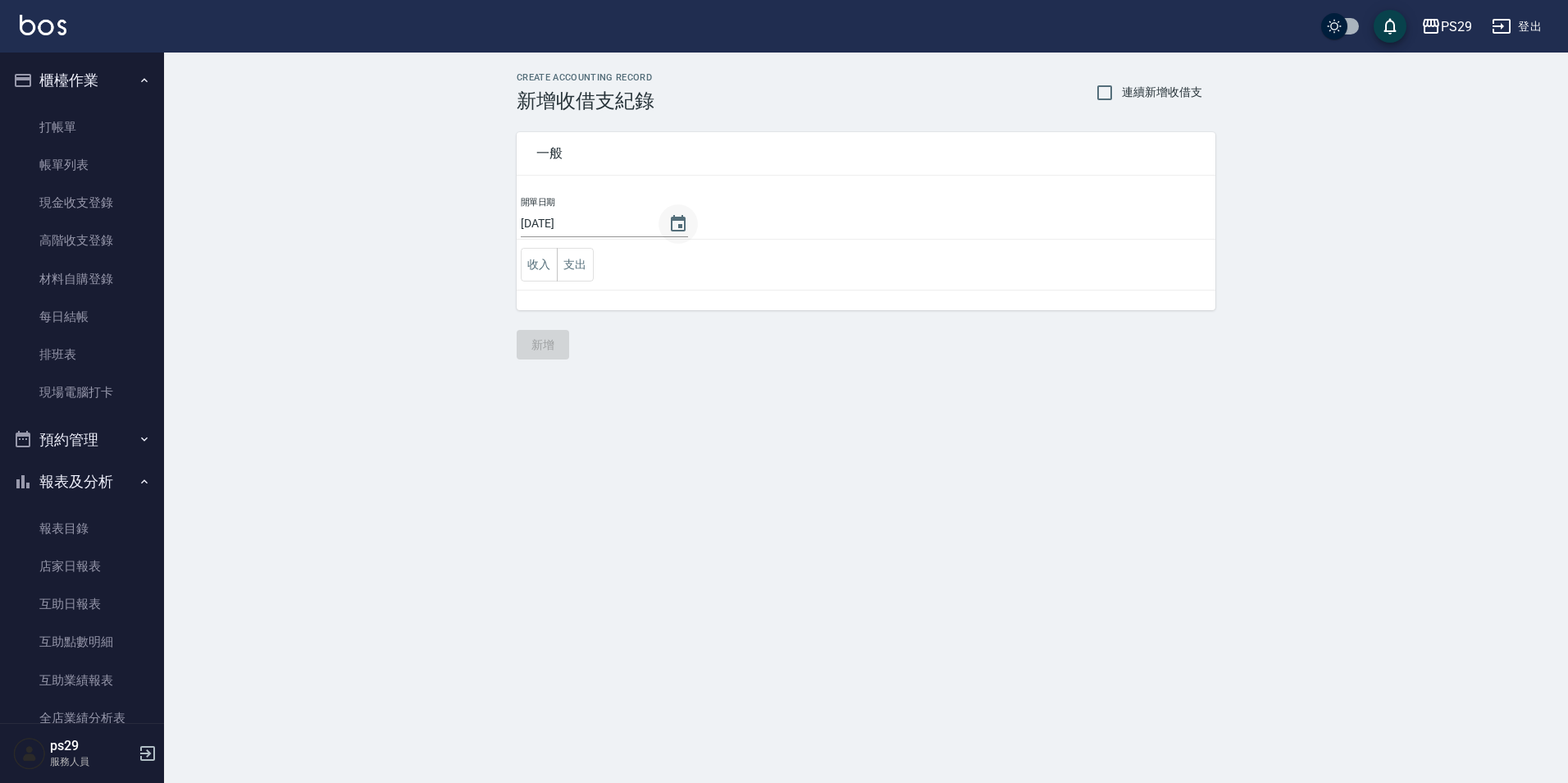
click at [672, 225] on icon "Choose date, selected date is 2025-09-14" at bounding box center [678, 223] width 20 height 20
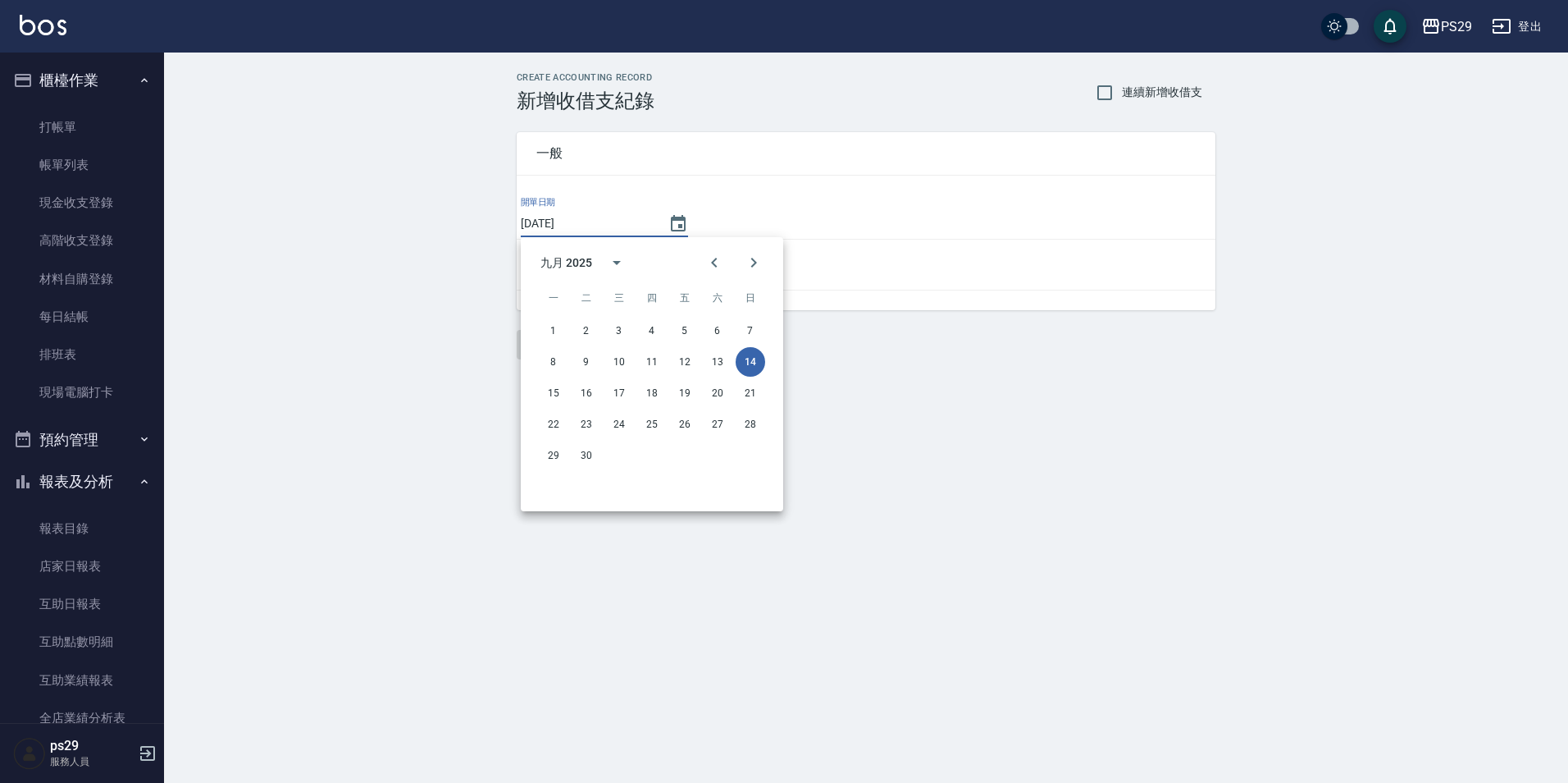
click at [1026, 489] on div "CREATE ACCOUNTING RECORD 新增收借支紀錄 連續新增收借支 一般 開單日期 [DATE] 收入 支出 新增" at bounding box center [784, 391] width 1568 height 783
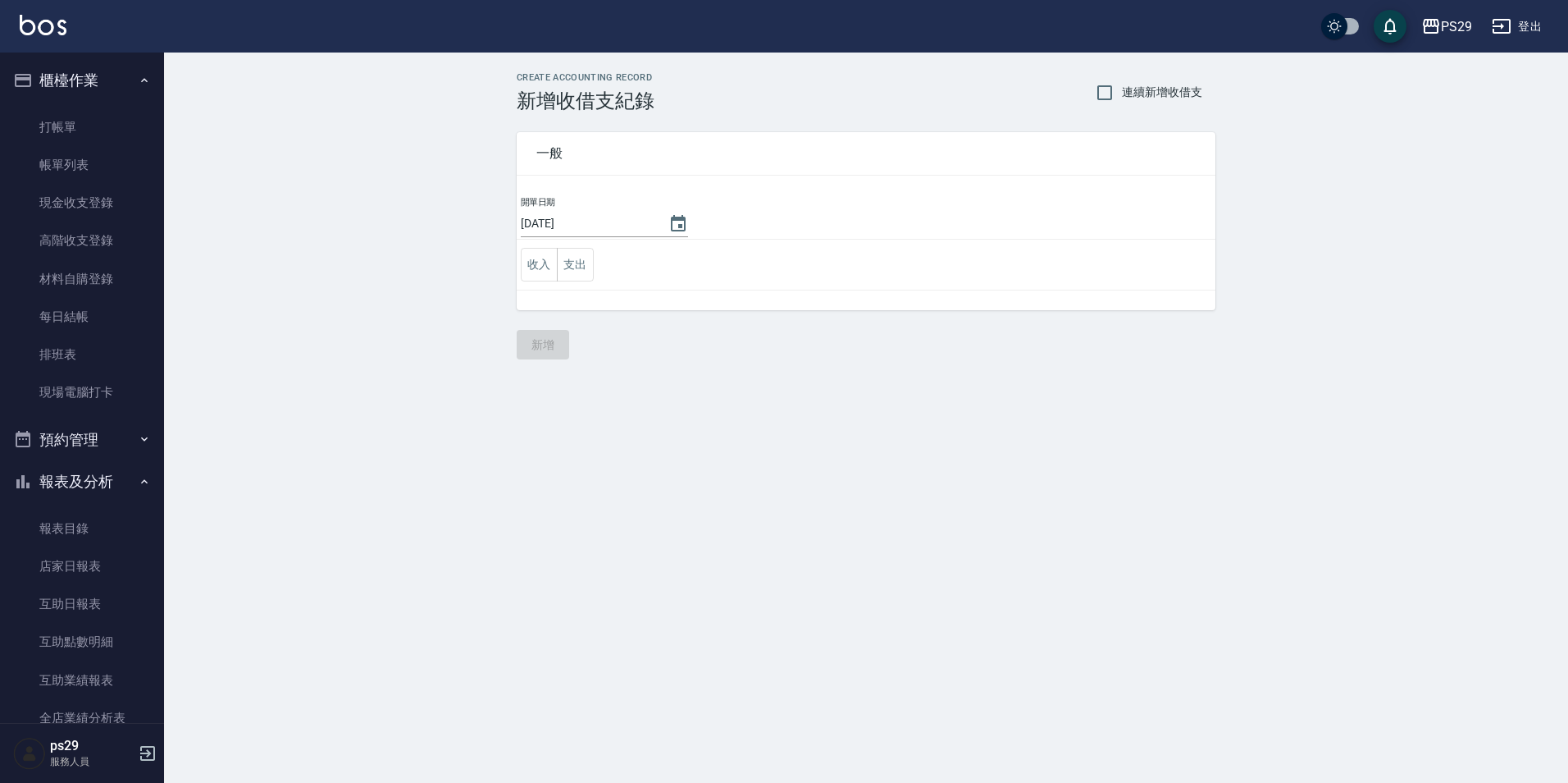
click at [573, 268] on button "支出" at bounding box center [574, 265] width 37 height 34
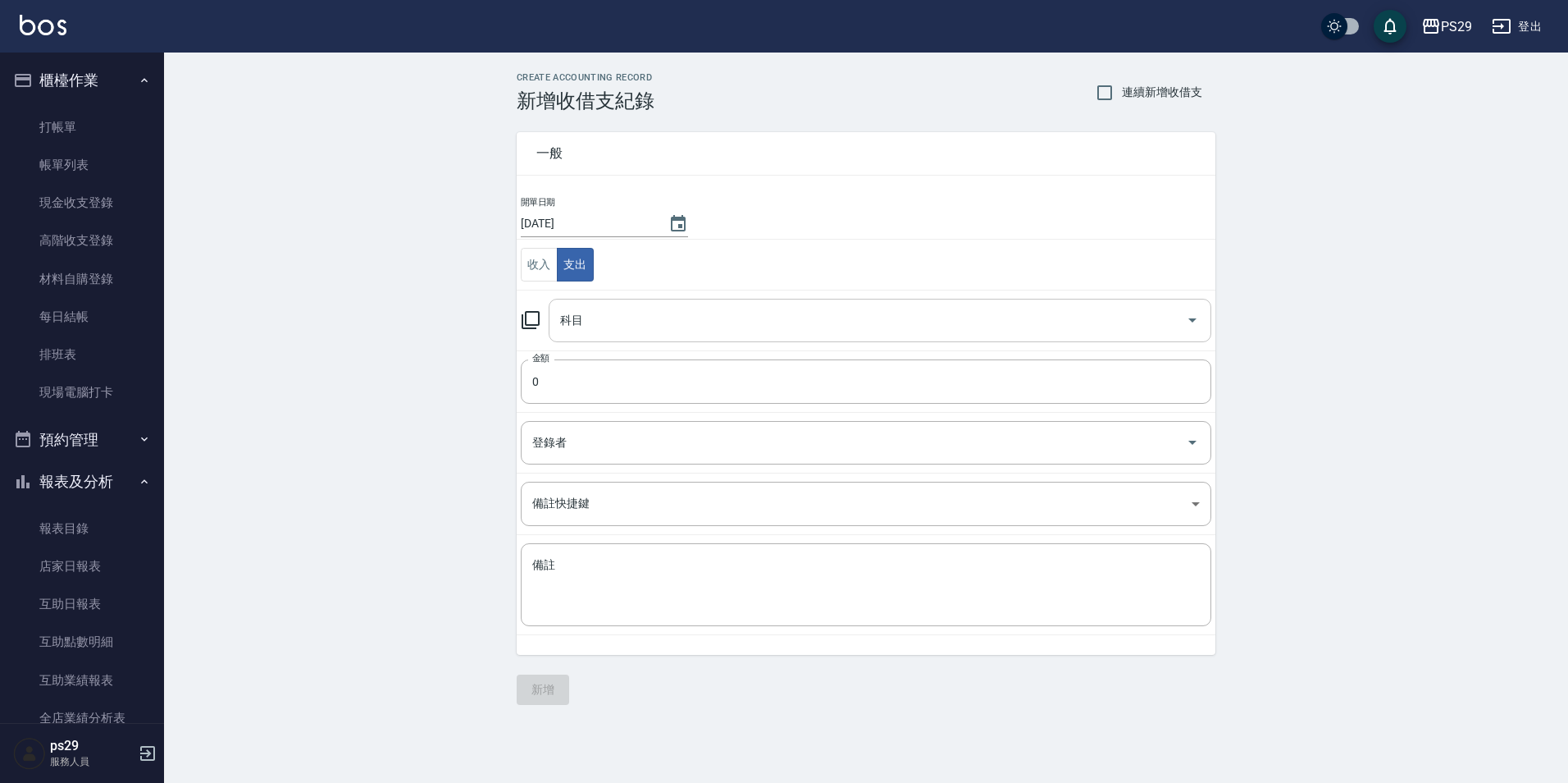
click at [579, 313] on div "科目 科目" at bounding box center [880, 320] width 662 height 44
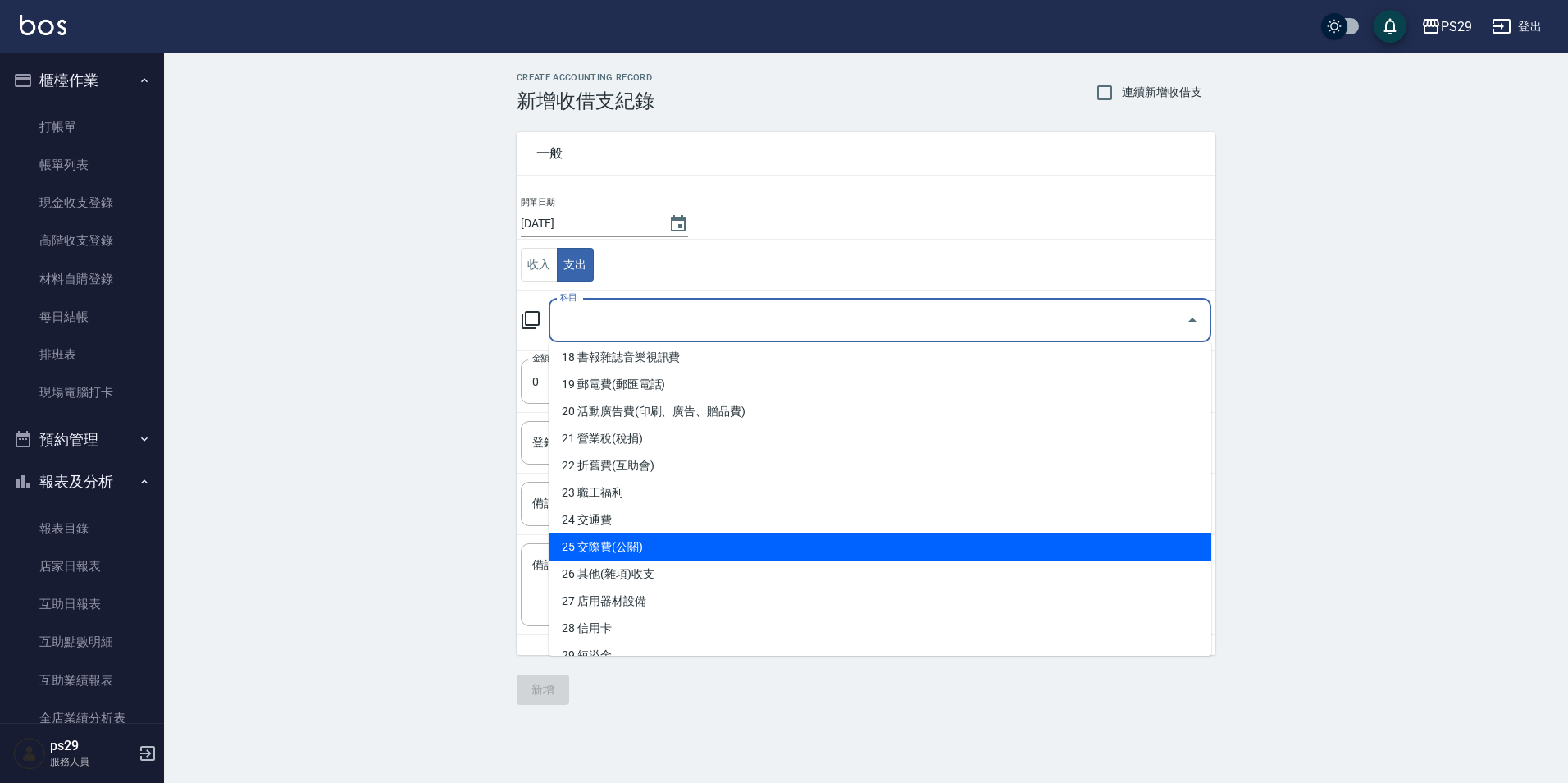
scroll to position [729, 0]
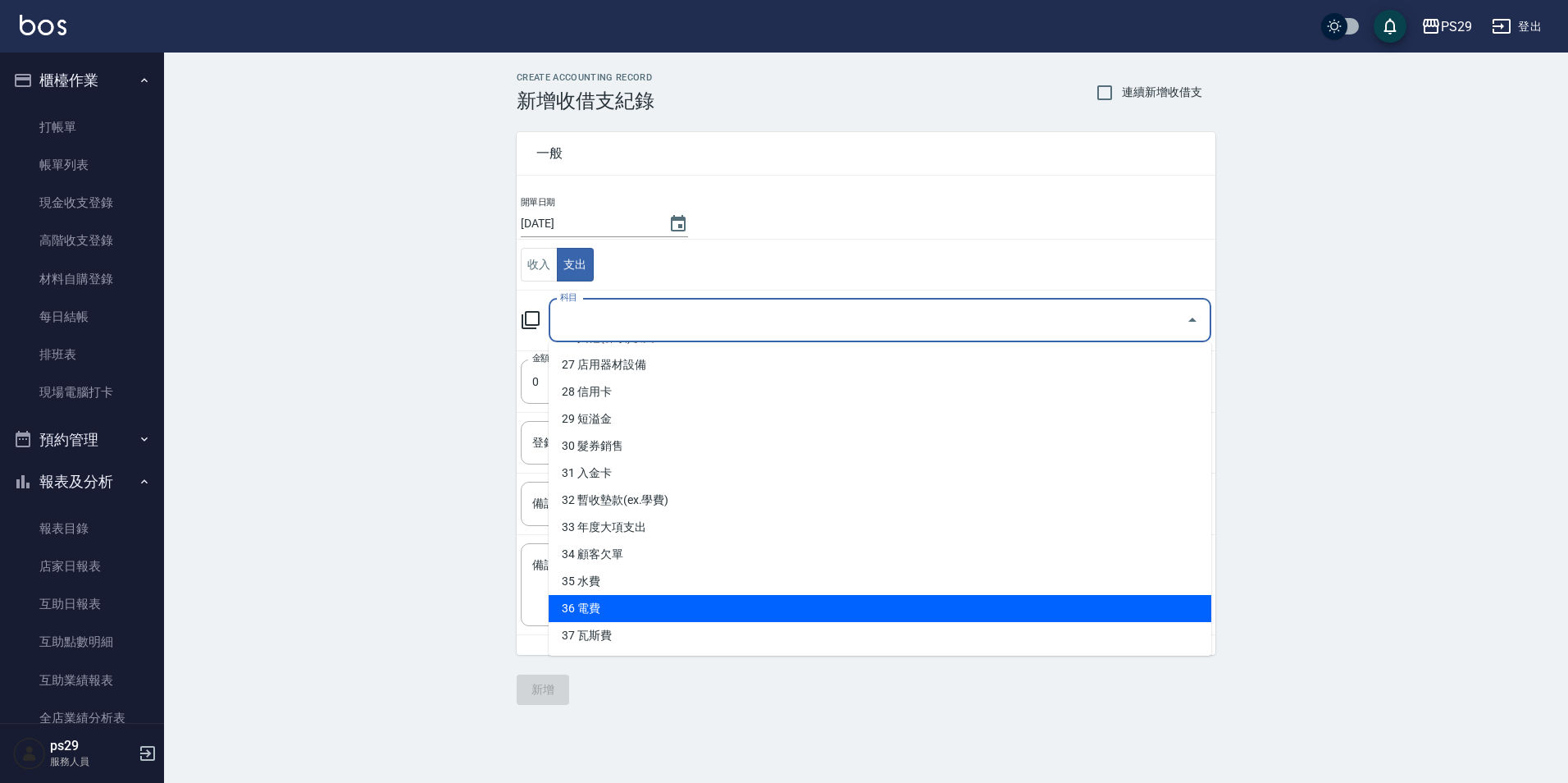
click at [627, 596] on li "36 電費" at bounding box center [880, 608] width 662 height 27
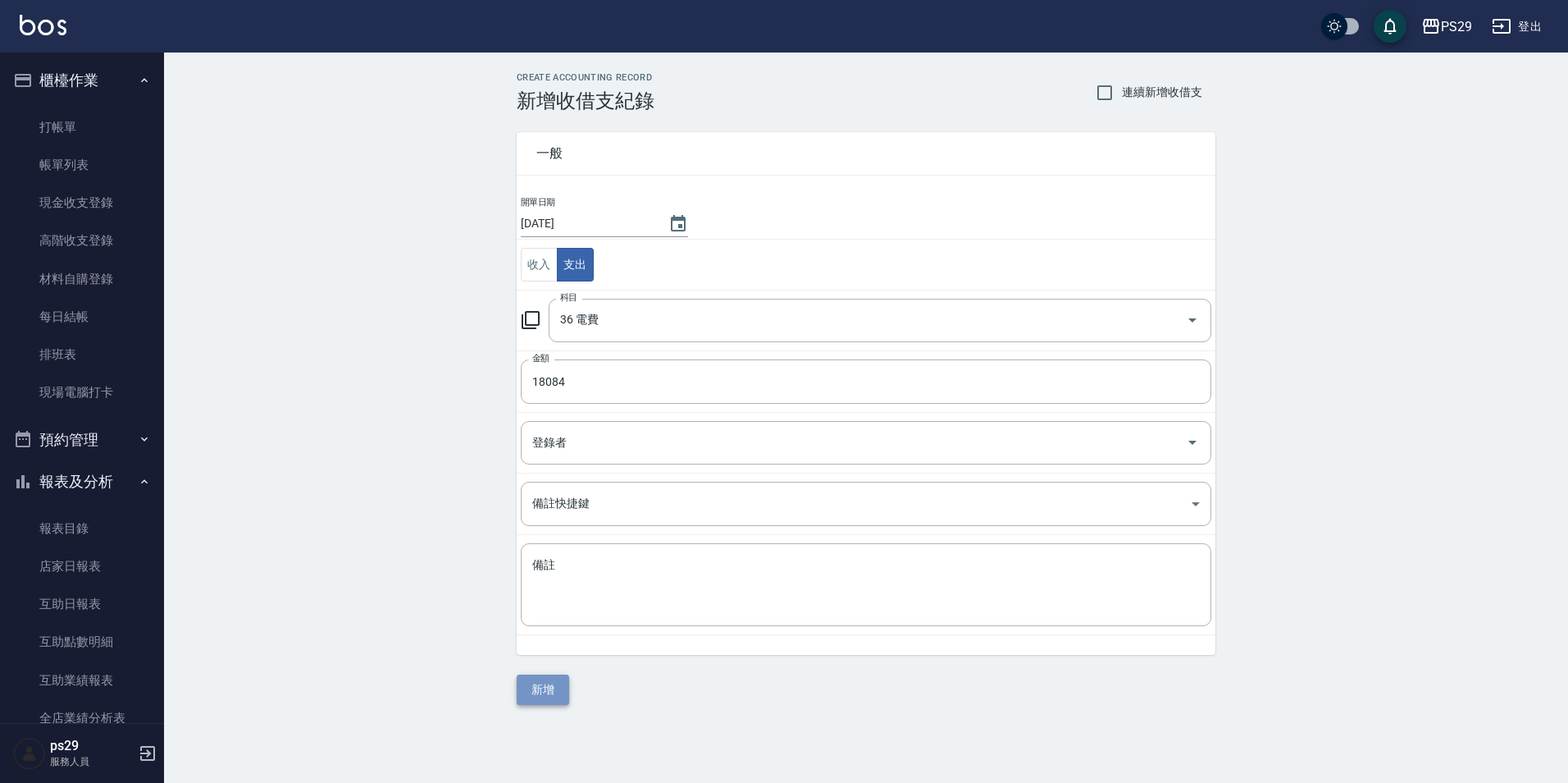
click at [555, 694] on button "新增" at bounding box center [542, 689] width 52 height 30
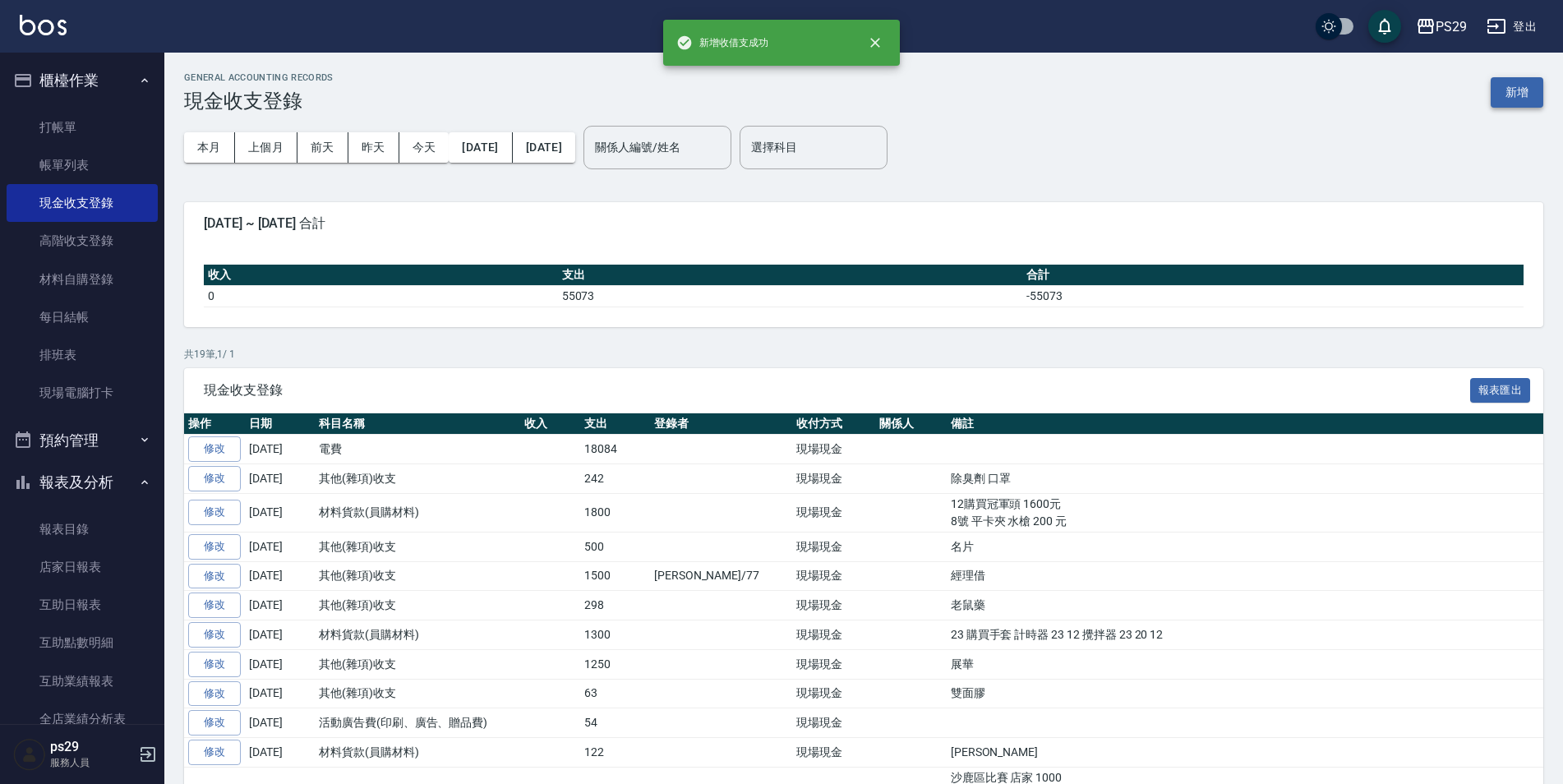
click at [1512, 96] on button "新增" at bounding box center [1517, 92] width 52 height 30
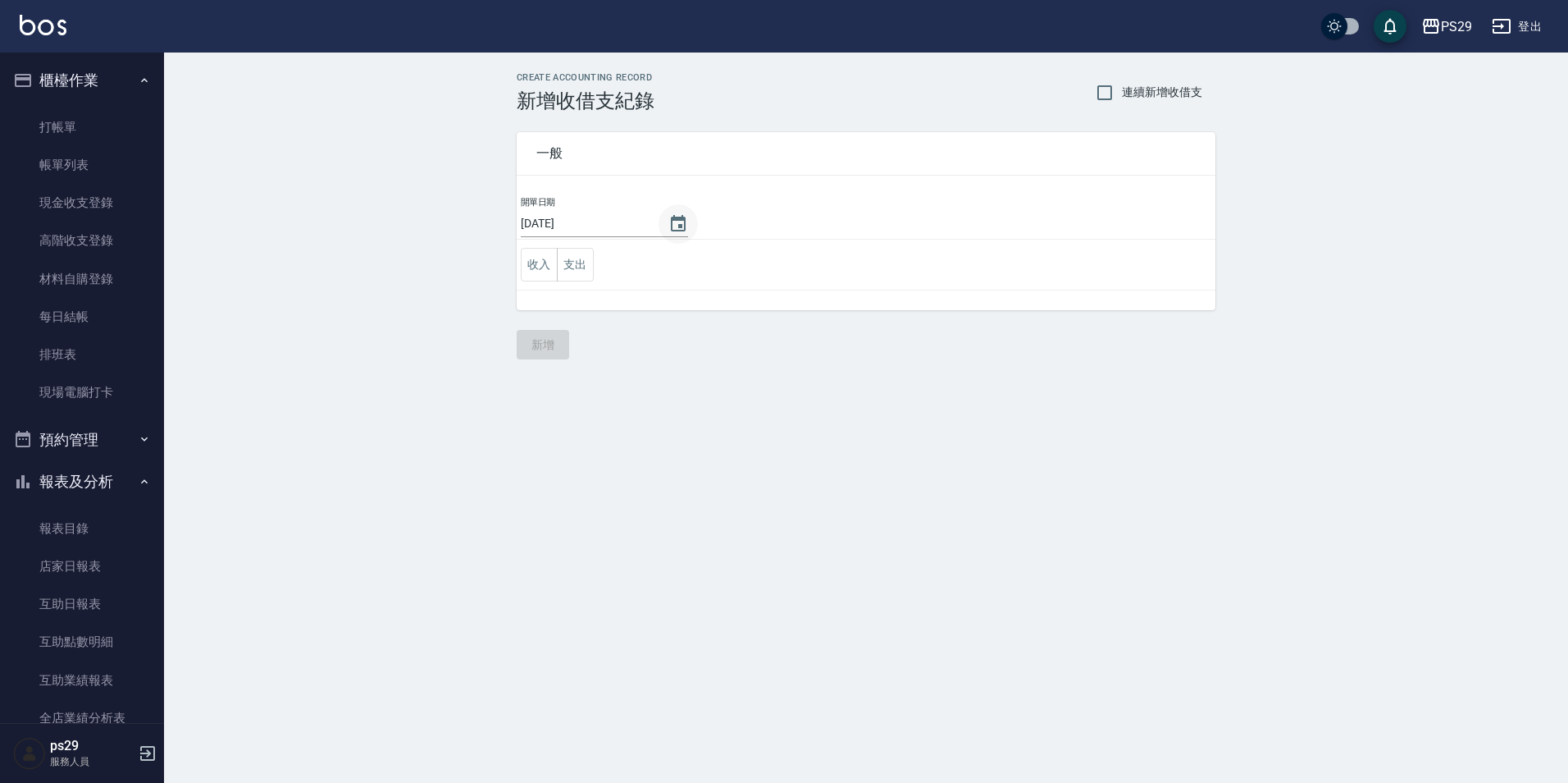
click at [679, 226] on icon "Choose date, selected date is 2025-09-14" at bounding box center [678, 222] width 15 height 16
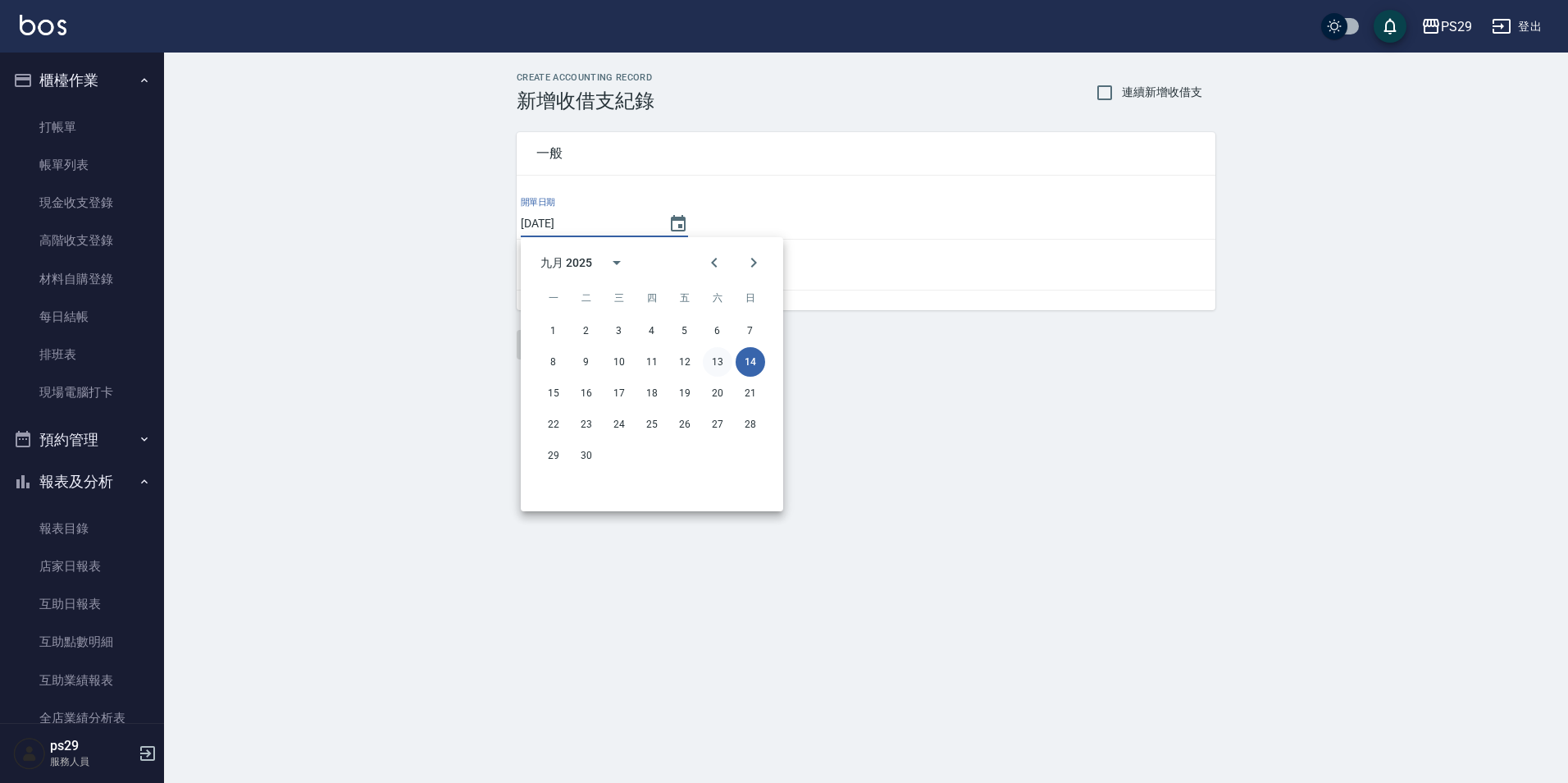
click at [714, 360] on button "13" at bounding box center [717, 362] width 29 height 29
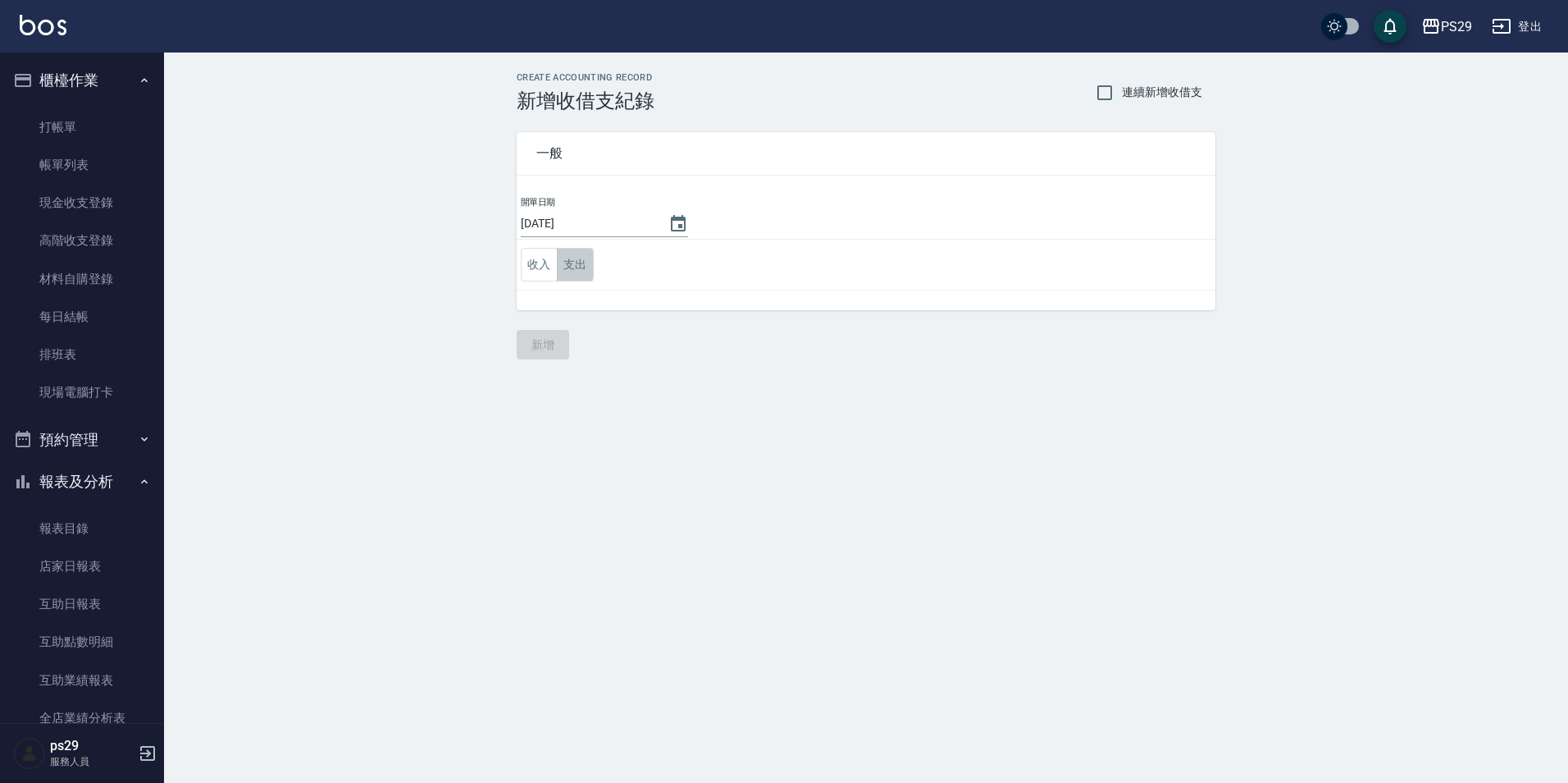
click at [565, 265] on button "支出" at bounding box center [574, 265] width 37 height 34
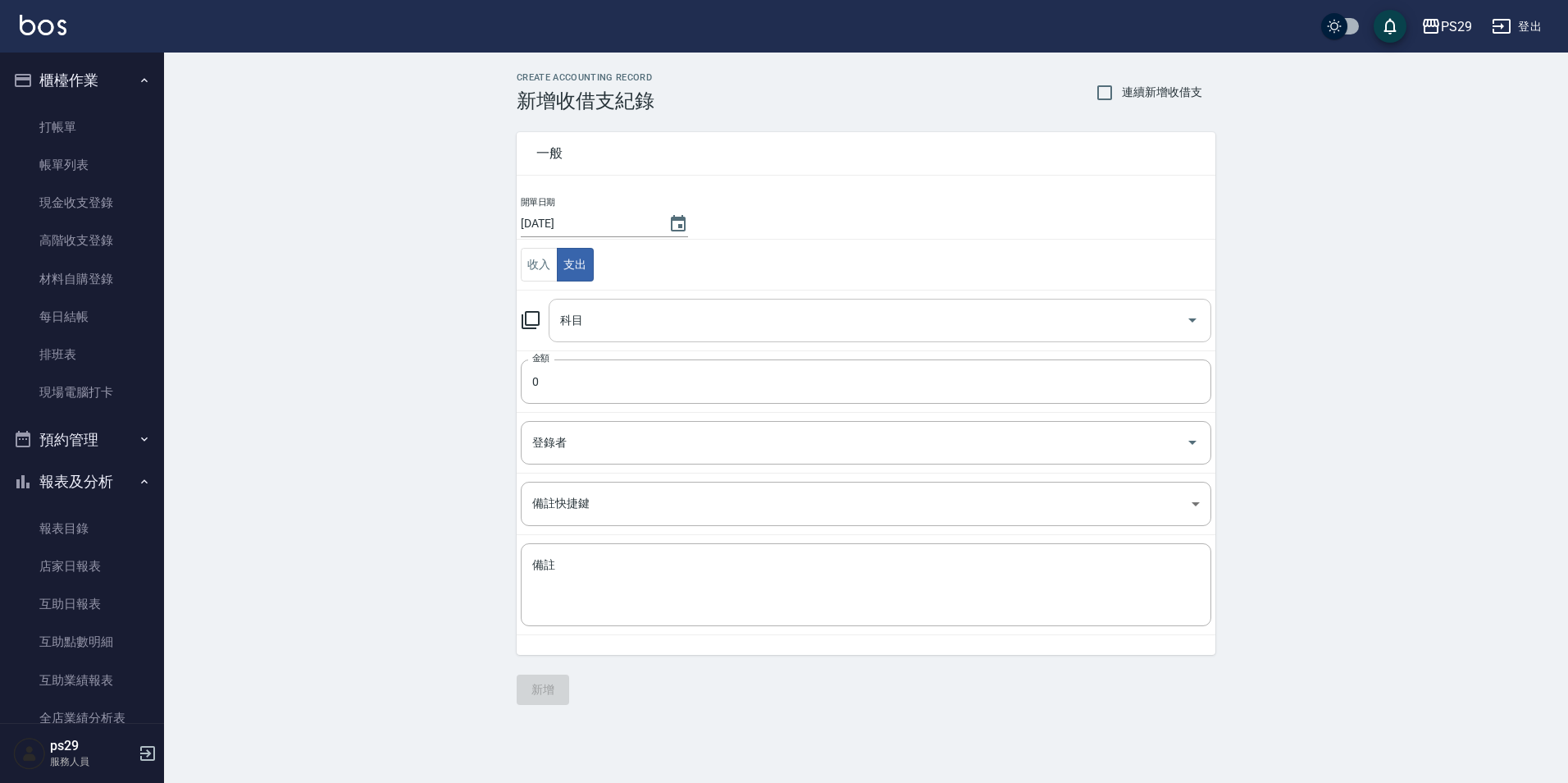
click at [581, 316] on input "科目" at bounding box center [868, 320] width 624 height 28
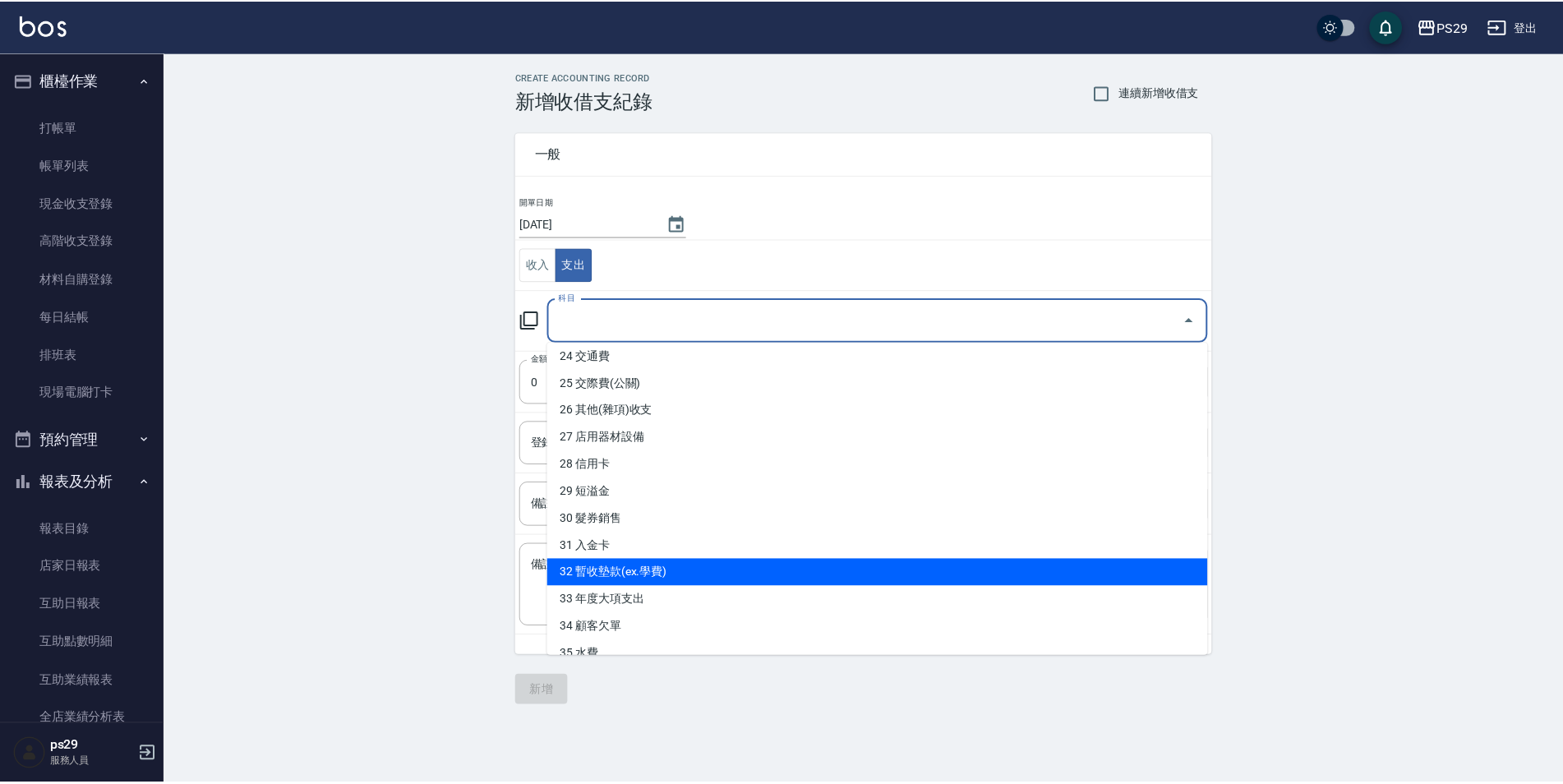
scroll to position [730, 0]
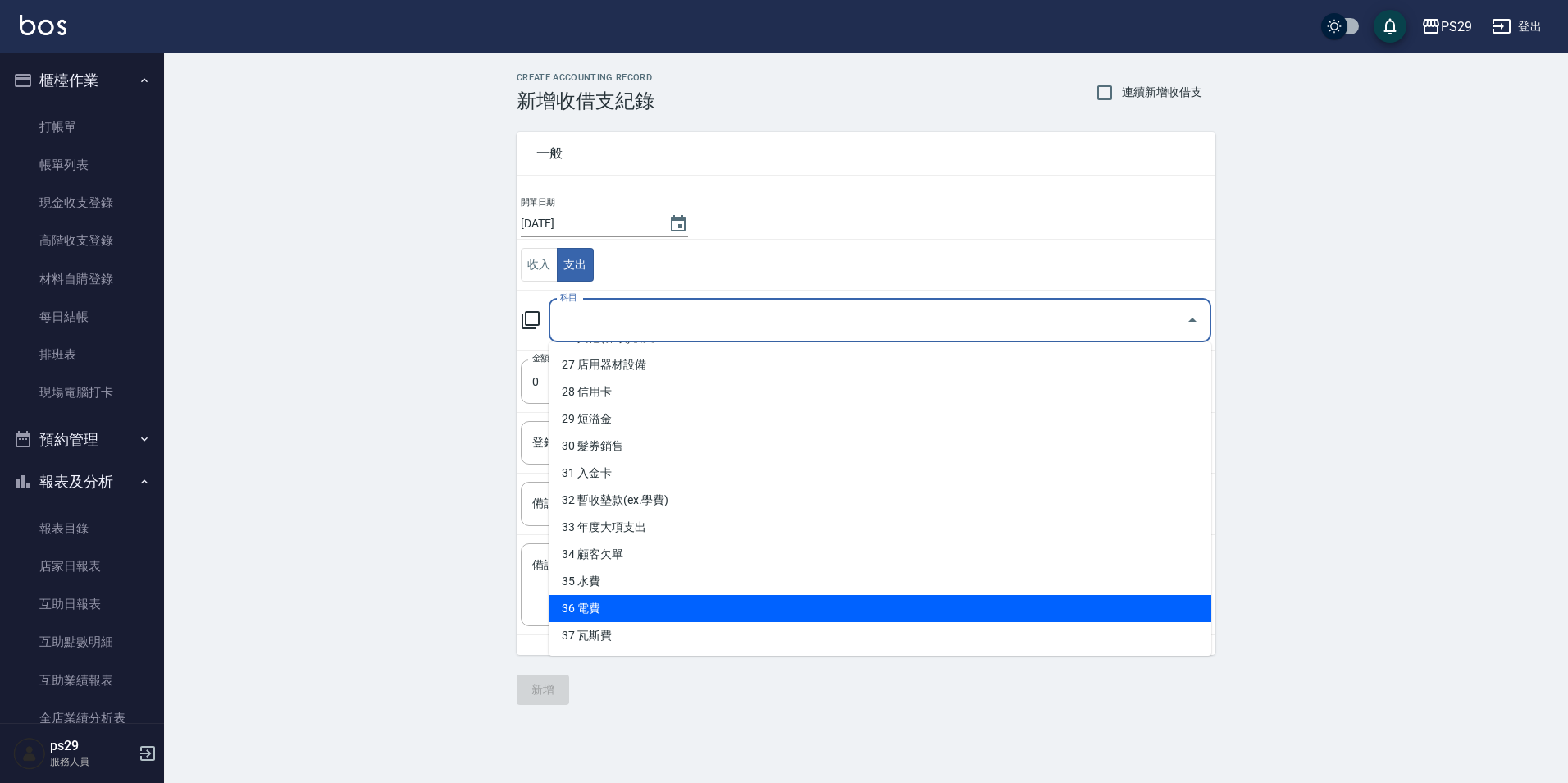
click at [637, 602] on li "36 電費" at bounding box center [880, 608] width 662 height 27
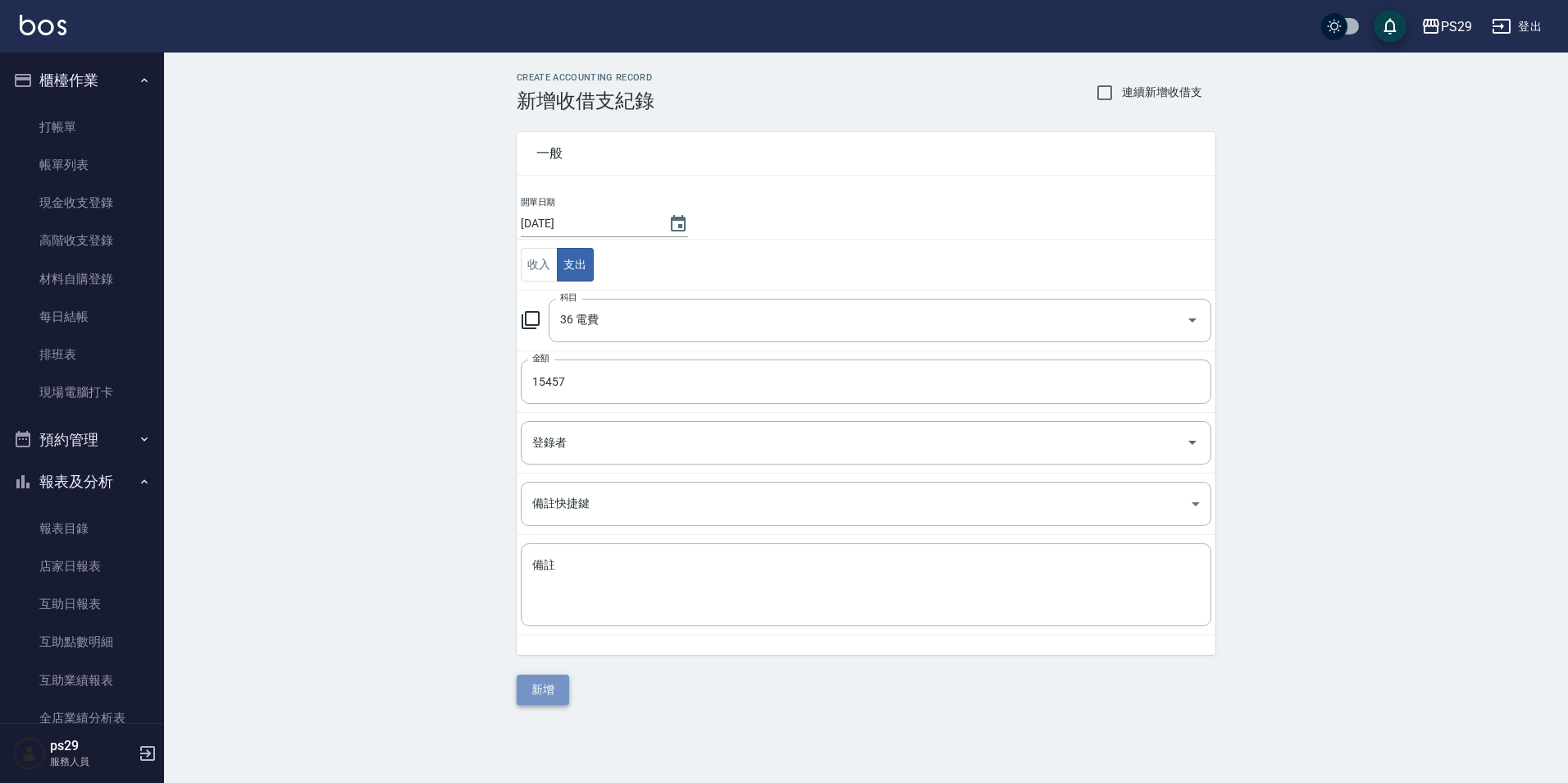
click at [568, 687] on button "新增" at bounding box center [542, 689] width 52 height 30
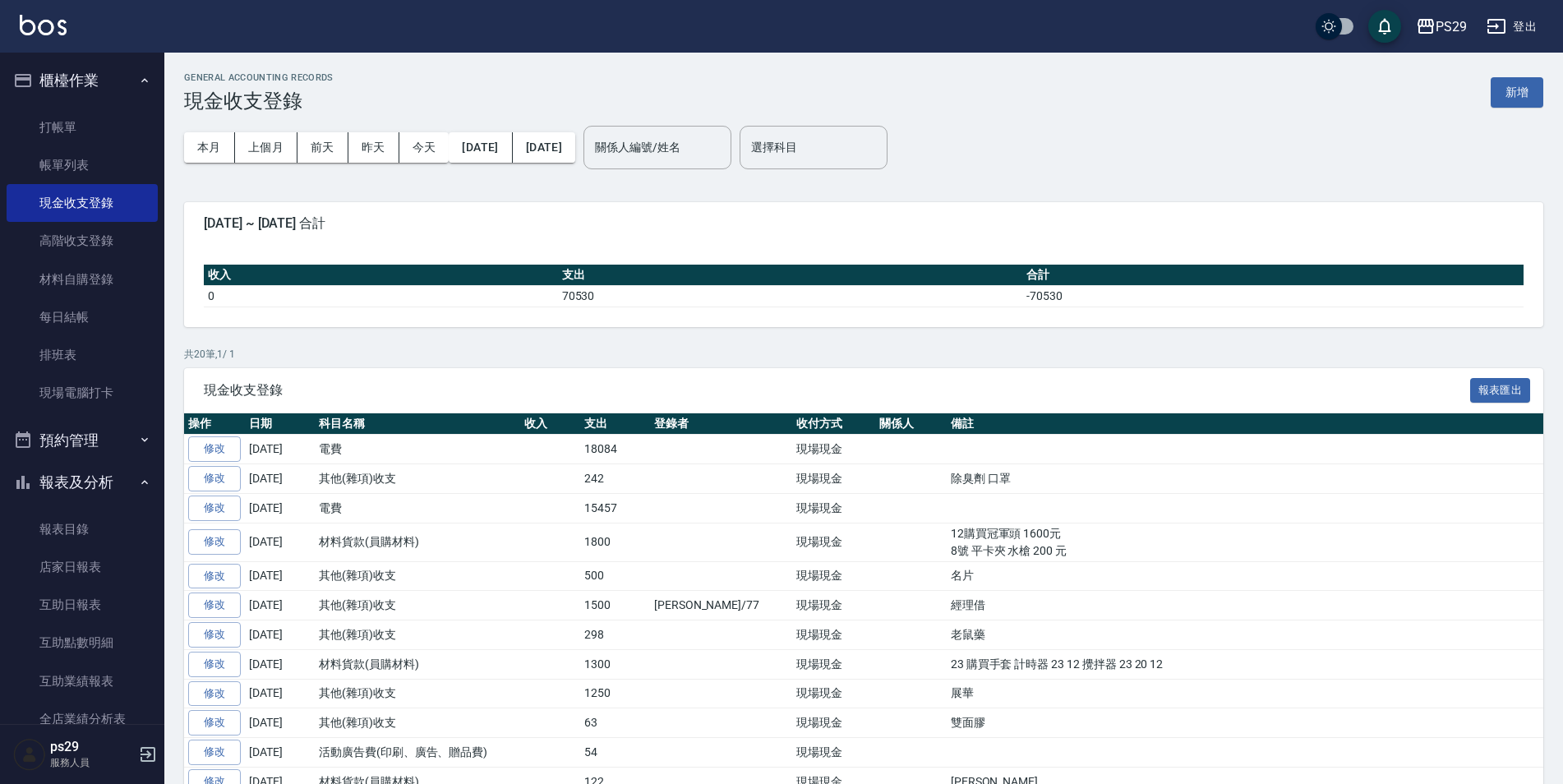
click at [41, 28] on img at bounding box center [43, 26] width 46 height 21
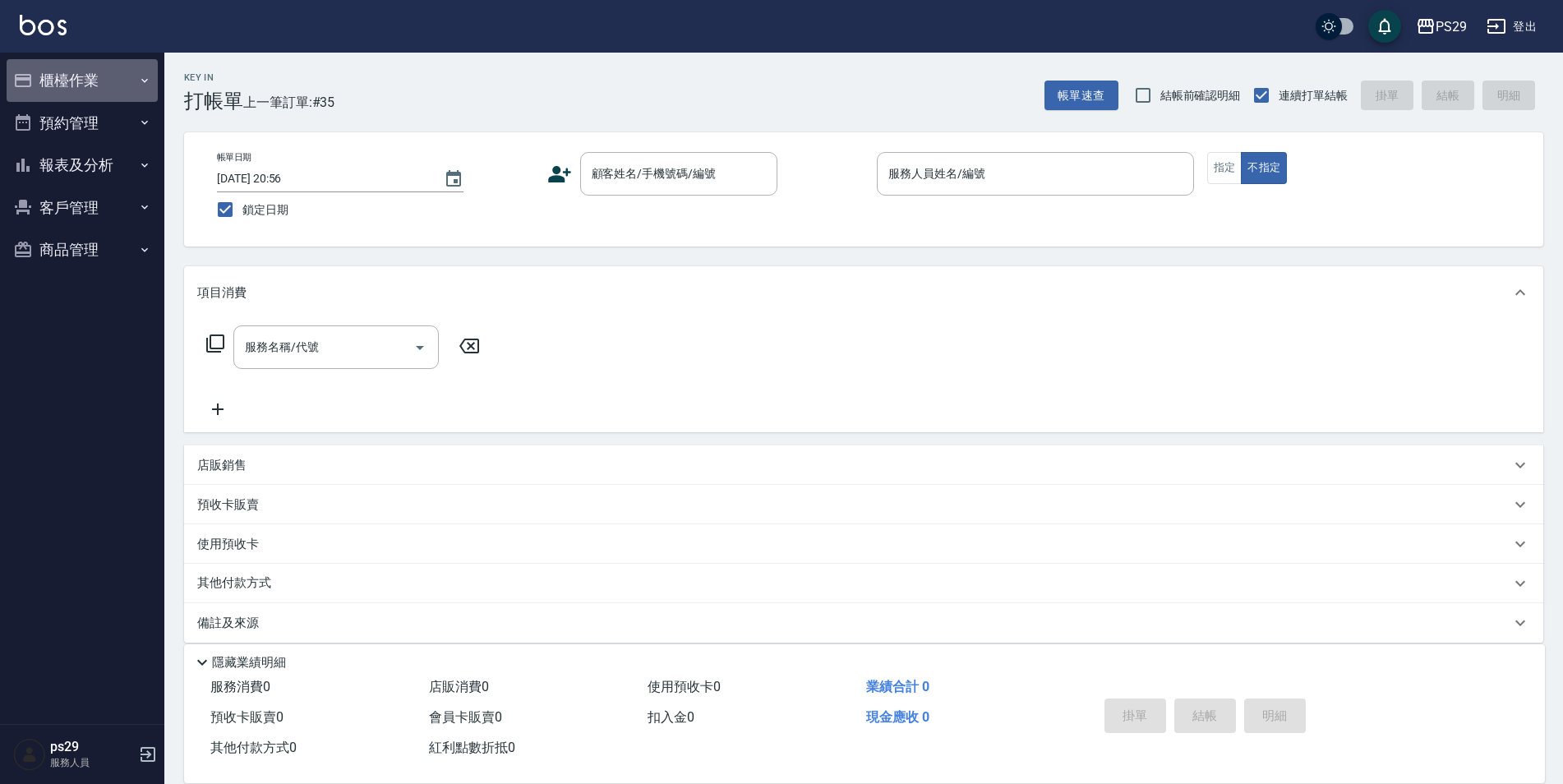
click at [153, 86] on button "櫃檯作業" at bounding box center [82, 80] width 151 height 43
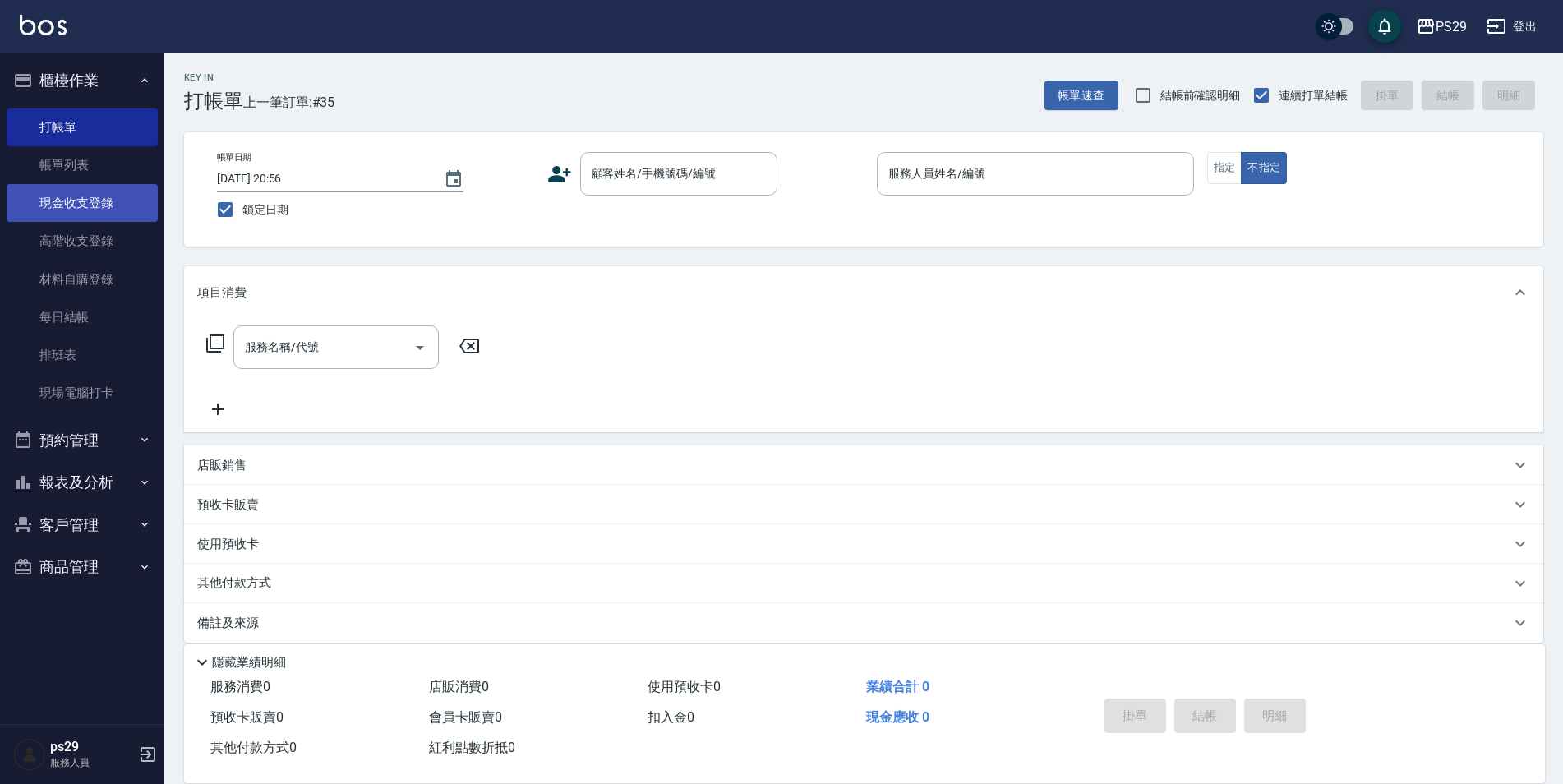
click at [96, 216] on link "現金收支登錄" at bounding box center [82, 203] width 151 height 38
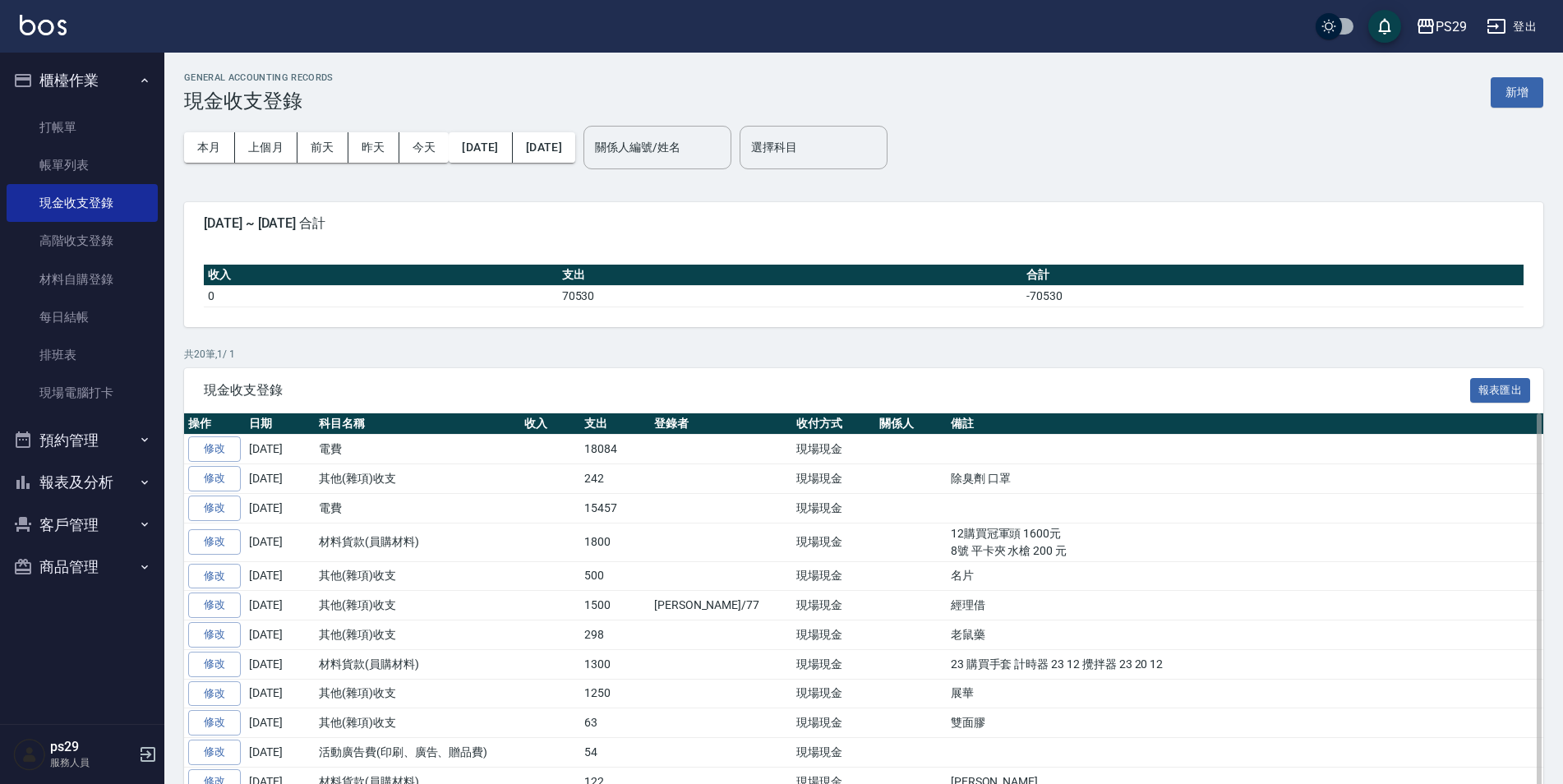
scroll to position [164, 0]
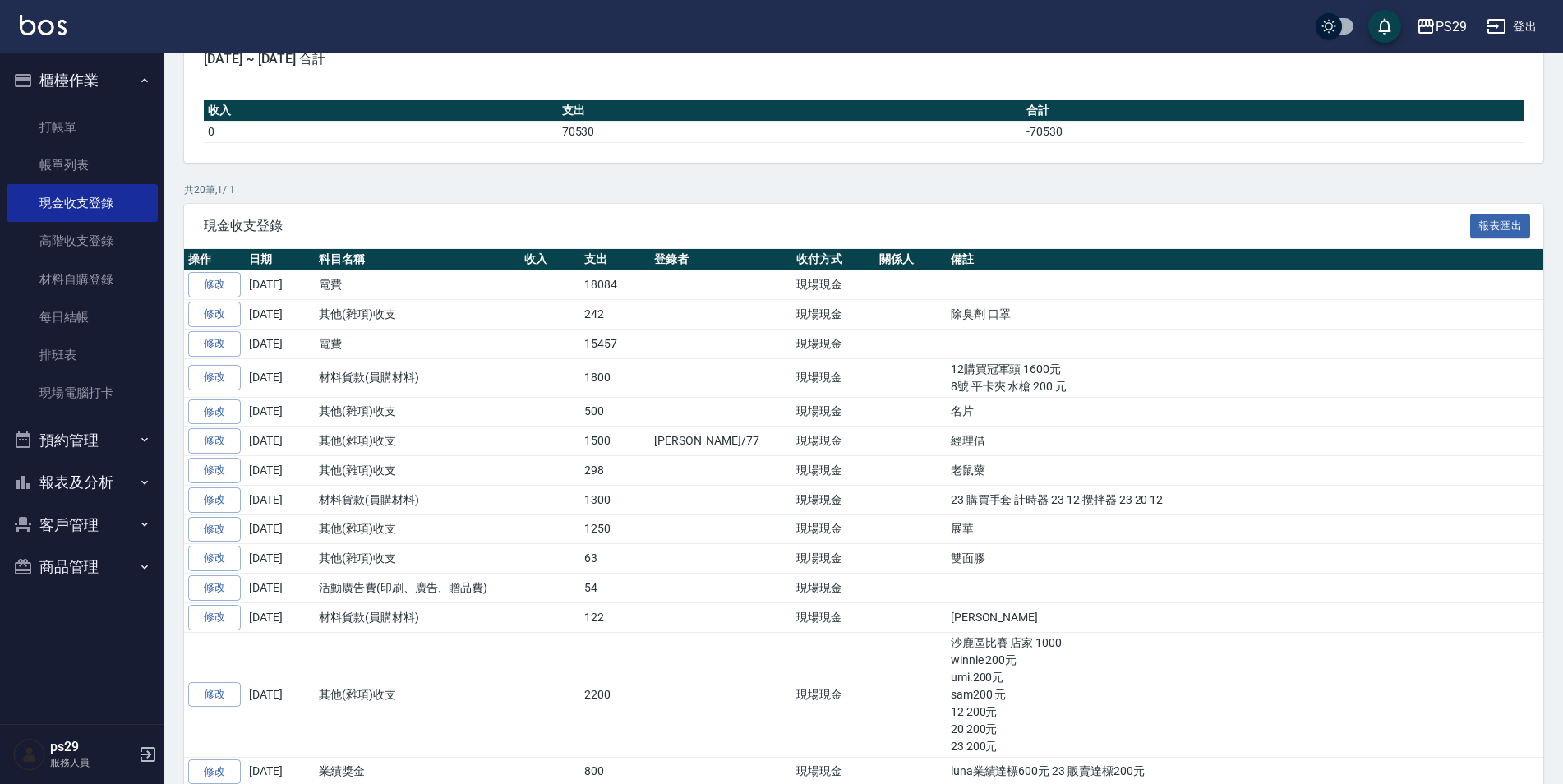
click at [105, 90] on button "櫃檯作業" at bounding box center [82, 80] width 151 height 43
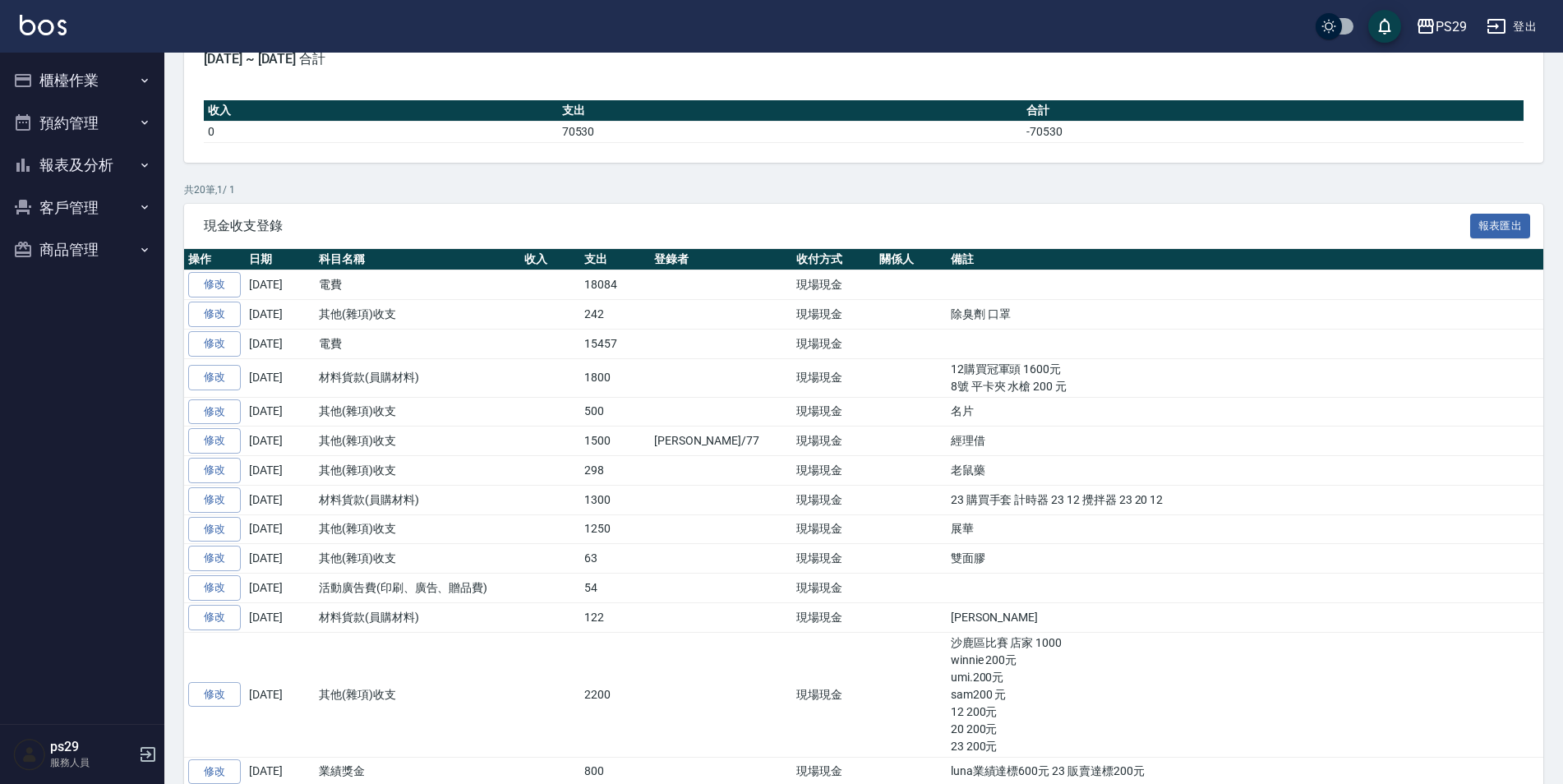
click at [137, 127] on button "預約管理" at bounding box center [82, 122] width 151 height 43
click at [138, 89] on button "櫃檯作業" at bounding box center [82, 80] width 151 height 43
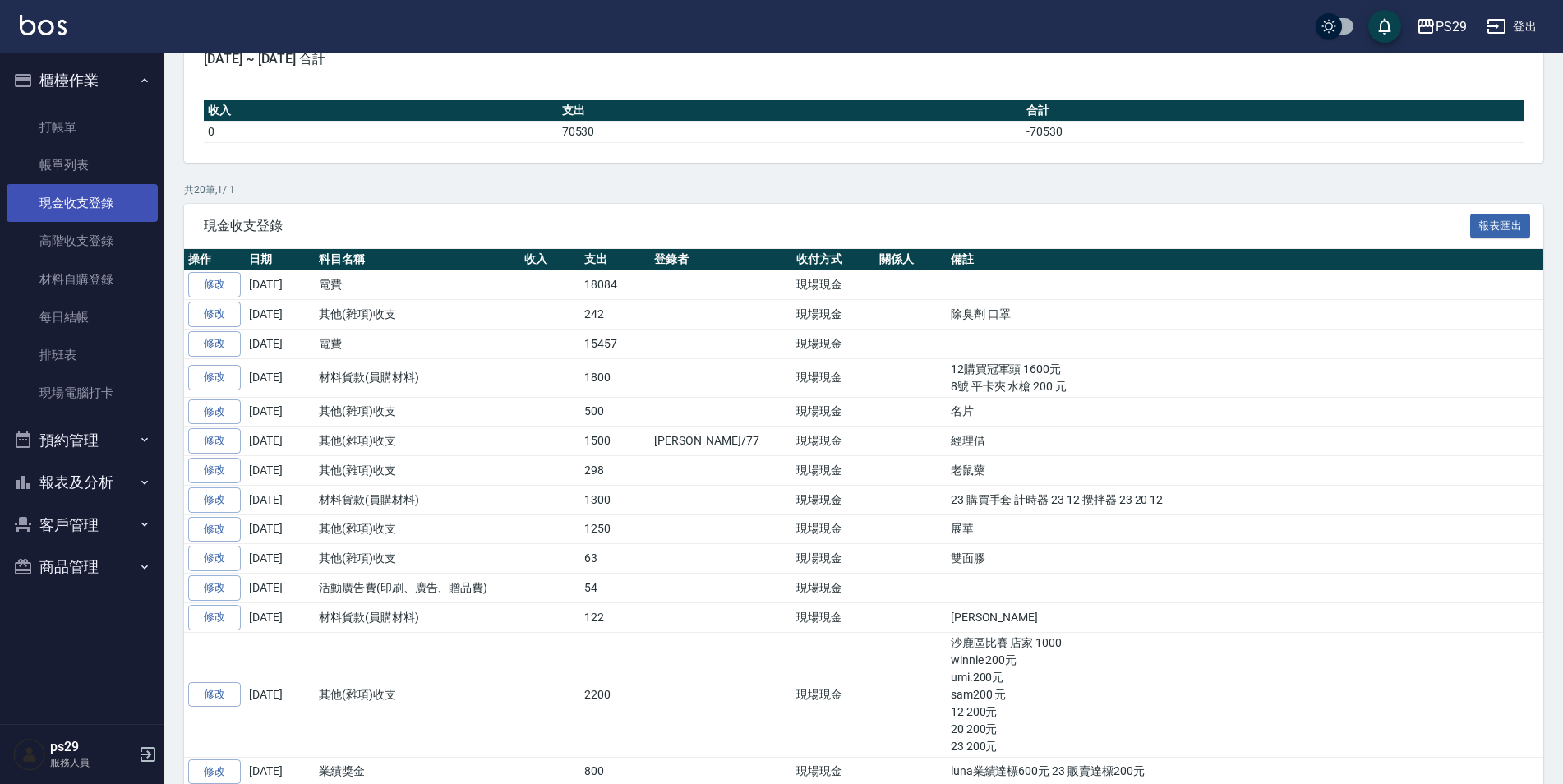
click at [124, 195] on link "現金收支登錄" at bounding box center [82, 203] width 151 height 38
click at [152, 76] on button "櫃檯作業" at bounding box center [82, 80] width 151 height 43
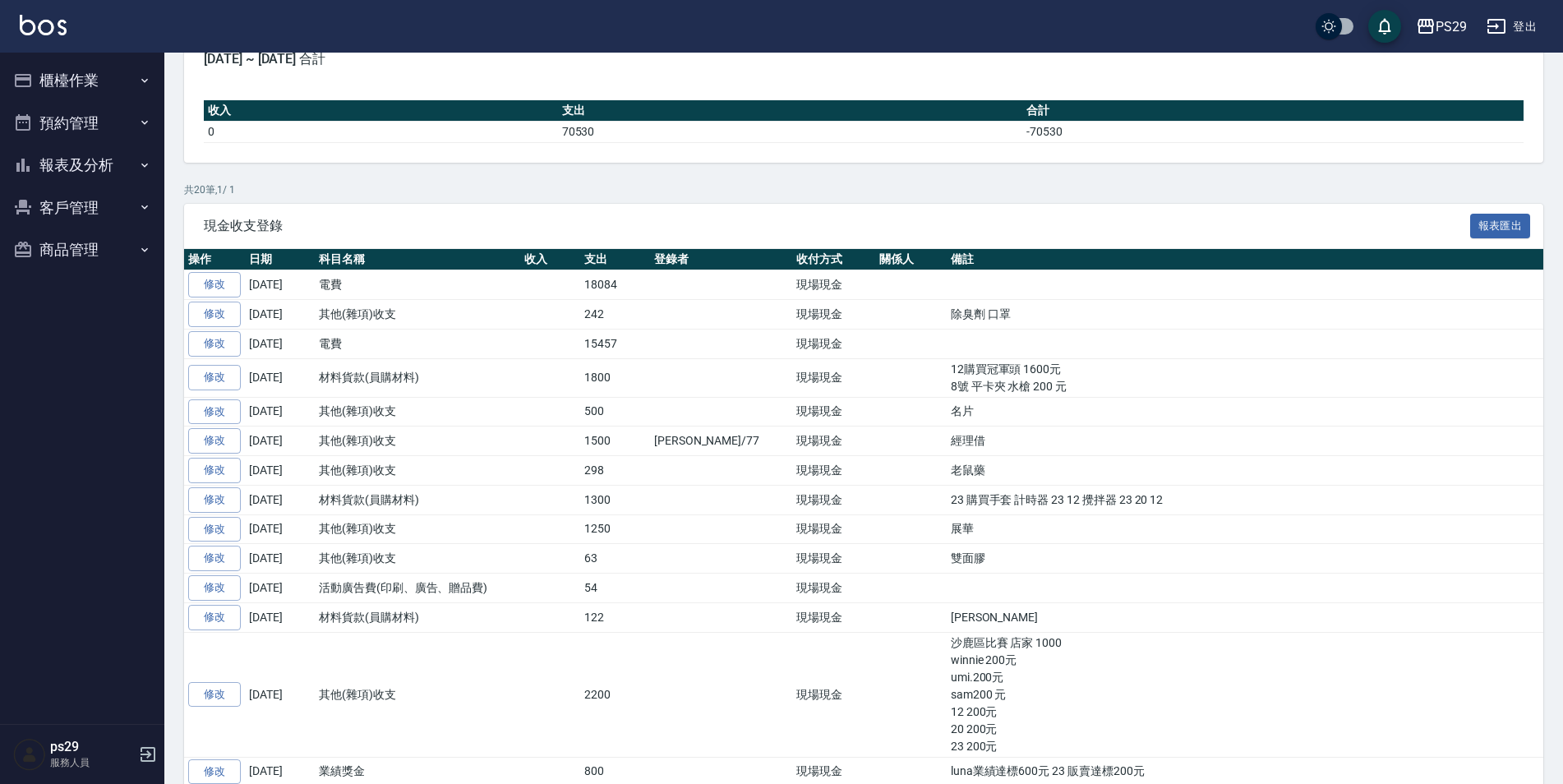
click at [115, 161] on button "報表及分析" at bounding box center [82, 165] width 151 height 43
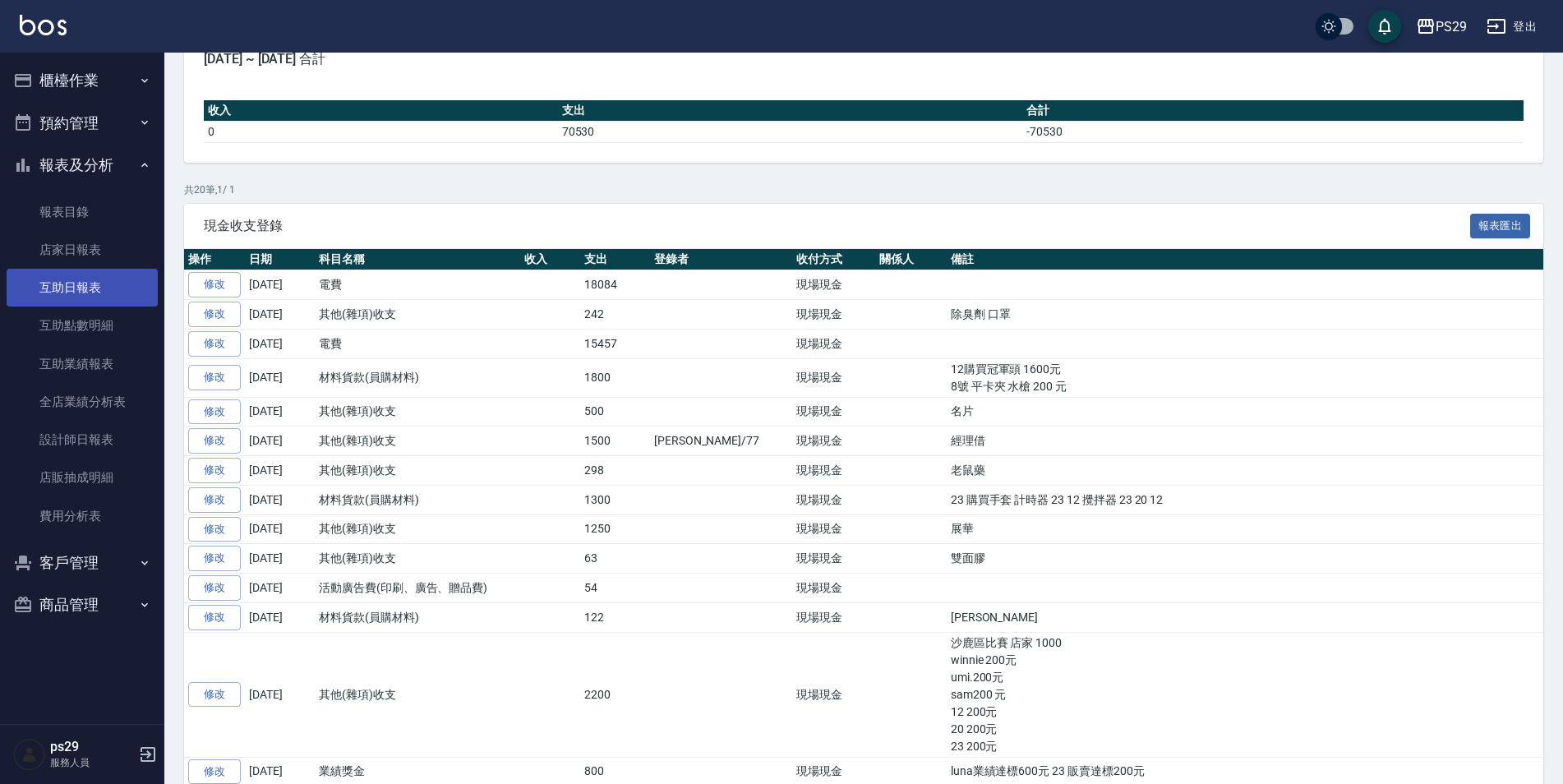
click at [102, 285] on link "互助日報表" at bounding box center [82, 287] width 151 height 38
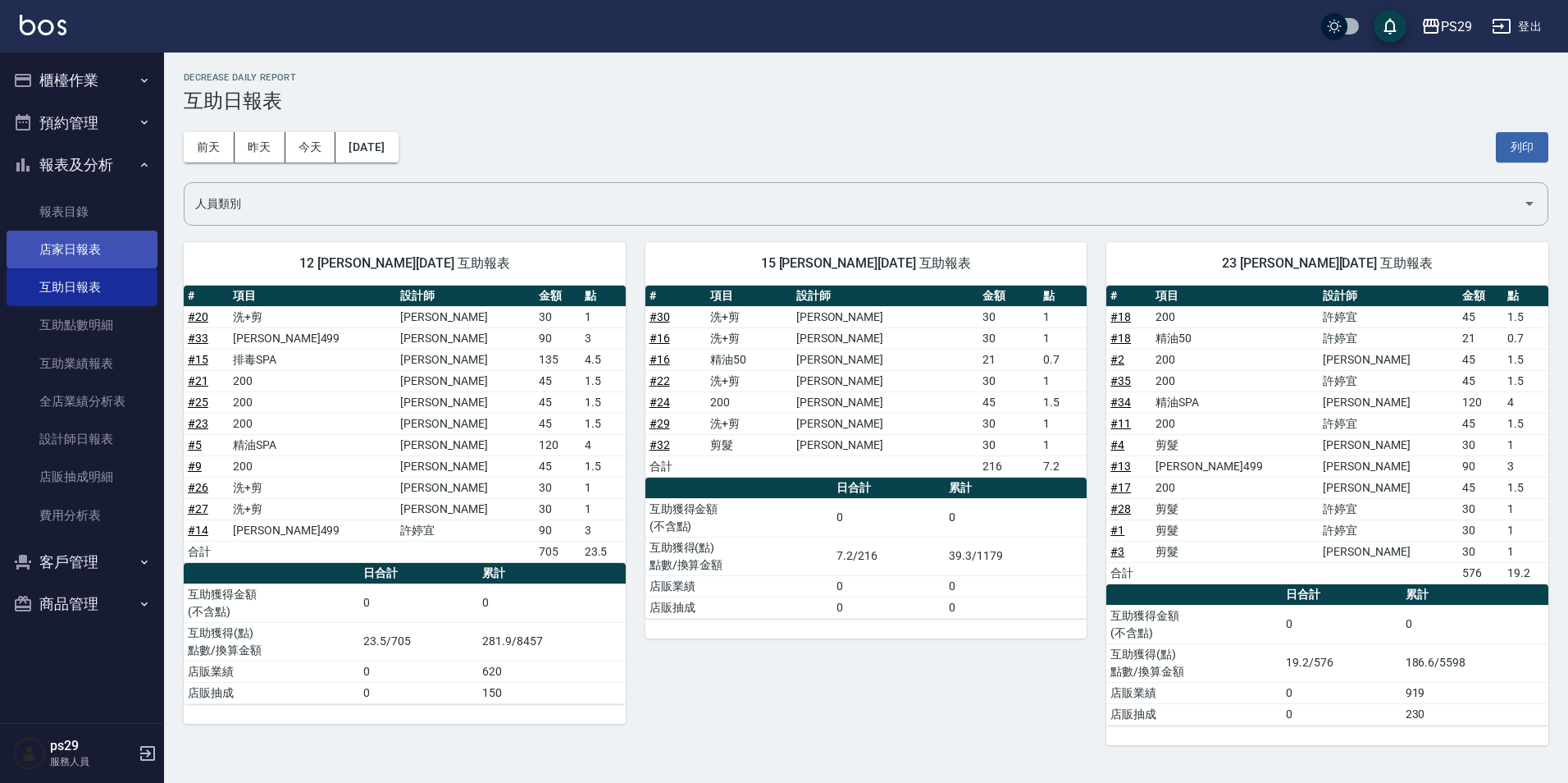
click at [88, 244] on link "店家日報表" at bounding box center [81, 250] width 150 height 38
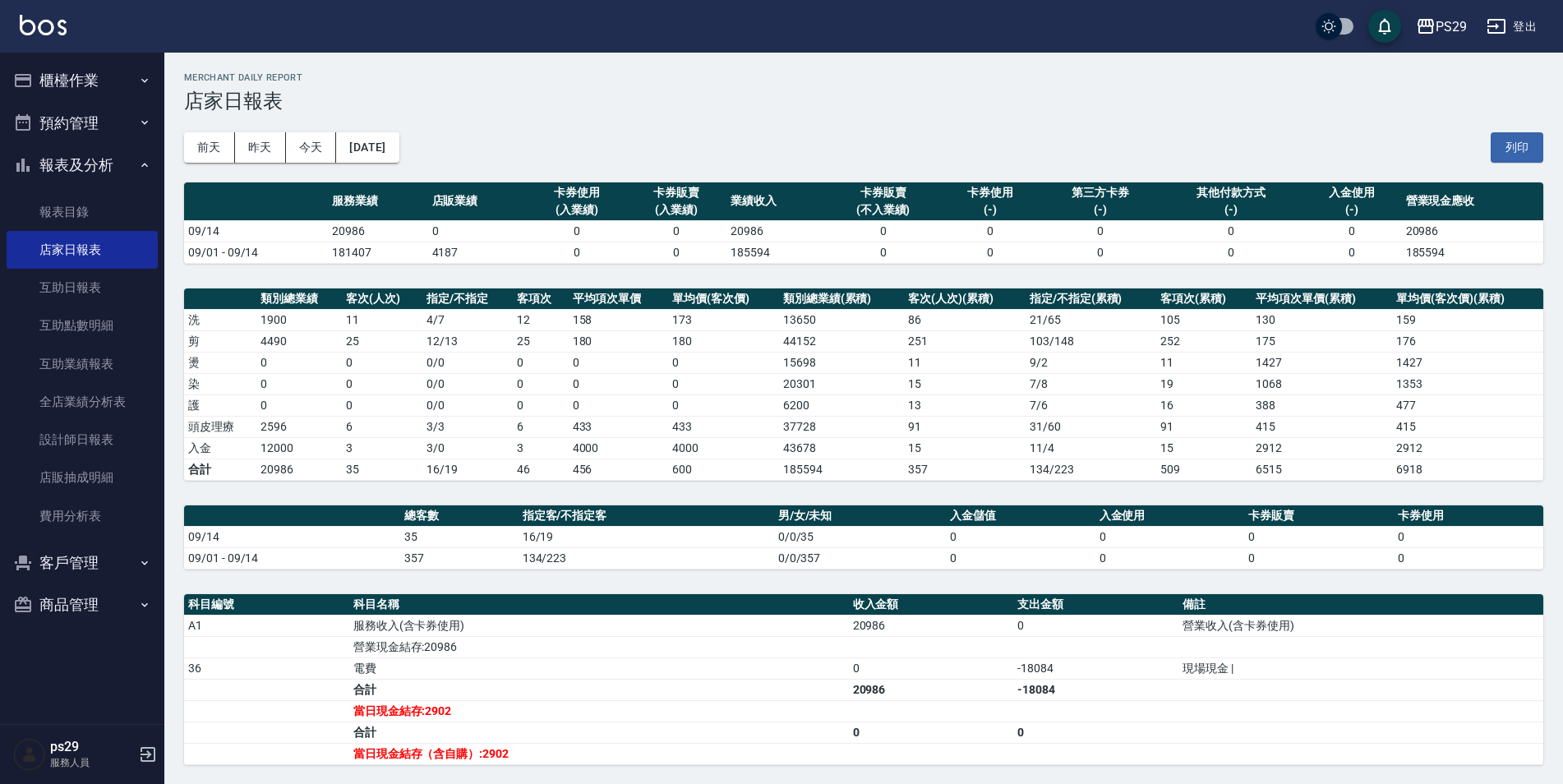
scroll to position [195, 0]
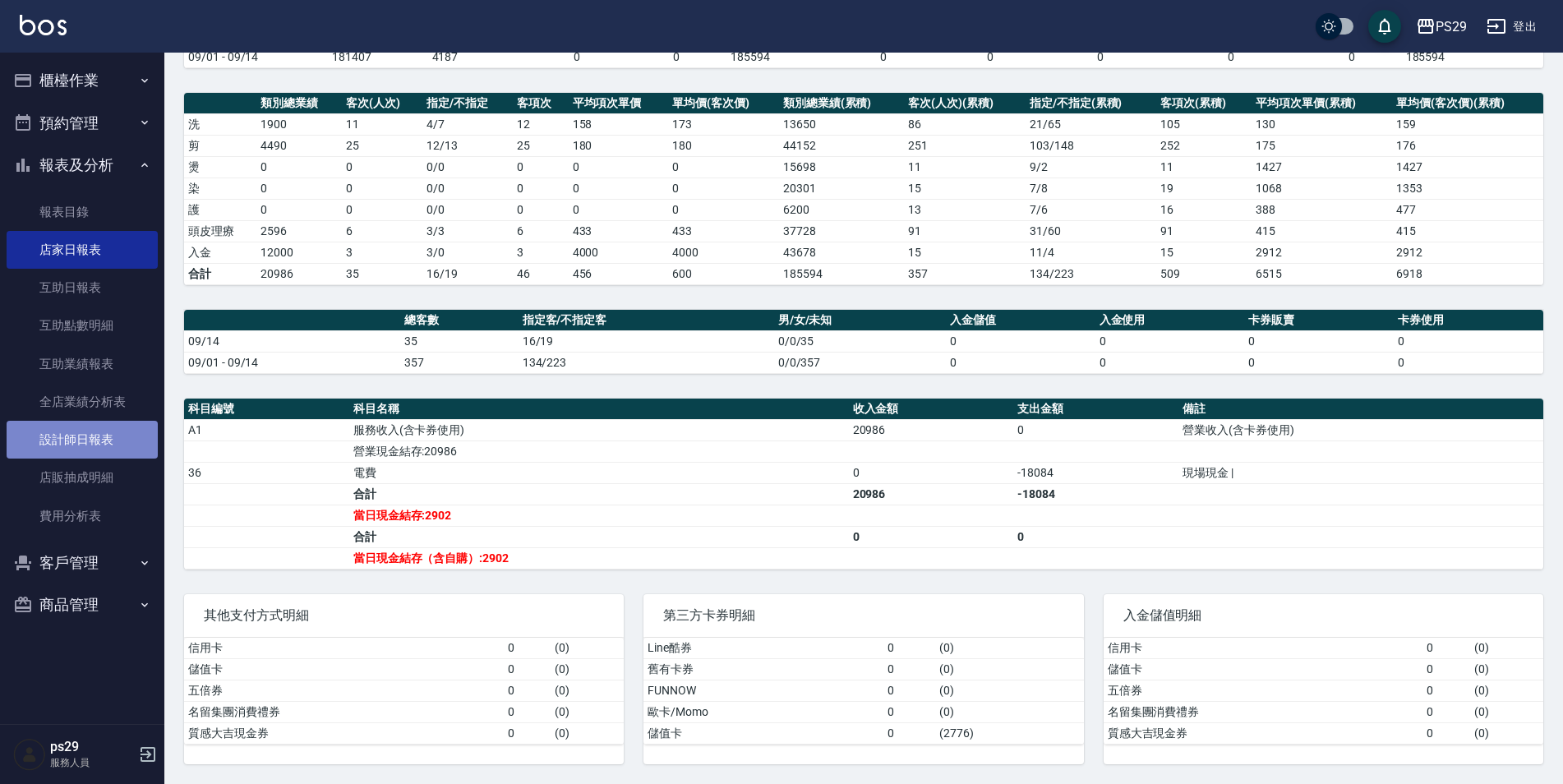
click at [111, 445] on link "設計師日報表" at bounding box center [82, 440] width 151 height 38
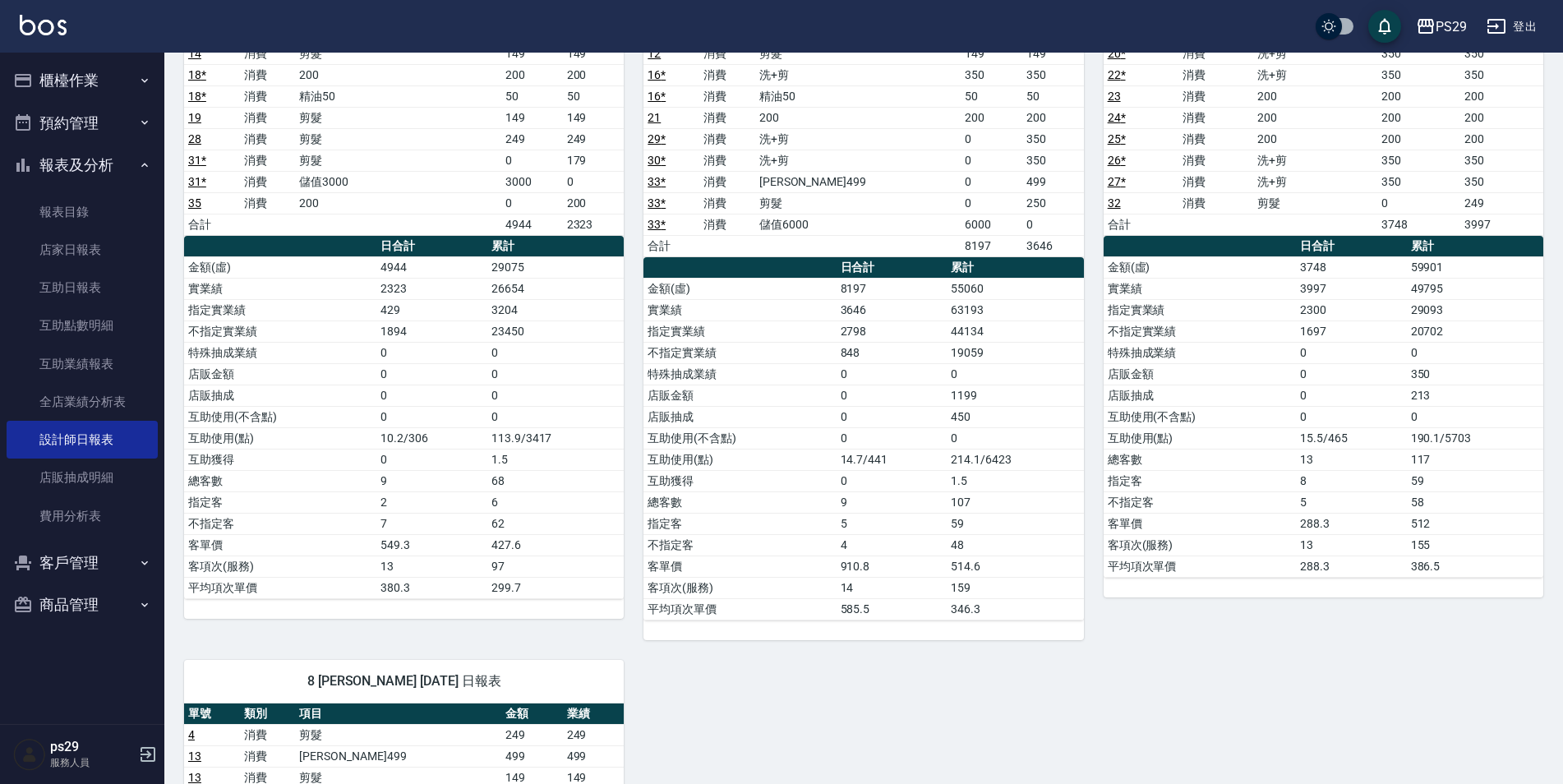
scroll to position [146, 0]
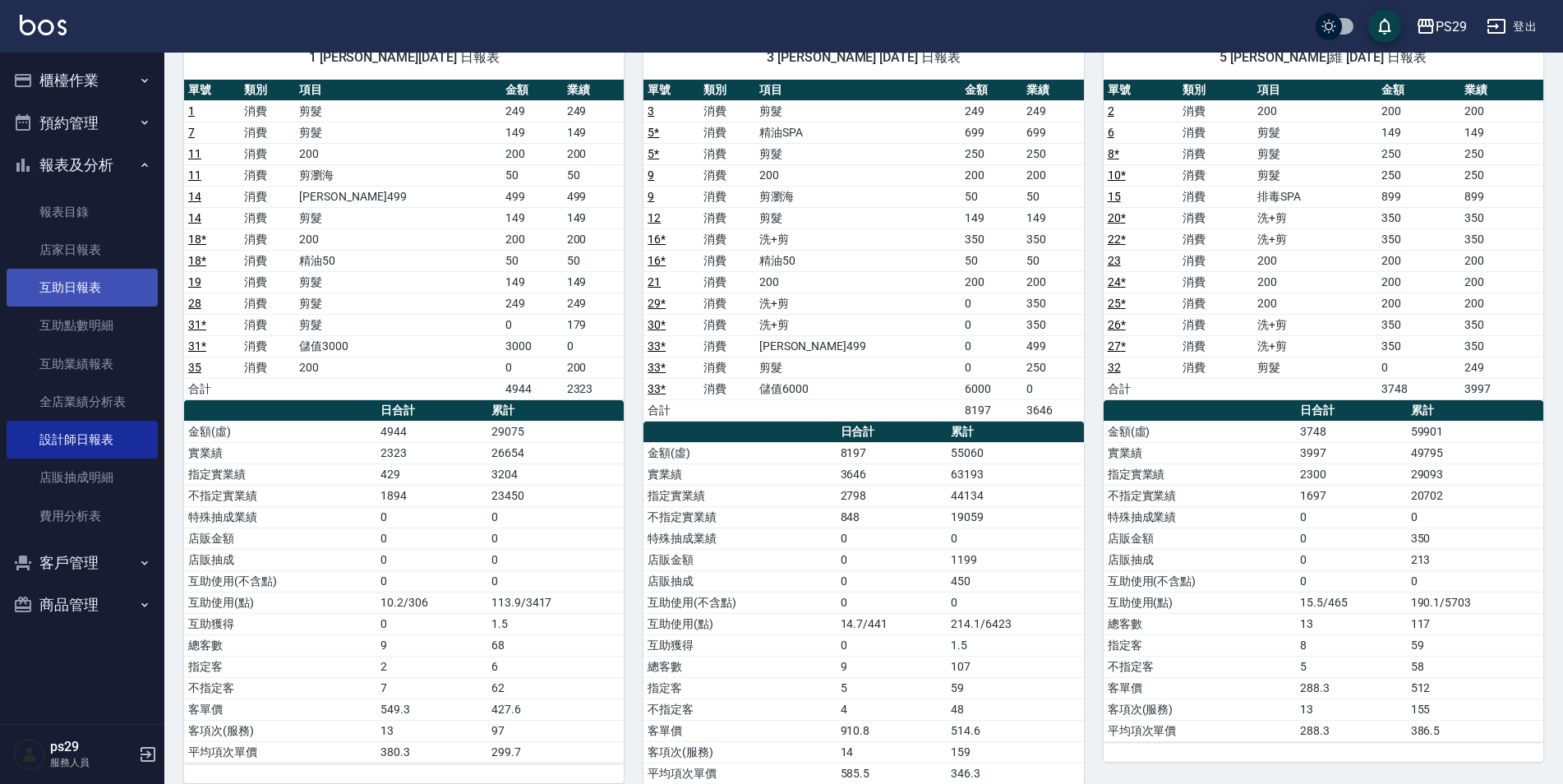
click at [100, 281] on link "互助日報表" at bounding box center [82, 287] width 151 height 38
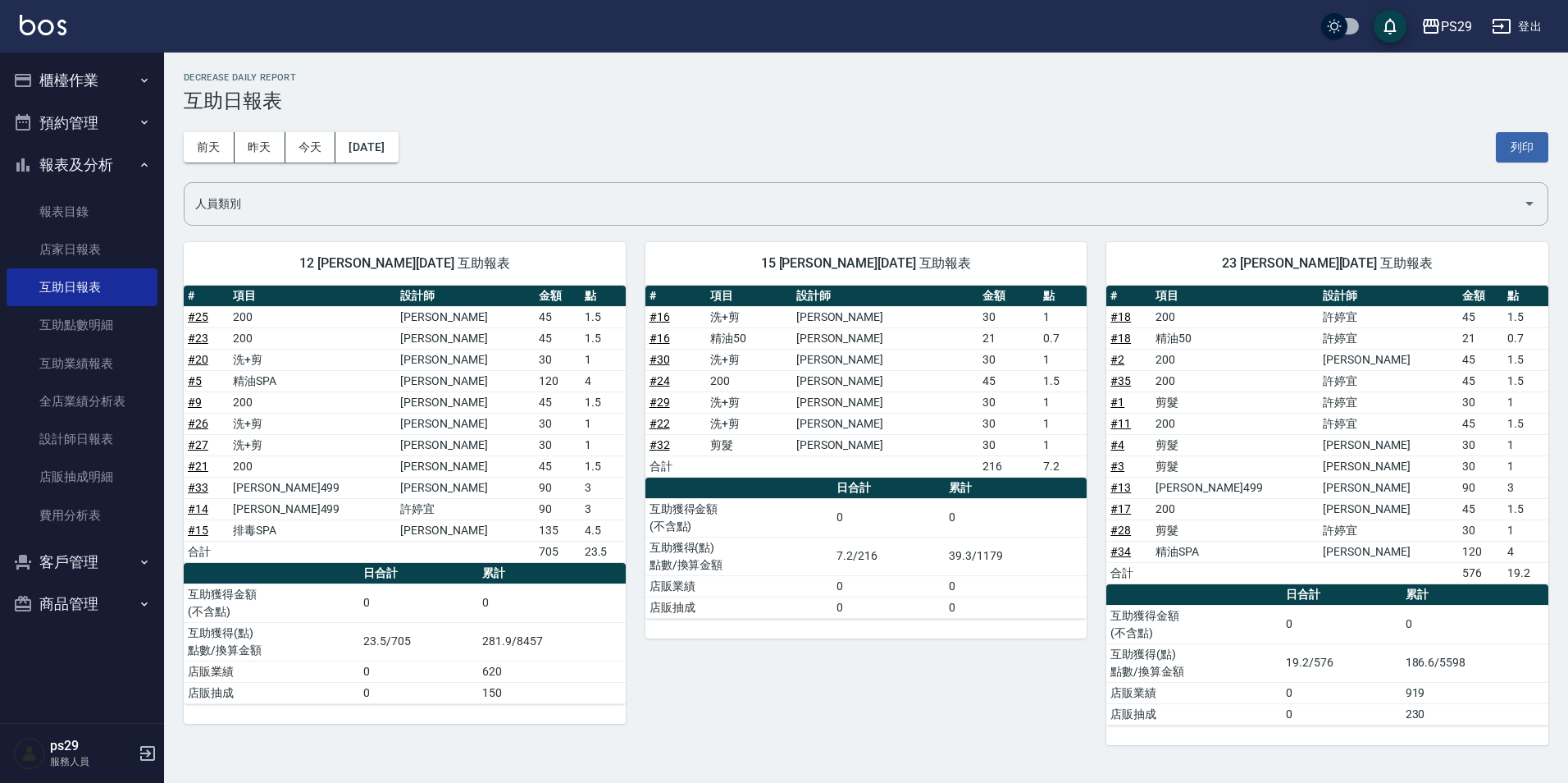
click at [118, 189] on ul "報表目錄 店家日報表 互助日報表 互助點數明細 互助業績報表 全店業績分析表 設計師日報表 店販抽成明細 費用分析表" at bounding box center [81, 364] width 150 height 354
click at [126, 169] on button "報表及分析" at bounding box center [81, 165] width 150 height 43
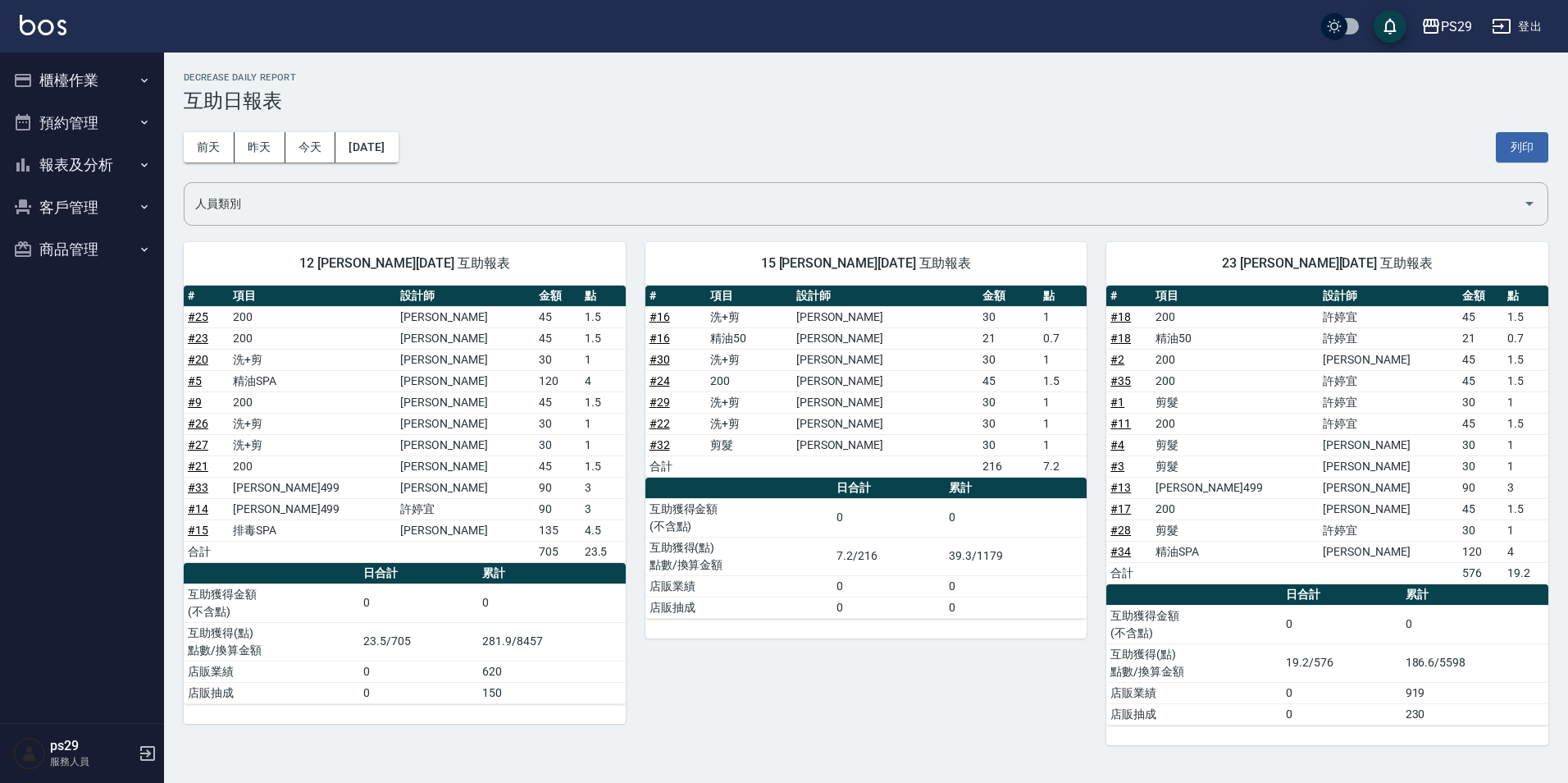
click at [128, 83] on button "櫃檯作業" at bounding box center [81, 80] width 150 height 43
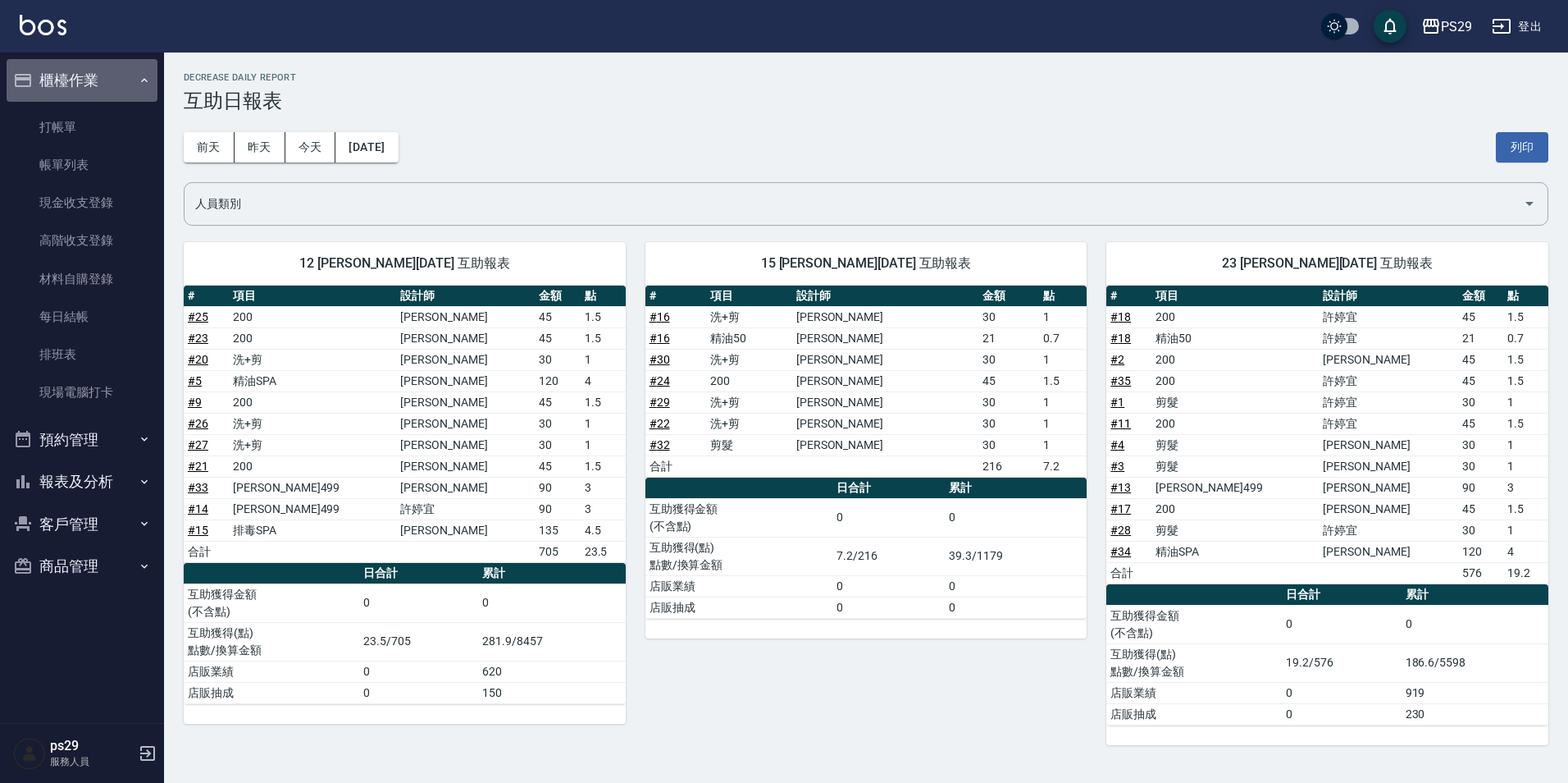
click at [116, 86] on button "櫃檯作業" at bounding box center [81, 80] width 150 height 43
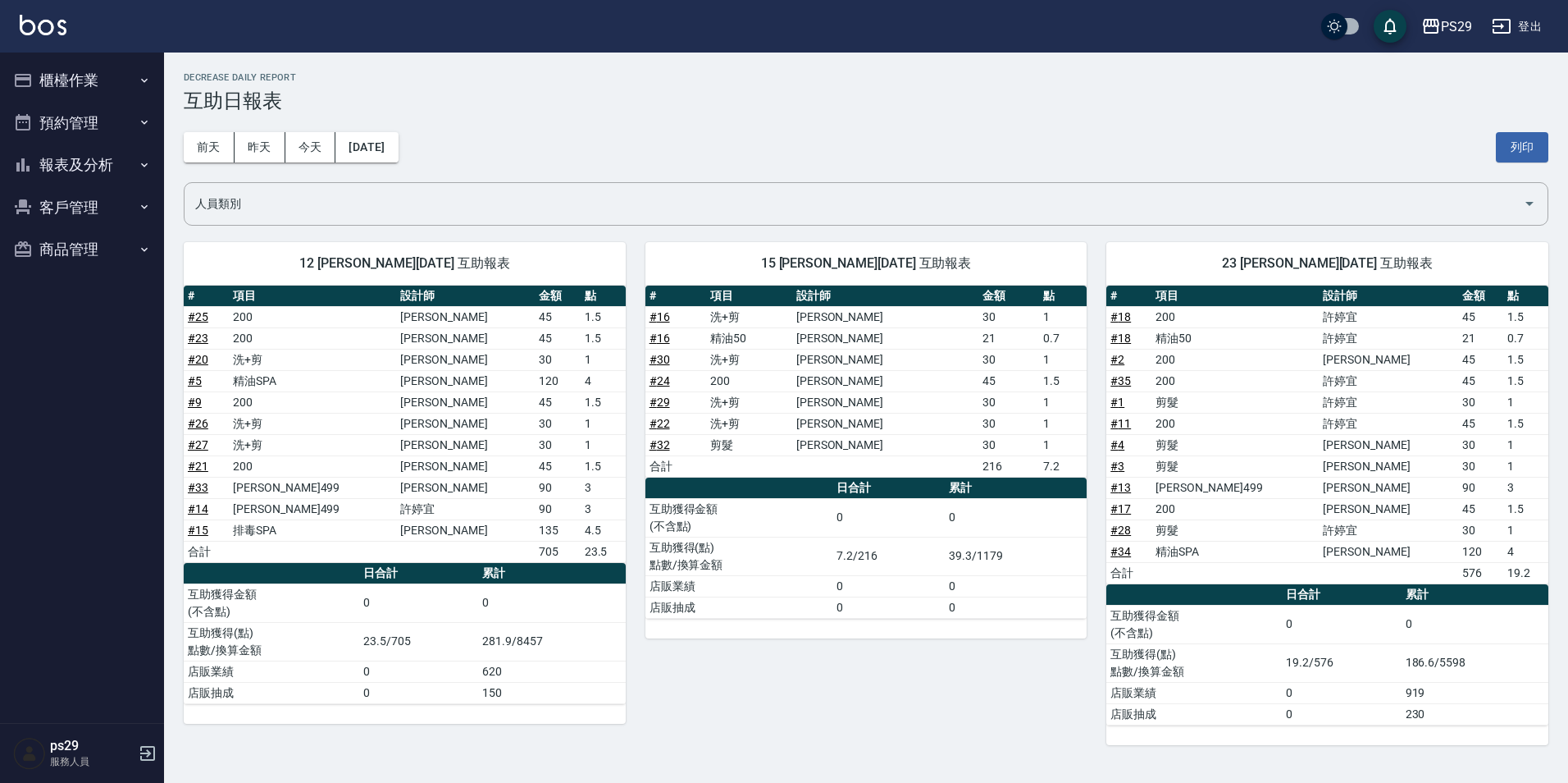
click at [120, 80] on button "櫃檯作業" at bounding box center [81, 80] width 150 height 43
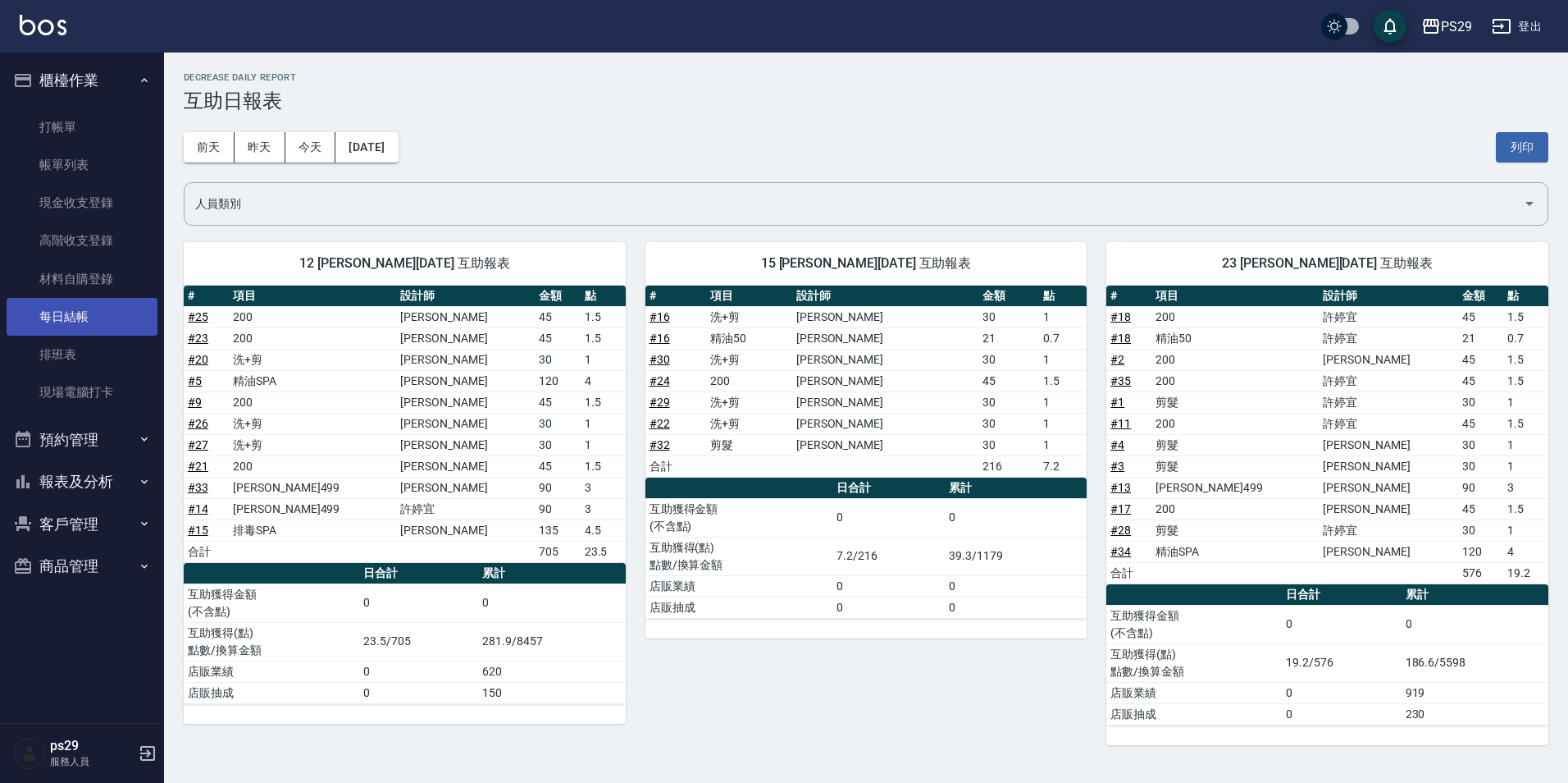
click at [94, 299] on link "每日結帳" at bounding box center [81, 317] width 150 height 38
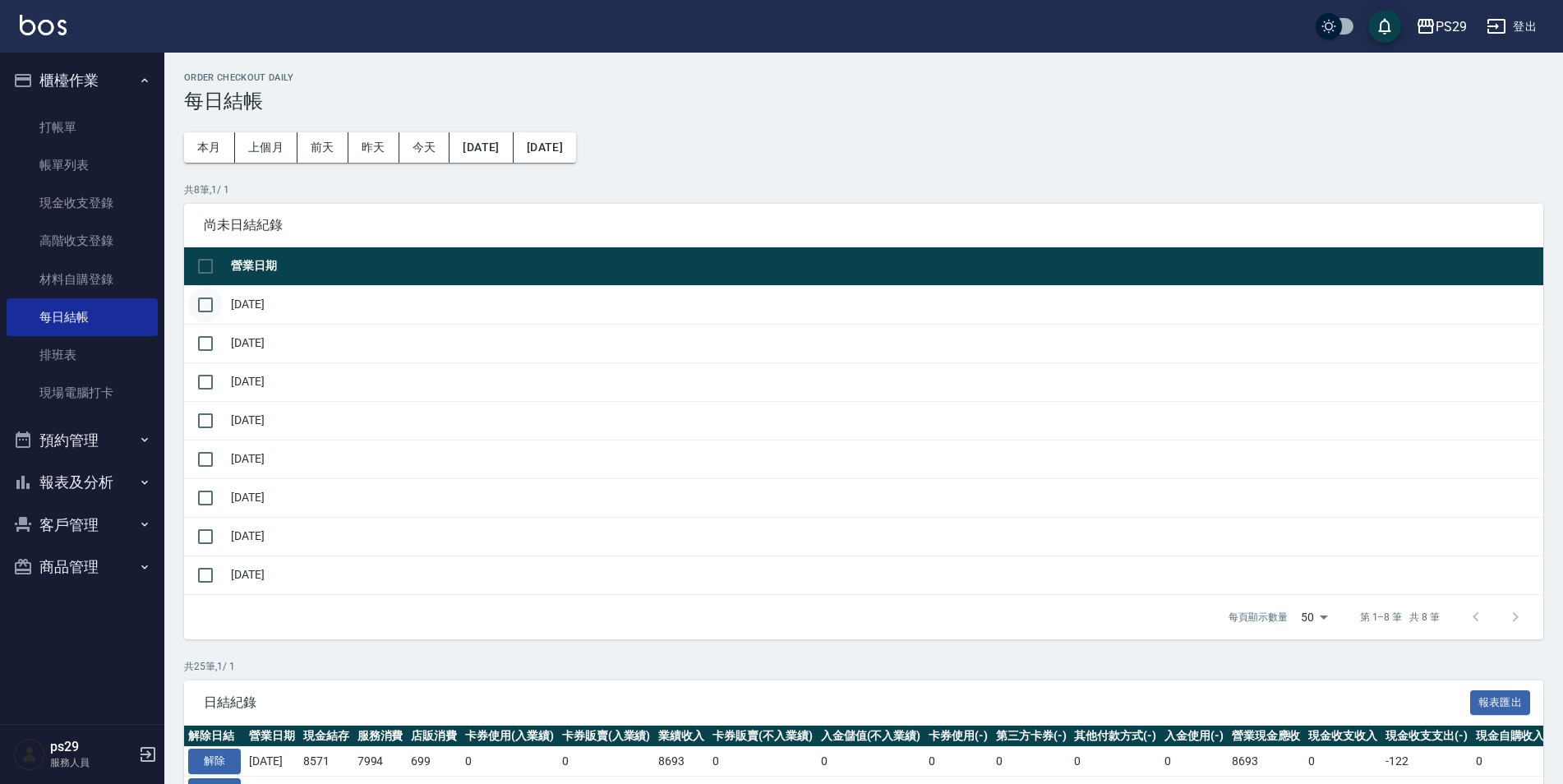
click at [212, 301] on input "checkbox" at bounding box center [205, 304] width 34 height 34
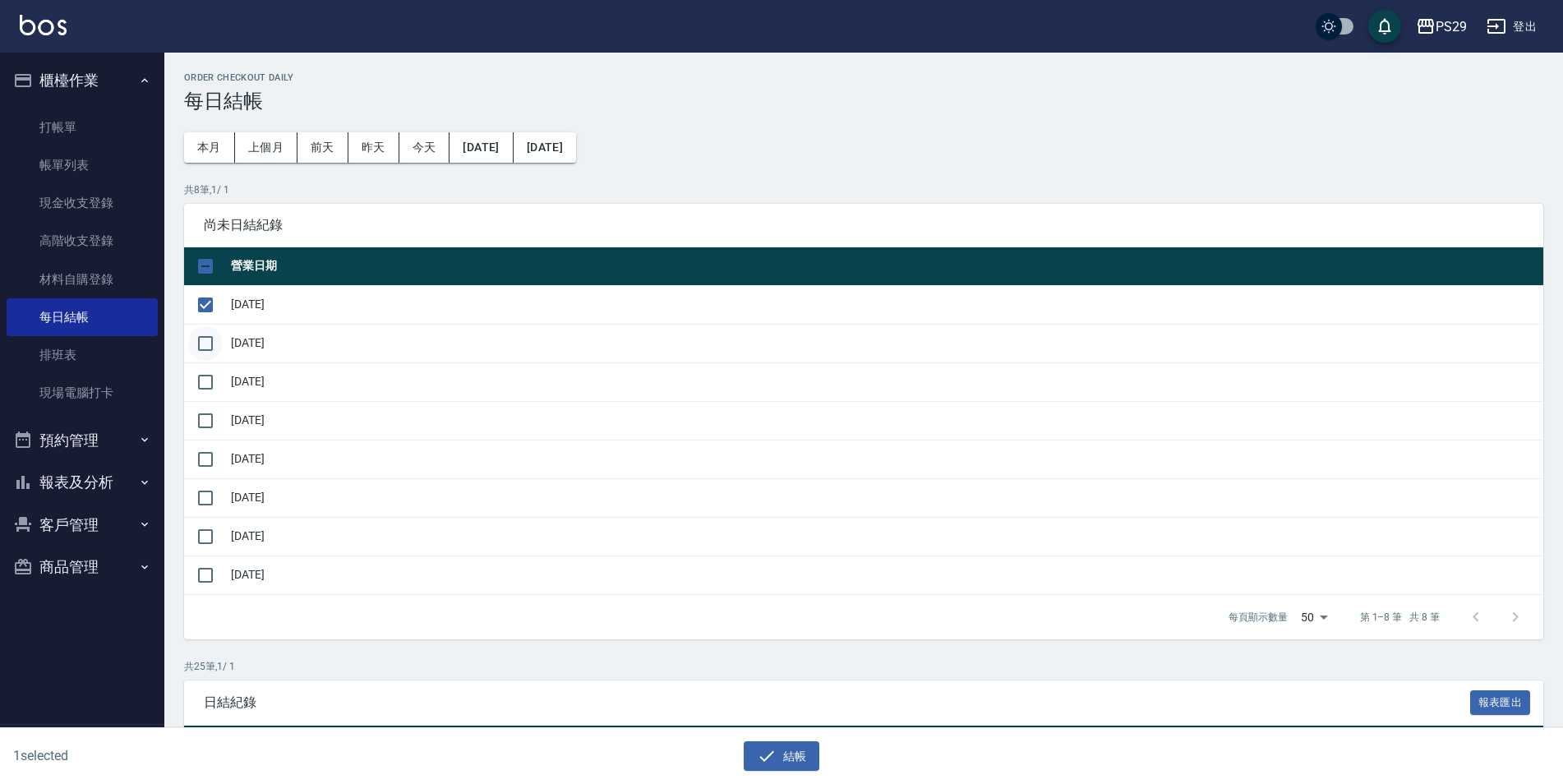
click at [211, 337] on input "checkbox" at bounding box center [205, 343] width 34 height 34
click at [212, 375] on input "checkbox" at bounding box center [205, 382] width 34 height 34
click at [212, 436] on input "checkbox" at bounding box center [205, 420] width 34 height 34
click at [207, 460] on input "checkbox" at bounding box center [205, 459] width 34 height 34
click at [210, 496] on input "checkbox" at bounding box center [205, 498] width 34 height 34
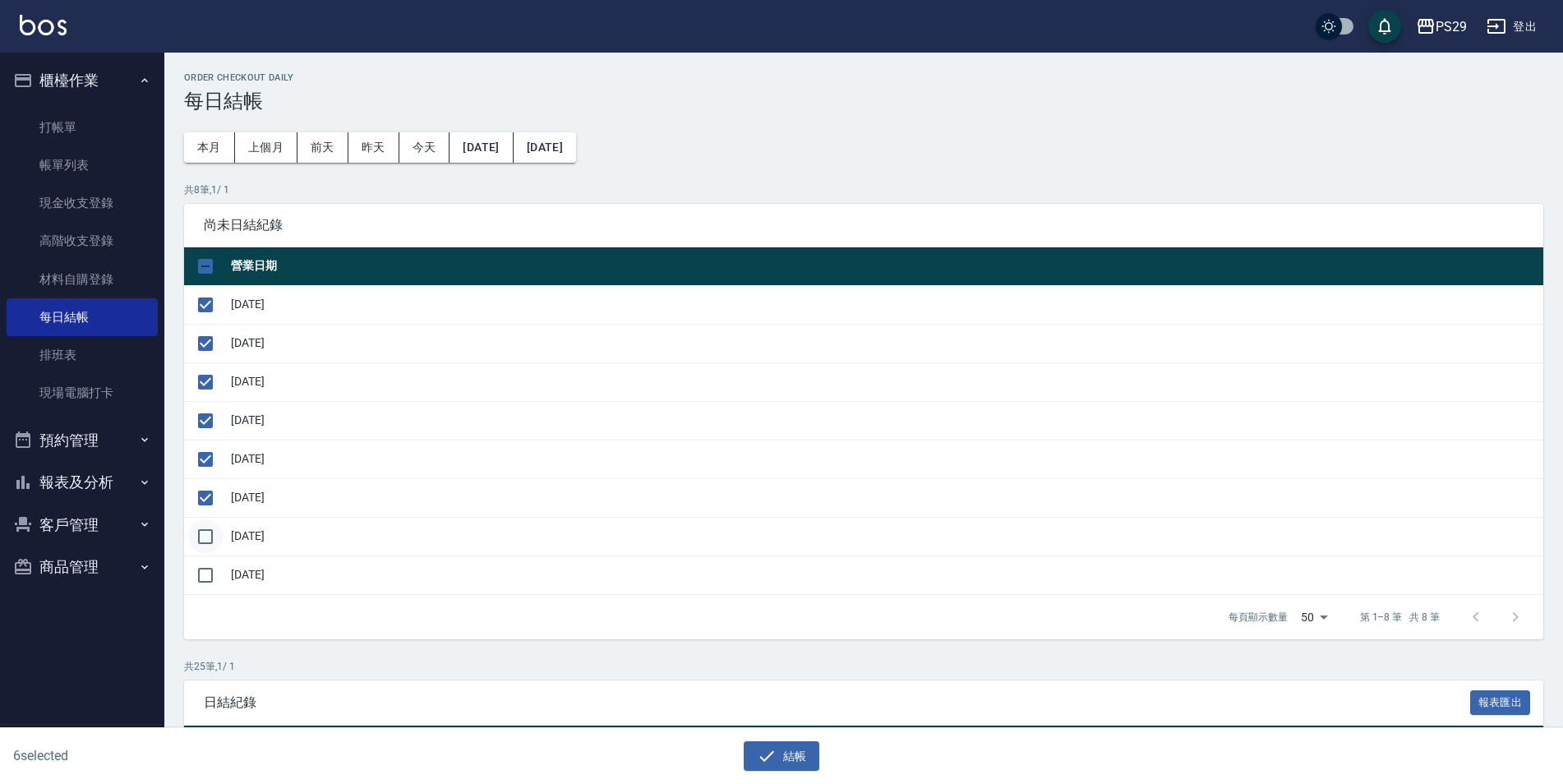
click at [211, 523] on input "checkbox" at bounding box center [205, 537] width 34 height 34
click at [207, 561] on input "checkbox" at bounding box center [205, 574] width 34 height 34
click at [122, 78] on button "櫃檯作業" at bounding box center [82, 80] width 151 height 43
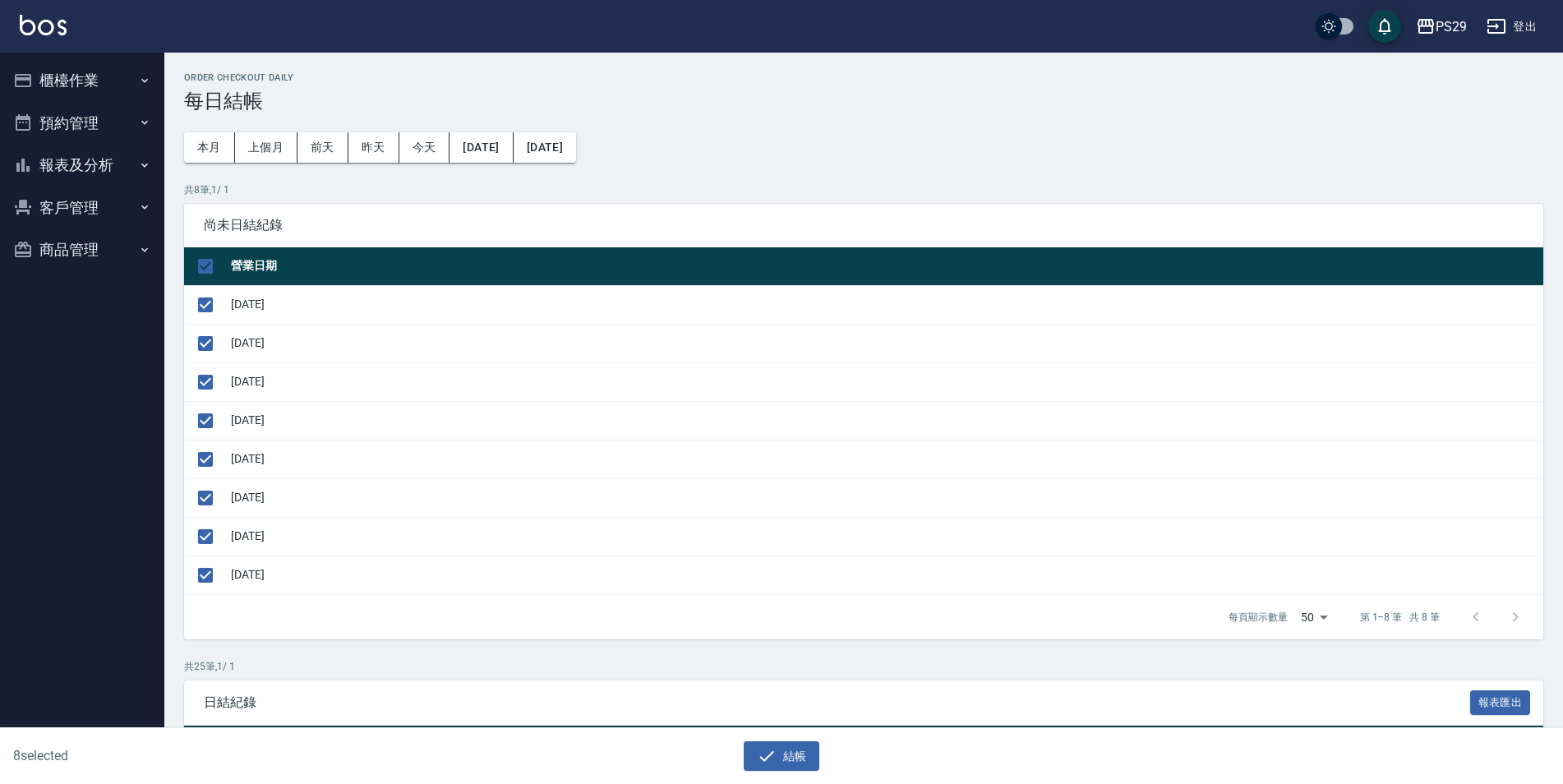
click at [108, 168] on button "報表及分析" at bounding box center [82, 165] width 151 height 43
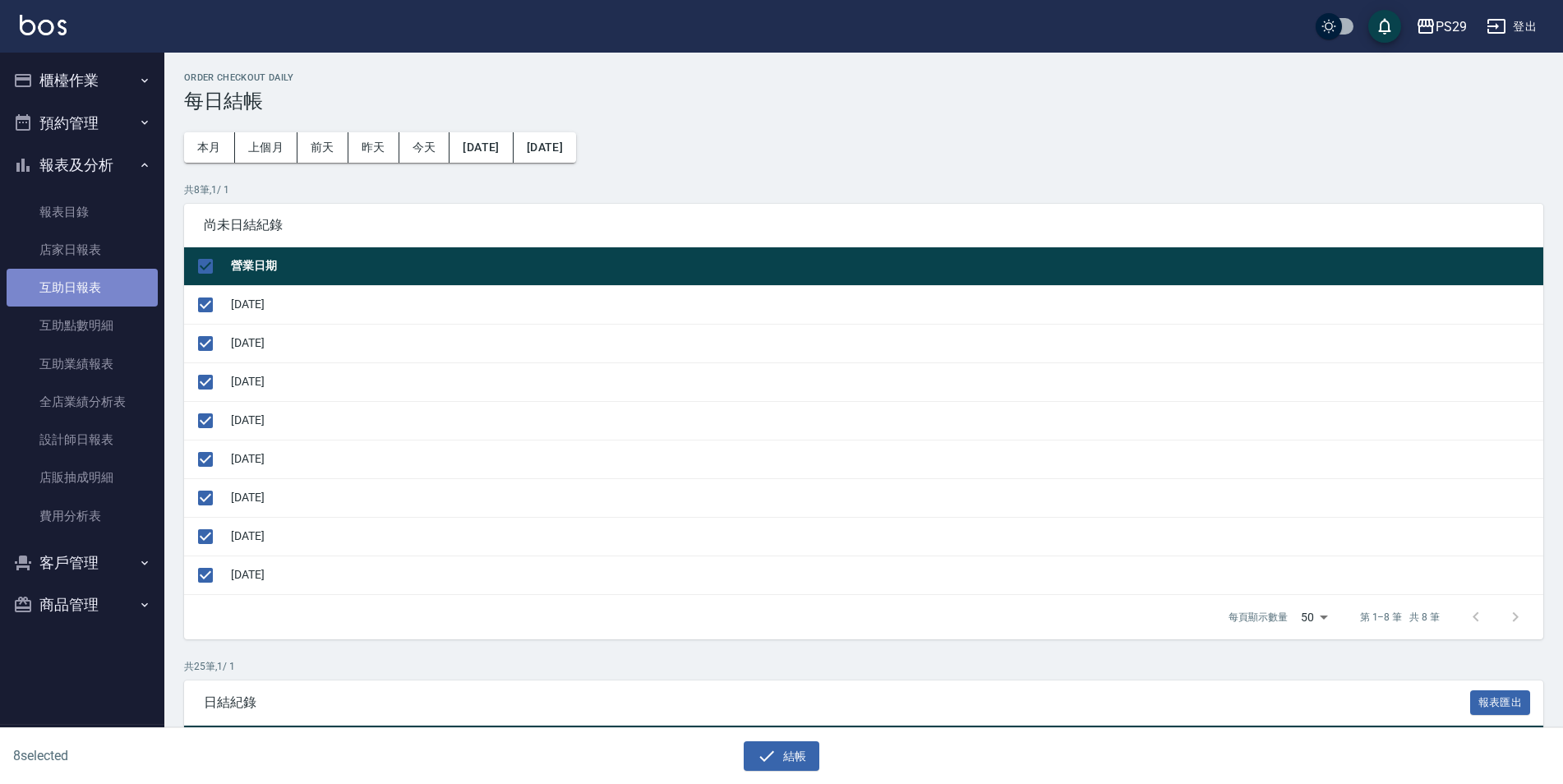
click at [100, 268] on link "互助日報表" at bounding box center [82, 287] width 151 height 38
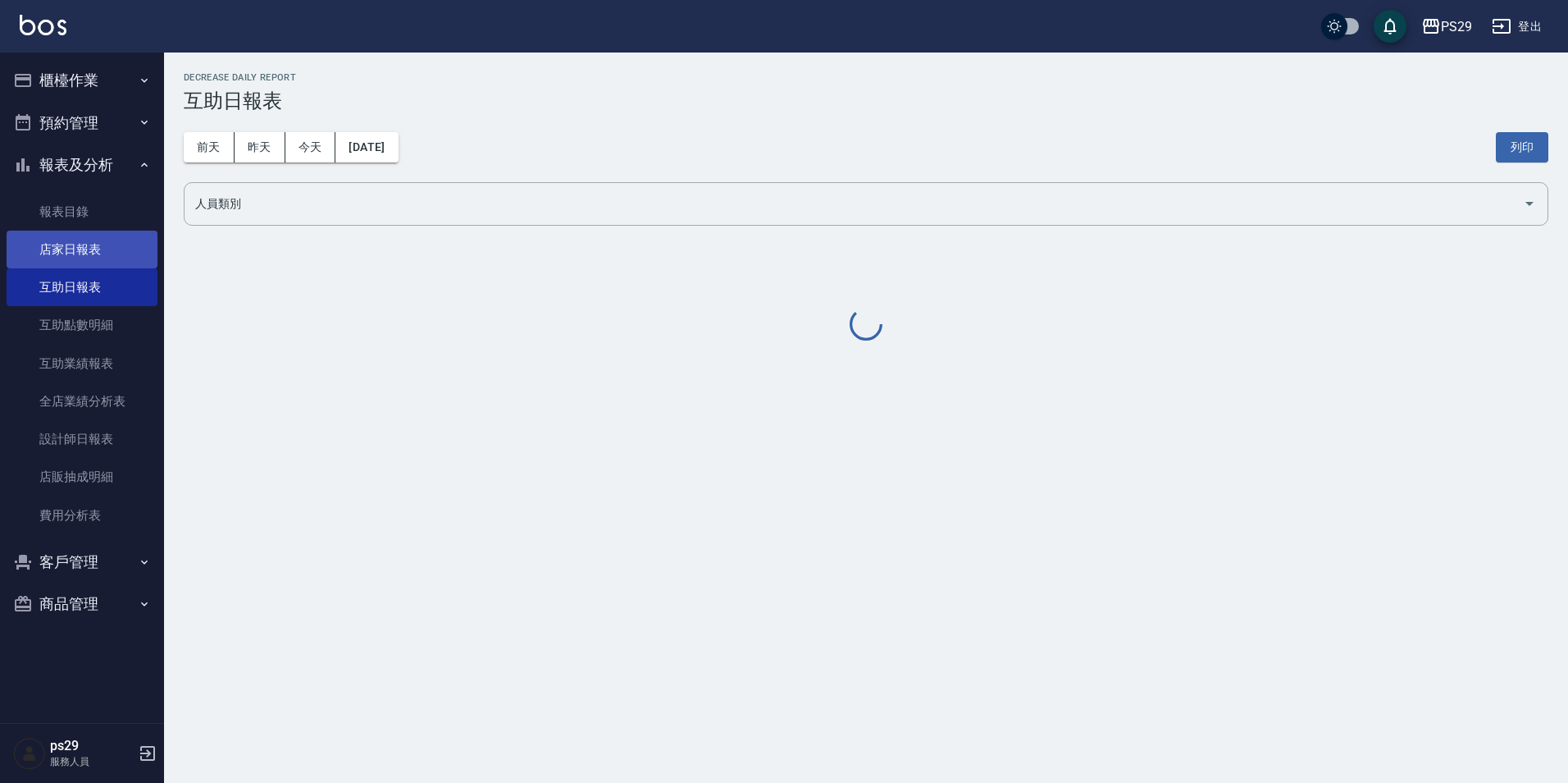
click at [97, 242] on link "店家日報表" at bounding box center [81, 250] width 150 height 38
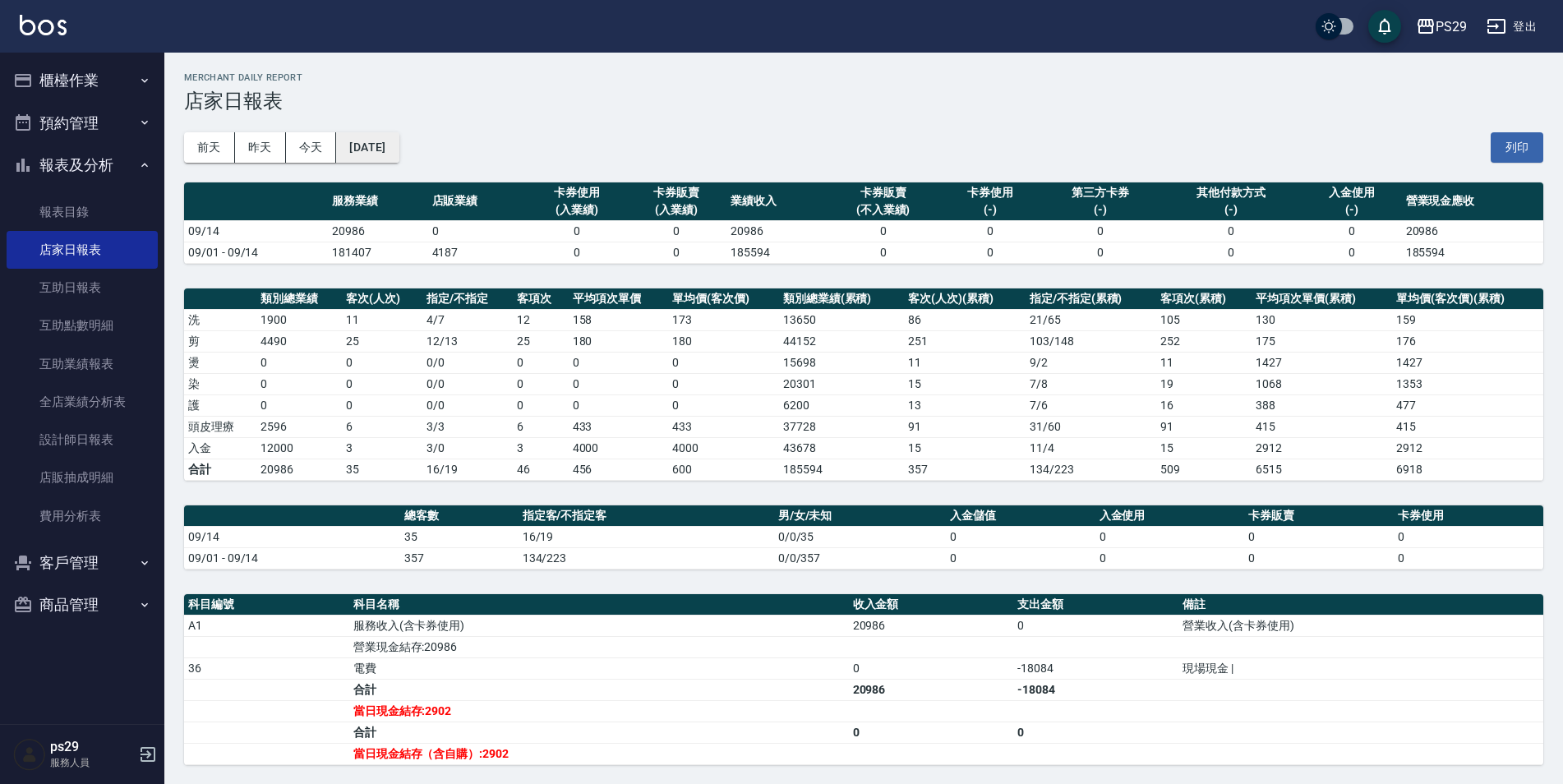
click at [389, 158] on button "[DATE]" at bounding box center [367, 148] width 63 height 30
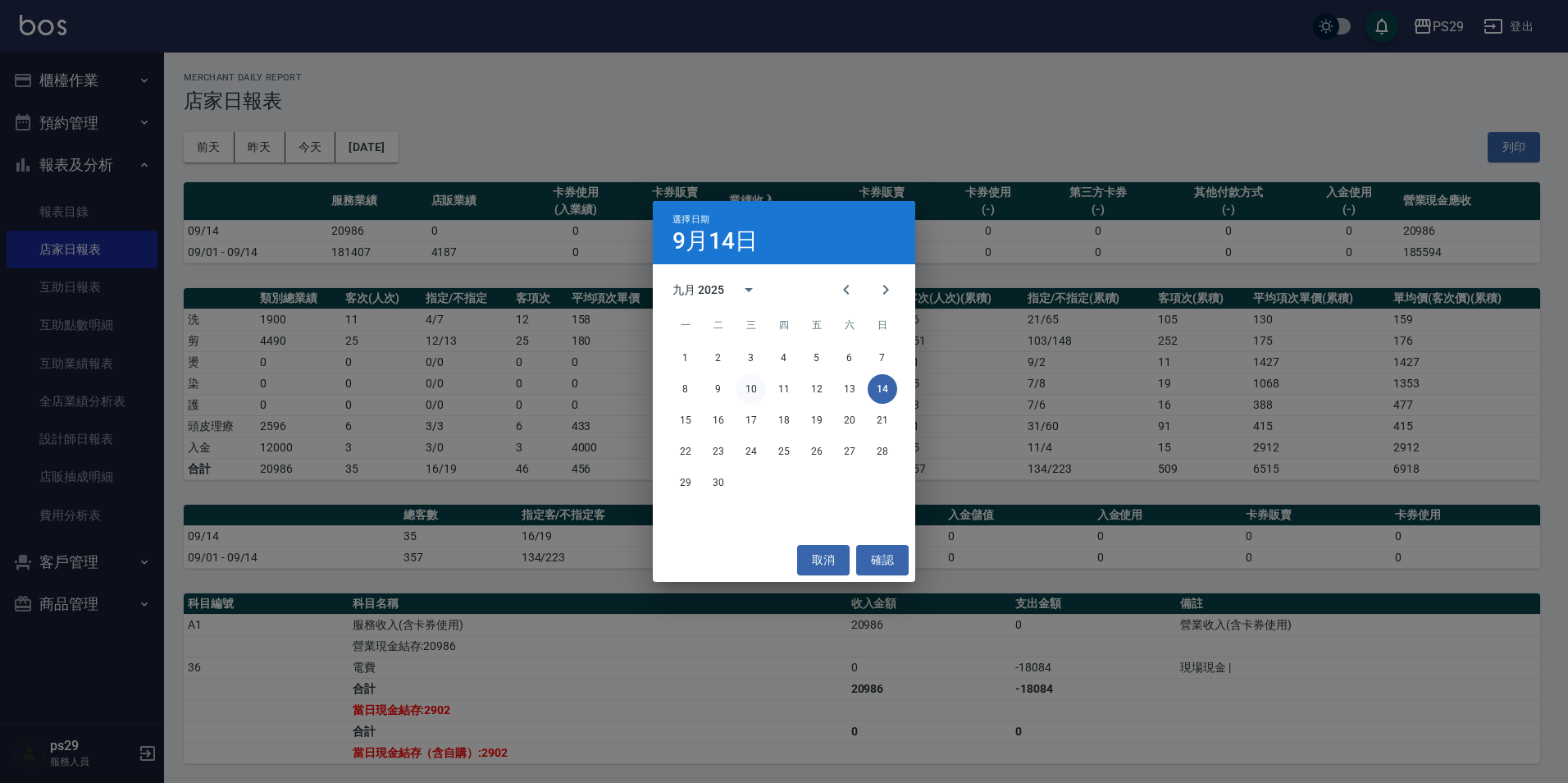
click at [753, 386] on button "10" at bounding box center [750, 388] width 29 height 29
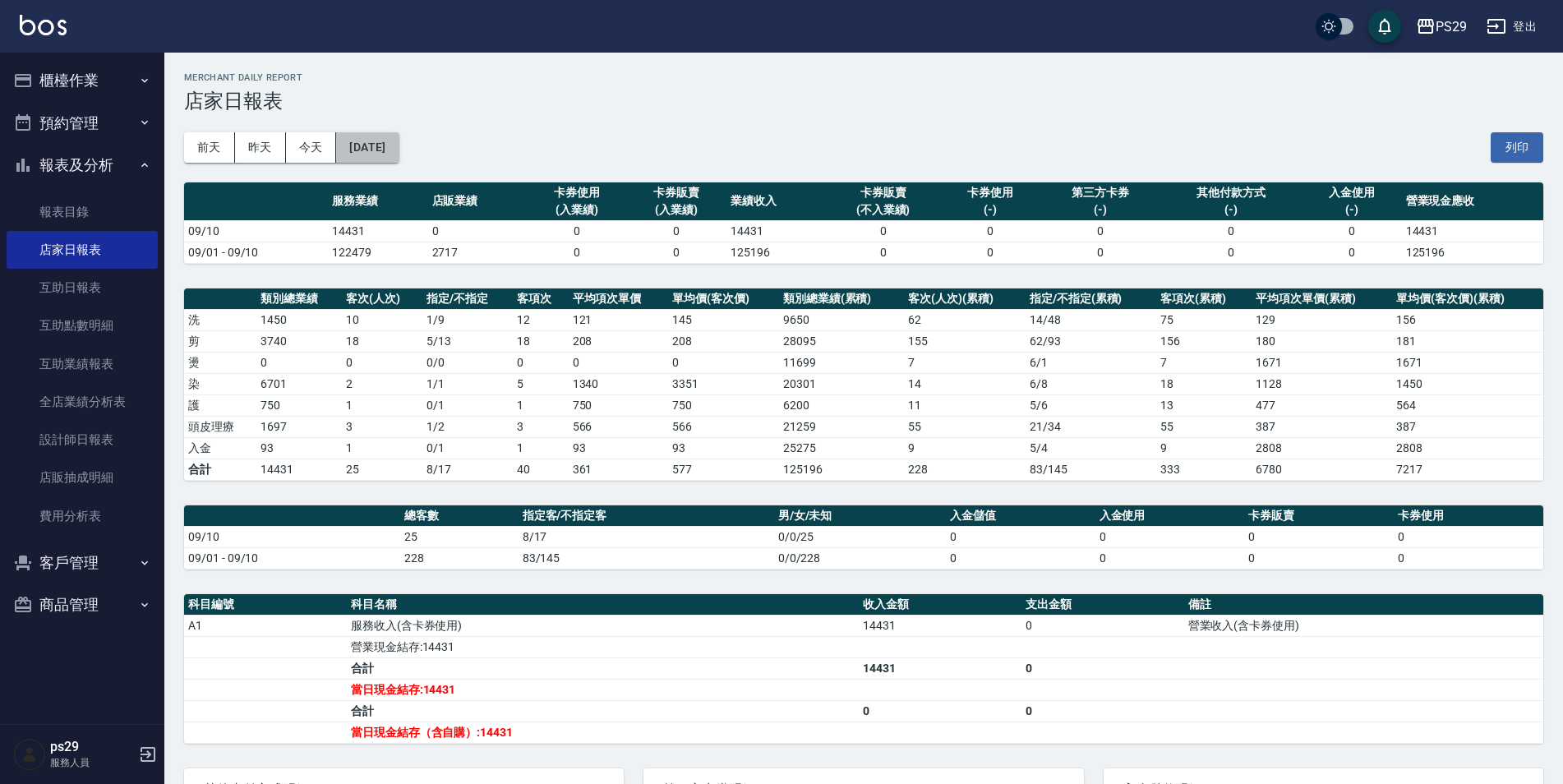
click at [398, 147] on button "[DATE]" at bounding box center [367, 148] width 63 height 30
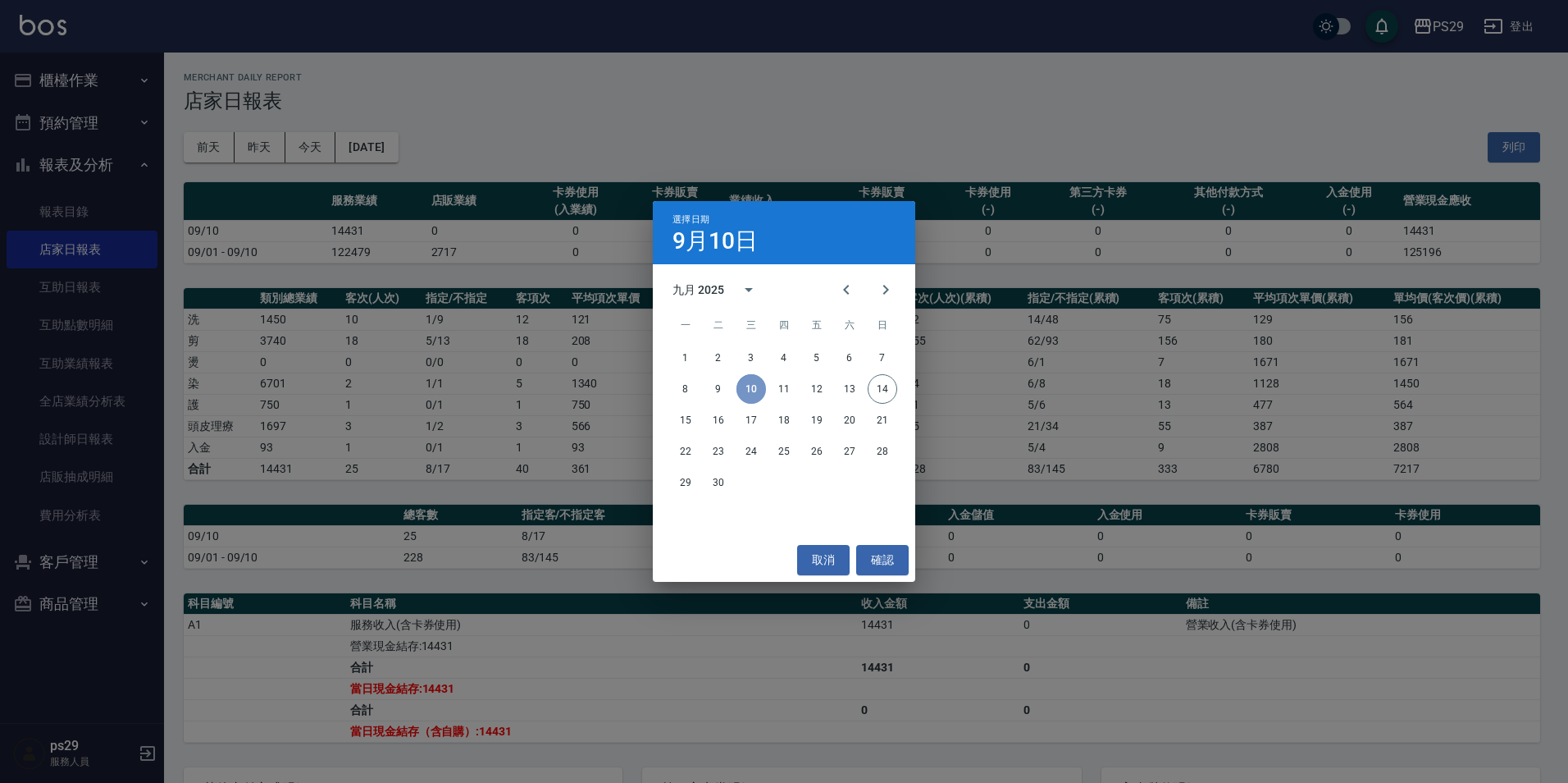
click at [752, 386] on button "10" at bounding box center [750, 388] width 29 height 29
click at [880, 562] on button "確認" at bounding box center [882, 560] width 52 height 30
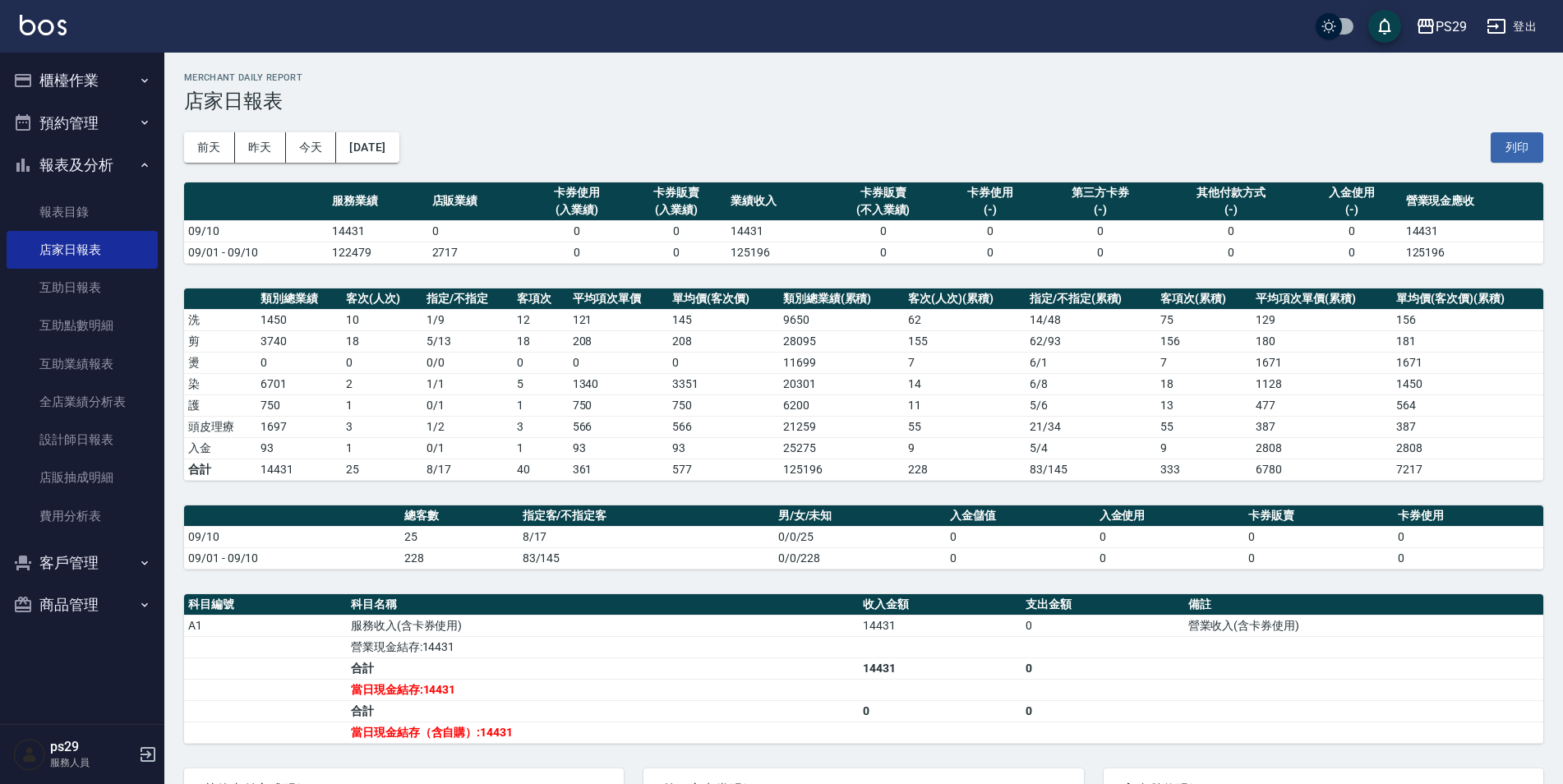
click at [336, 133] on button "[DATE]" at bounding box center [367, 148] width 63 height 30
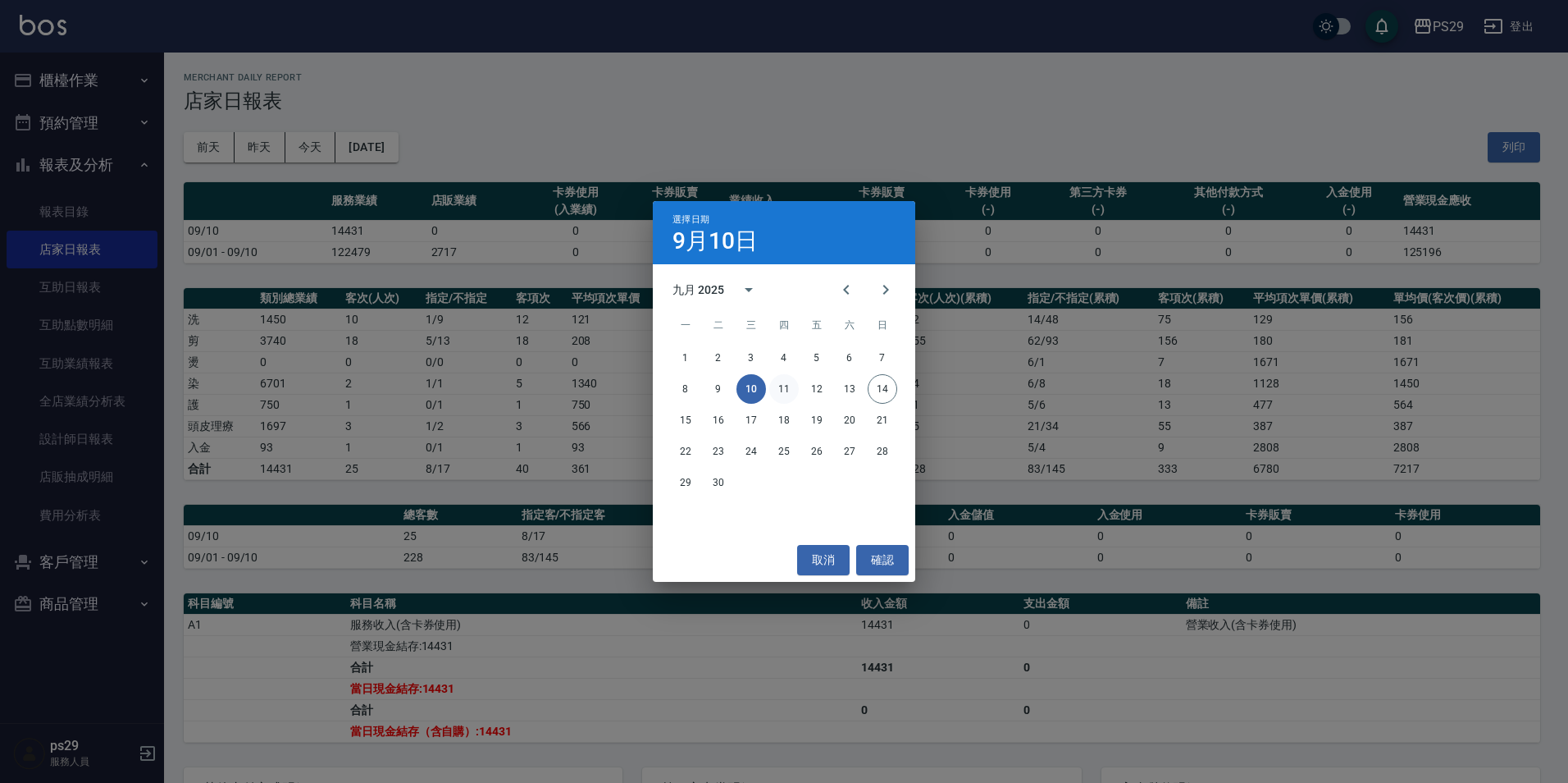
click at [782, 382] on button "11" at bounding box center [784, 388] width 29 height 29
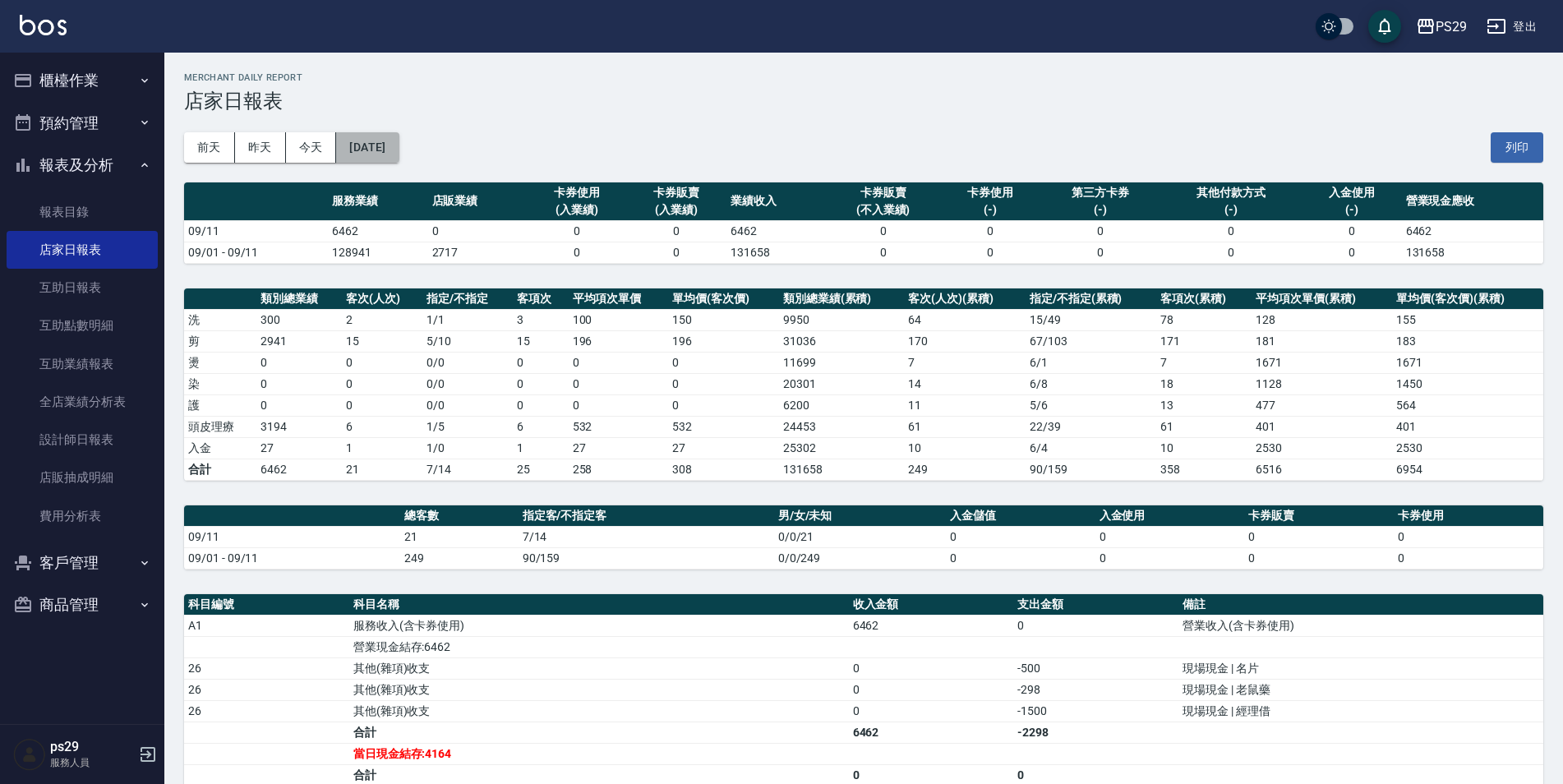
click at [373, 153] on button "[DATE]" at bounding box center [367, 148] width 63 height 30
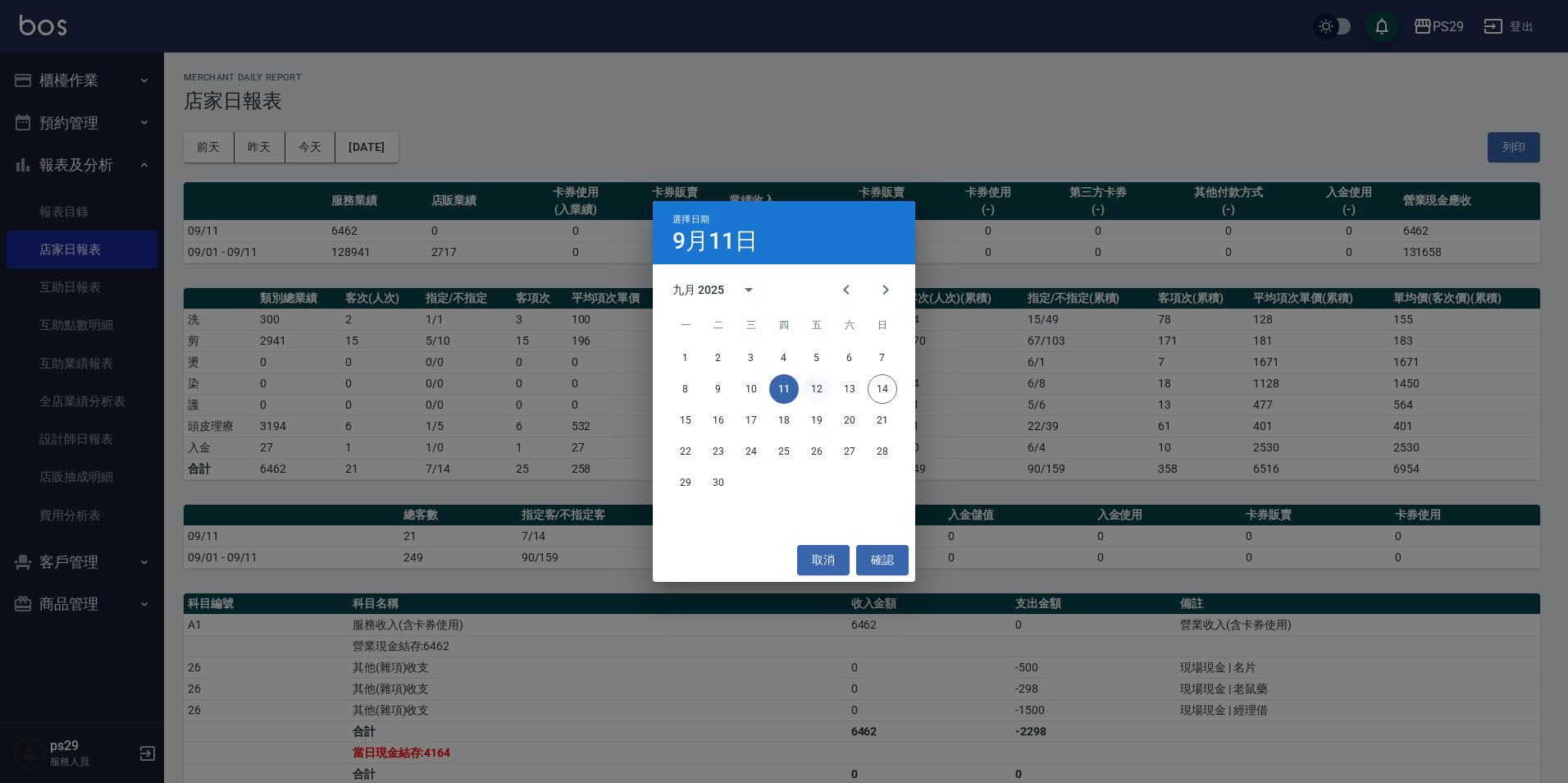
click at [819, 390] on button "12" at bounding box center [817, 388] width 29 height 29
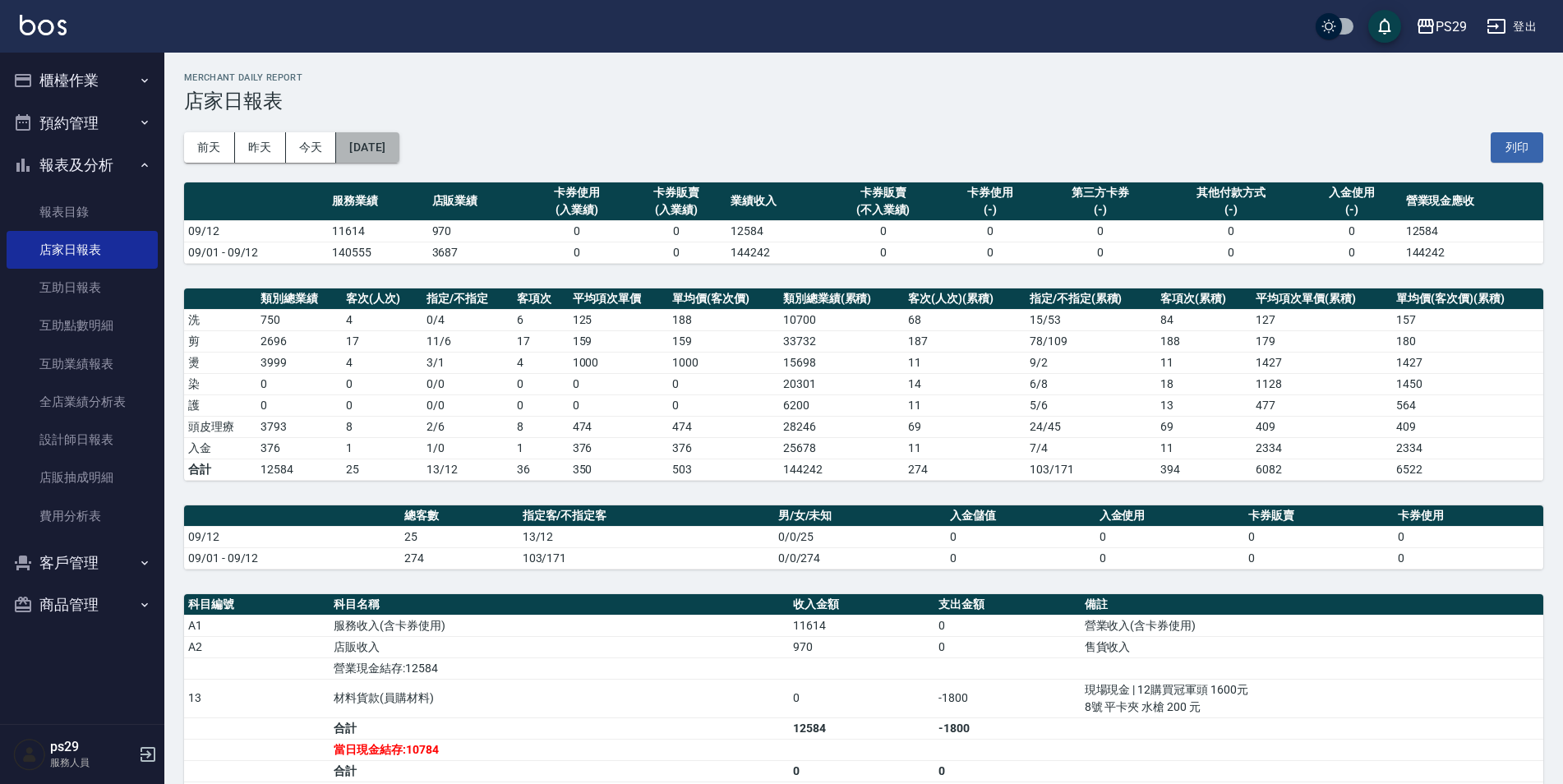
click at [374, 145] on button "[DATE]" at bounding box center [367, 148] width 63 height 30
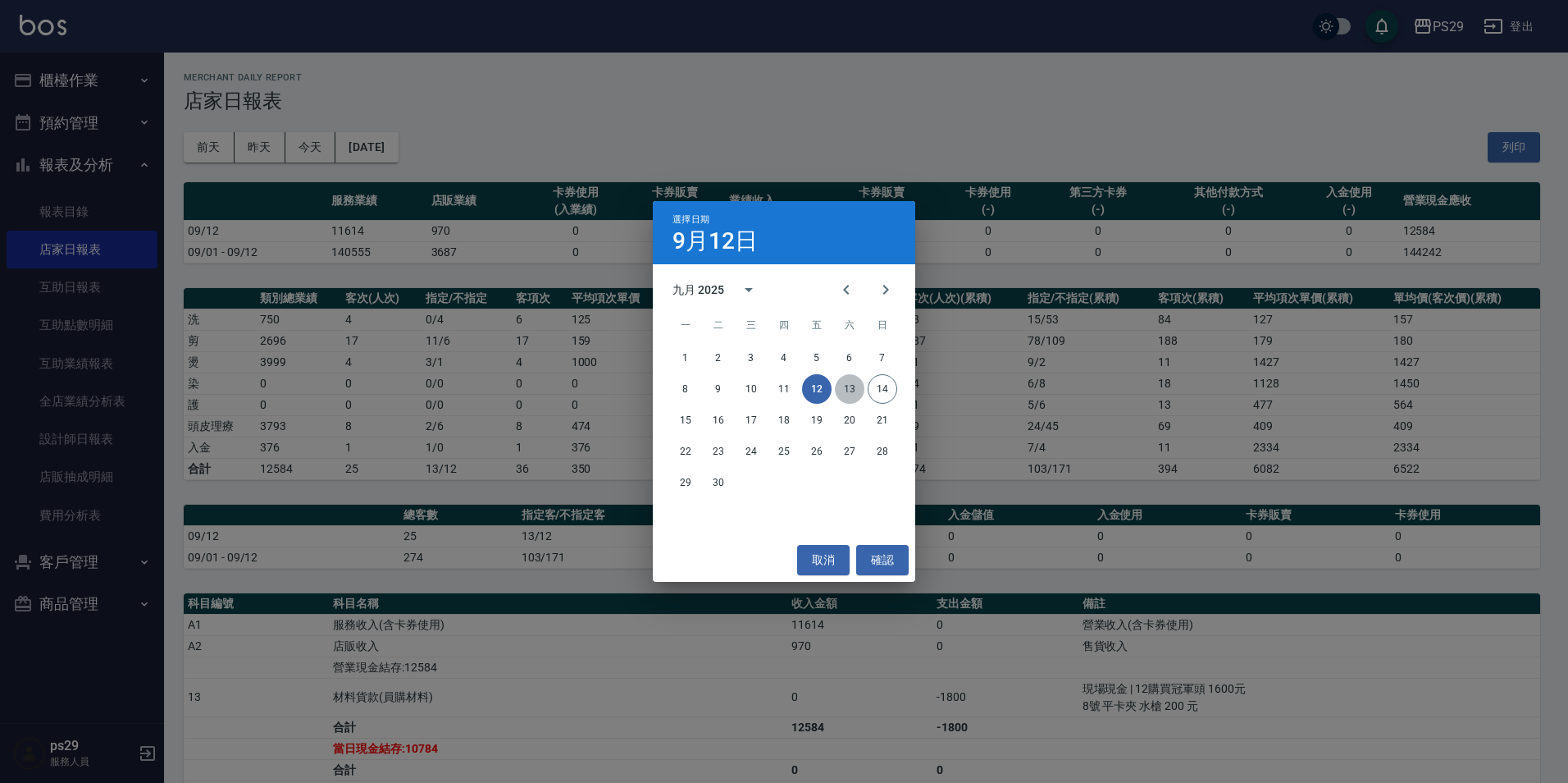
click at [842, 385] on button "13" at bounding box center [849, 388] width 29 height 29
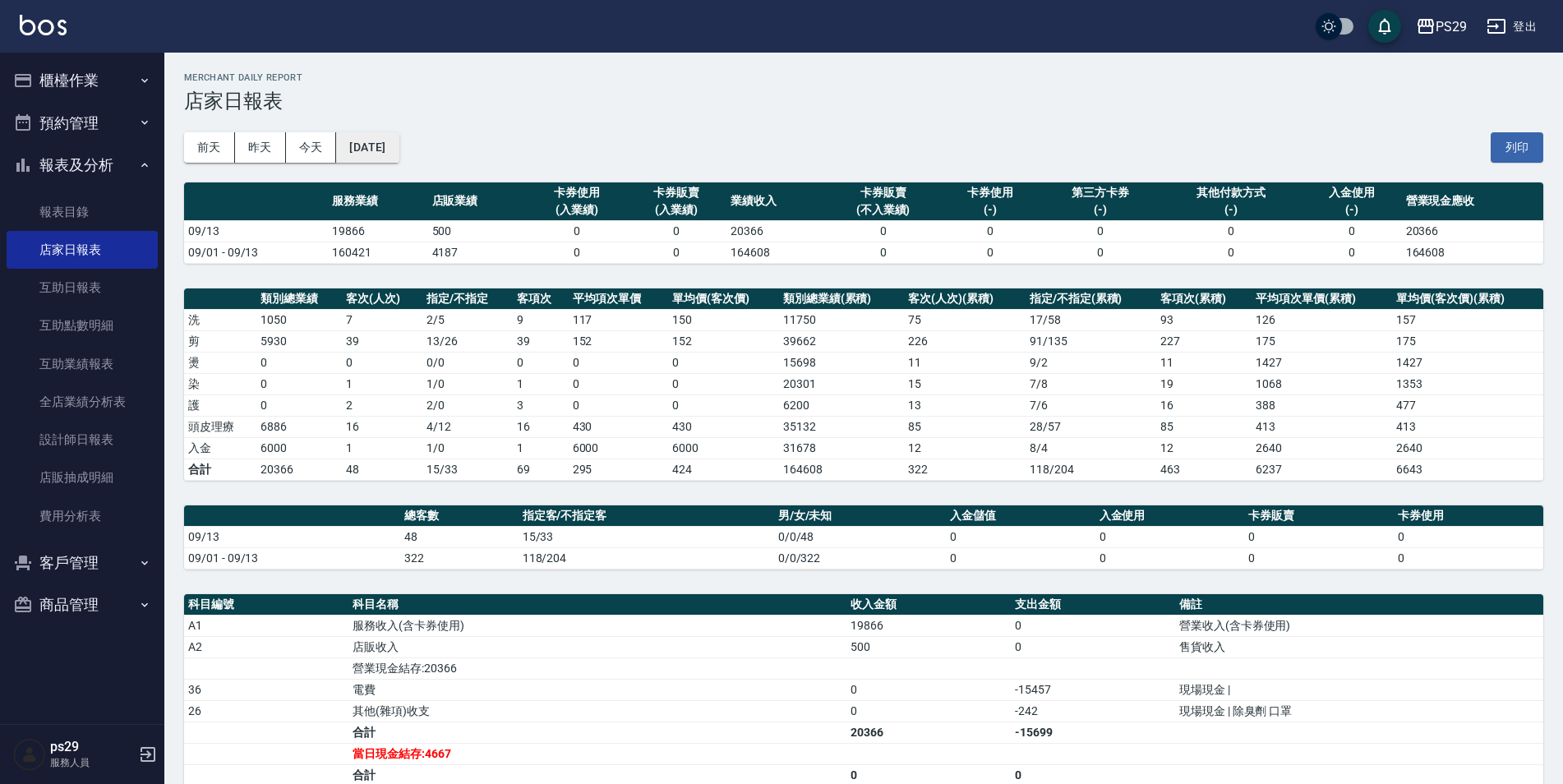
click at [372, 156] on button "[DATE]" at bounding box center [367, 148] width 63 height 30
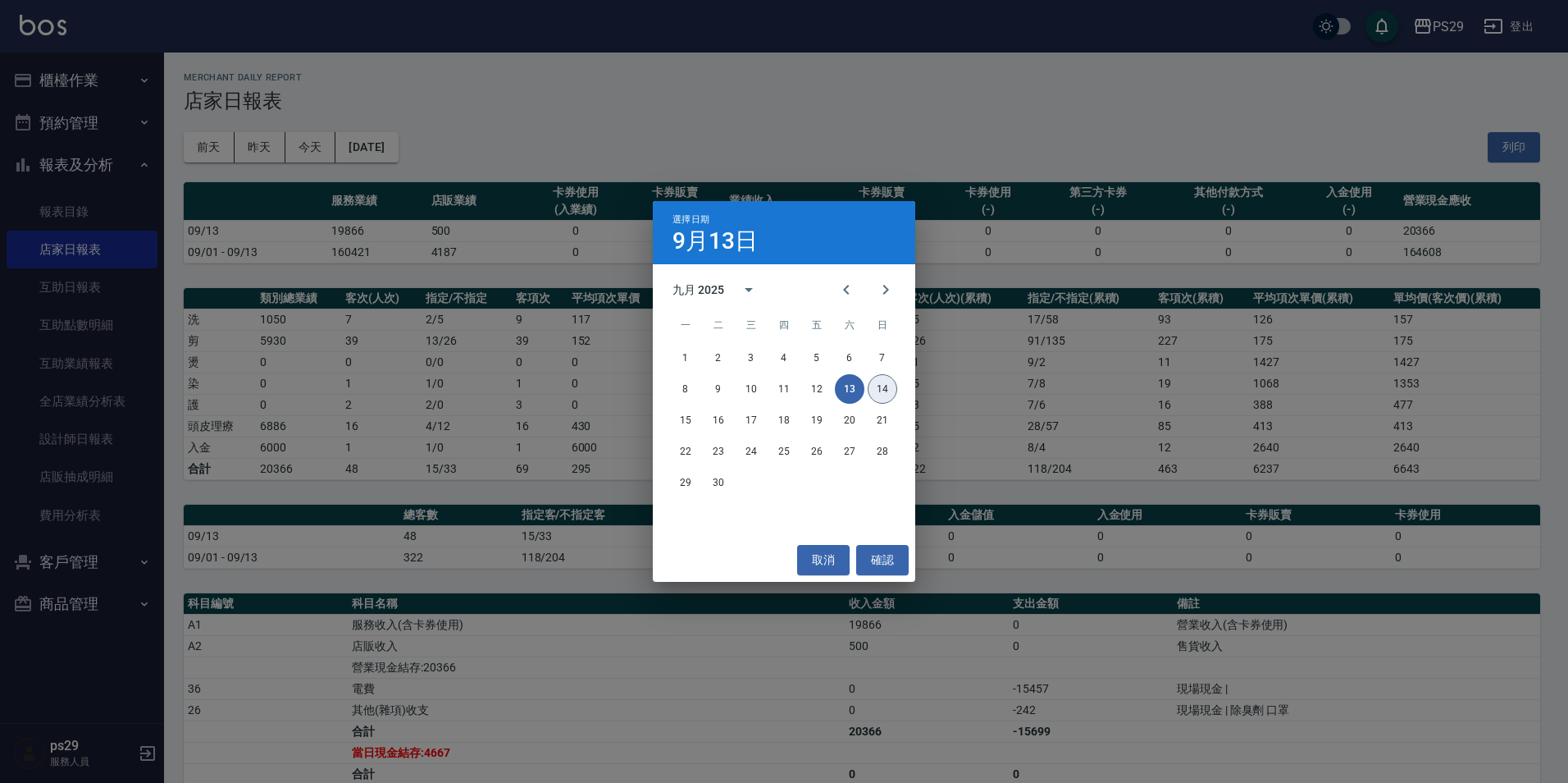
click at [890, 387] on button "14" at bounding box center [882, 388] width 29 height 29
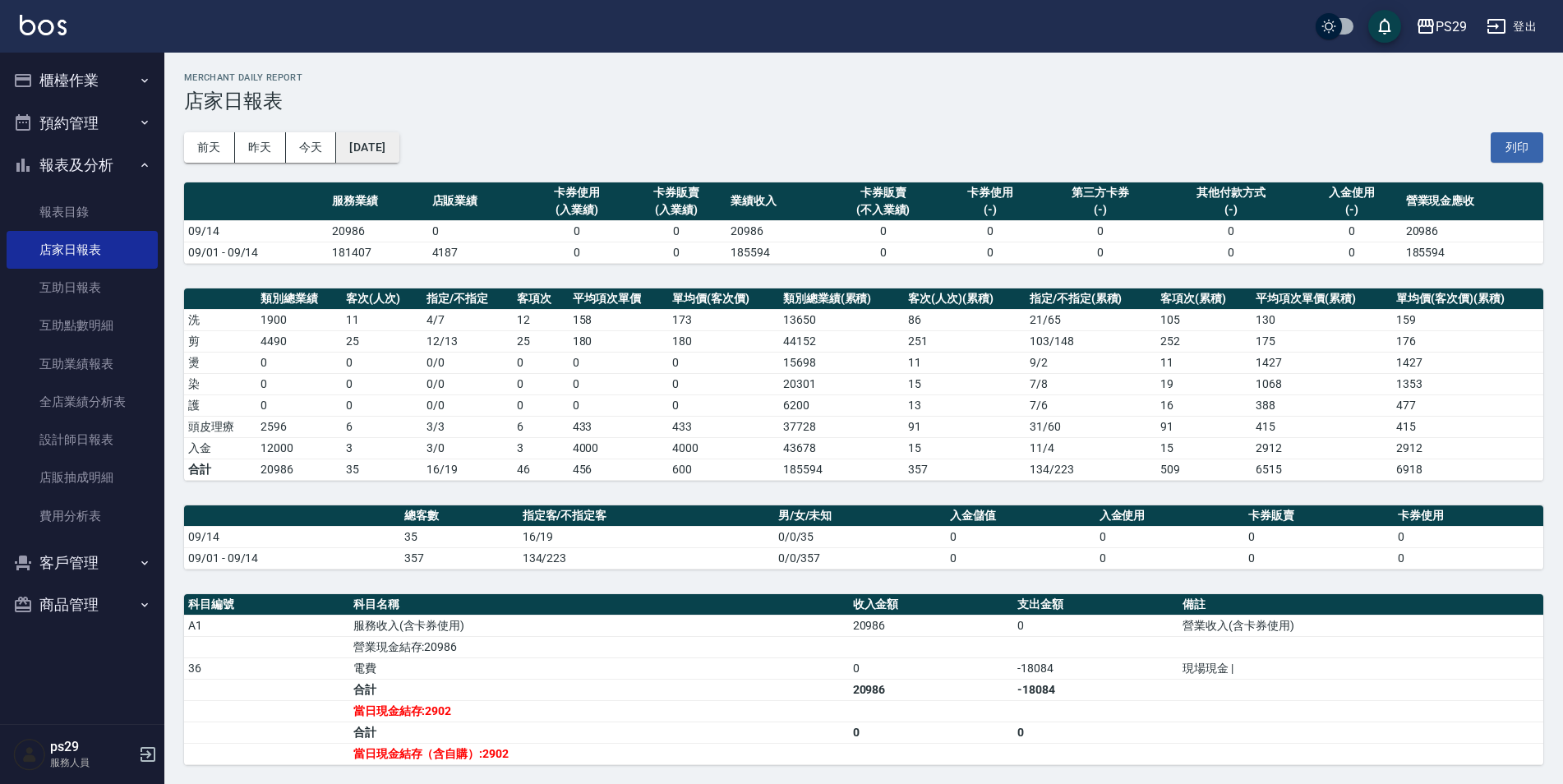
click at [425, 142] on div "[DATE] [DATE] [DATE] [DATE] 列印" at bounding box center [863, 148] width 1359 height 70
click at [398, 144] on button "[DATE]" at bounding box center [367, 148] width 63 height 30
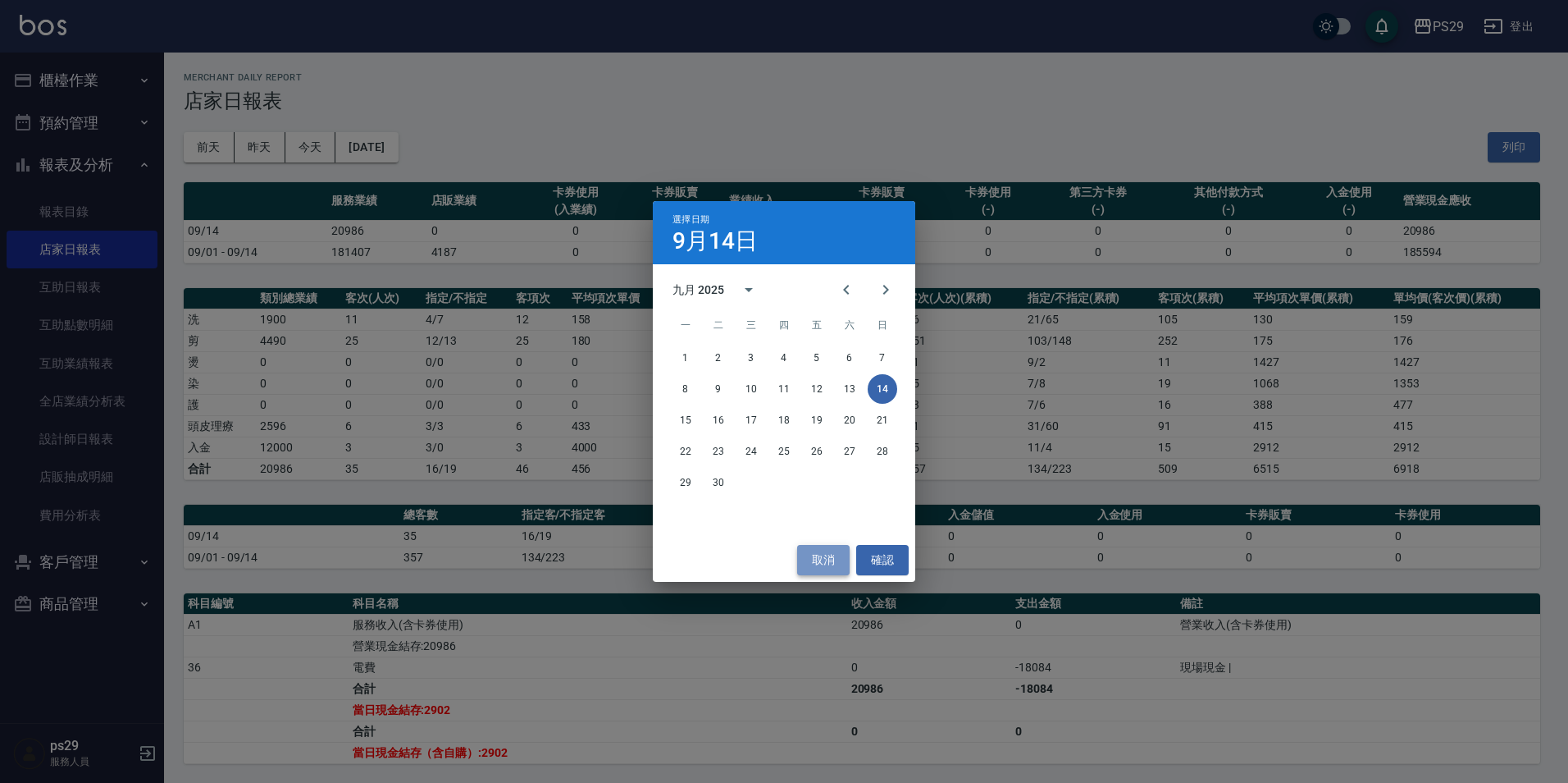
click at [807, 562] on button "取消" at bounding box center [822, 560] width 52 height 30
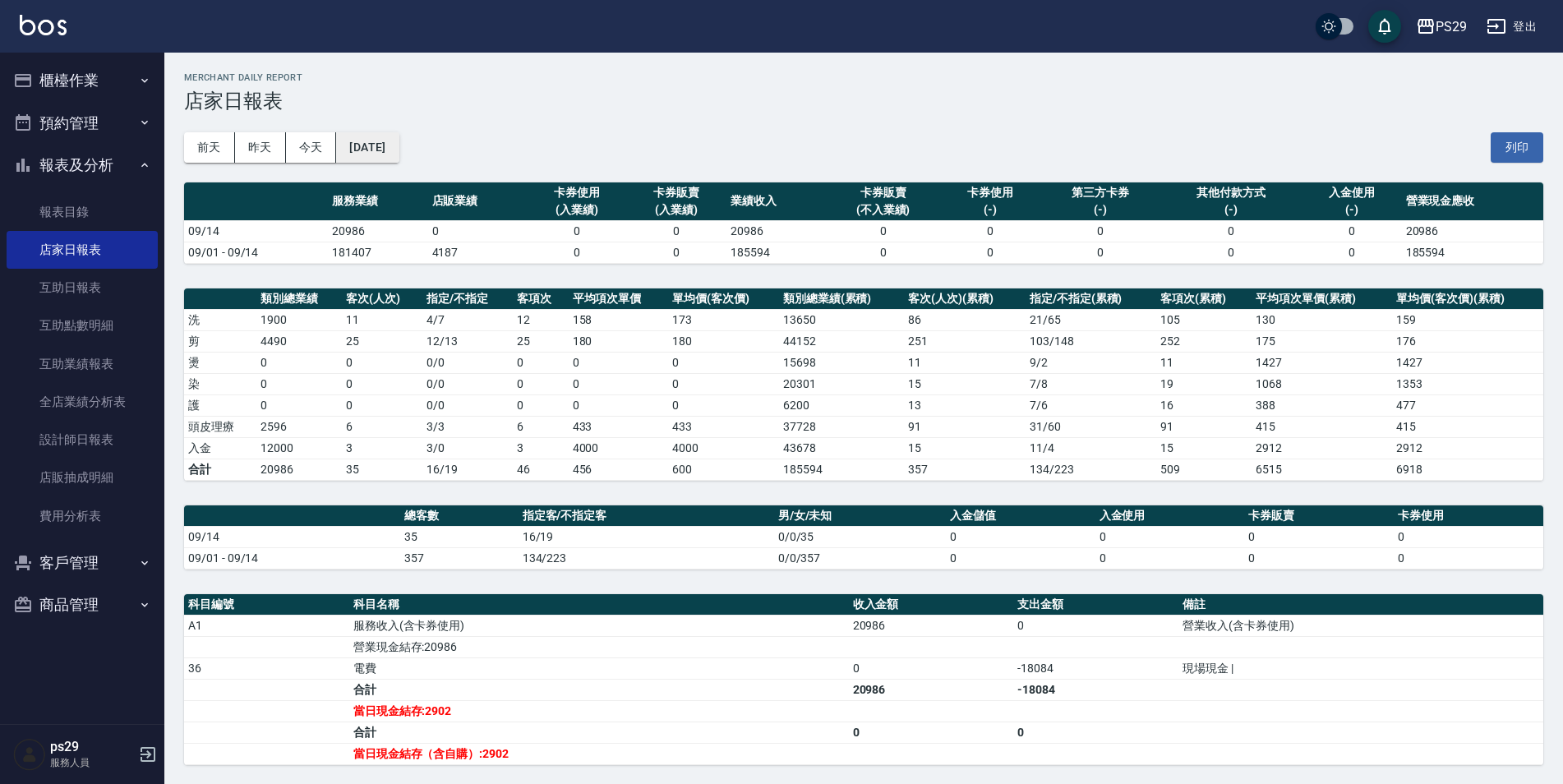
drag, startPoint x: 431, startPoint y: 118, endPoint x: 403, endPoint y: 136, distance: 33.3
click at [417, 131] on div "[DATE] [DATE] [DATE] [DATE] 列印" at bounding box center [863, 148] width 1359 height 70
click at [398, 136] on button "[DATE]" at bounding box center [367, 148] width 63 height 30
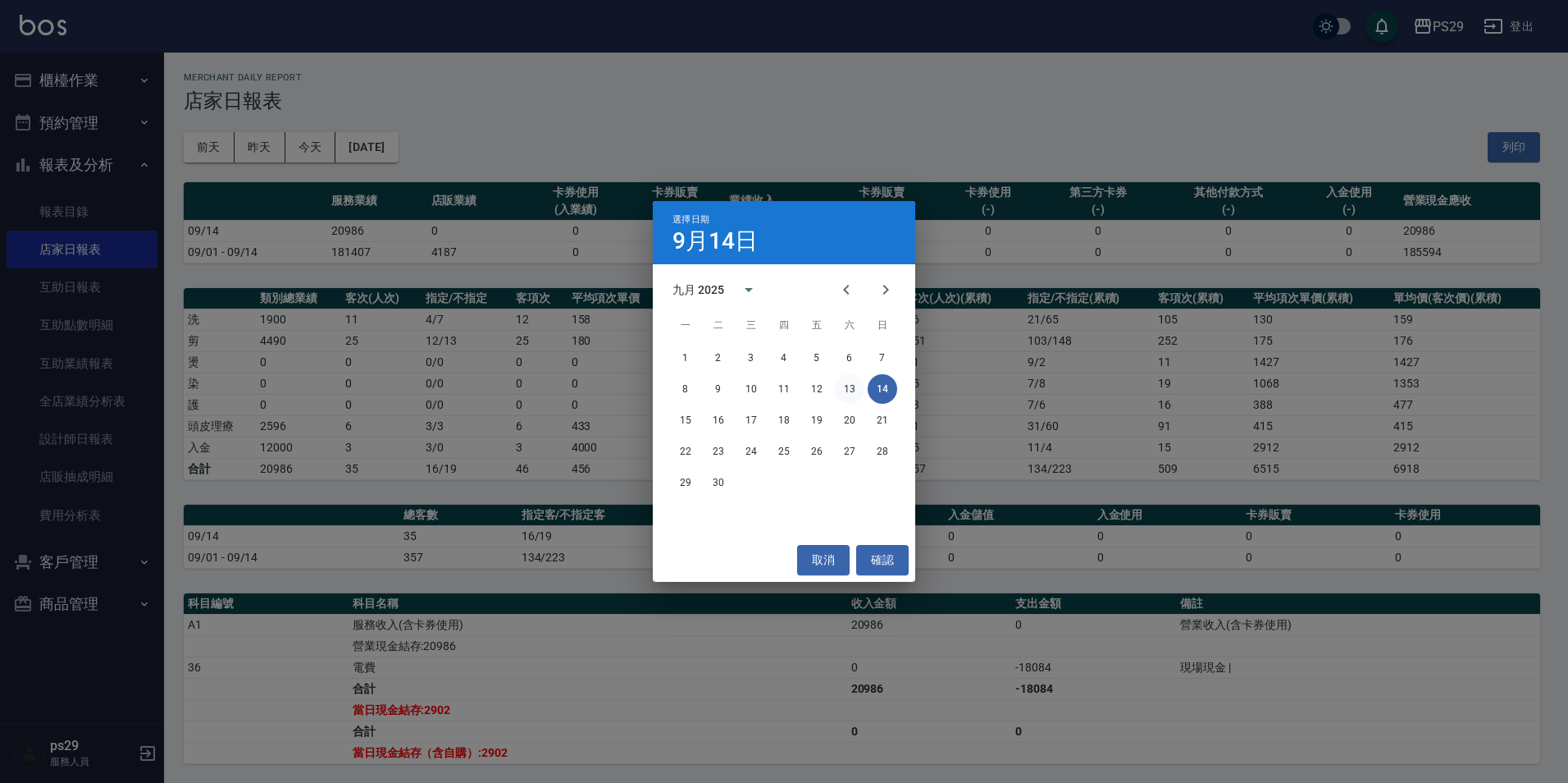
click at [847, 398] on button "13" at bounding box center [849, 388] width 29 height 29
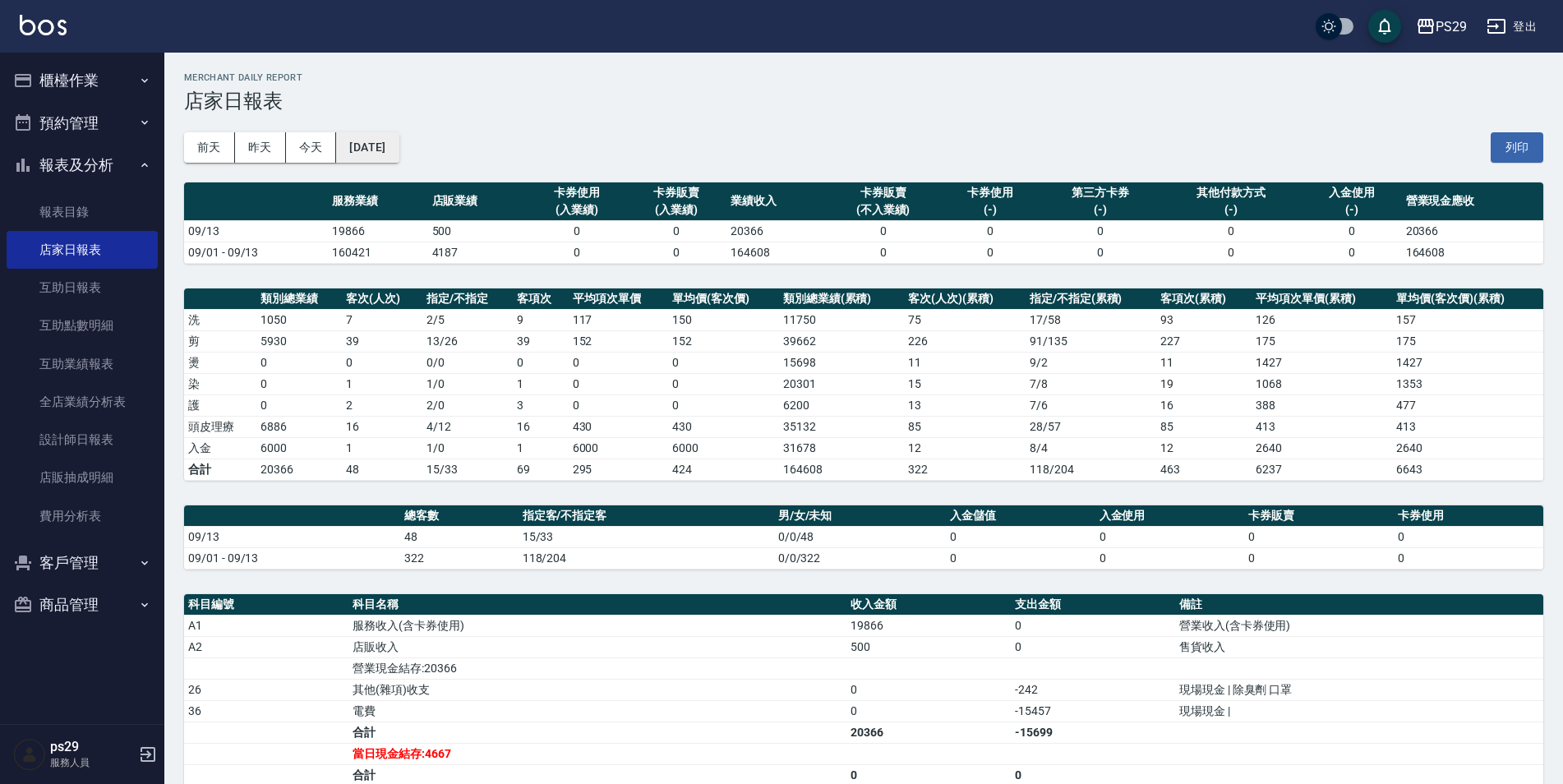
click at [397, 147] on button "[DATE]" at bounding box center [367, 148] width 63 height 30
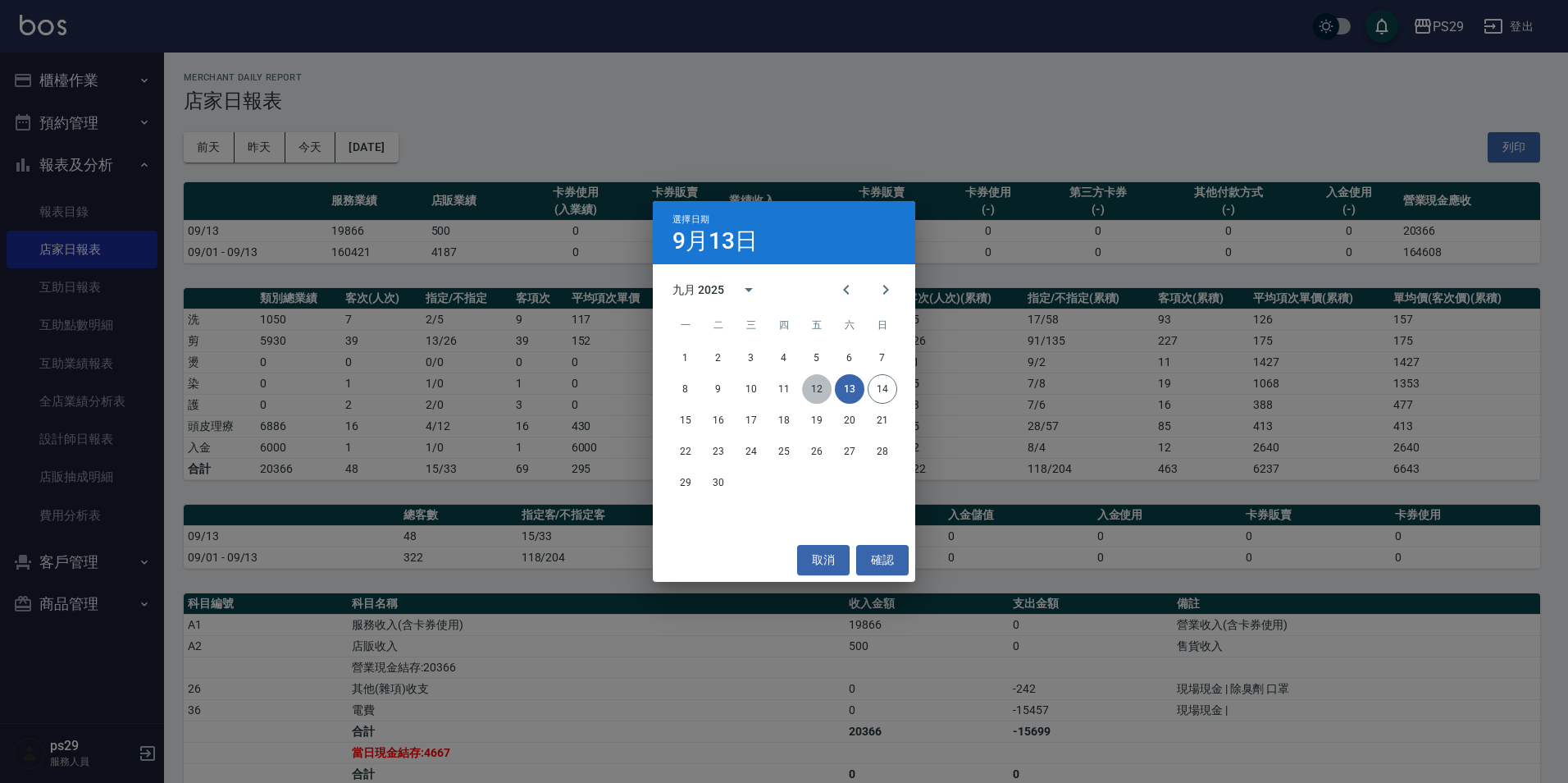
click at [812, 392] on button "12" at bounding box center [817, 388] width 29 height 29
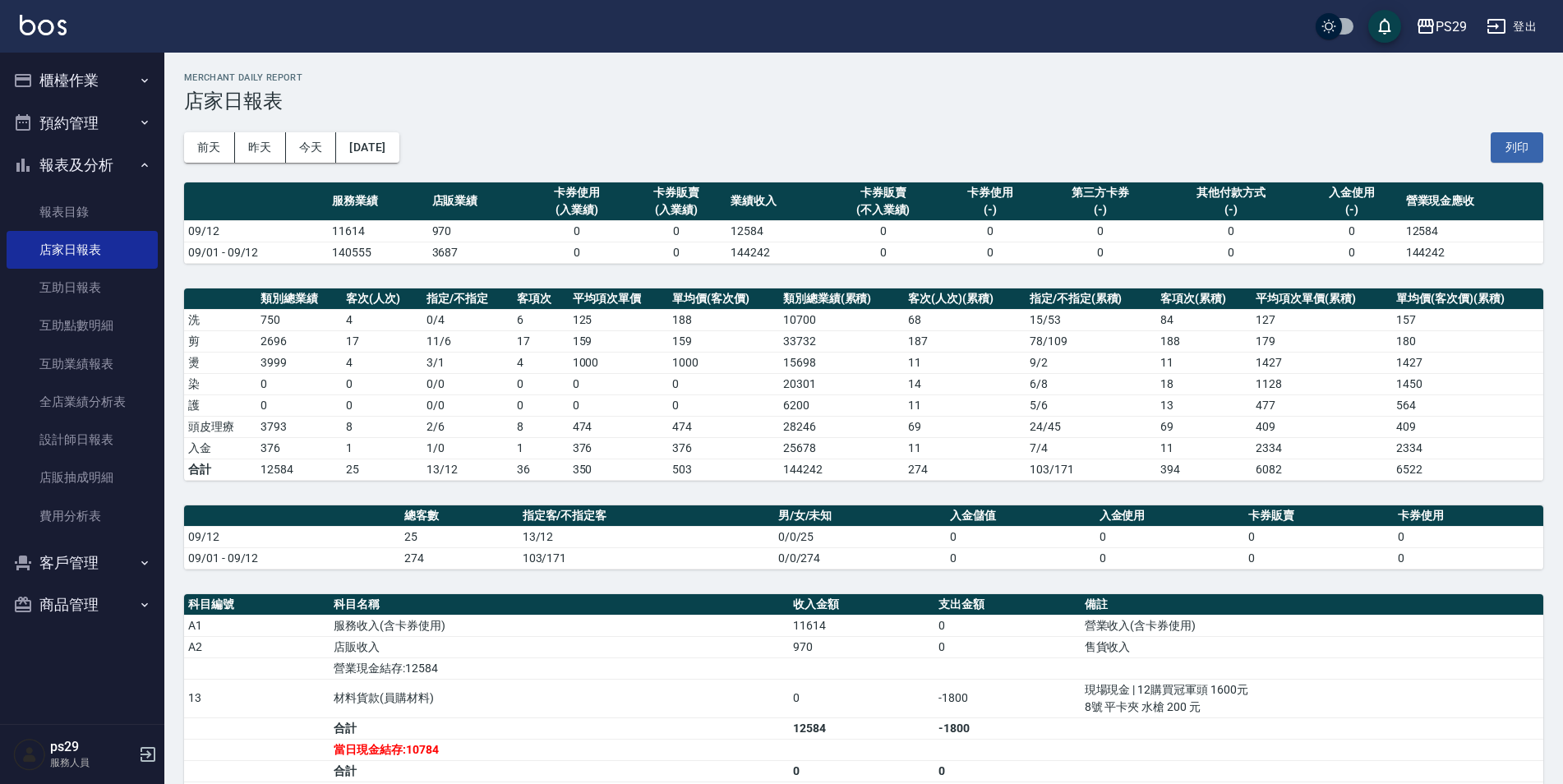
scroll to position [234, 0]
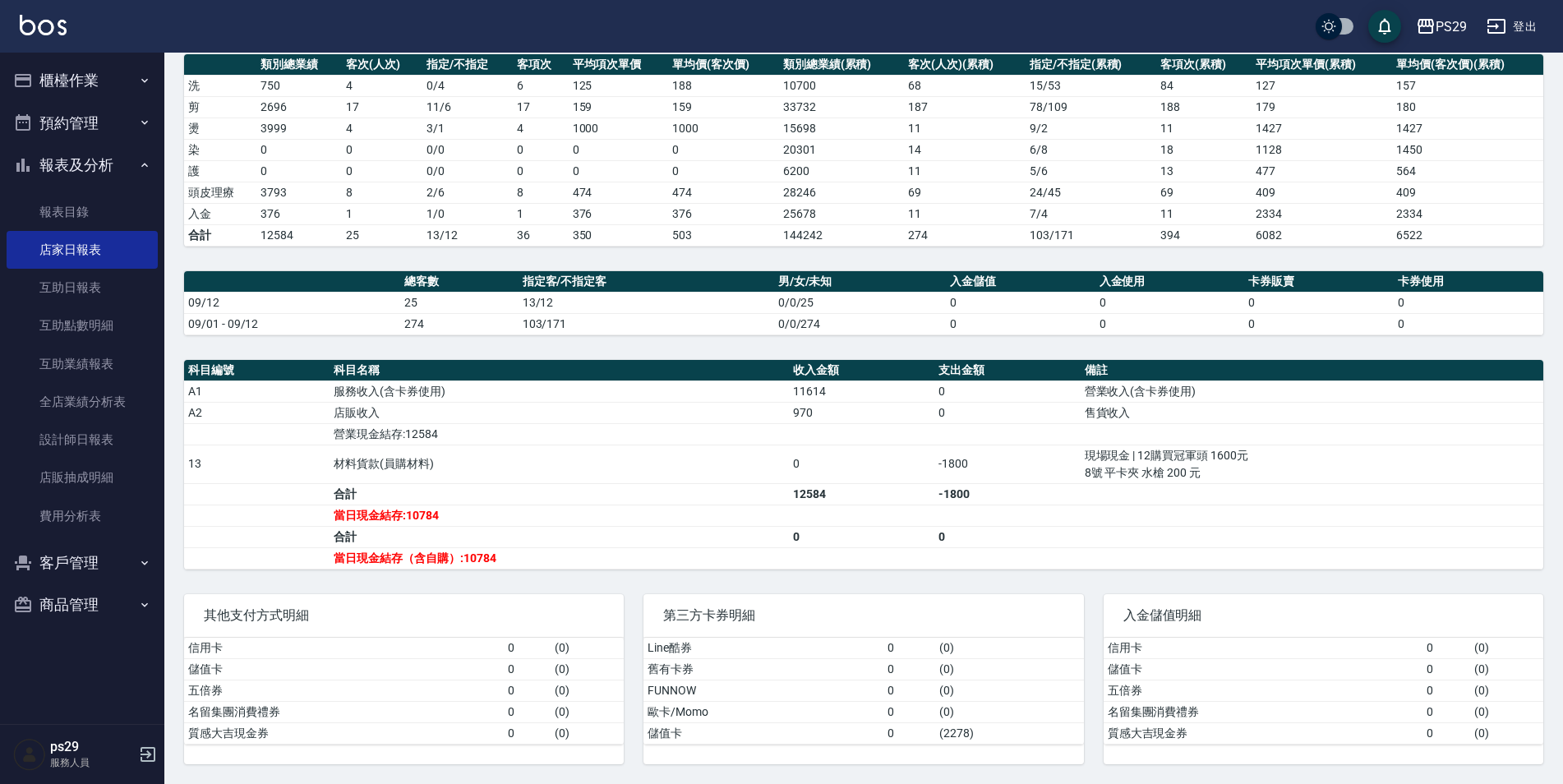
click at [34, 158] on button "報表及分析" at bounding box center [82, 165] width 151 height 43
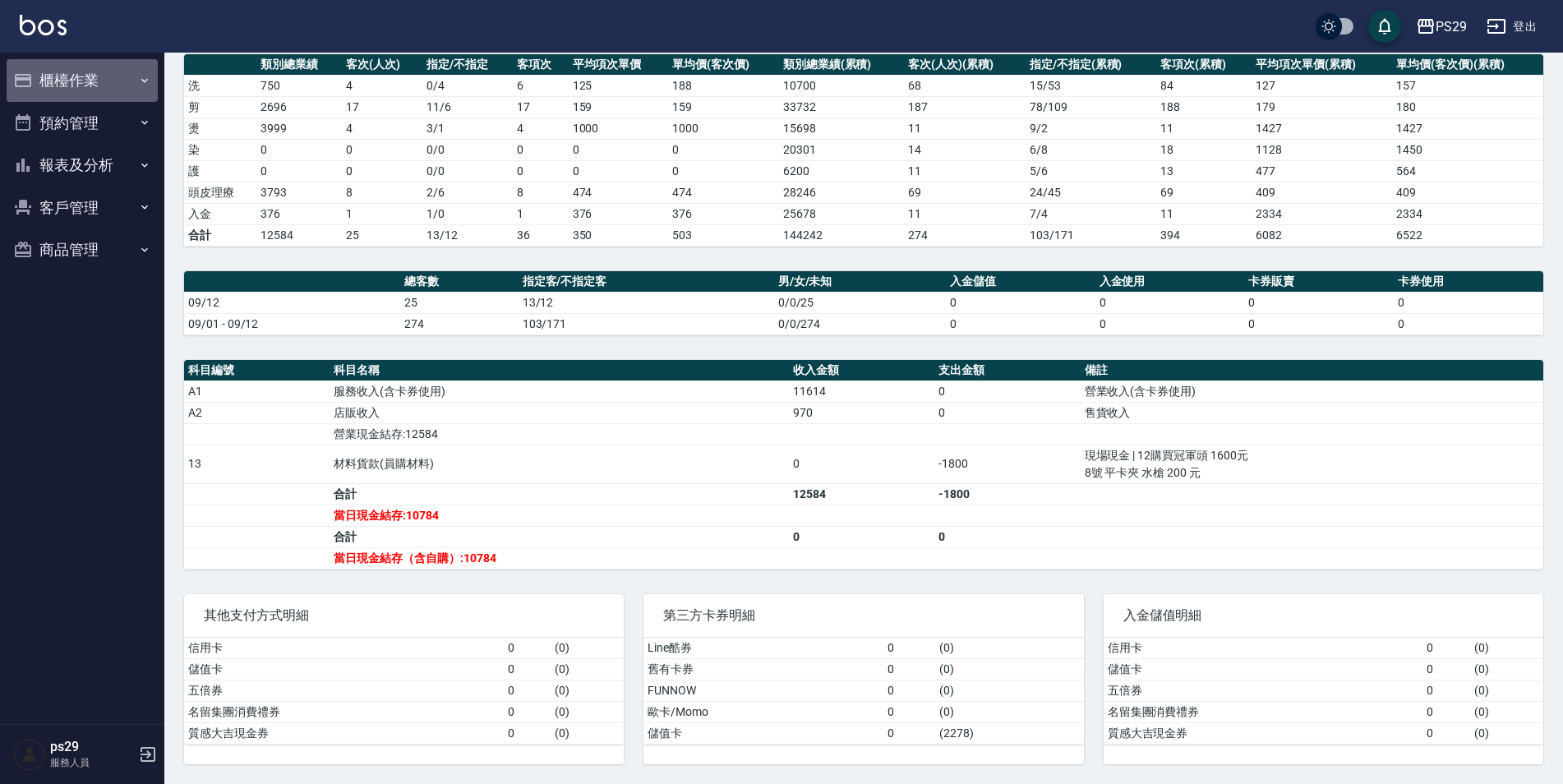
click at [109, 76] on button "櫃檯作業" at bounding box center [82, 80] width 151 height 43
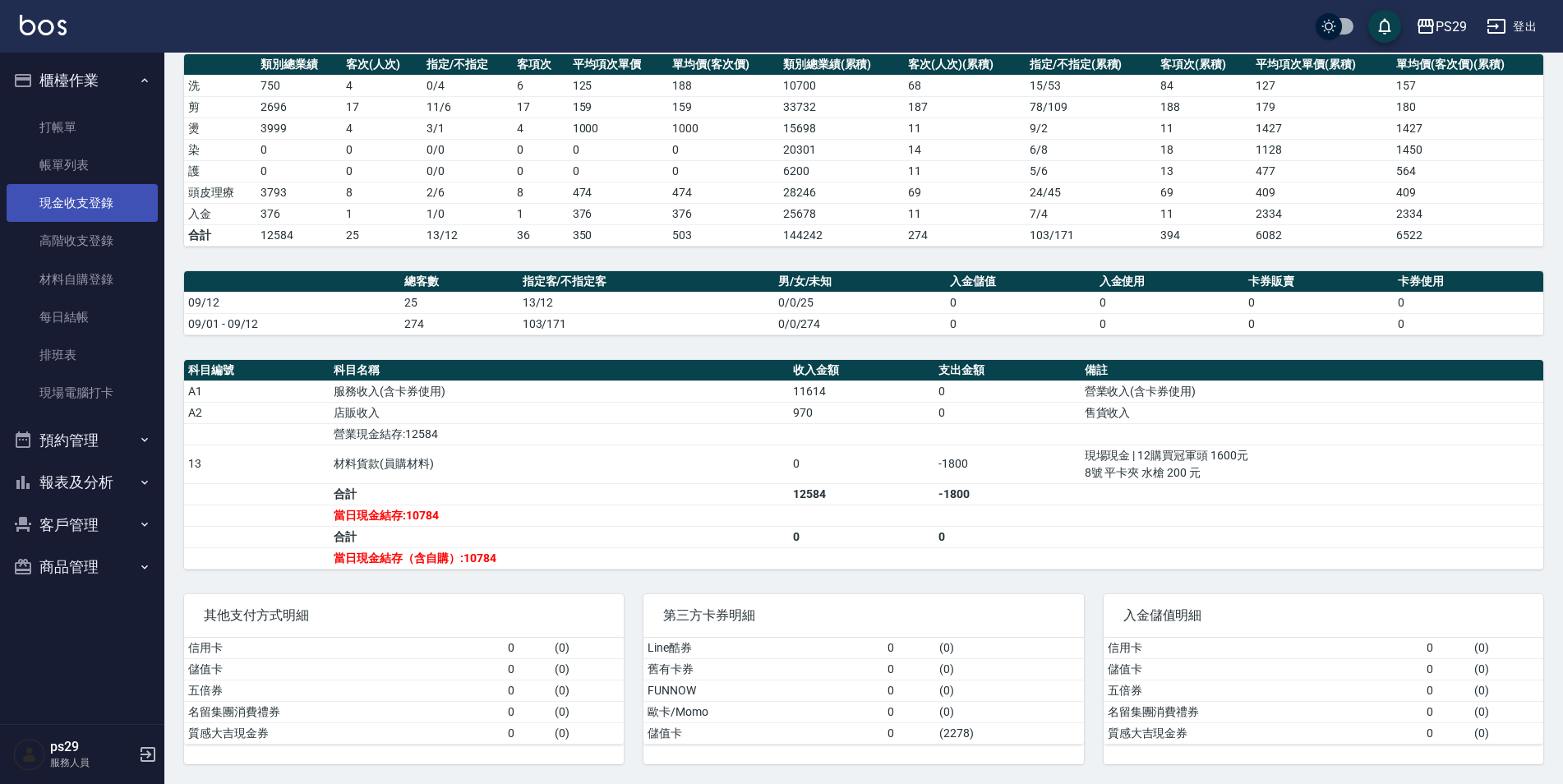
click at [101, 204] on link "現金收支登錄" at bounding box center [82, 203] width 151 height 38
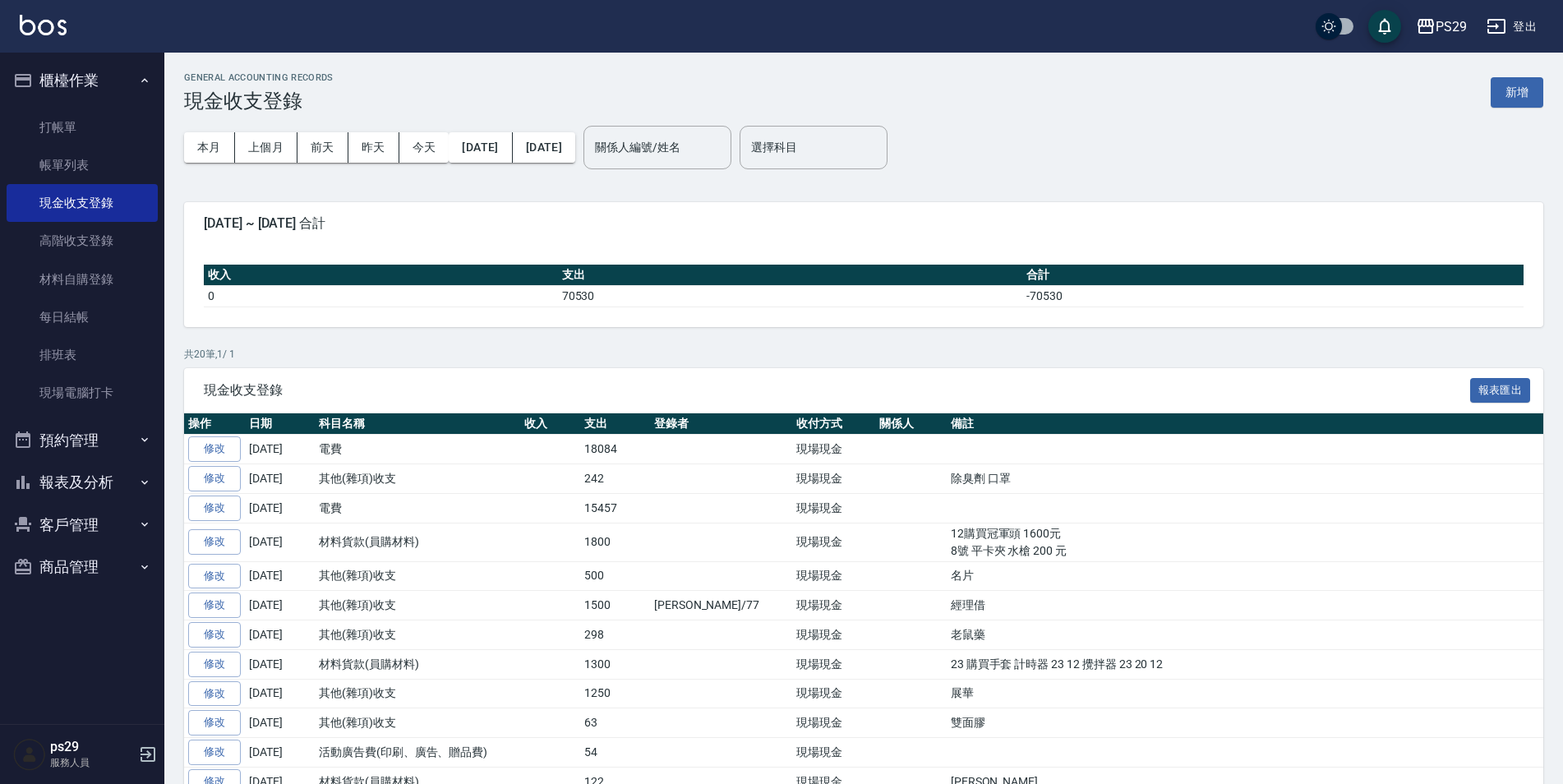
click at [100, 57] on ul "櫃檯作業 打帳單 帳單列表 現金收支登錄 高階收支登錄 材料自購登錄 每日結帳 排班表 現場電腦打卡 預約管理 預約管理 單日預約紀錄 單週預約紀錄 報表及分…" at bounding box center [82, 323] width 151 height 542
click at [96, 74] on button "櫃檯作業" at bounding box center [82, 80] width 151 height 43
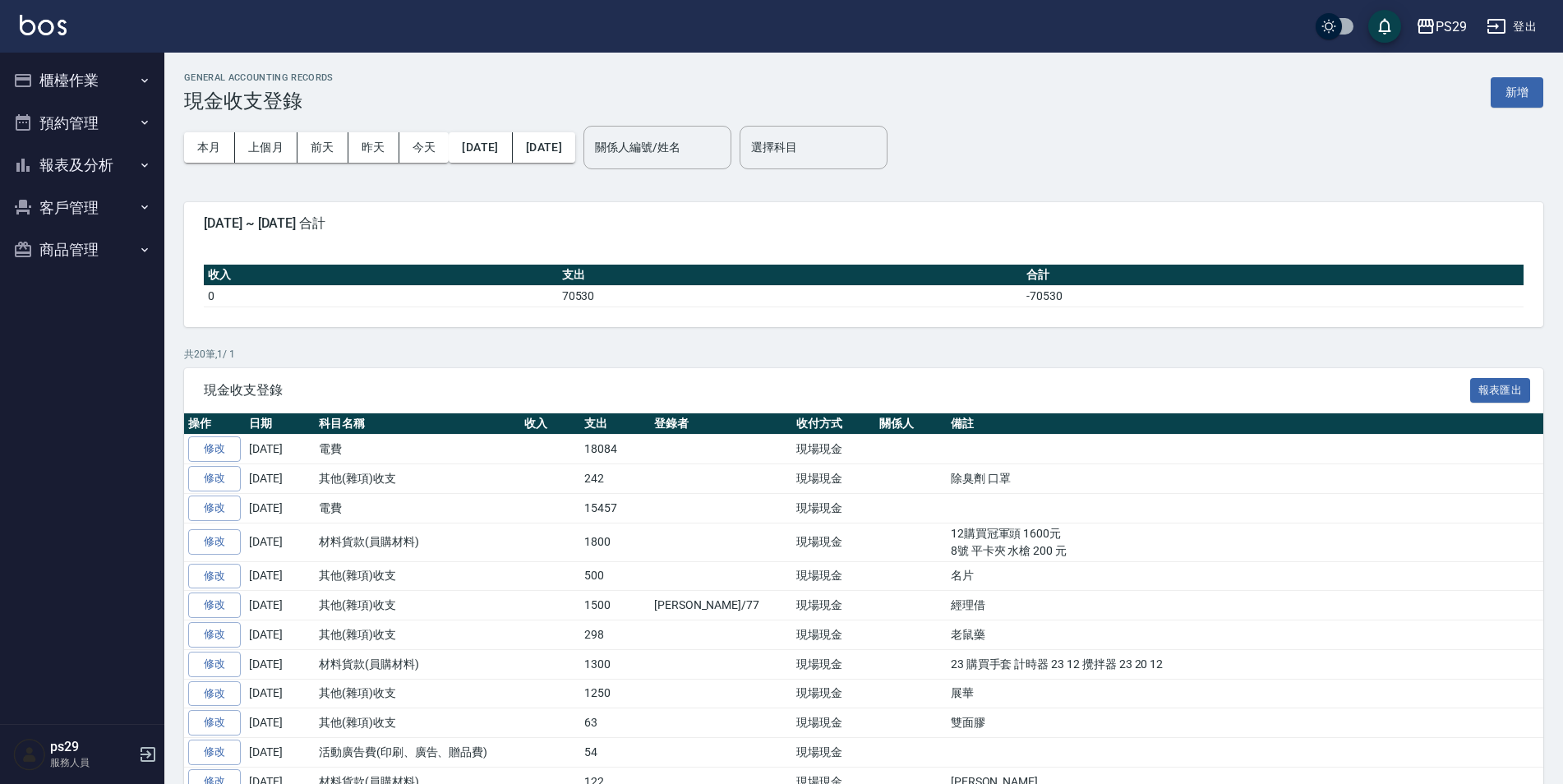
click at [102, 163] on button "報表及分析" at bounding box center [82, 165] width 151 height 43
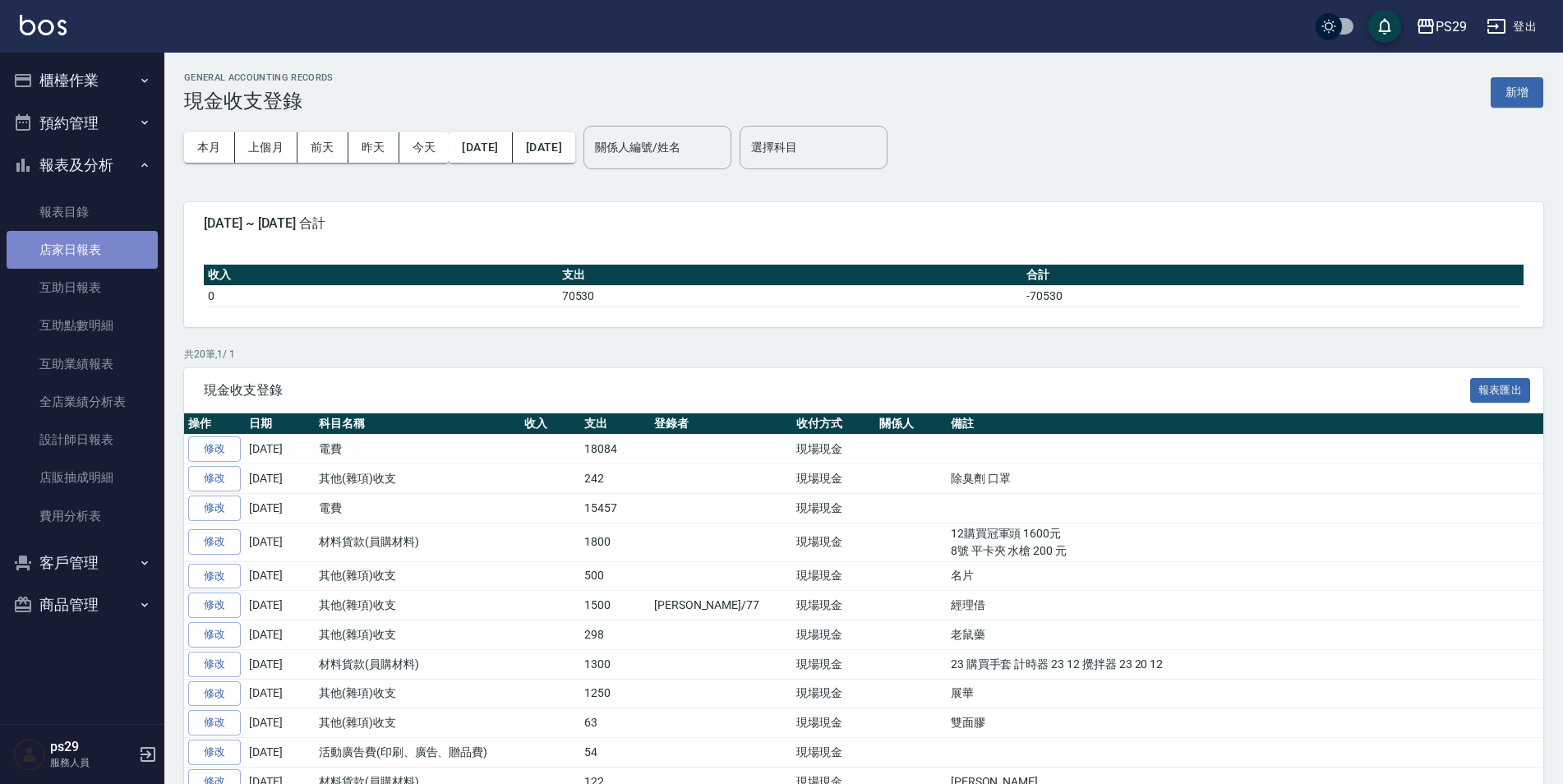
click at [103, 259] on link "店家日報表" at bounding box center [82, 250] width 151 height 38
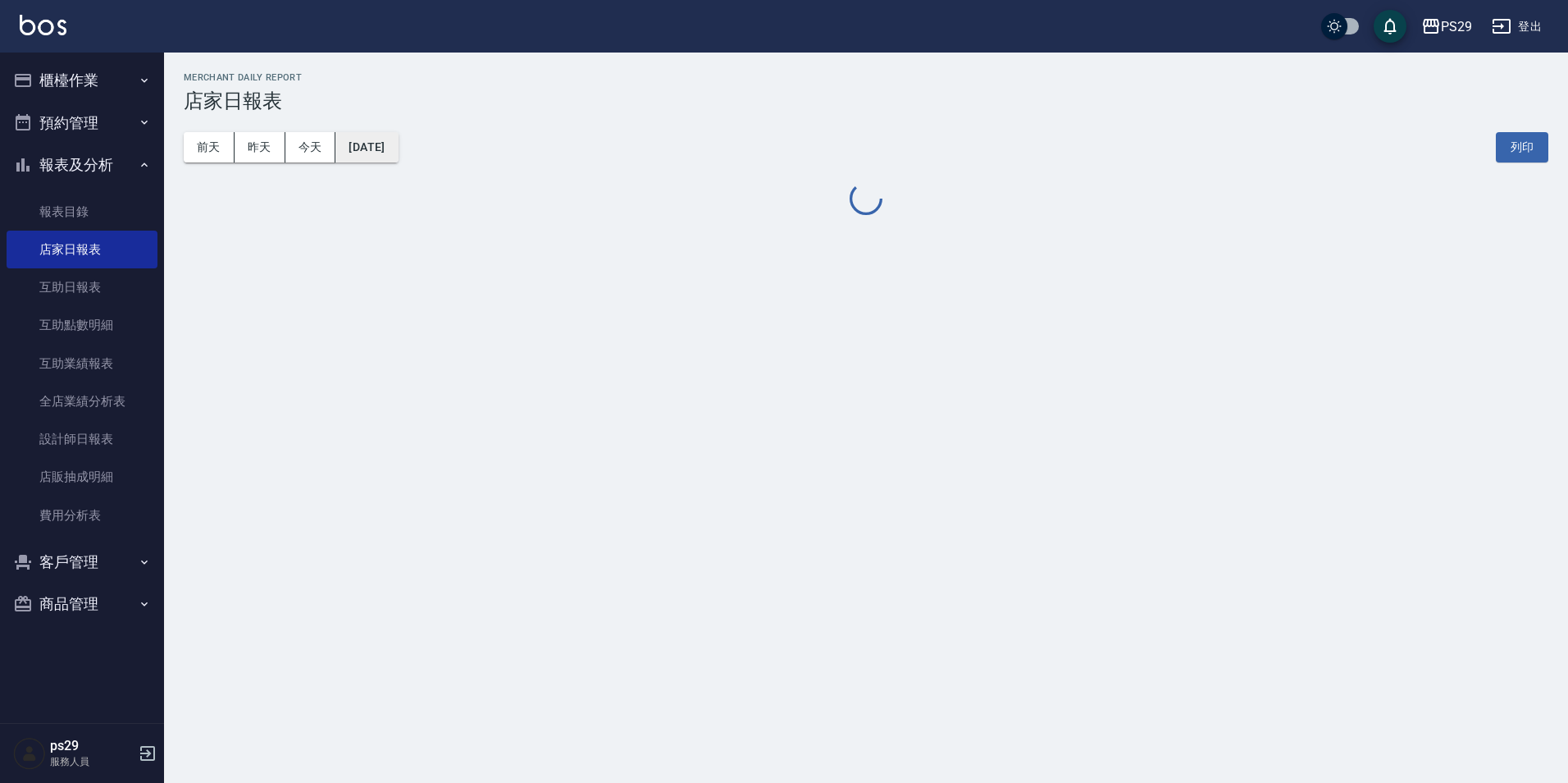
click at [375, 156] on button "[DATE]" at bounding box center [366, 148] width 62 height 30
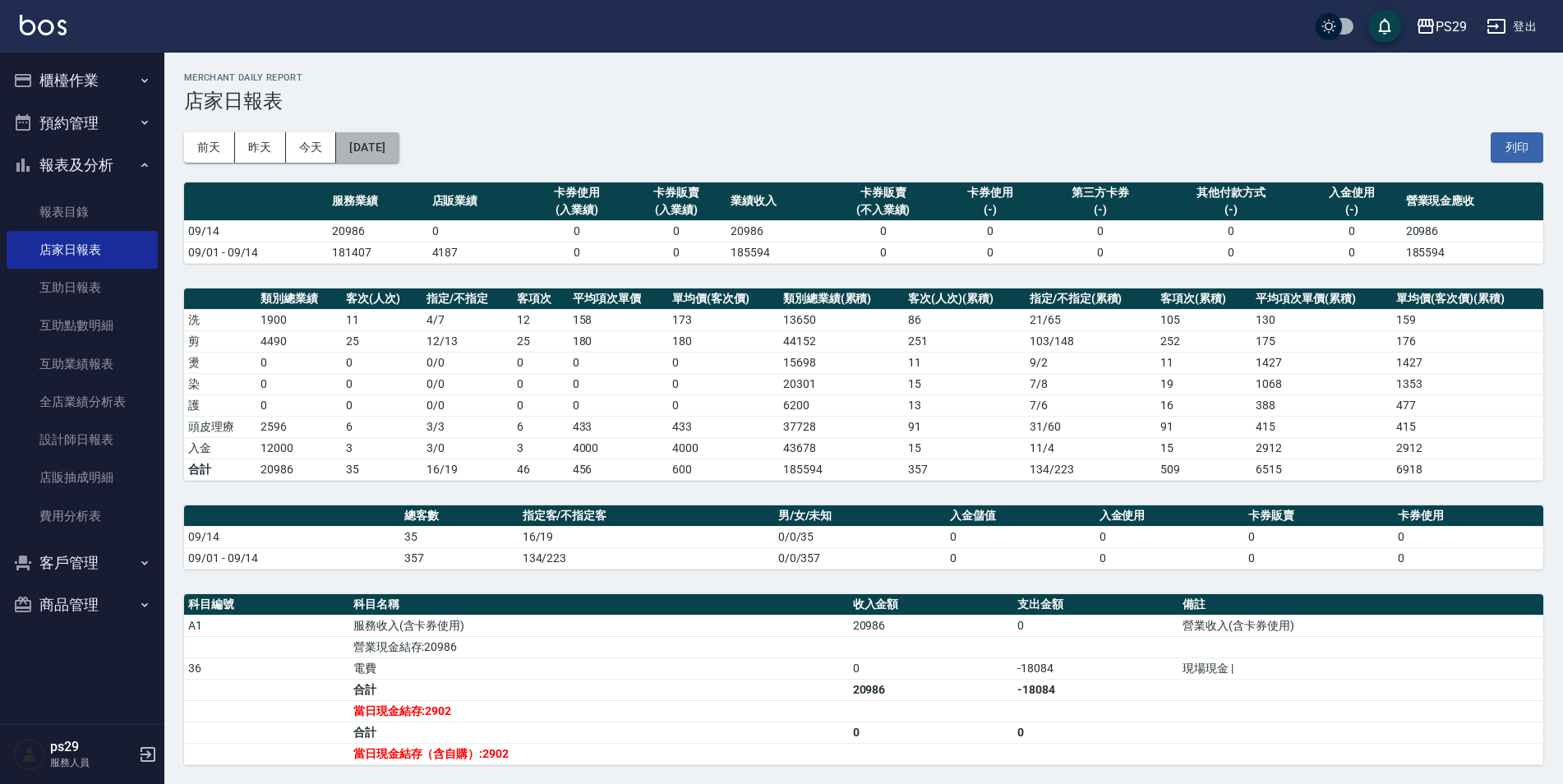
click at [398, 140] on button "[DATE]" at bounding box center [367, 148] width 63 height 30
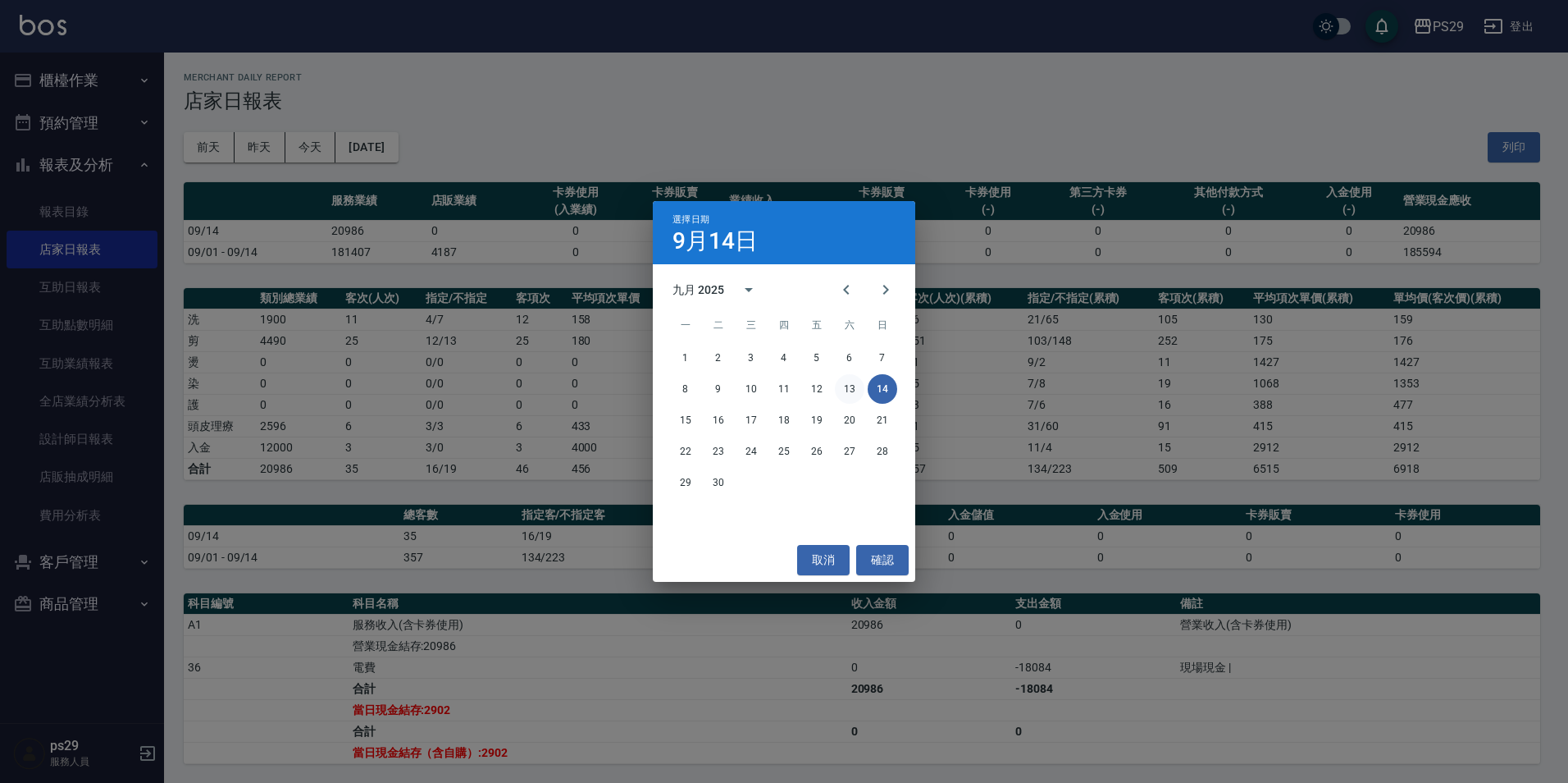
click at [843, 381] on button "13" at bounding box center [849, 388] width 29 height 29
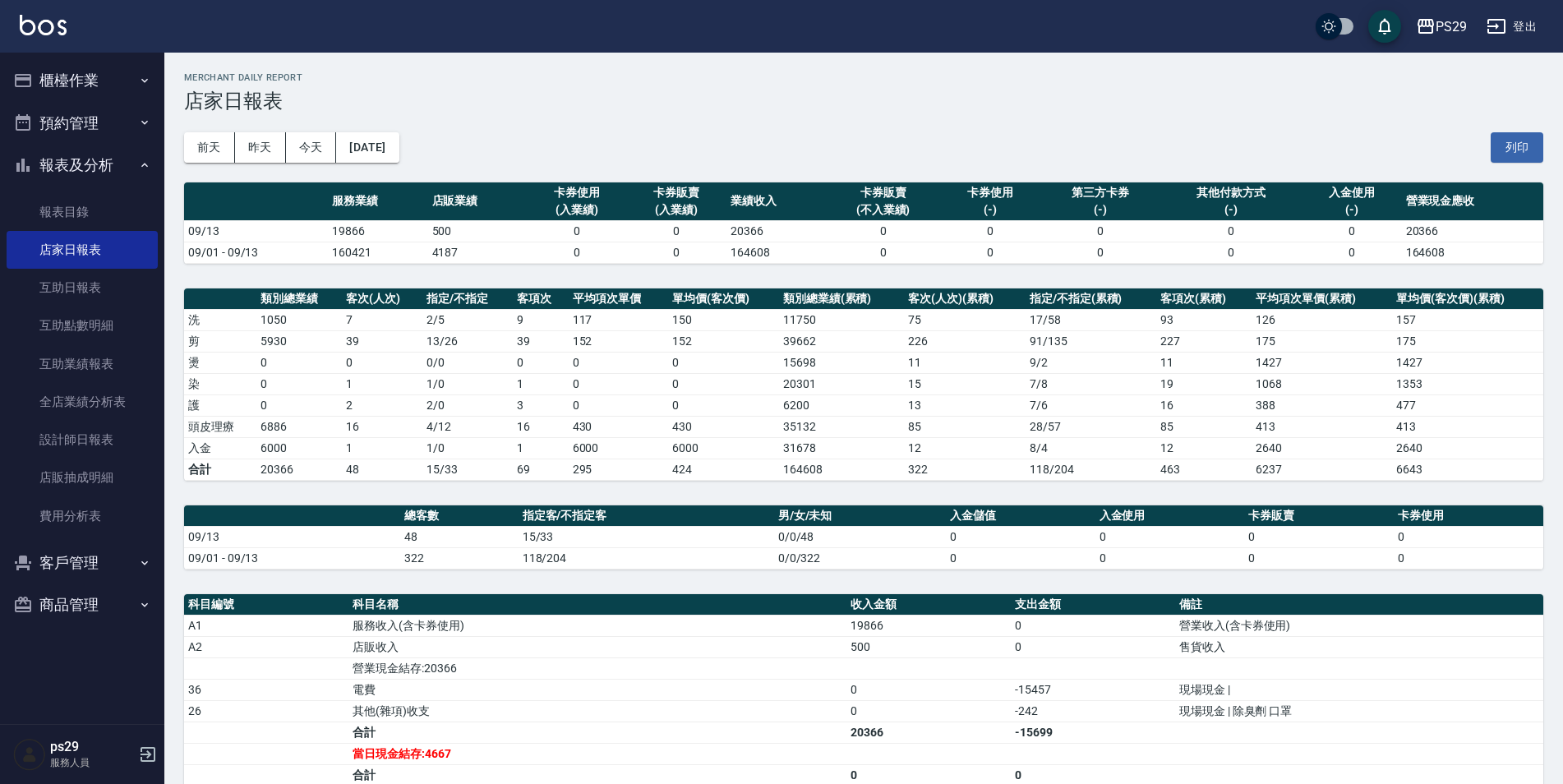
click at [98, 93] on button "櫃檯作業" at bounding box center [82, 80] width 151 height 43
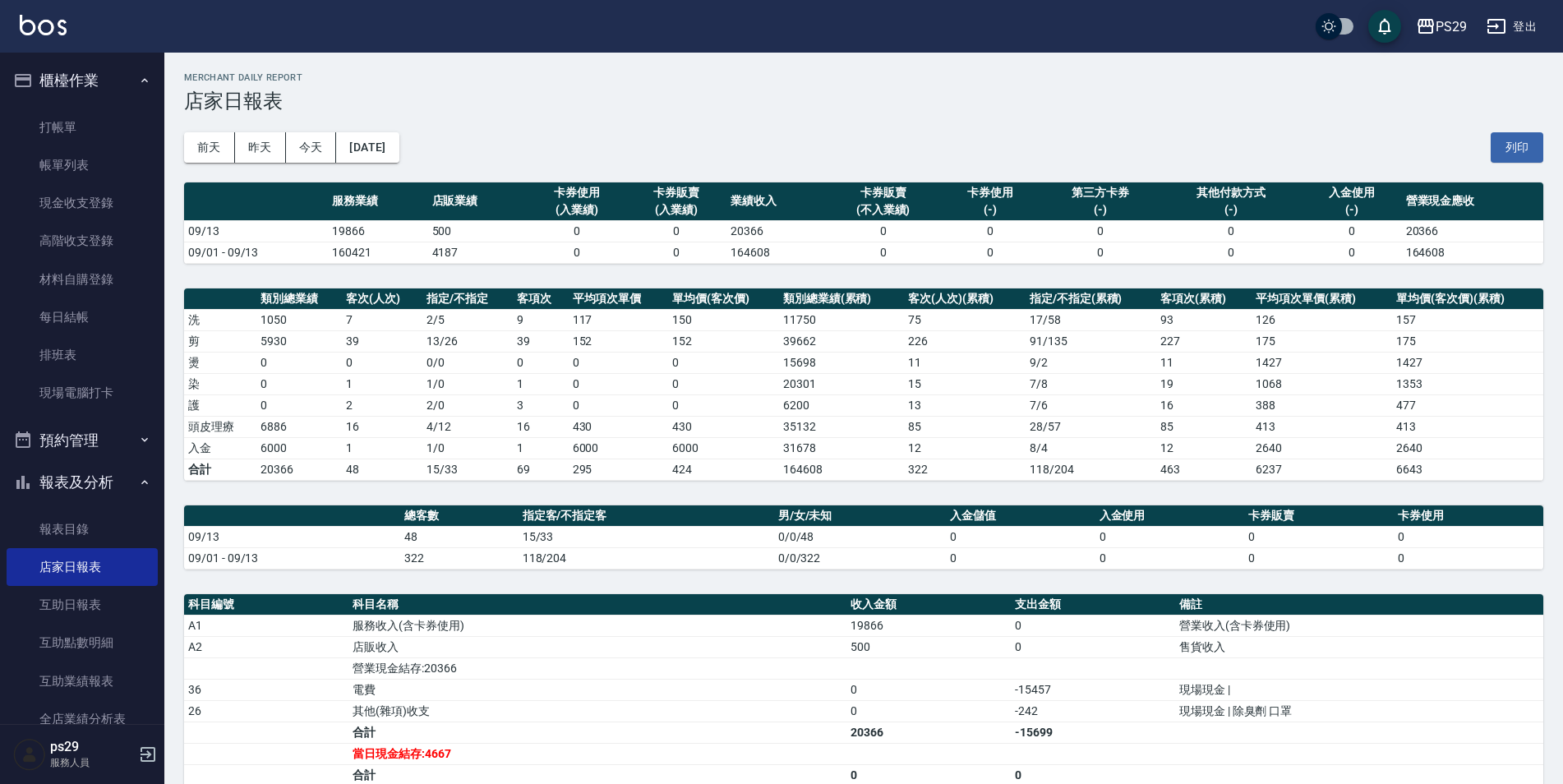
drag, startPoint x: 121, startPoint y: 213, endPoint x: 157, endPoint y: 202, distance: 37.6
click at [121, 213] on link "現金收支登錄" at bounding box center [82, 203] width 151 height 38
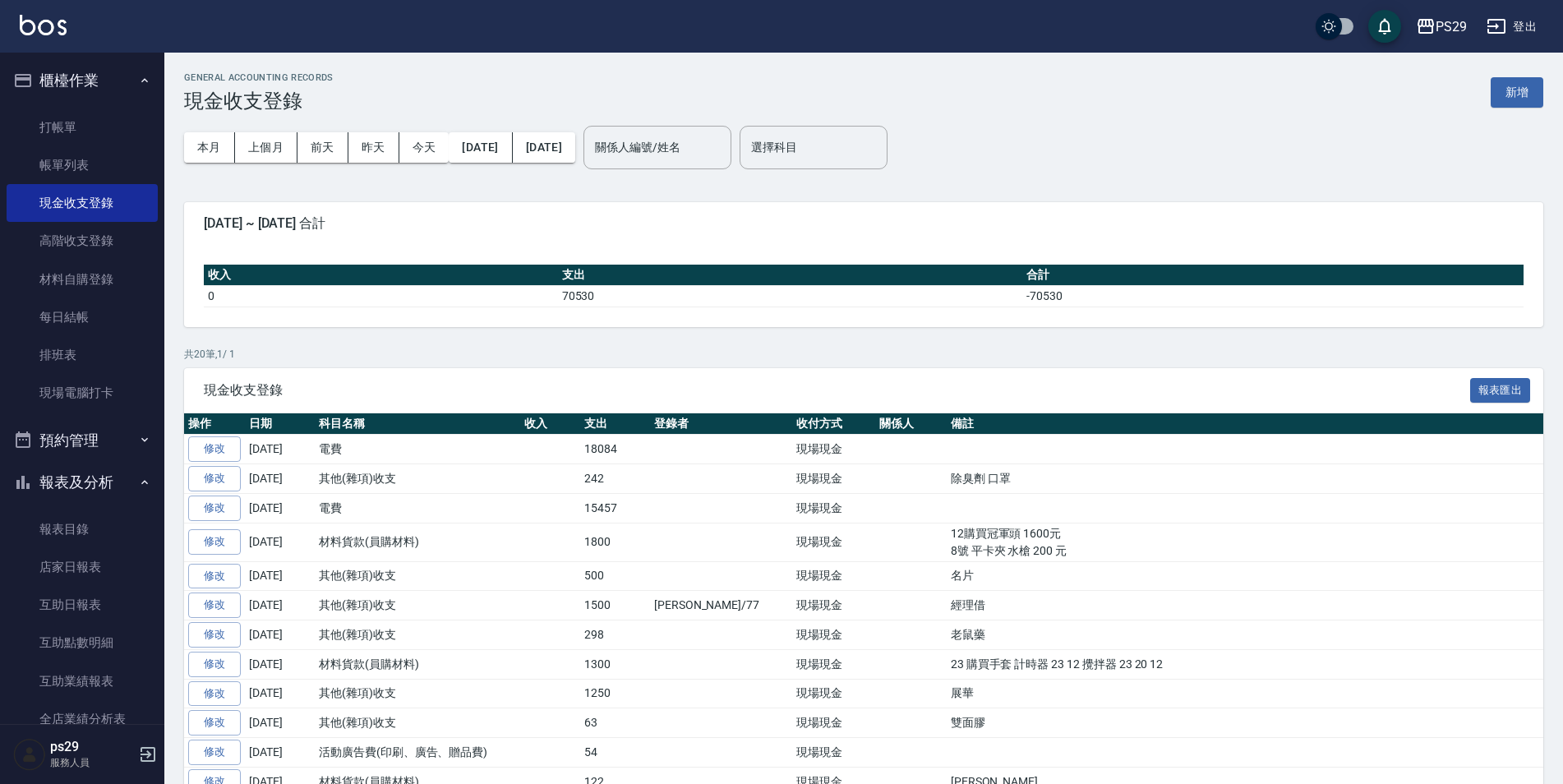
click at [1496, 110] on div "GENERAL ACCOUNTING RECORDS 現金收支登錄 新增" at bounding box center [863, 92] width 1359 height 40
click at [1532, 90] on button "新增" at bounding box center [1517, 92] width 52 height 30
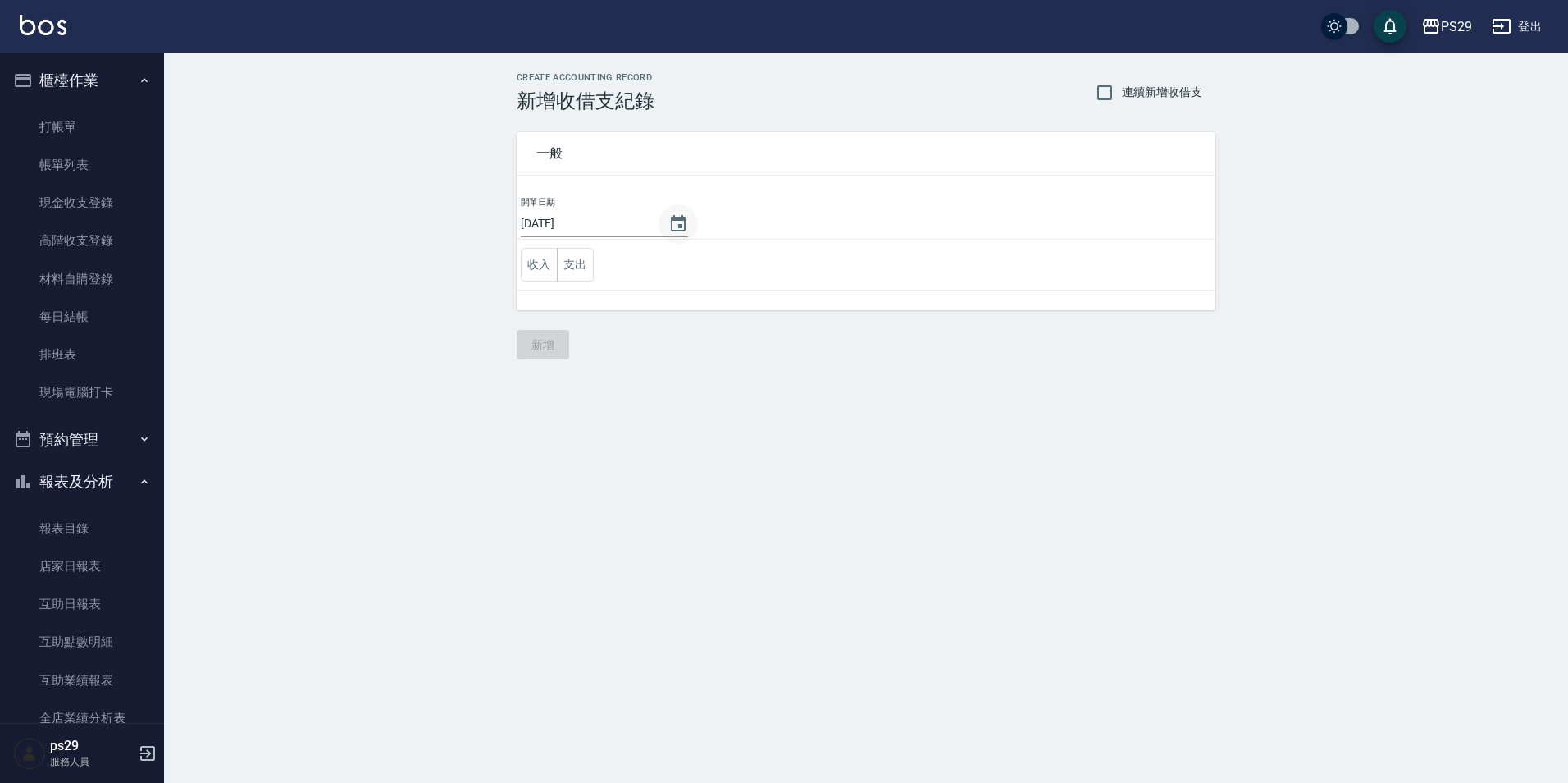
click at [683, 219] on button "Choose date, selected date is 2025-09-14" at bounding box center [678, 224] width 40 height 40
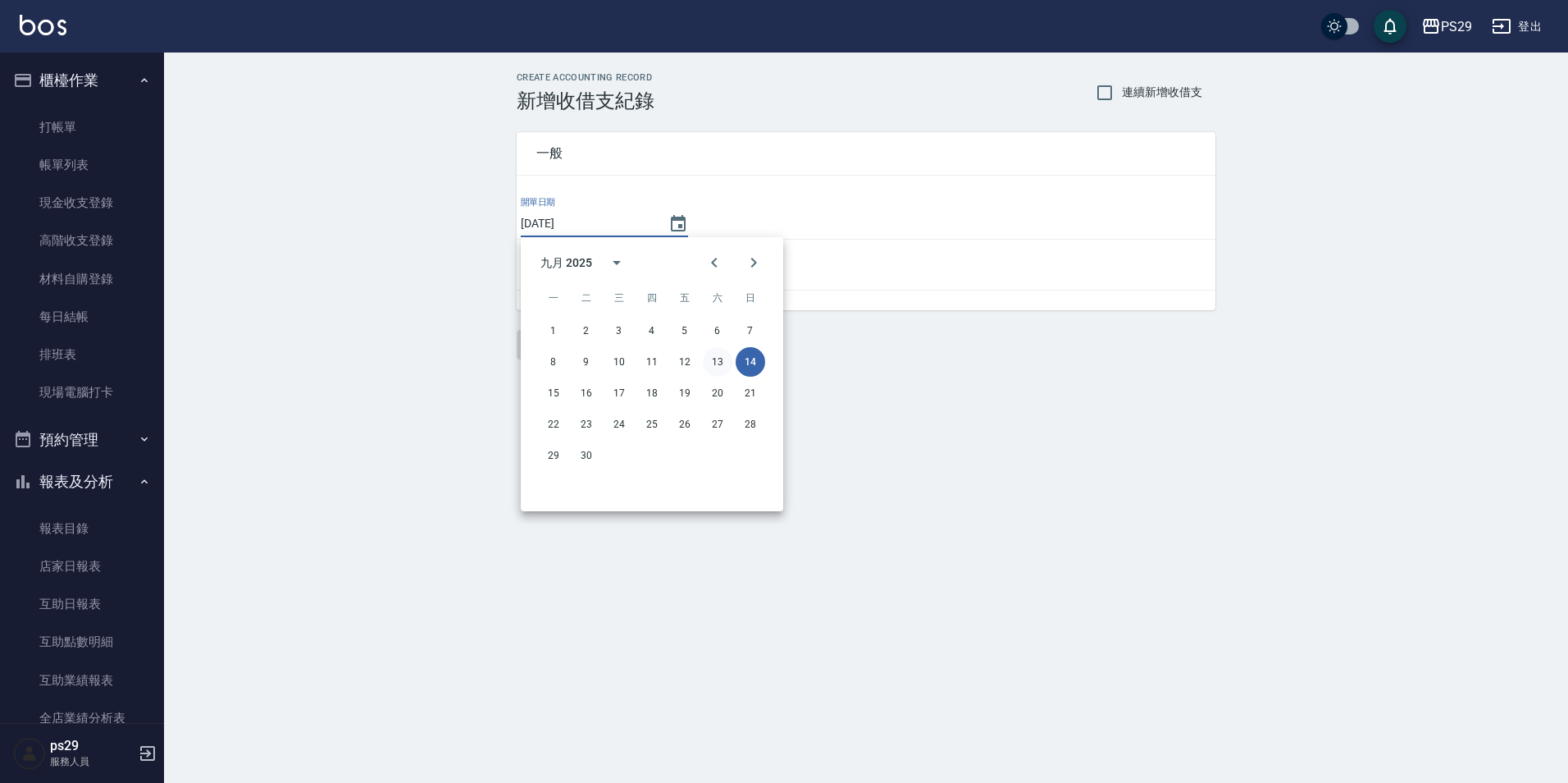
click at [716, 362] on button "13" at bounding box center [717, 362] width 29 height 29
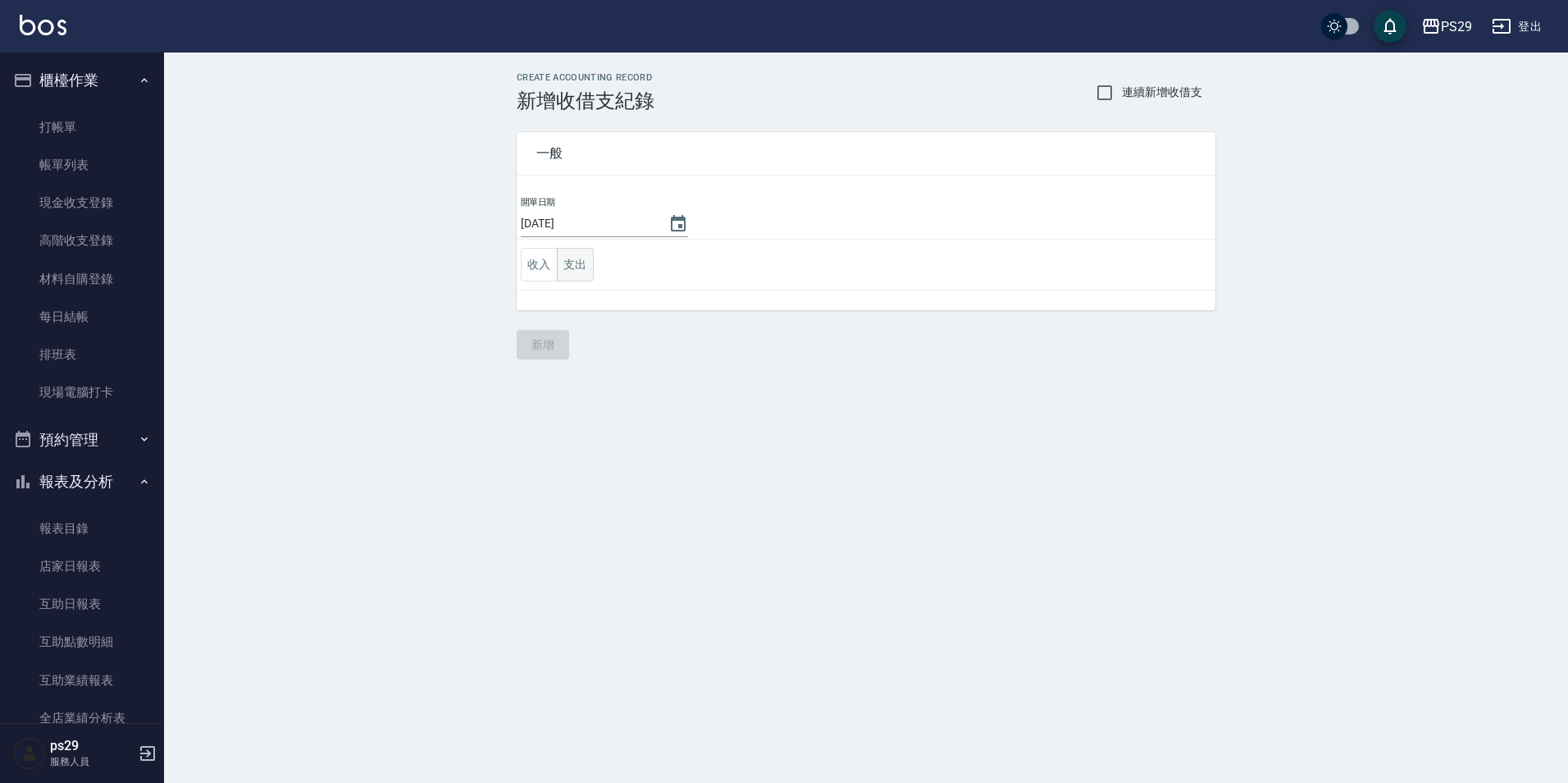
click at [588, 269] on button "支出" at bounding box center [574, 265] width 37 height 34
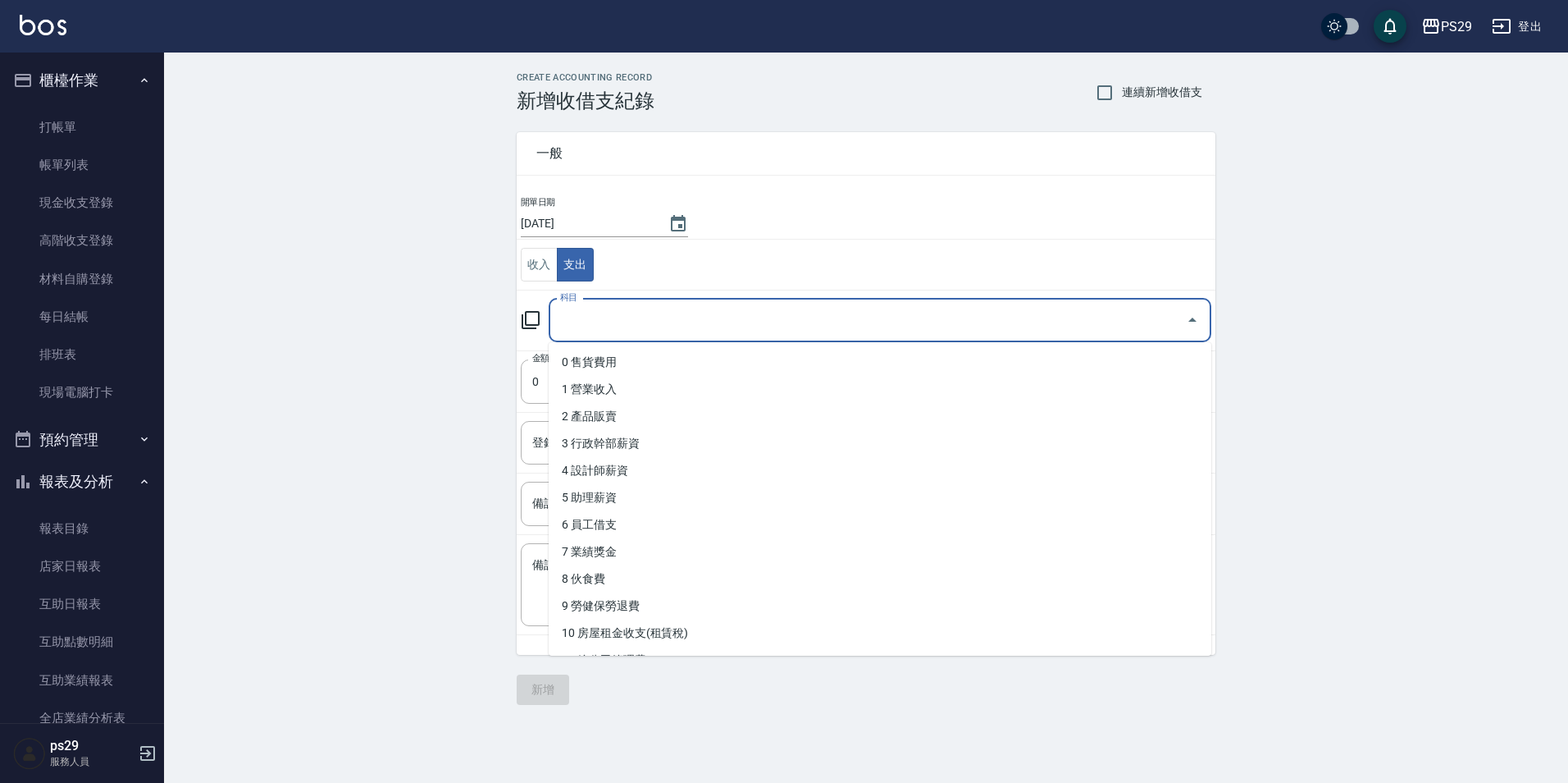
click at [605, 328] on input "科目" at bounding box center [868, 320] width 624 height 28
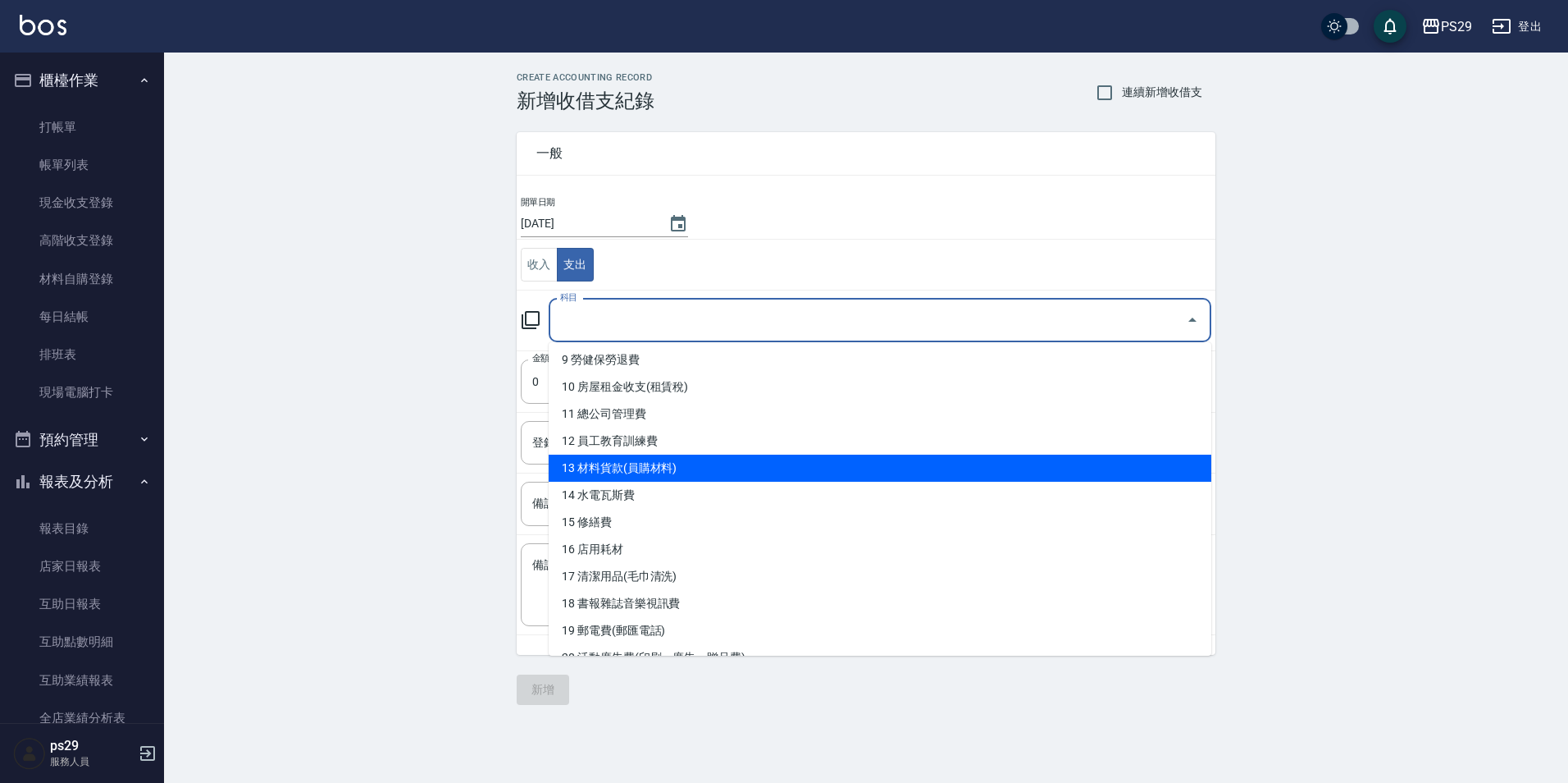
scroll to position [575, 0]
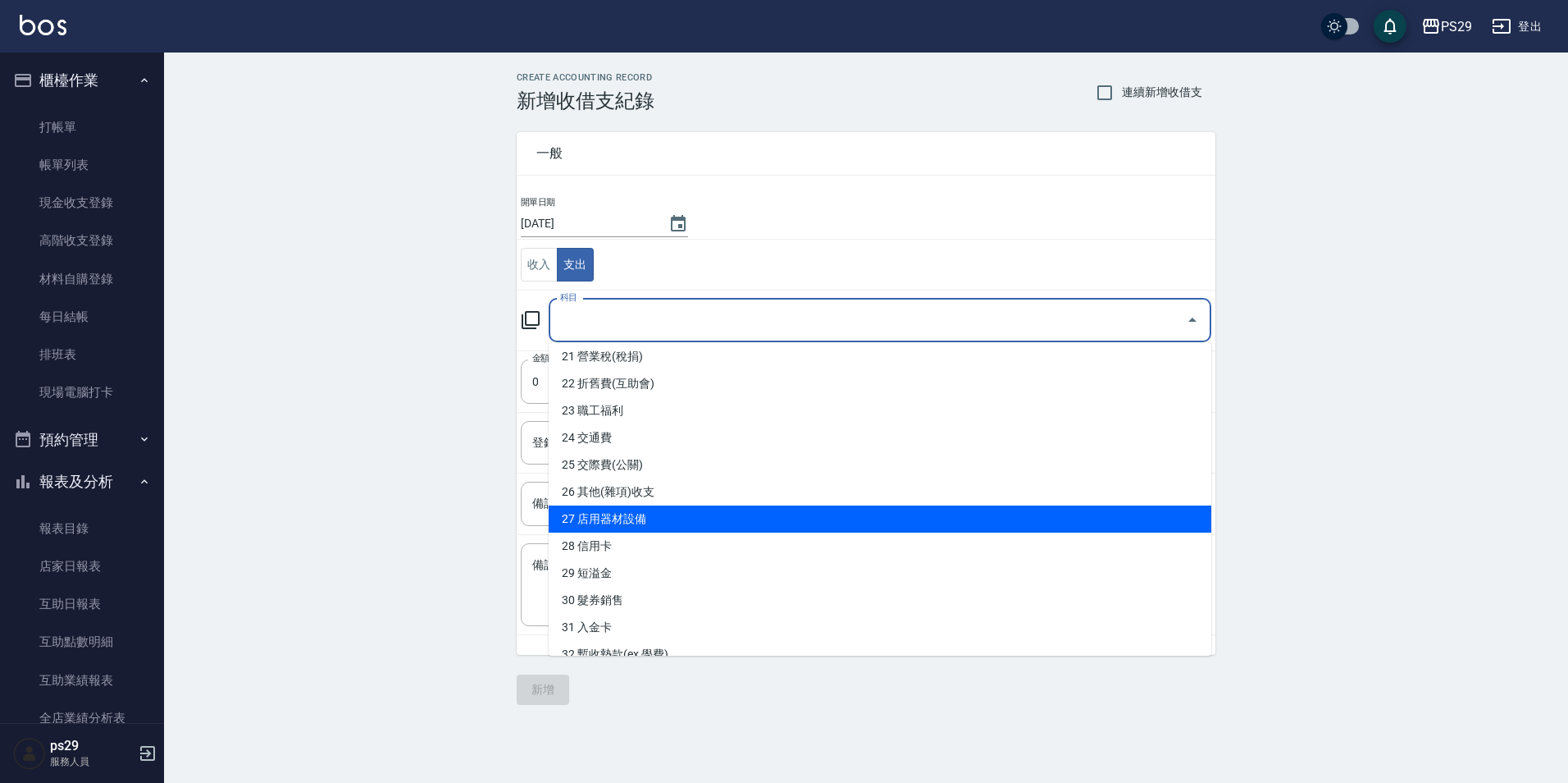
click at [641, 505] on li "26 其他(雜項)收支" at bounding box center [880, 491] width 662 height 27
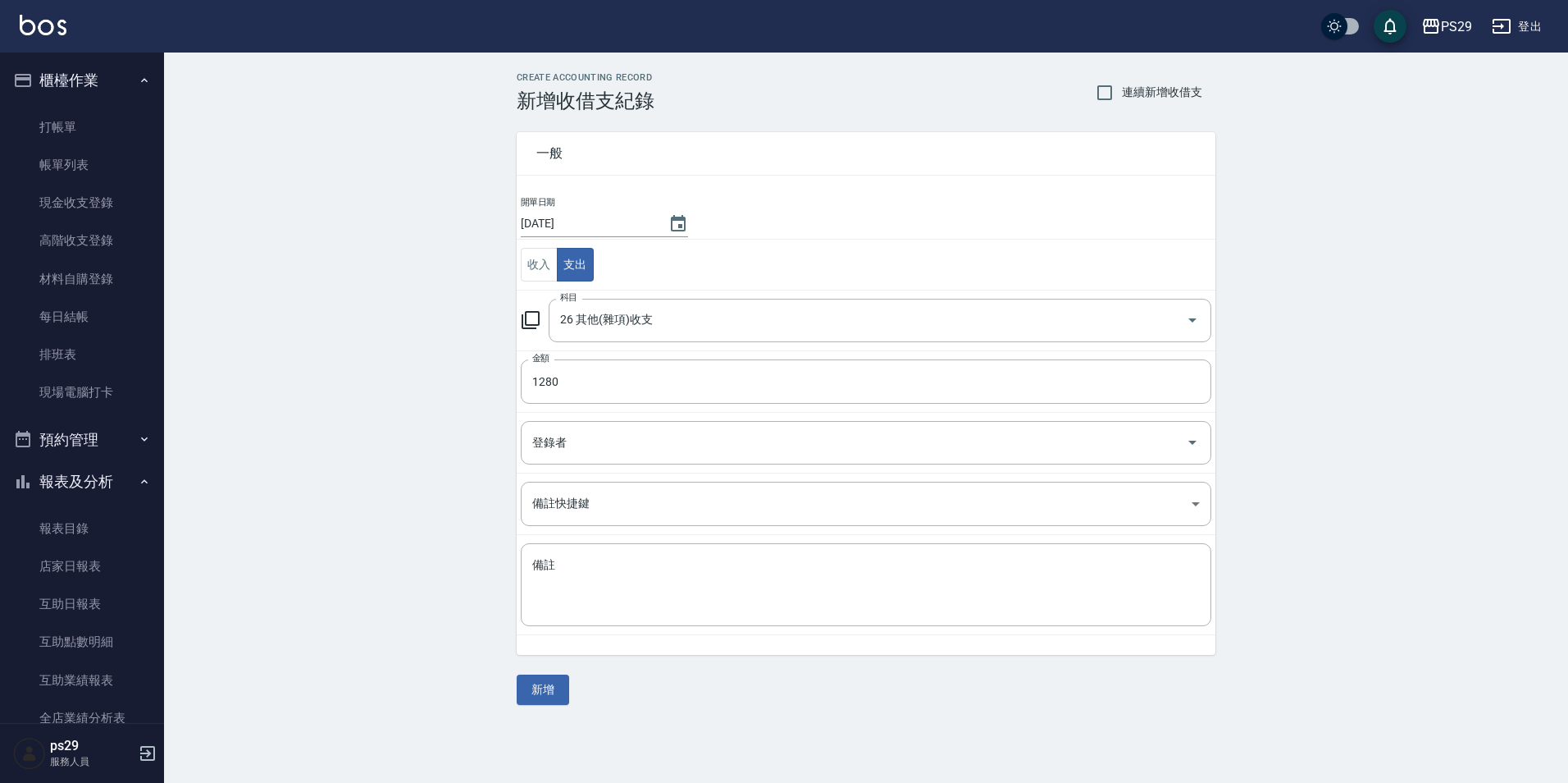
drag, startPoint x: 547, startPoint y: 702, endPoint x: 828, endPoint y: 488, distance: 353.2
click at [1062, 750] on div "CREATE ACCOUNTING RECORD 新增收借支紀錄 連續新增收借支 一般 開單日期 [DATE] 收入 支出 科目 26 其他(雜項)收支 科目…" at bounding box center [784, 391] width 1568 height 783
click at [748, 336] on div "26 其他(雜項)收支 科目" at bounding box center [880, 320] width 662 height 44
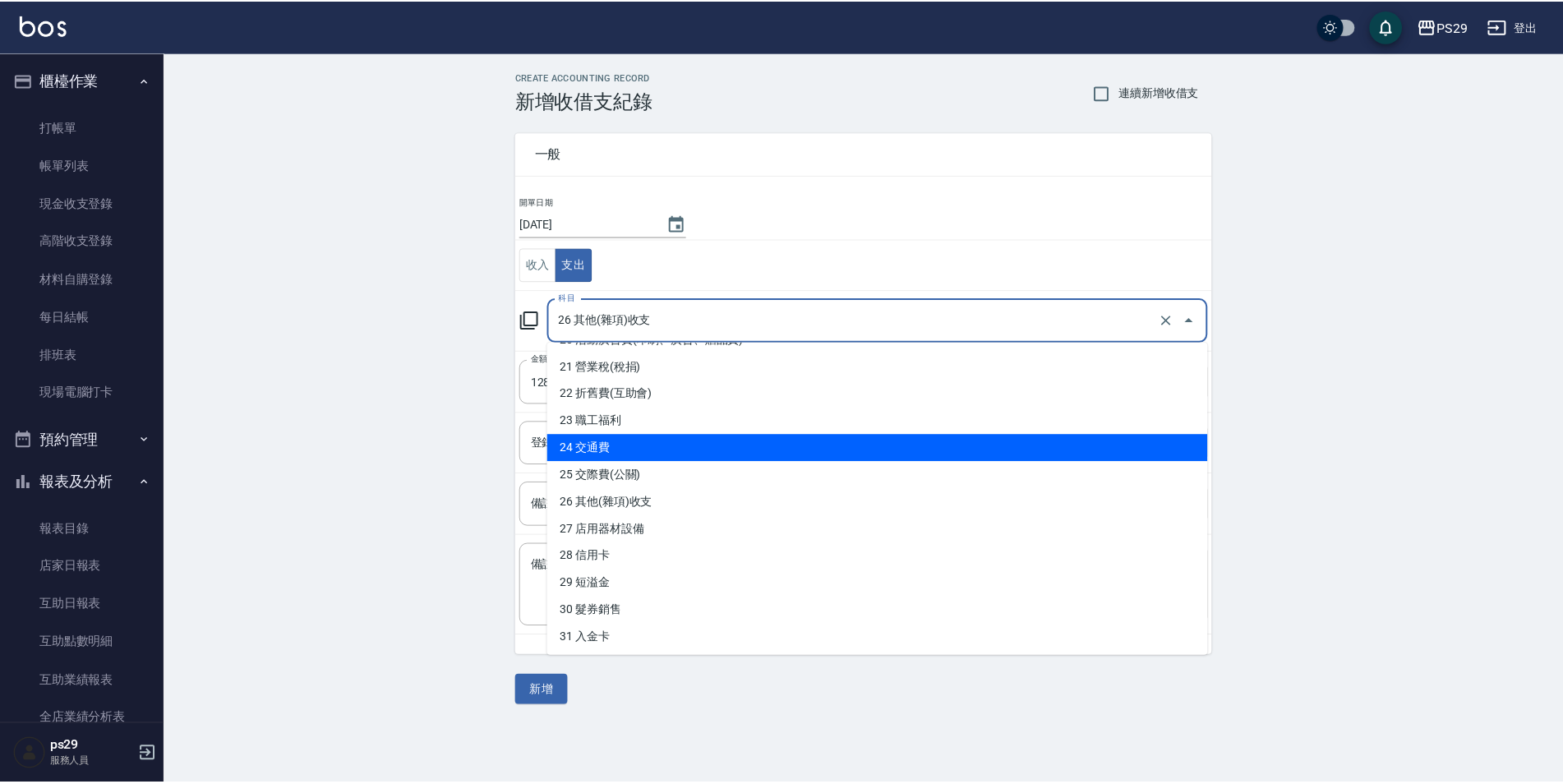
scroll to position [483, 0]
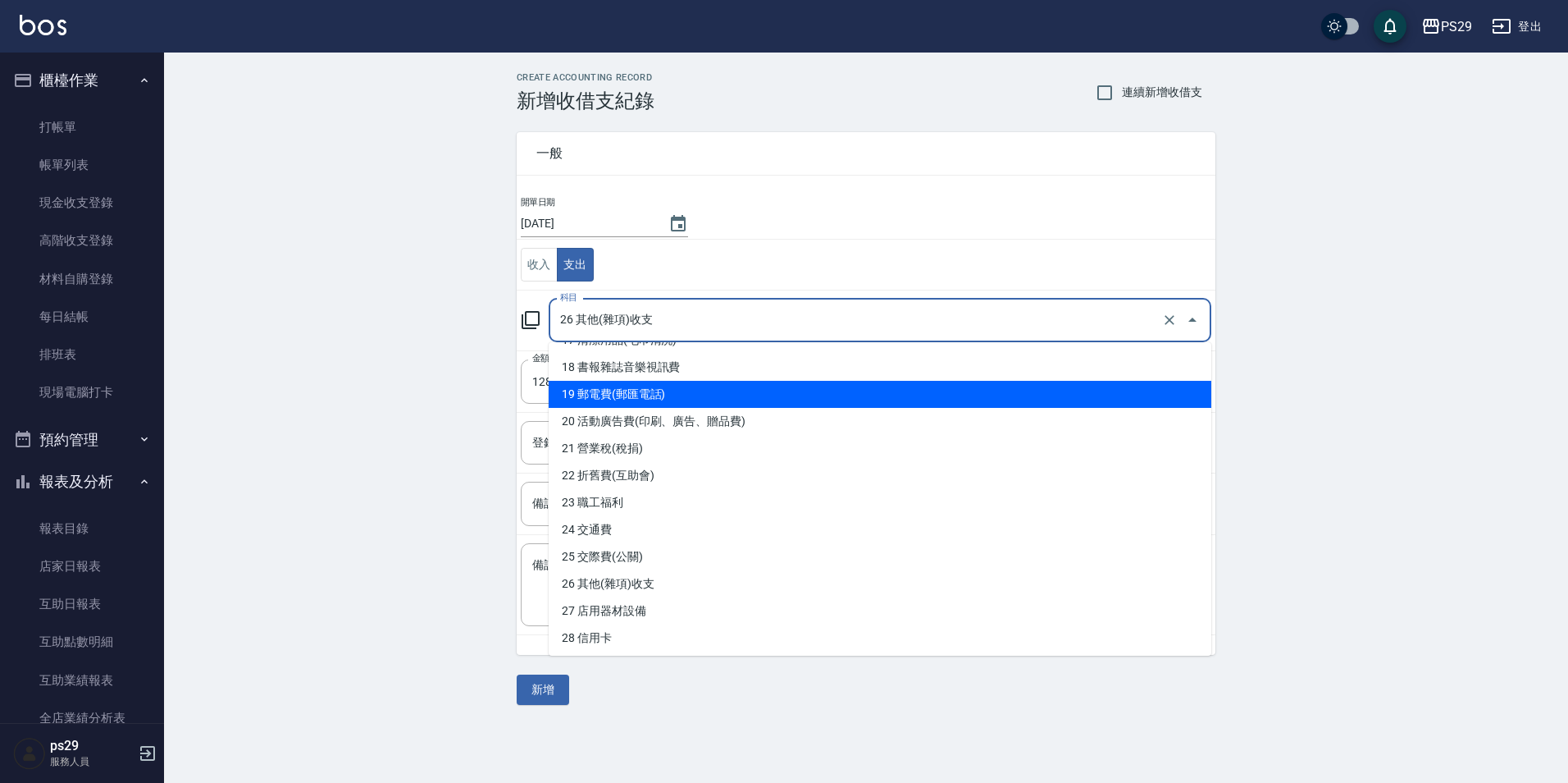
click at [637, 398] on li "19 郵電費(郵匯電話)" at bounding box center [880, 394] width 662 height 27
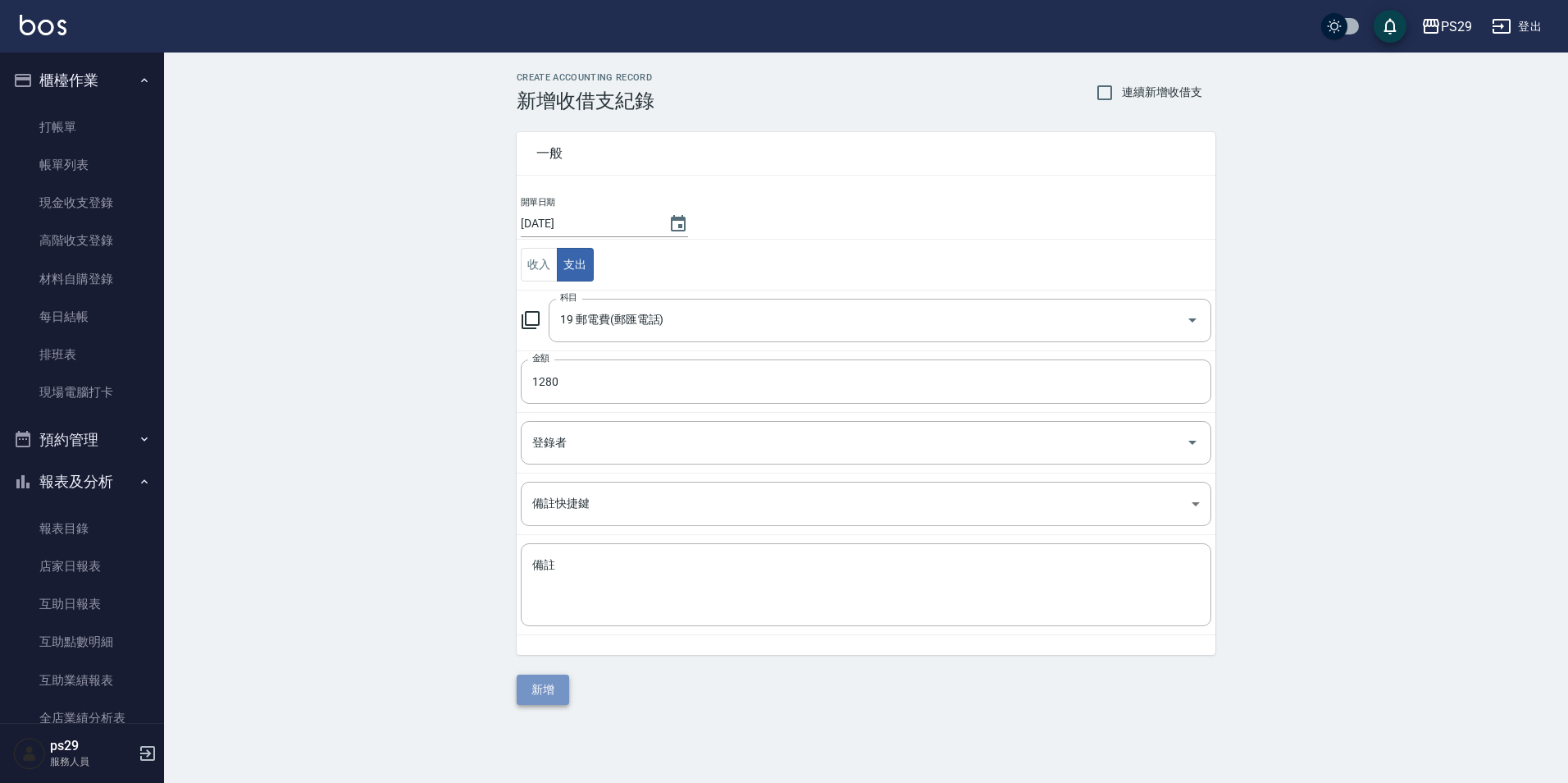
click at [559, 699] on button "新增" at bounding box center [542, 689] width 52 height 30
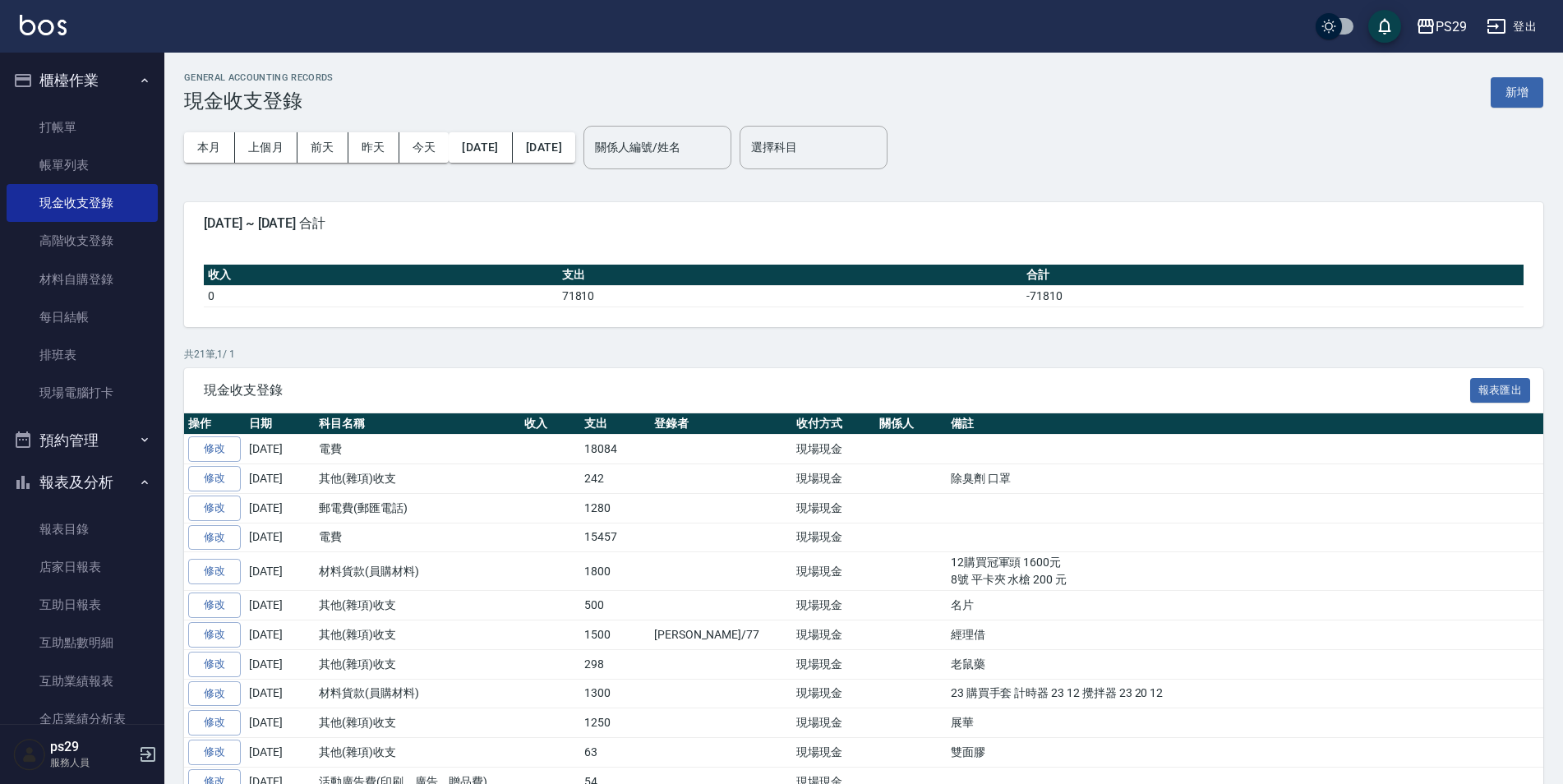
click at [138, 75] on icon "button" at bounding box center [145, 81] width 13 height 13
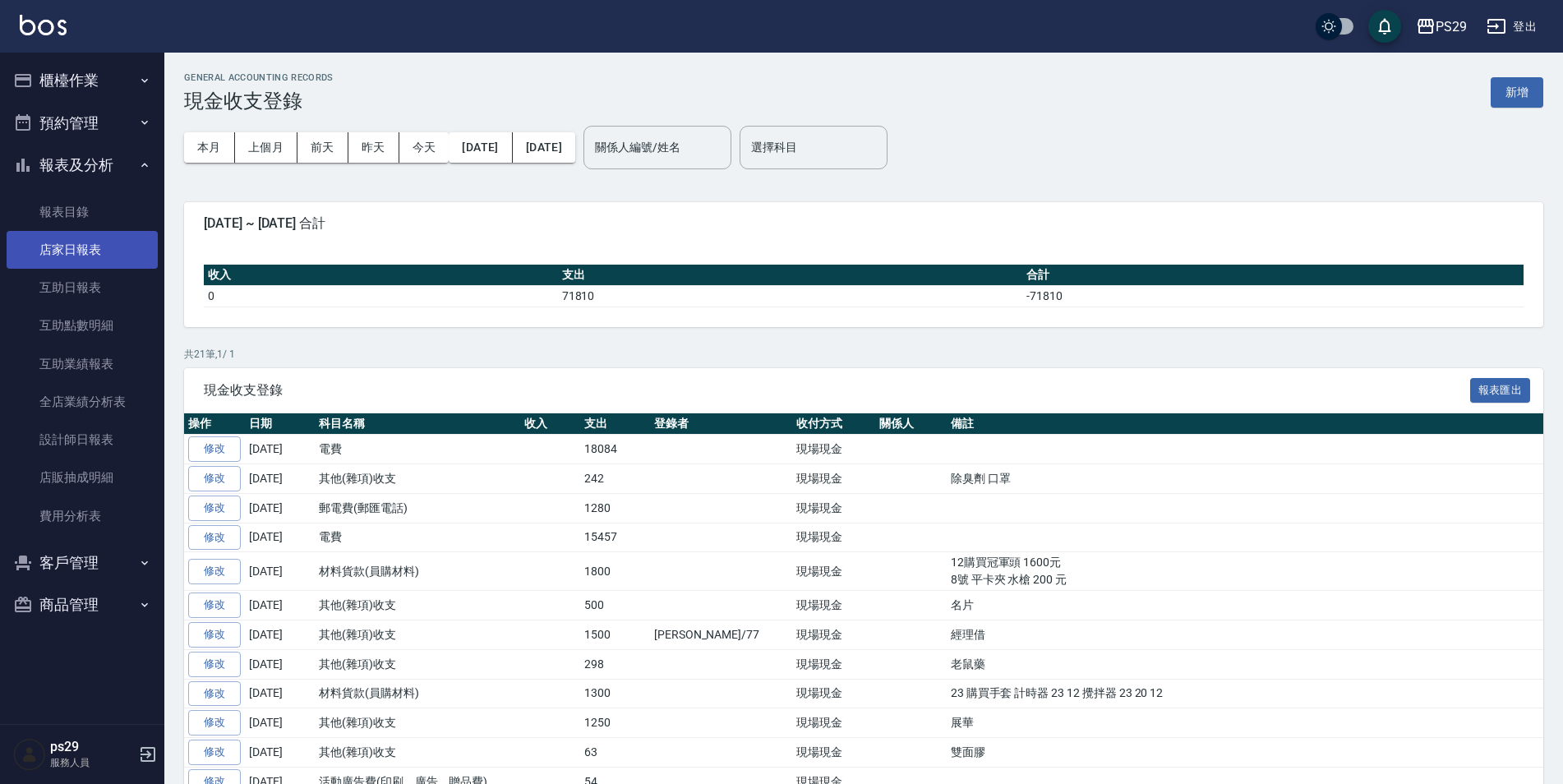
click at [108, 261] on link "店家日報表" at bounding box center [82, 250] width 151 height 38
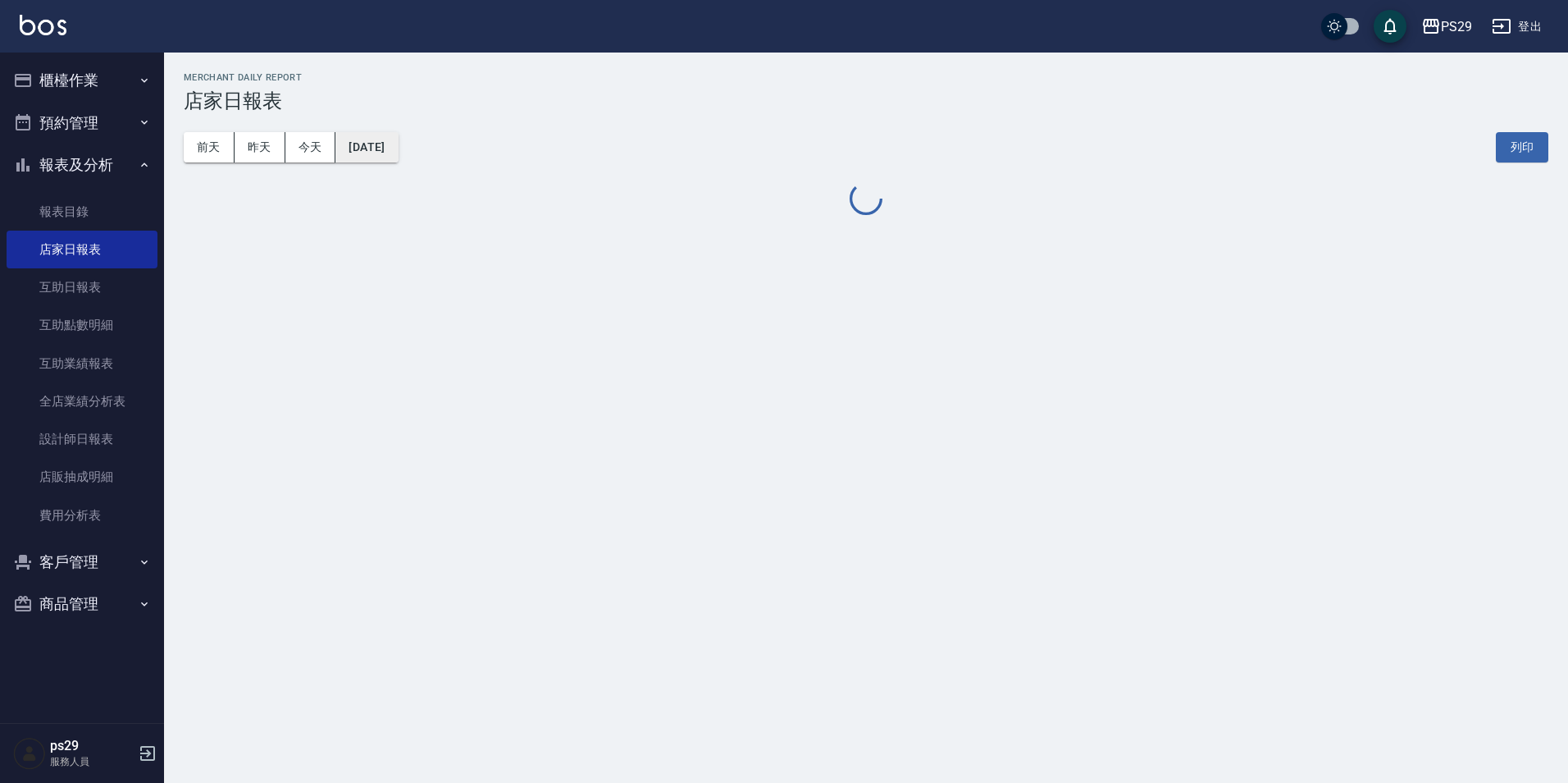
click at [384, 145] on button "[DATE]" at bounding box center [366, 148] width 62 height 30
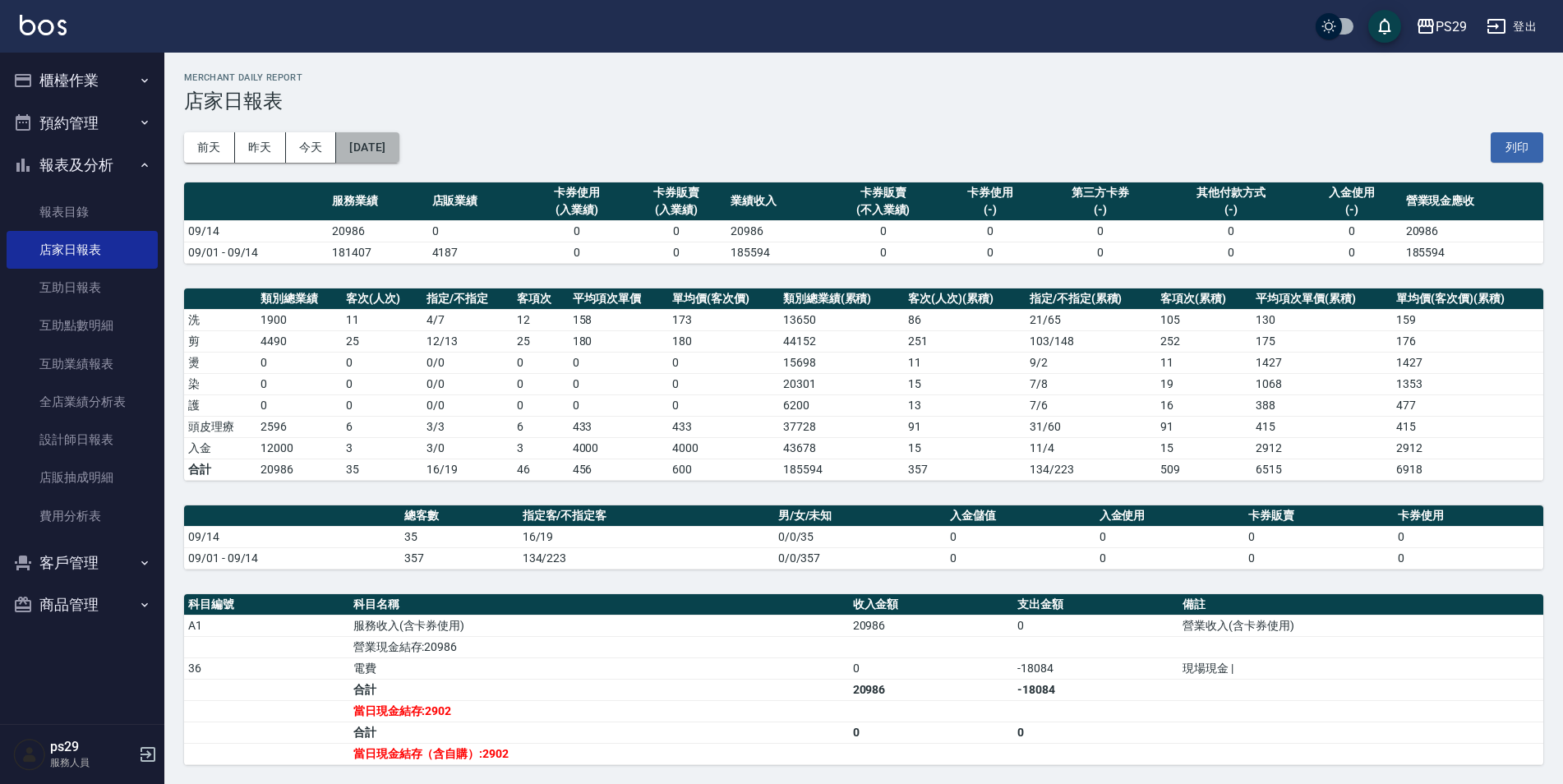
click at [359, 146] on button "[DATE]" at bounding box center [367, 148] width 63 height 30
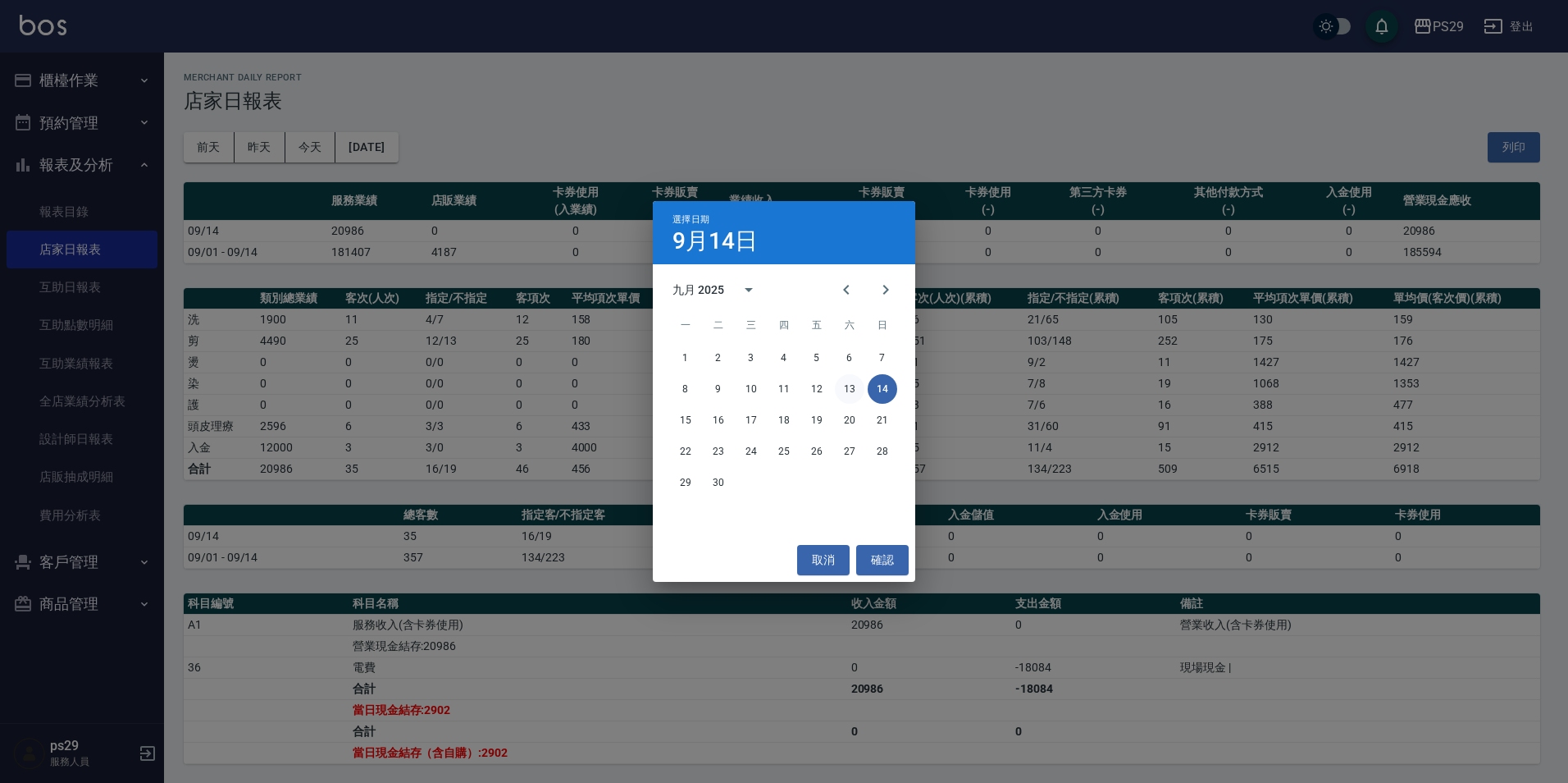
click at [838, 383] on button "13" at bounding box center [849, 388] width 29 height 29
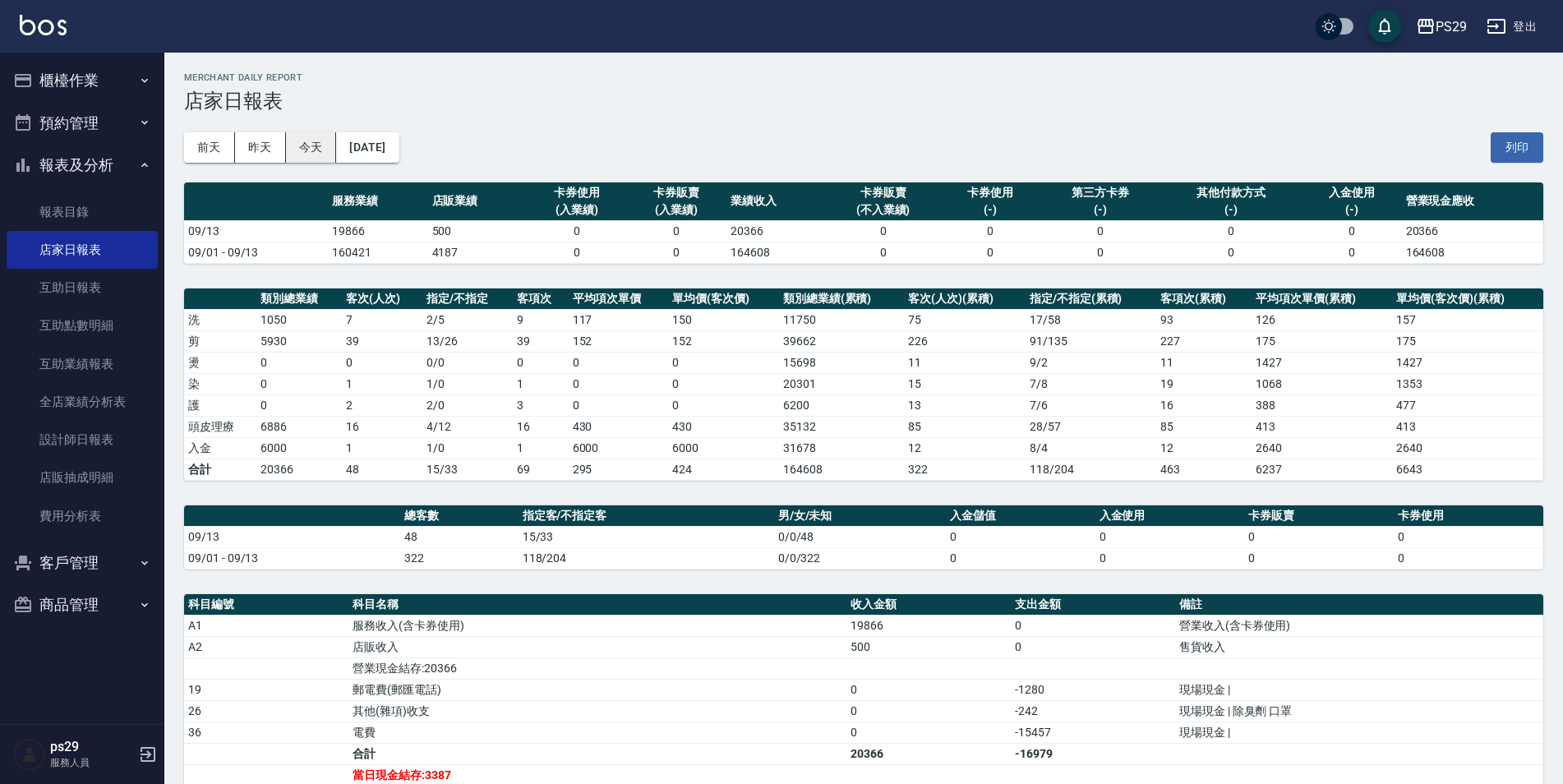
click at [317, 143] on button "今天" at bounding box center [312, 148] width 51 height 30
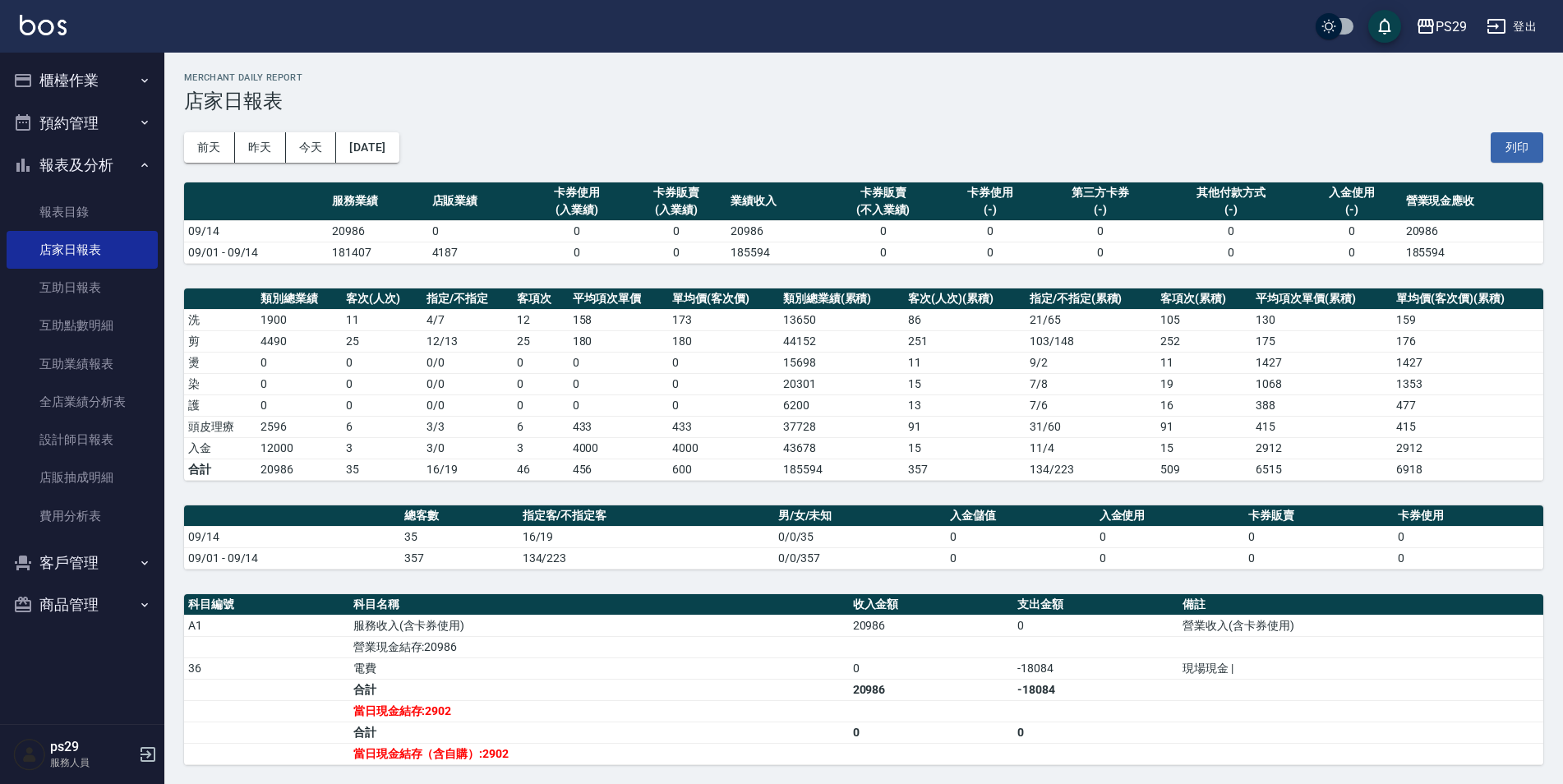
scroll to position [164, 0]
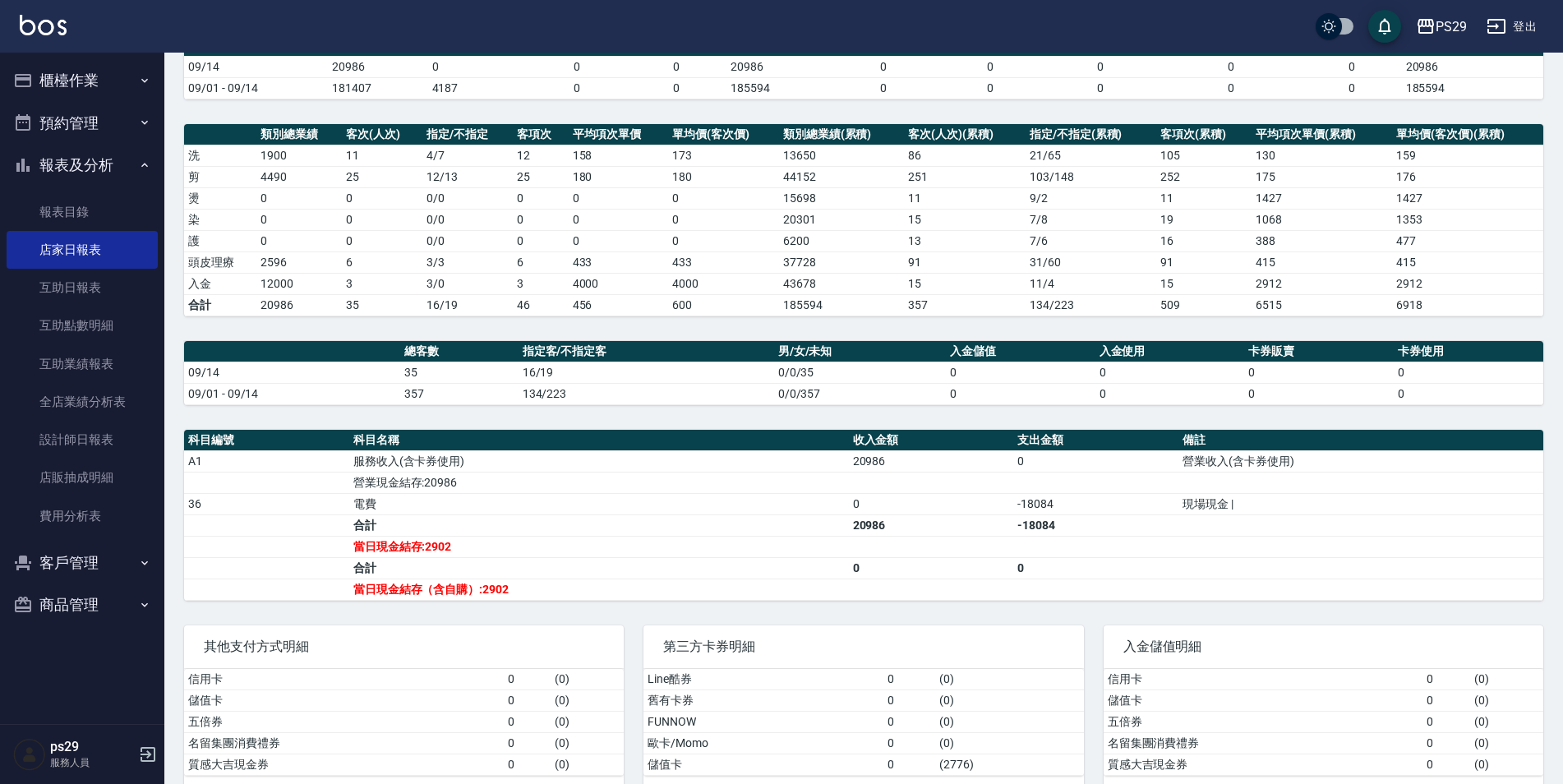
click at [513, 506] on td "電費" at bounding box center [598, 503] width 500 height 22
click at [637, 528] on td "合計" at bounding box center [598, 524] width 500 height 22
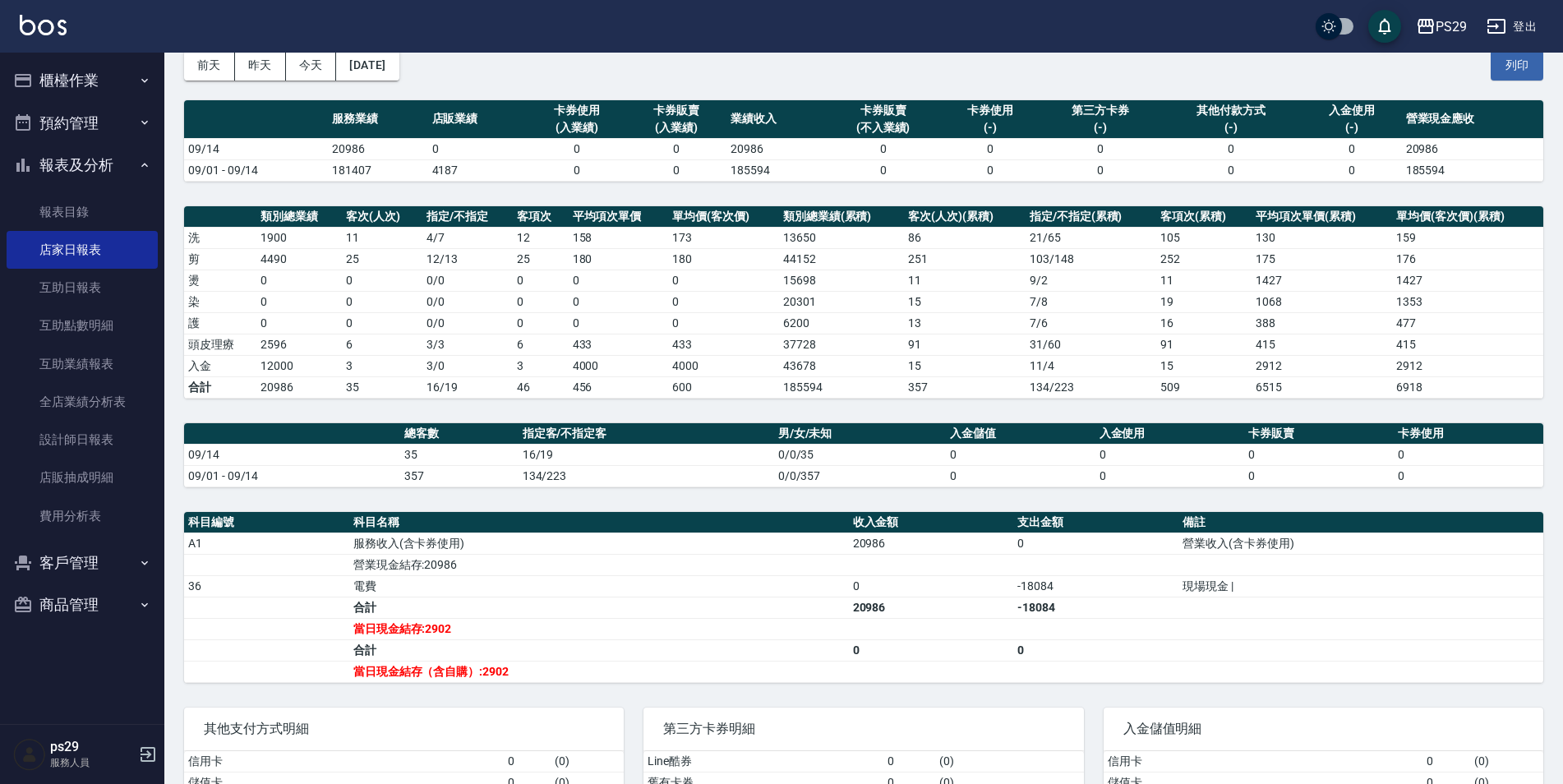
click at [48, 19] on img at bounding box center [43, 26] width 46 height 21
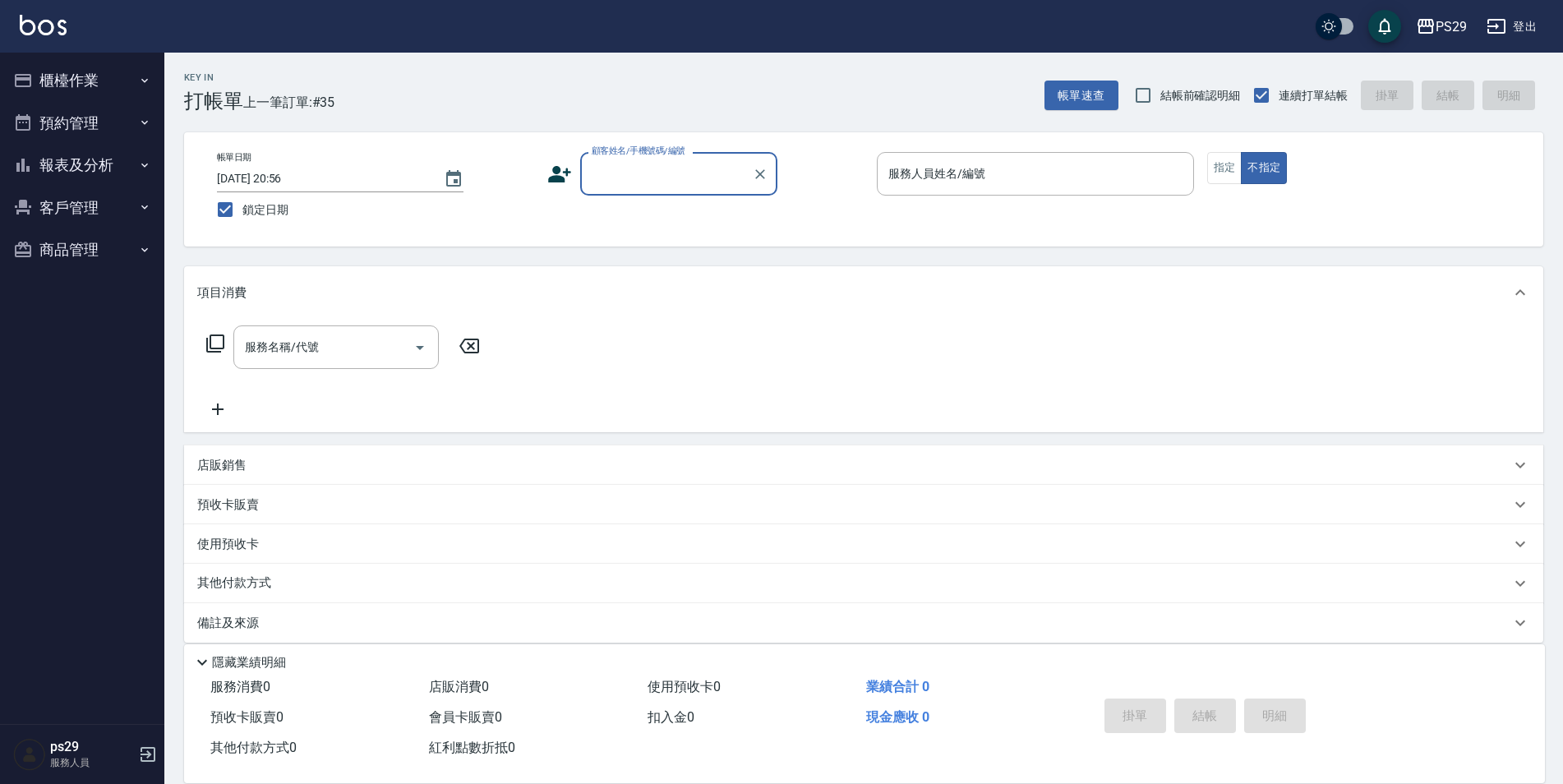
click at [53, 18] on img at bounding box center [43, 26] width 46 height 21
click at [125, 173] on button "報表及分析" at bounding box center [82, 165] width 151 height 43
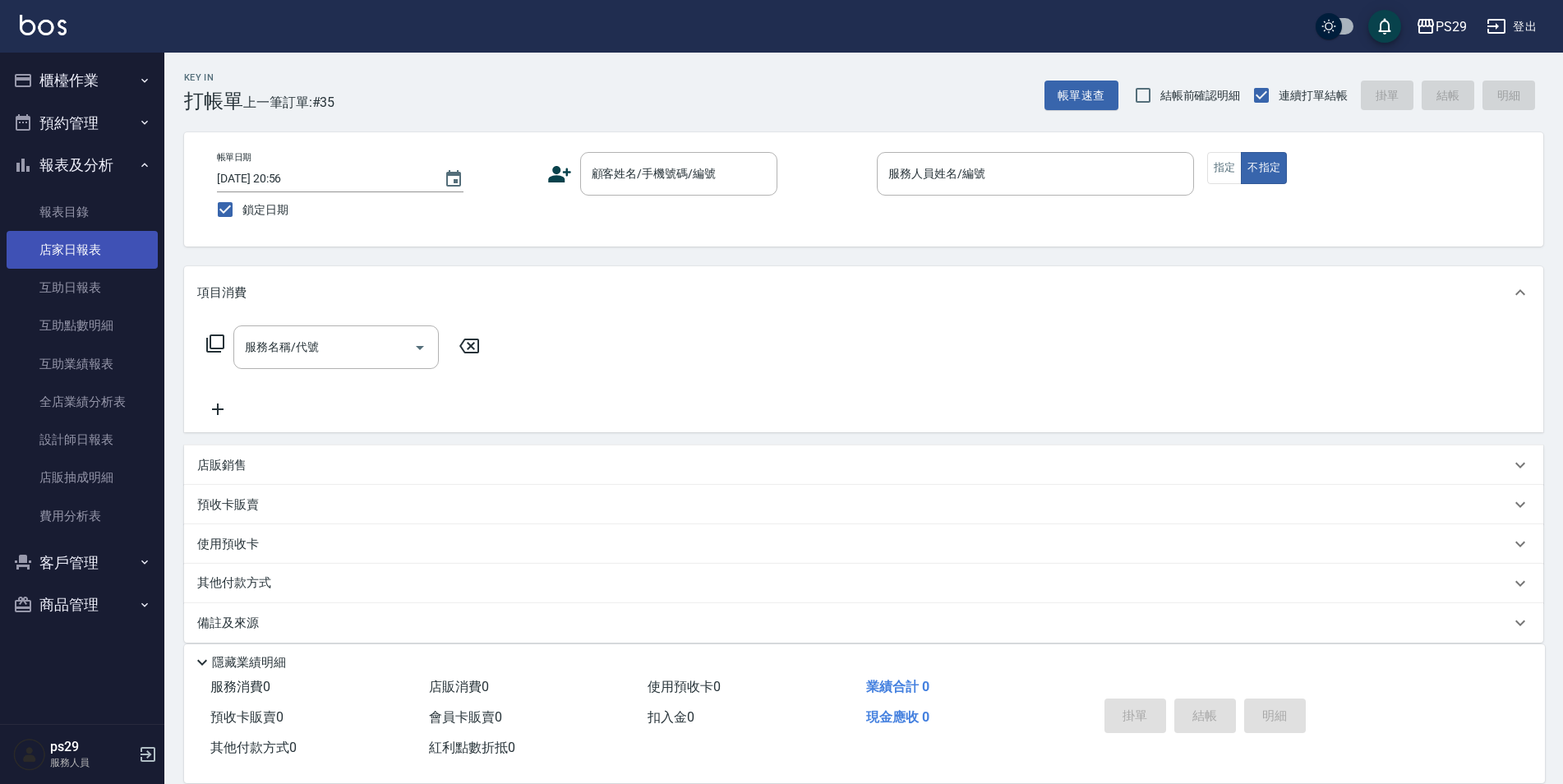
click at [107, 239] on link "店家日報表" at bounding box center [82, 250] width 151 height 38
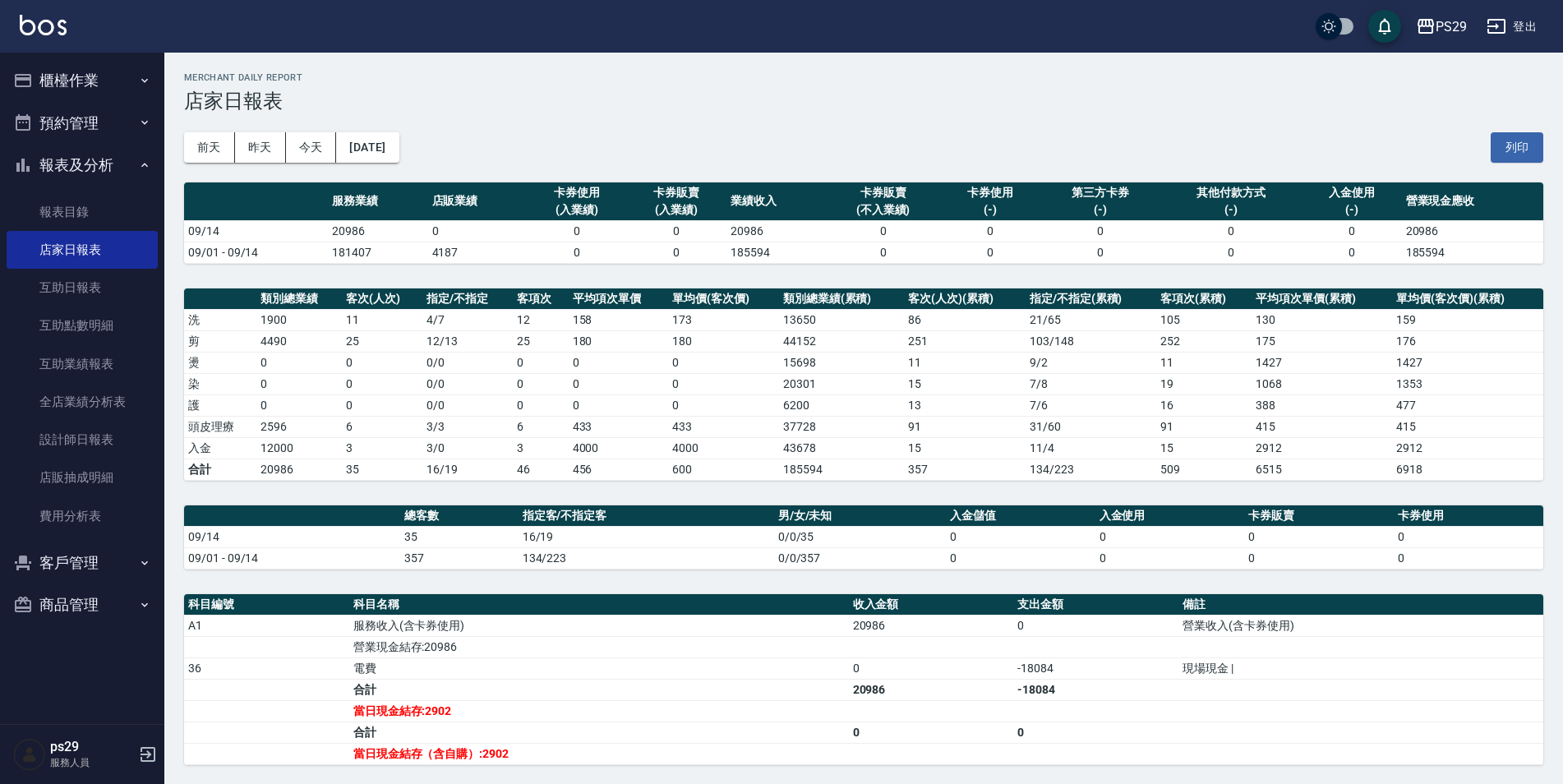
click at [65, 22] on img at bounding box center [43, 26] width 46 height 21
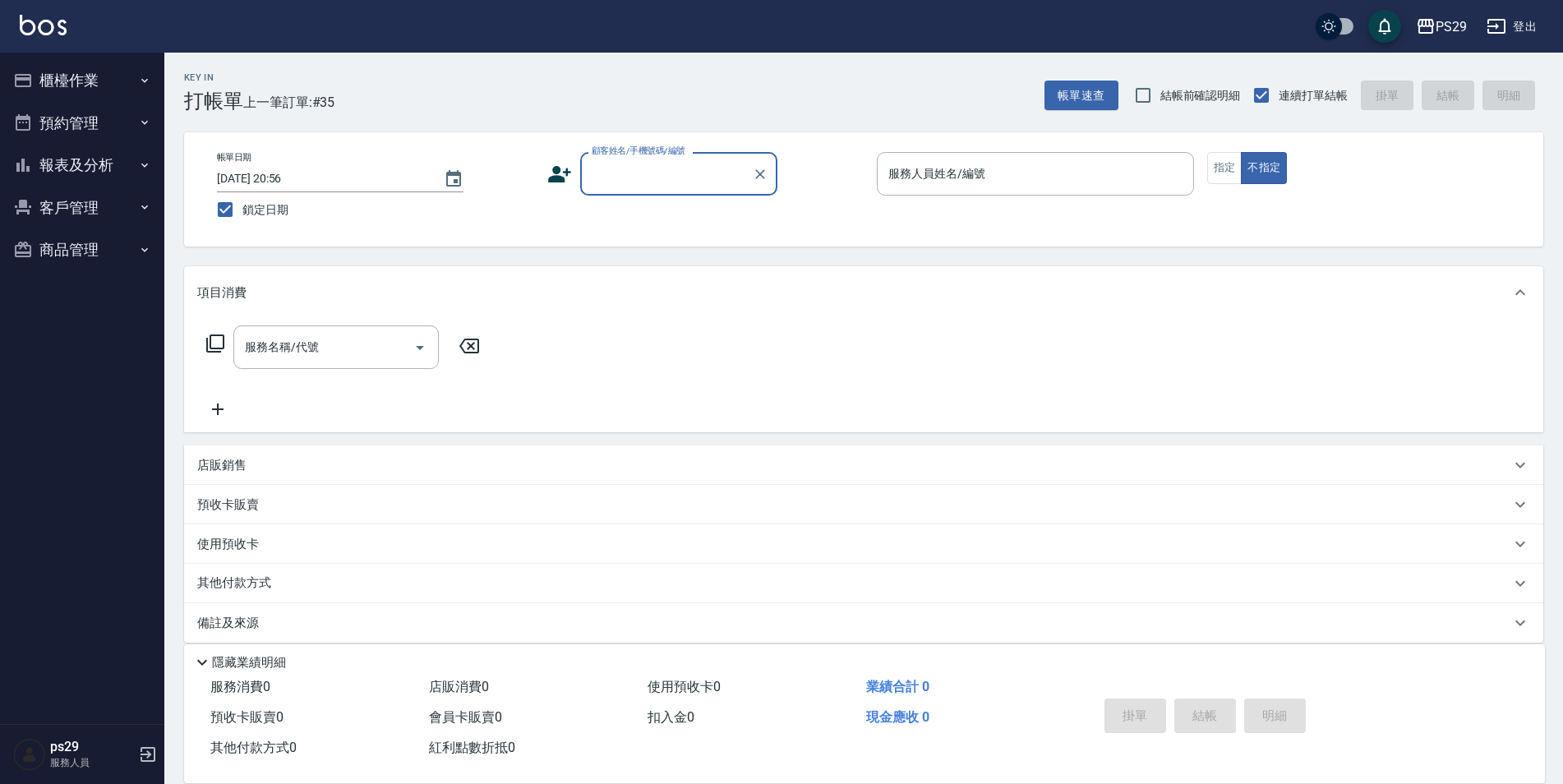
click at [119, 173] on button "報表及分析" at bounding box center [82, 165] width 151 height 43
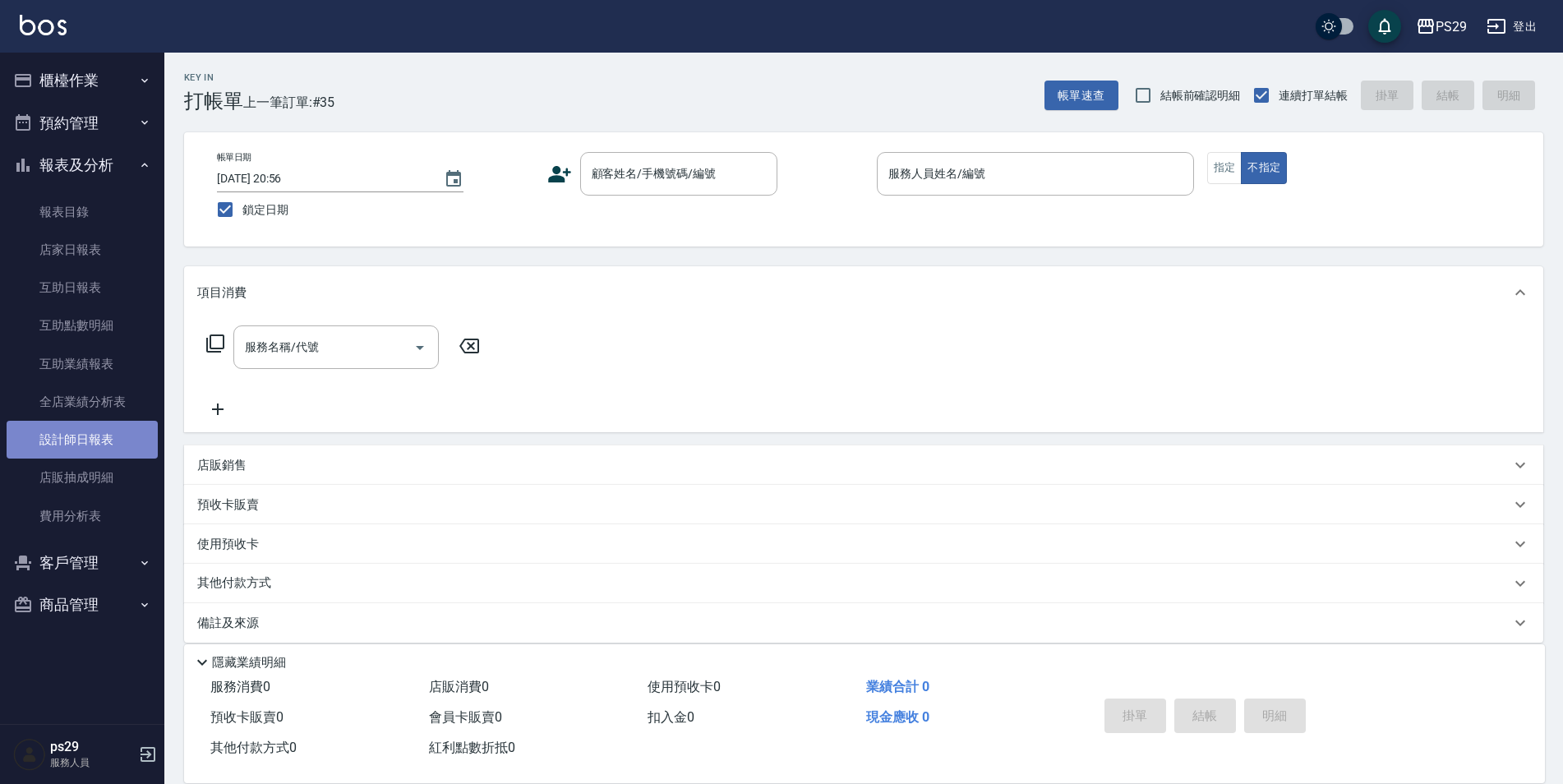
click at [48, 452] on link "設計師日報表" at bounding box center [82, 440] width 151 height 38
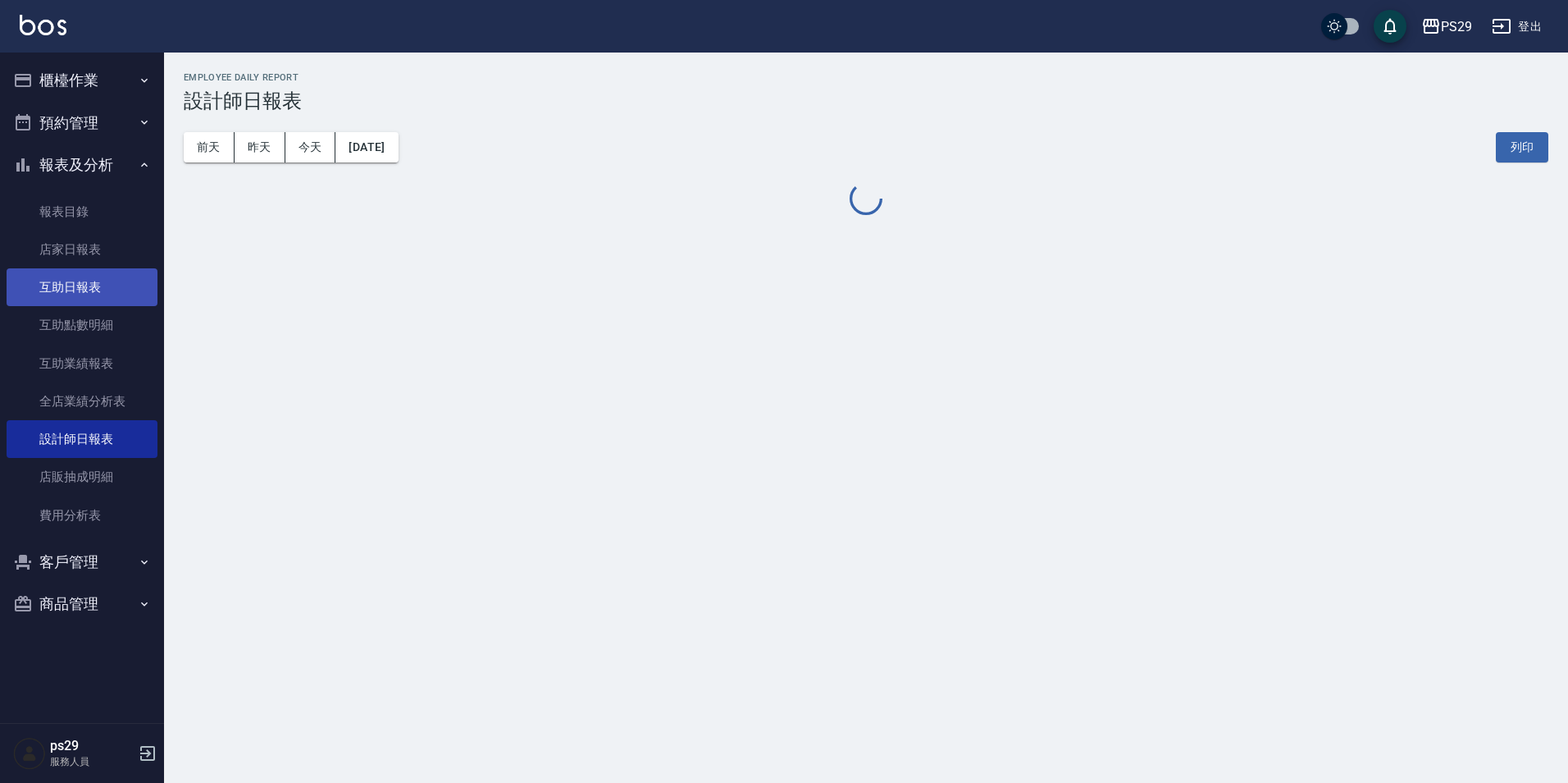
click at [83, 317] on link "互助點數明細" at bounding box center [81, 325] width 150 height 38
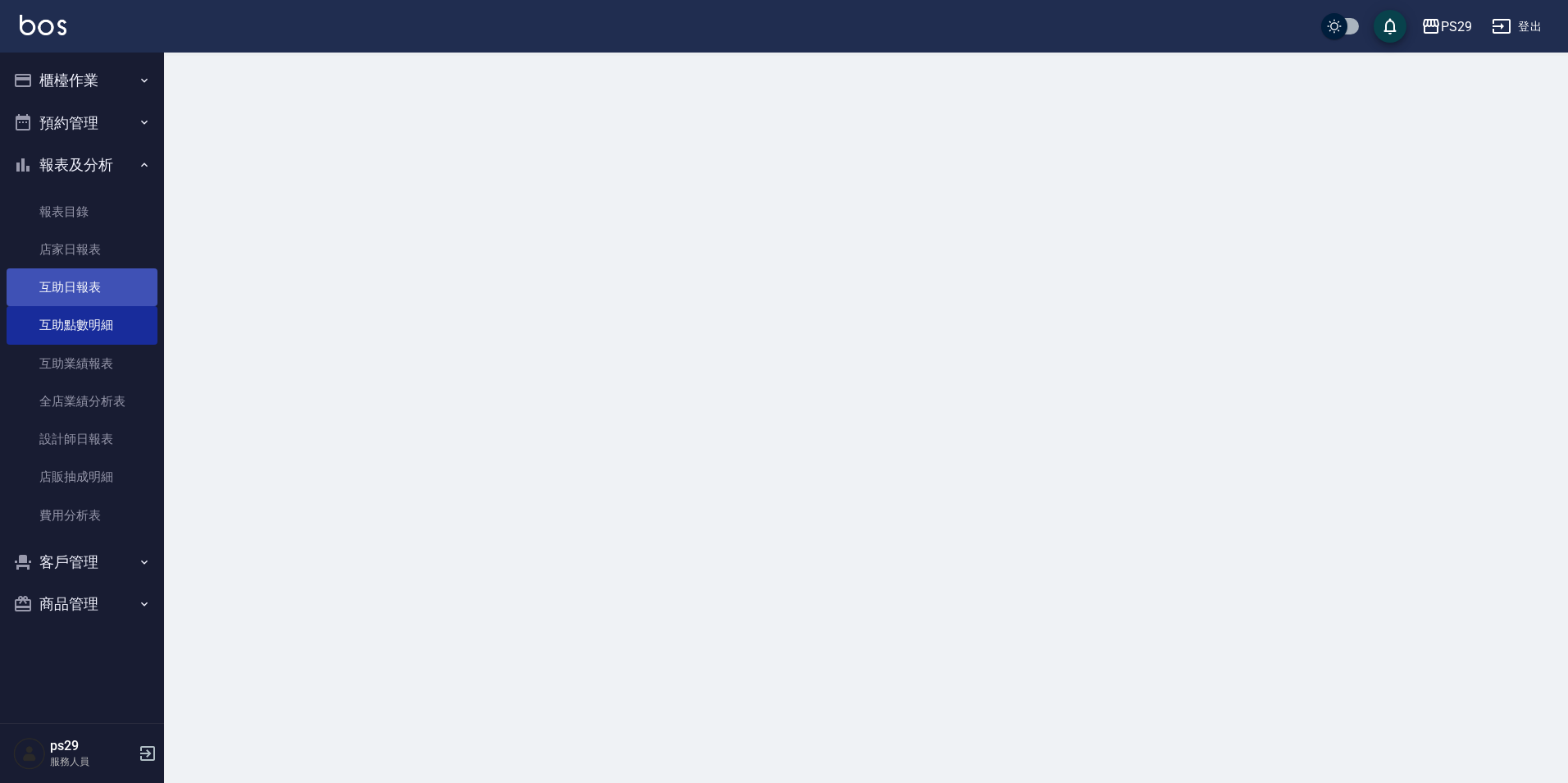
click at [95, 275] on link "互助日報表" at bounding box center [81, 287] width 150 height 38
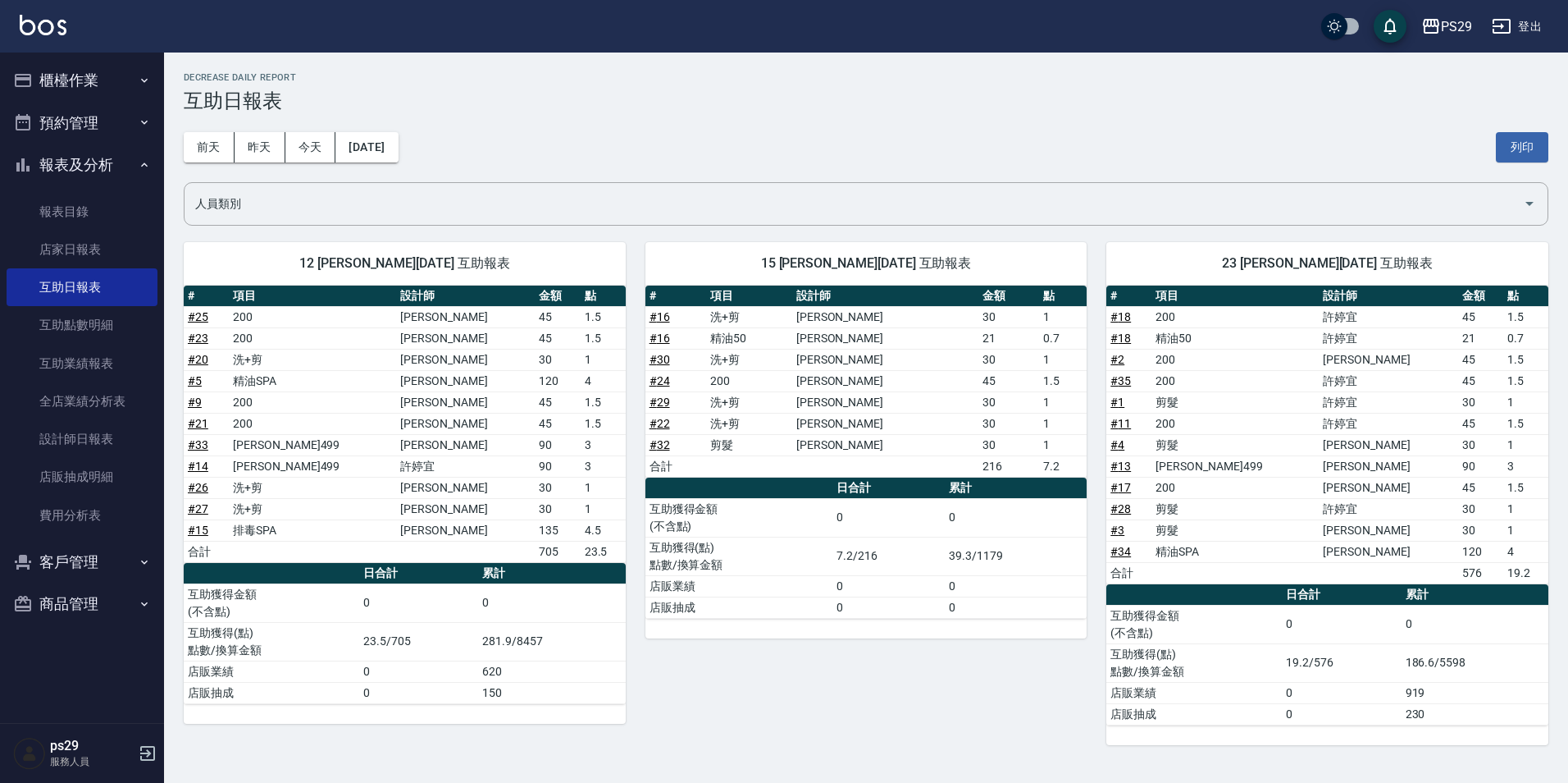
click at [23, 27] on img at bounding box center [43, 26] width 46 height 21
